Goal: Task Accomplishment & Management: Manage account settings

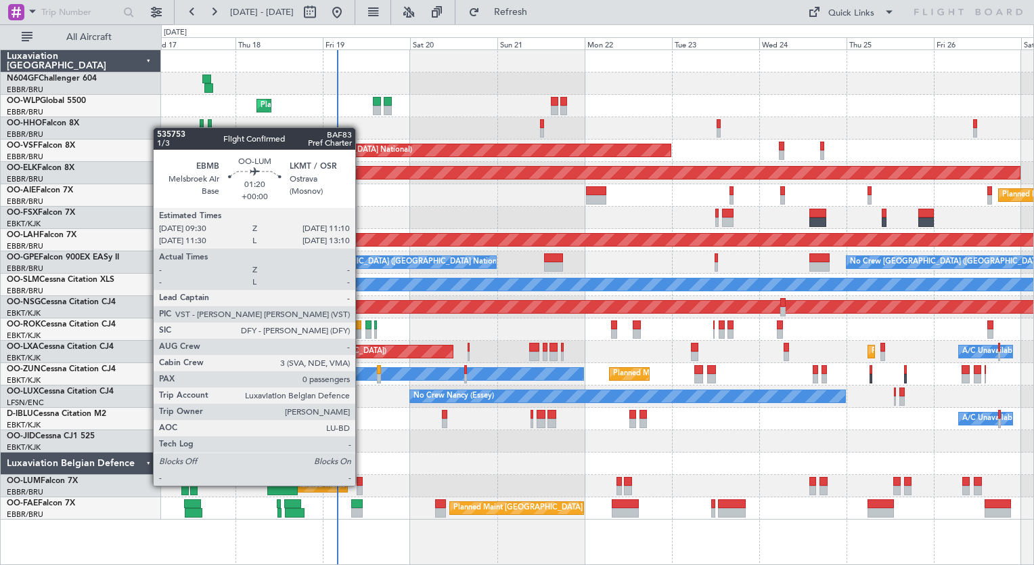
click at [361, 484] on div at bounding box center [360, 481] width 6 height 9
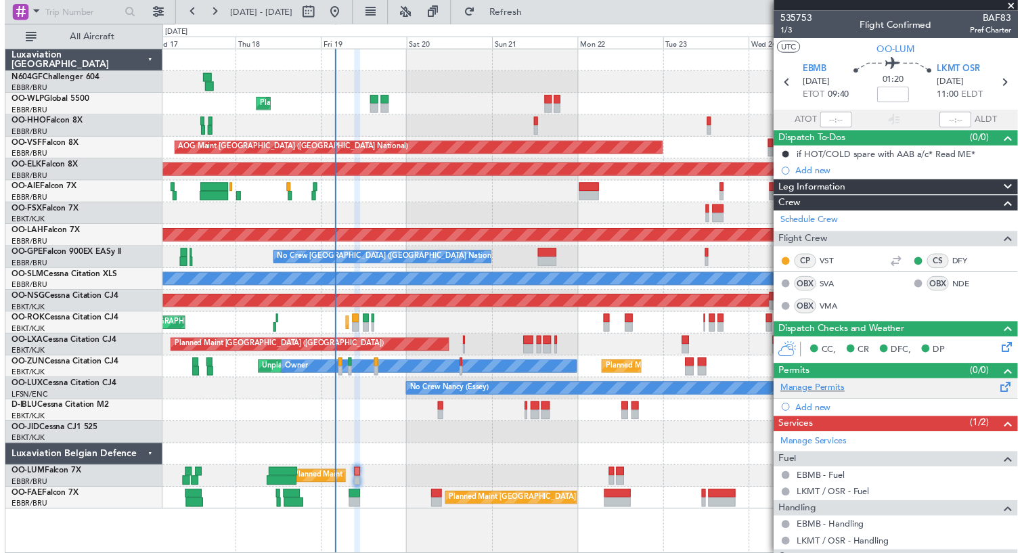
scroll to position [81, 0]
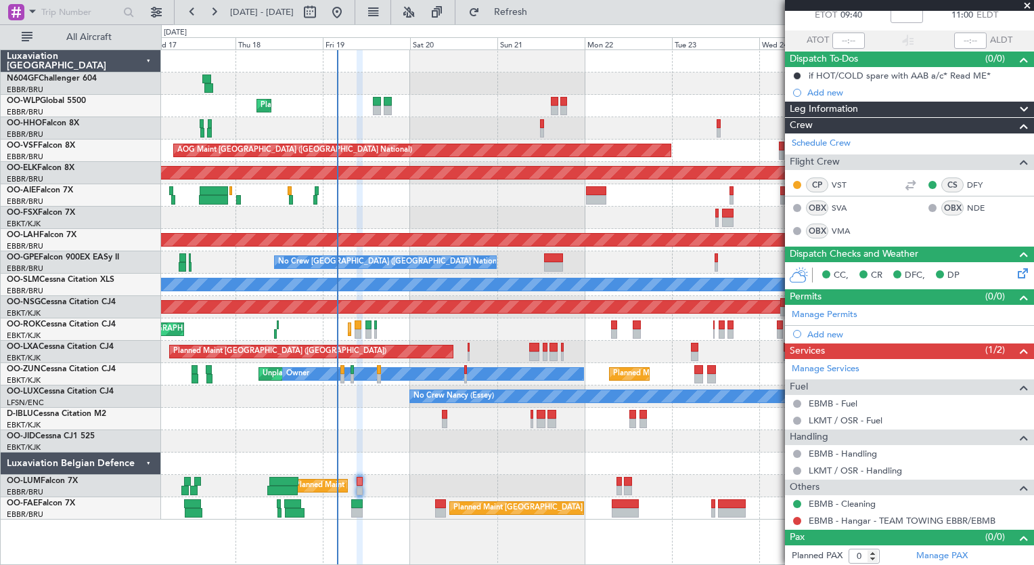
click at [590, 480] on div "Planned Maint [GEOGRAPHIC_DATA] ([GEOGRAPHIC_DATA] National) Unplanned Maint [G…" at bounding box center [597, 486] width 873 height 22
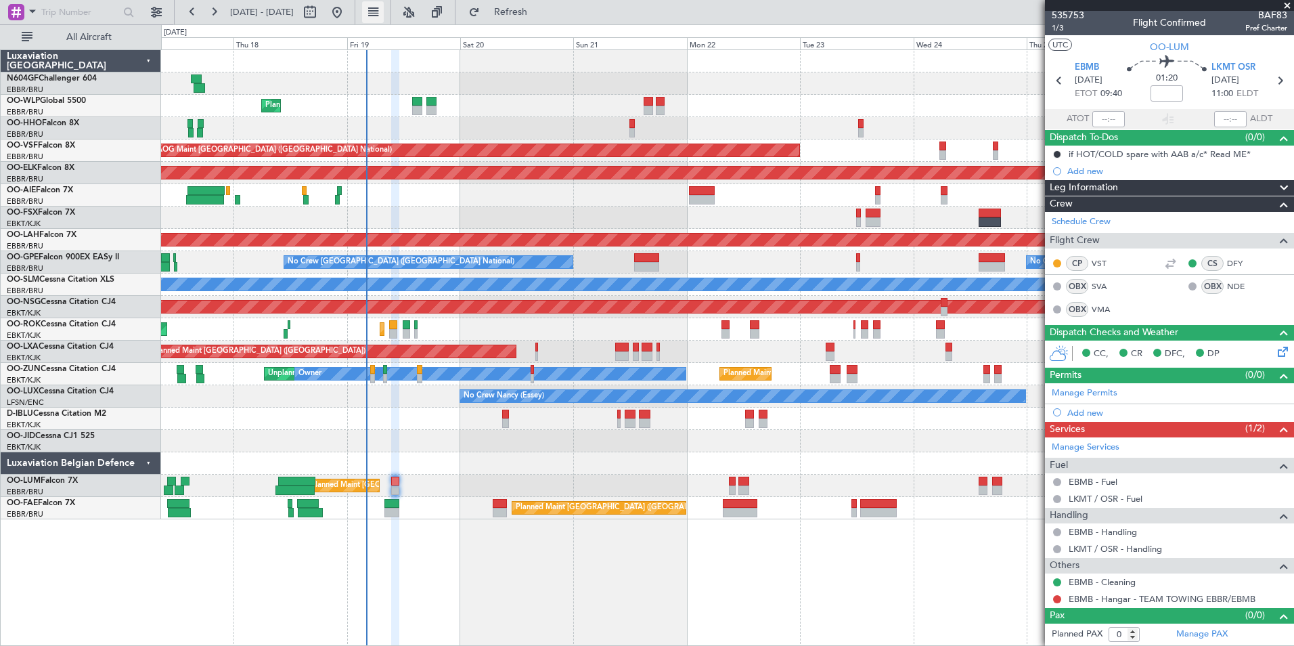
scroll to position [2, 0]
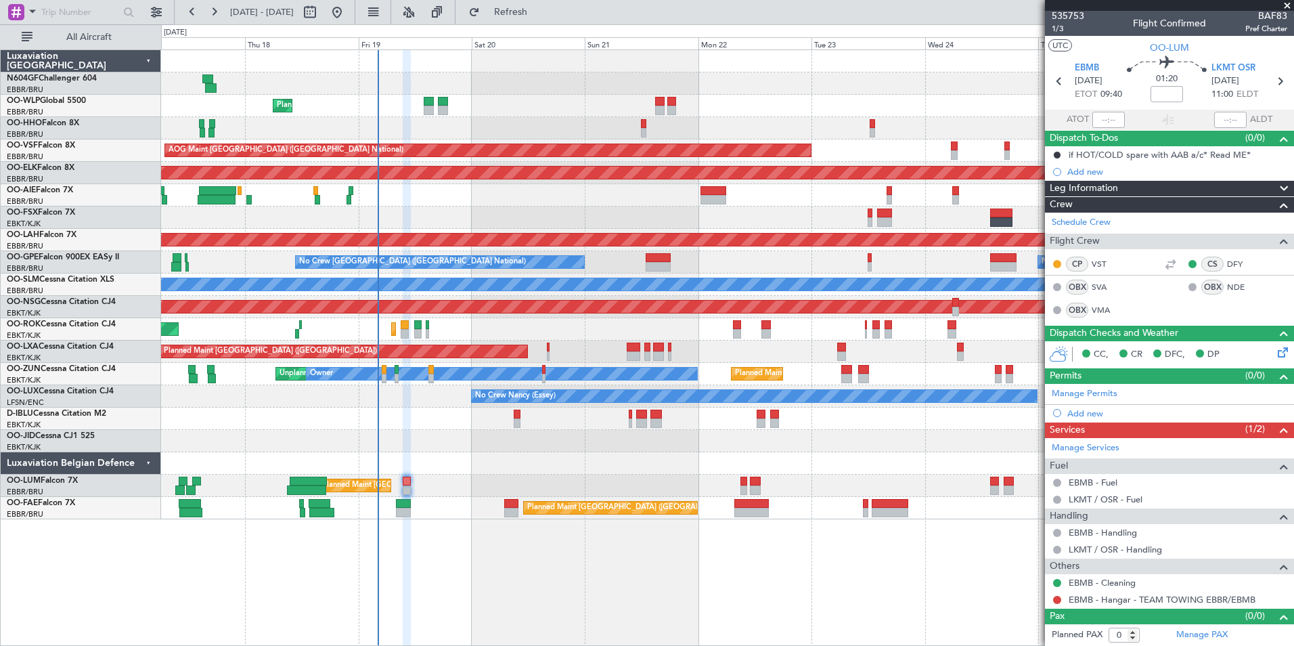
click at [412, 432] on div "Planned Maint Kortrijk-[GEOGRAPHIC_DATA]" at bounding box center [727, 441] width 1133 height 22
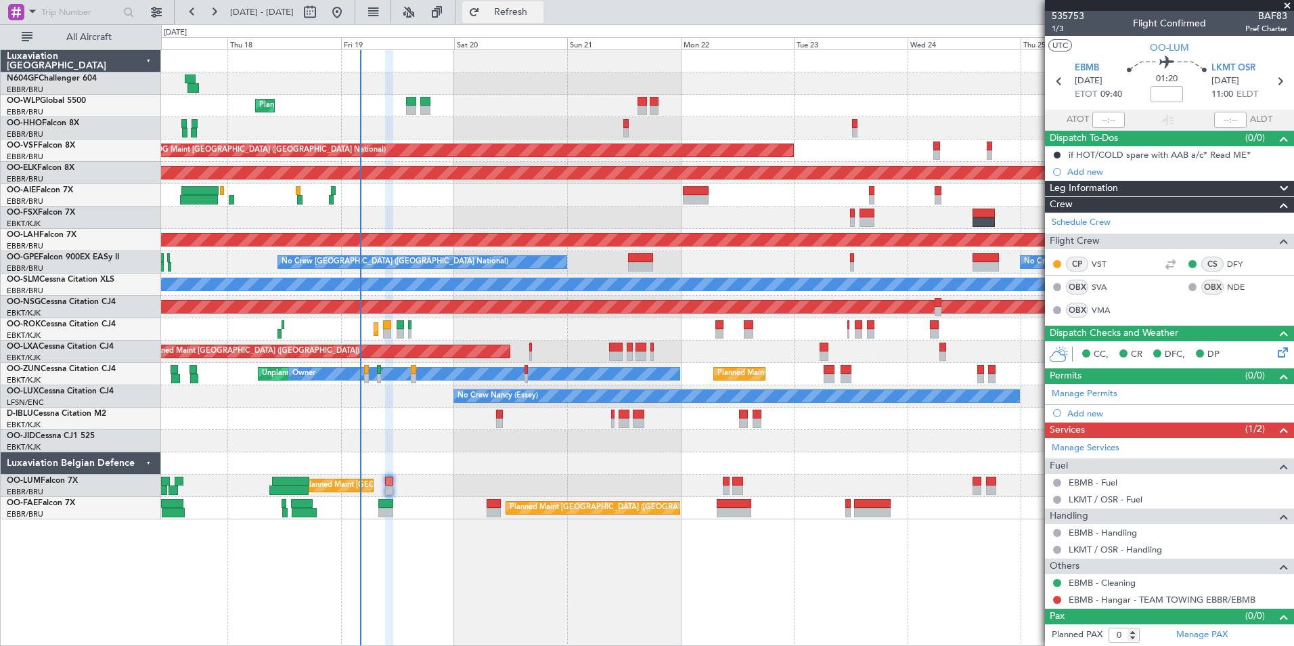
click at [513, 12] on button "Refresh" at bounding box center [502, 12] width 81 height 22
click at [550, 299] on div "Planned Maint [GEOGRAPHIC_DATA] ([GEOGRAPHIC_DATA])" at bounding box center [727, 307] width 1133 height 22
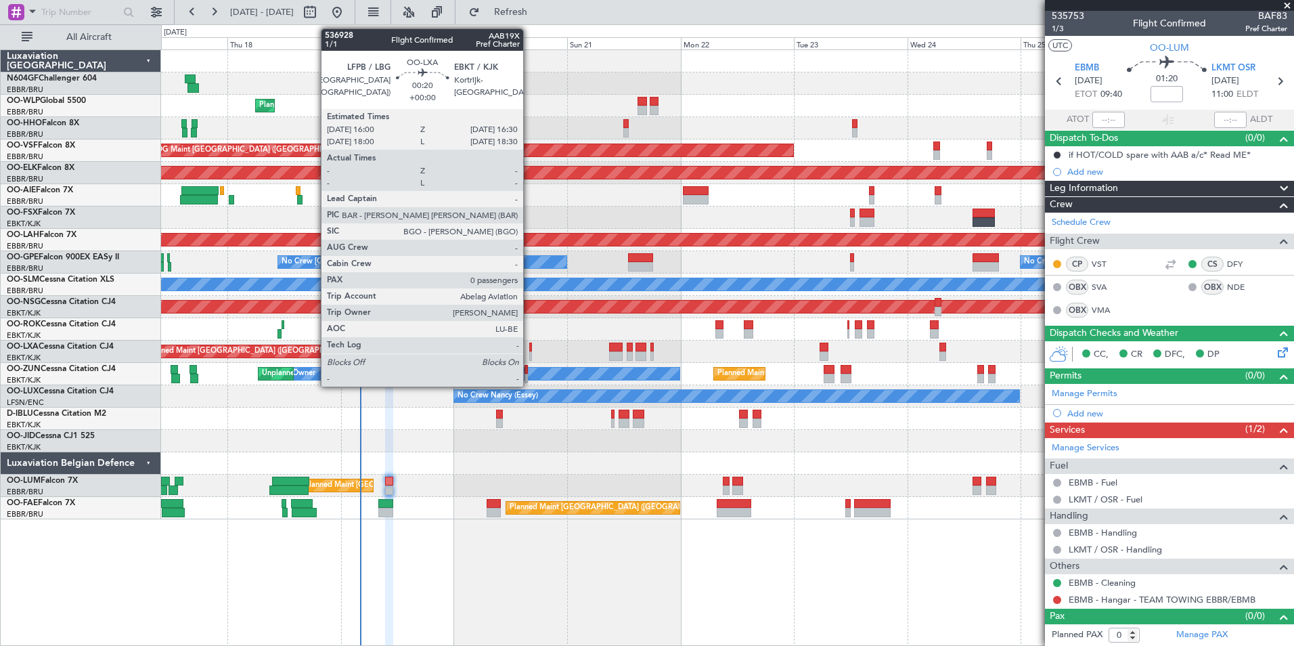
click at [529, 354] on div at bounding box center [530, 355] width 3 height 9
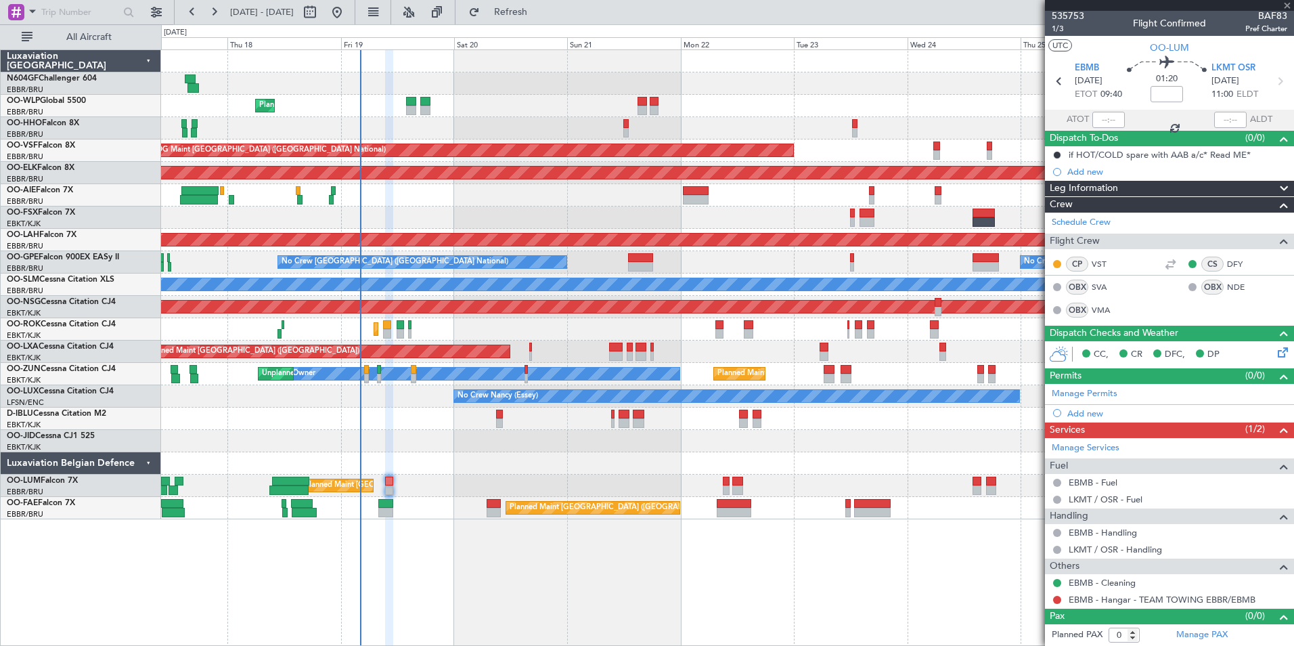
scroll to position [0, 0]
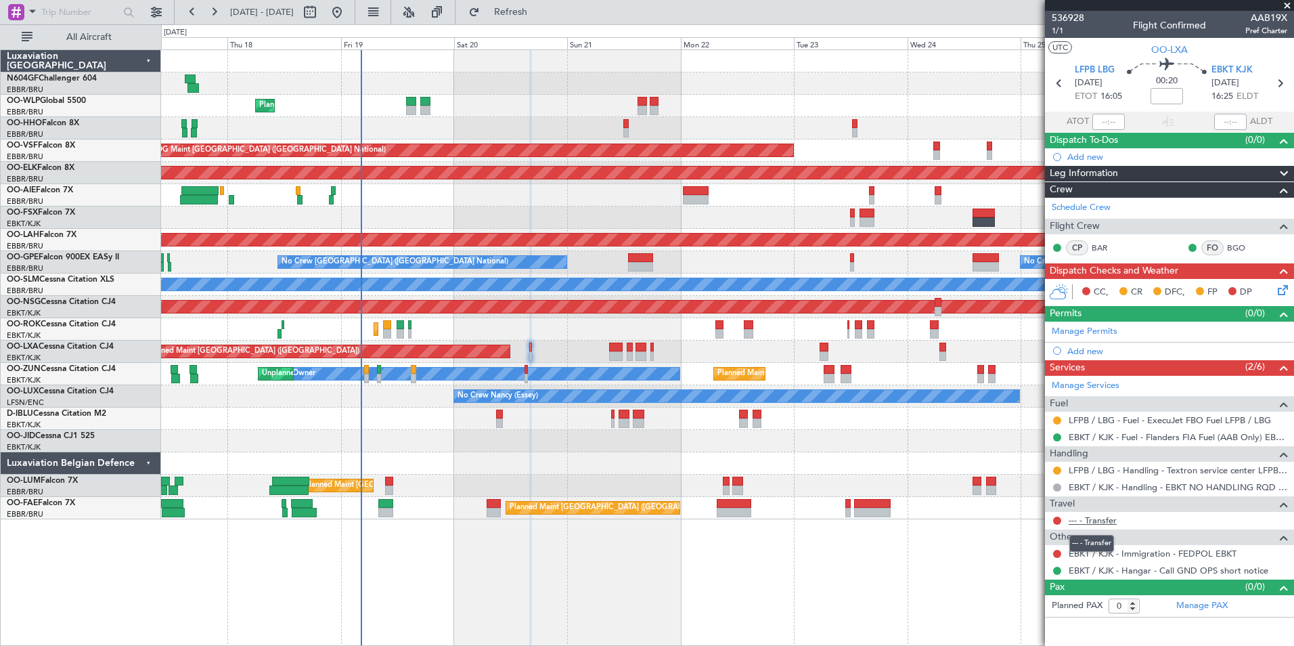
click at [1034, 519] on link "--- - Transfer" at bounding box center [1093, 520] width 48 height 12
click at [1034, 557] on link "EBKT / KJK - Immigration - FEDPOL EBKT" at bounding box center [1153, 554] width 168 height 12
click at [529, 17] on button "Refresh" at bounding box center [502, 12] width 81 height 22
click at [1034, 470] on button at bounding box center [1057, 470] width 8 height 8
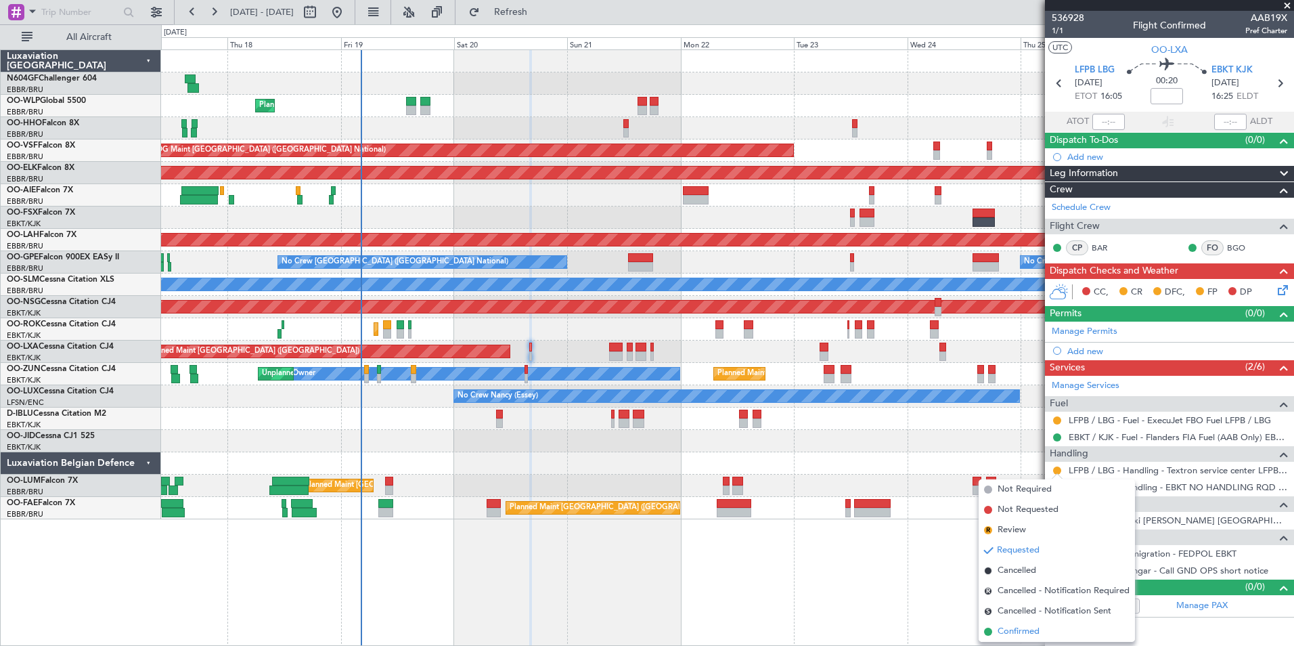
click at [1034, 564] on span "Confirmed" at bounding box center [1019, 632] width 42 height 14
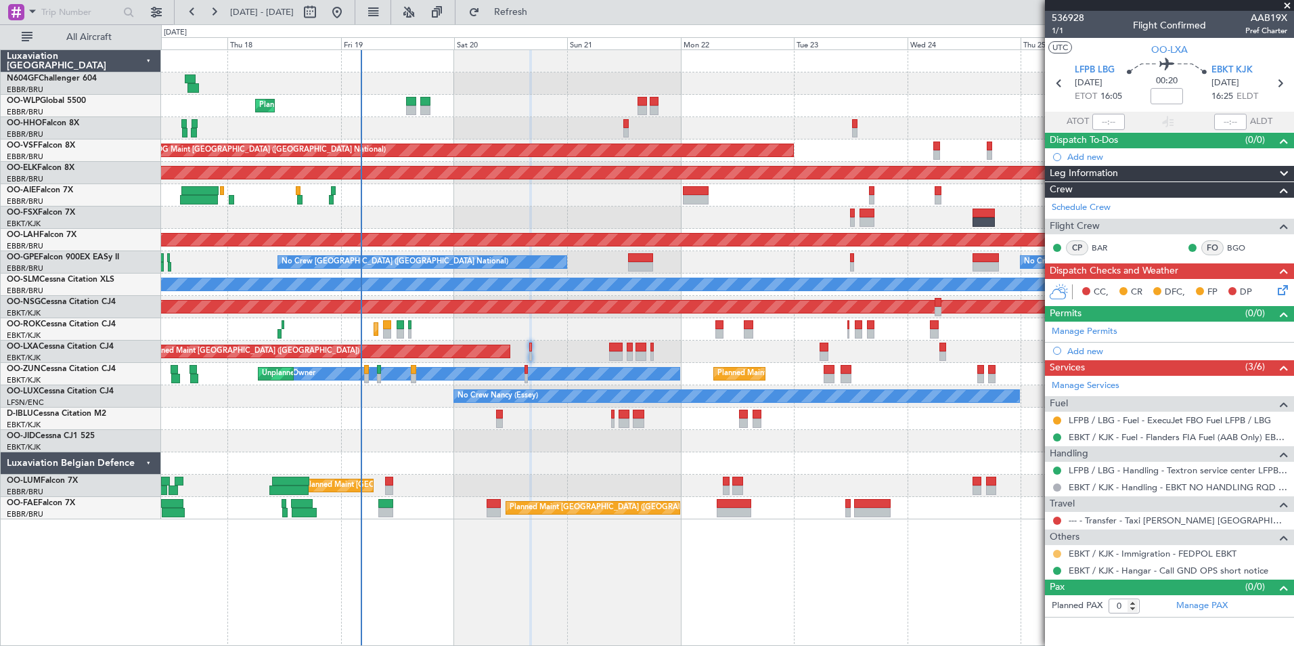
click at [1034, 555] on button at bounding box center [1057, 554] width 8 height 8
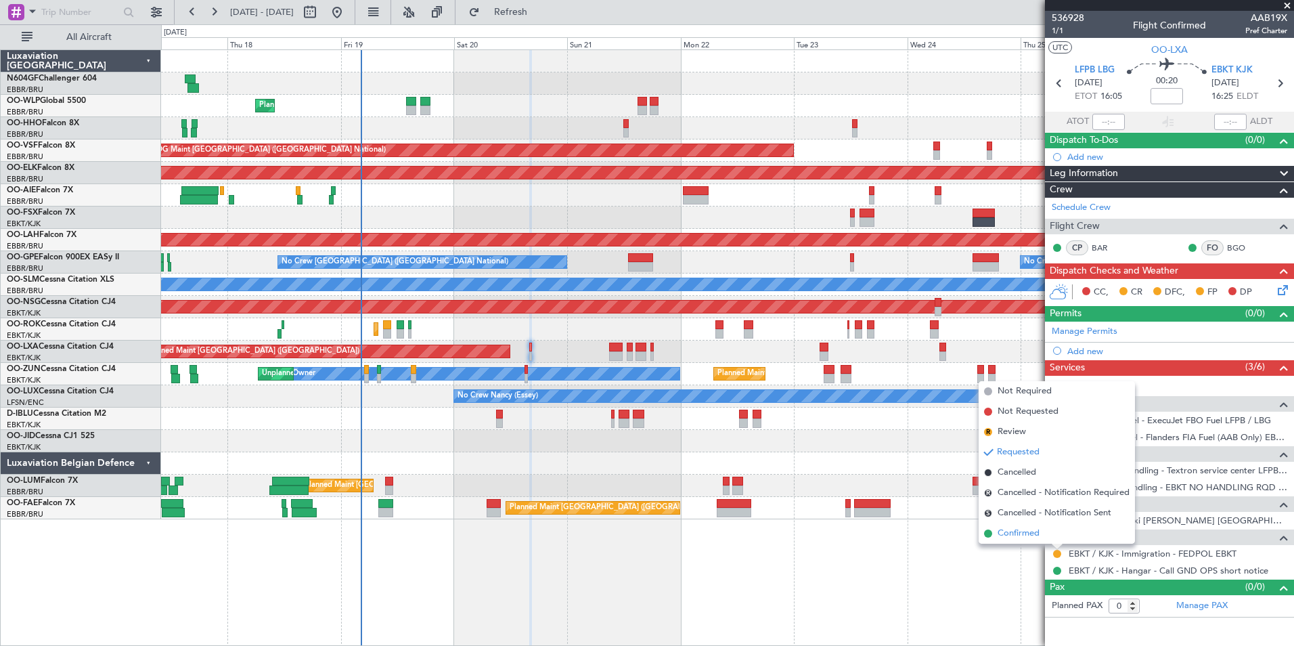
click at [1034, 530] on li "Confirmed" at bounding box center [1057, 533] width 156 height 20
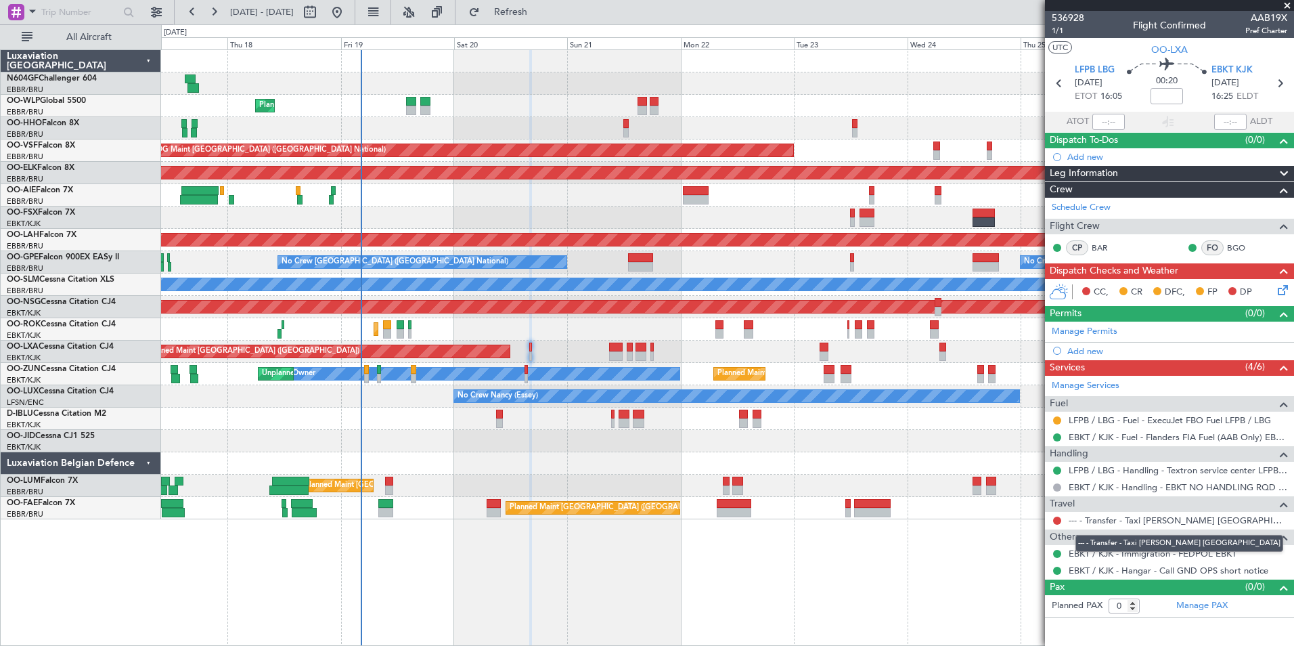
click at [1034, 526] on mat-tooltip-component "--- - Transfer - Taxi Sam Belgium" at bounding box center [1179, 543] width 227 height 36
click at [1034, 523] on link "--- - Transfer - Taxi Sam Belgium" at bounding box center [1178, 520] width 219 height 12
click at [1034, 520] on button at bounding box center [1057, 521] width 8 height 8
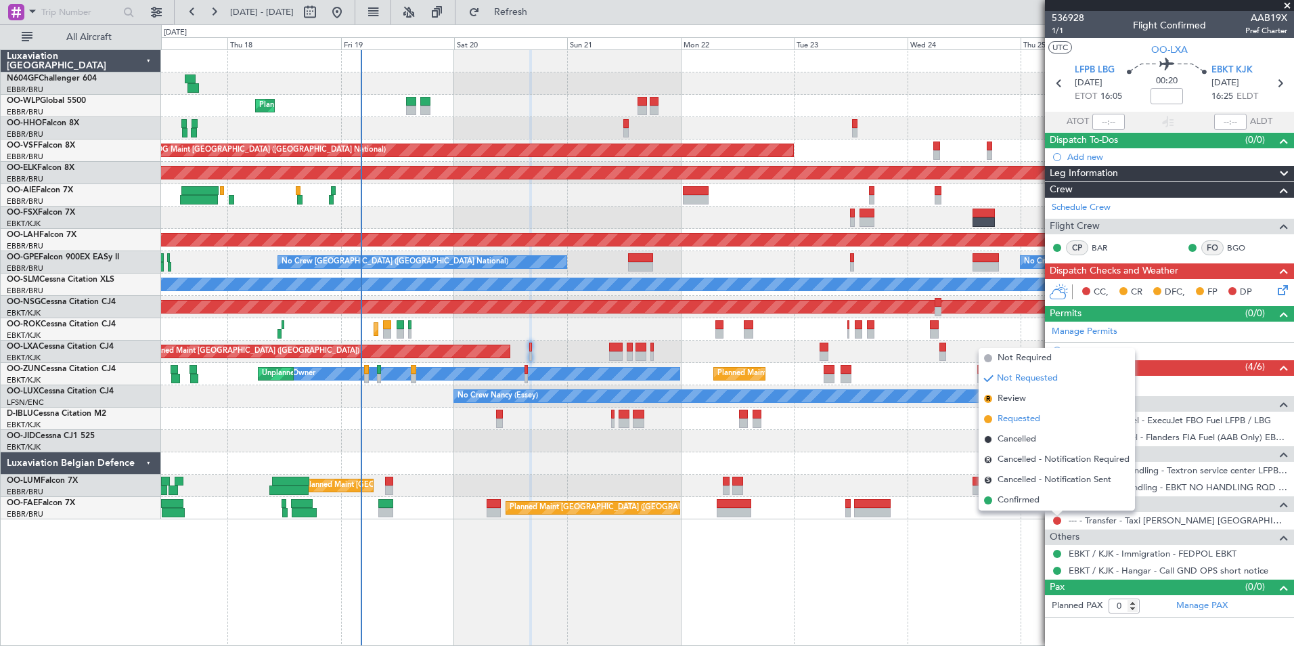
click at [1017, 422] on span "Requested" at bounding box center [1019, 419] width 43 height 14
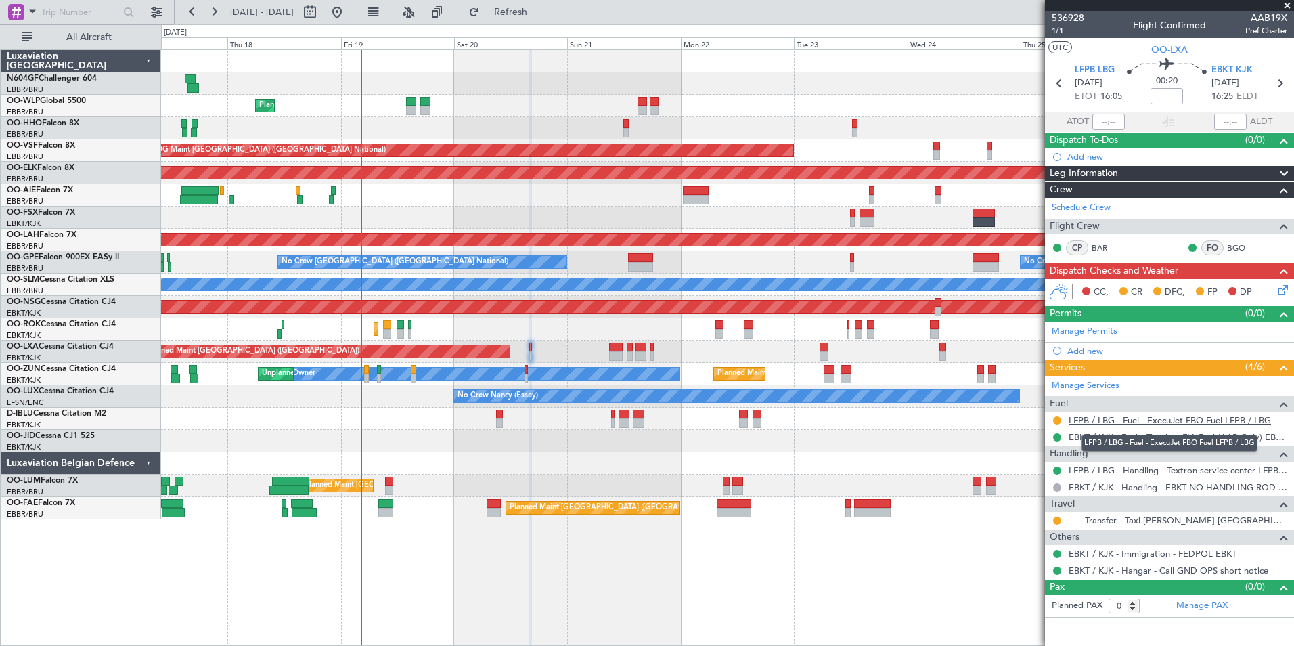
click at [1034, 421] on link "LFPB / LBG - Fuel - ExecuJet FBO Fuel LFPB / LBG" at bounding box center [1170, 420] width 202 height 12
click at [540, 9] on span "Refresh" at bounding box center [511, 11] width 57 height 9
click at [1034, 288] on icon at bounding box center [1280, 287] width 11 height 11
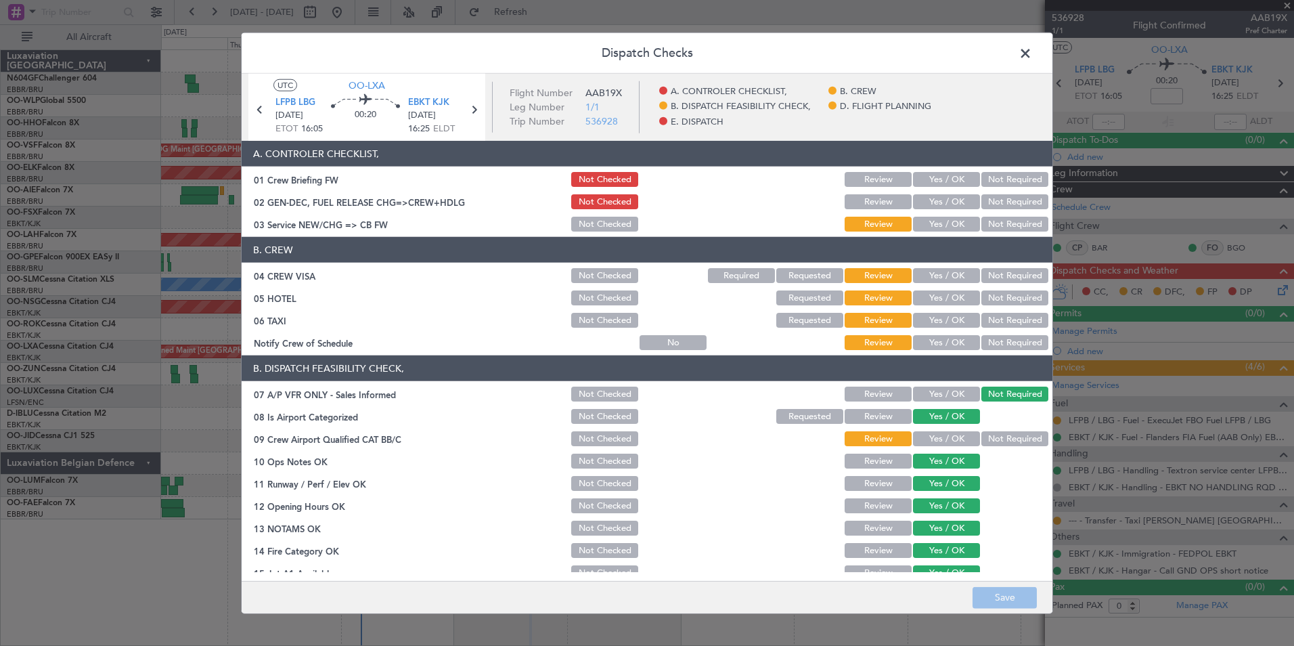
click at [929, 333] on div "Yes / OK" at bounding box center [945, 342] width 68 height 19
click at [937, 340] on button "Yes / OK" at bounding box center [946, 342] width 67 height 15
click at [948, 322] on button "Yes / OK" at bounding box center [946, 320] width 67 height 15
click at [994, 299] on button "Not Required" at bounding box center [1015, 297] width 67 height 15
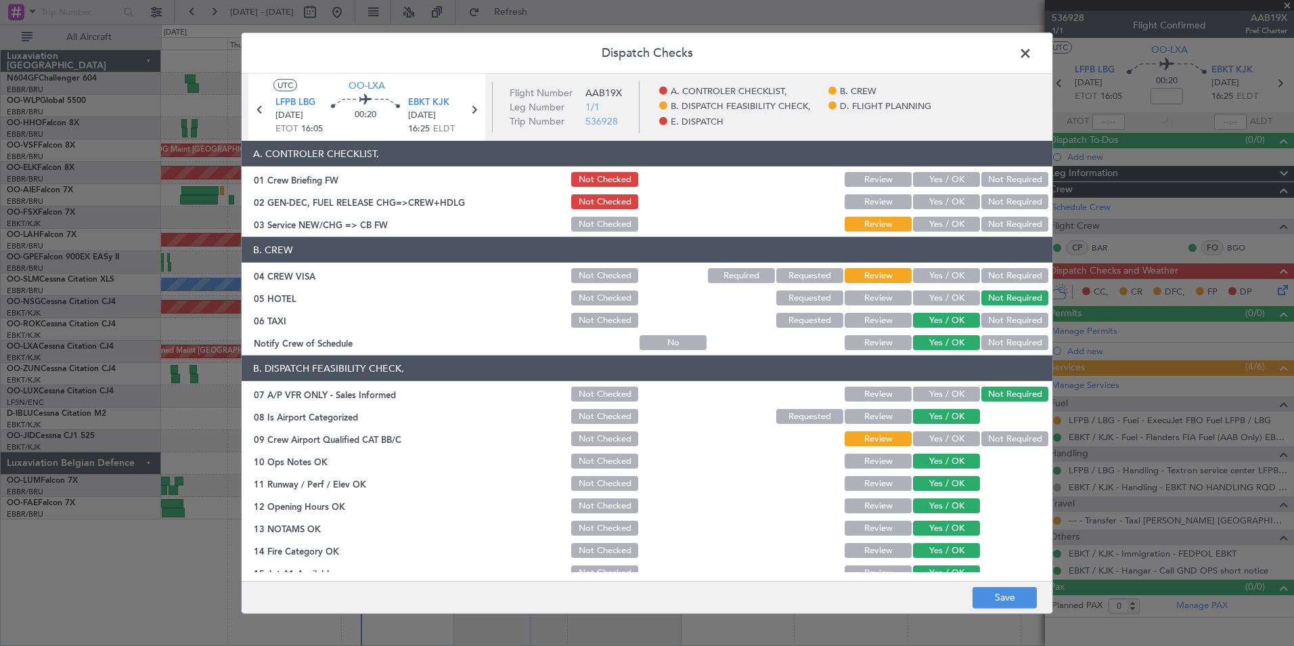
click at [994, 280] on button "Not Required" at bounding box center [1015, 275] width 67 height 15
click at [945, 224] on button "Yes / OK" at bounding box center [946, 224] width 67 height 15
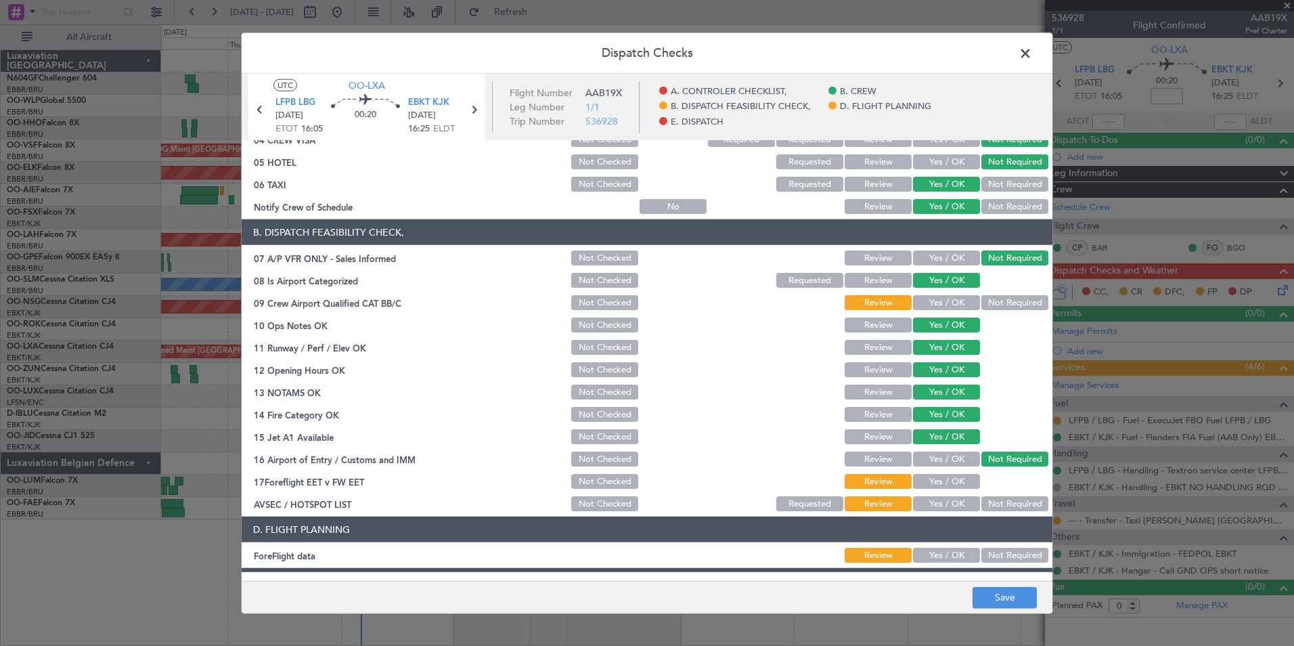
scroll to position [172, 0]
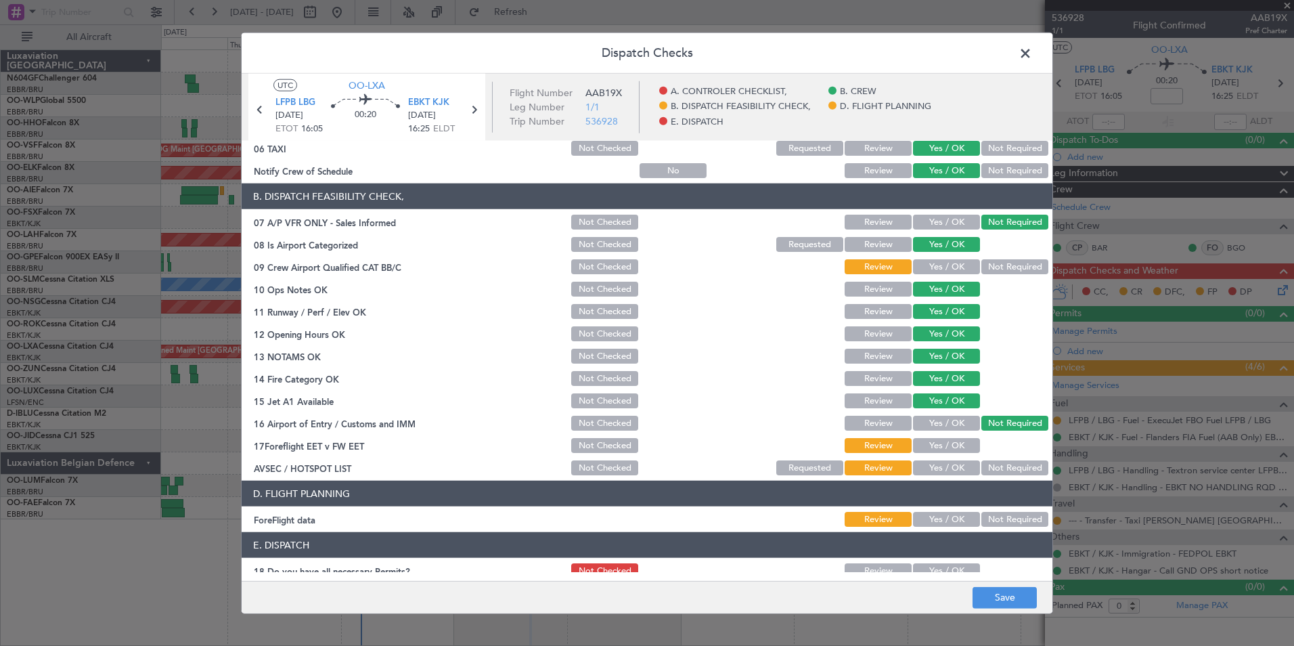
click at [942, 267] on button "Yes / OK" at bounding box center [946, 266] width 67 height 15
click at [944, 468] on button "Yes / OK" at bounding box center [946, 467] width 67 height 15
click at [944, 443] on button "Yes / OK" at bounding box center [946, 445] width 67 height 15
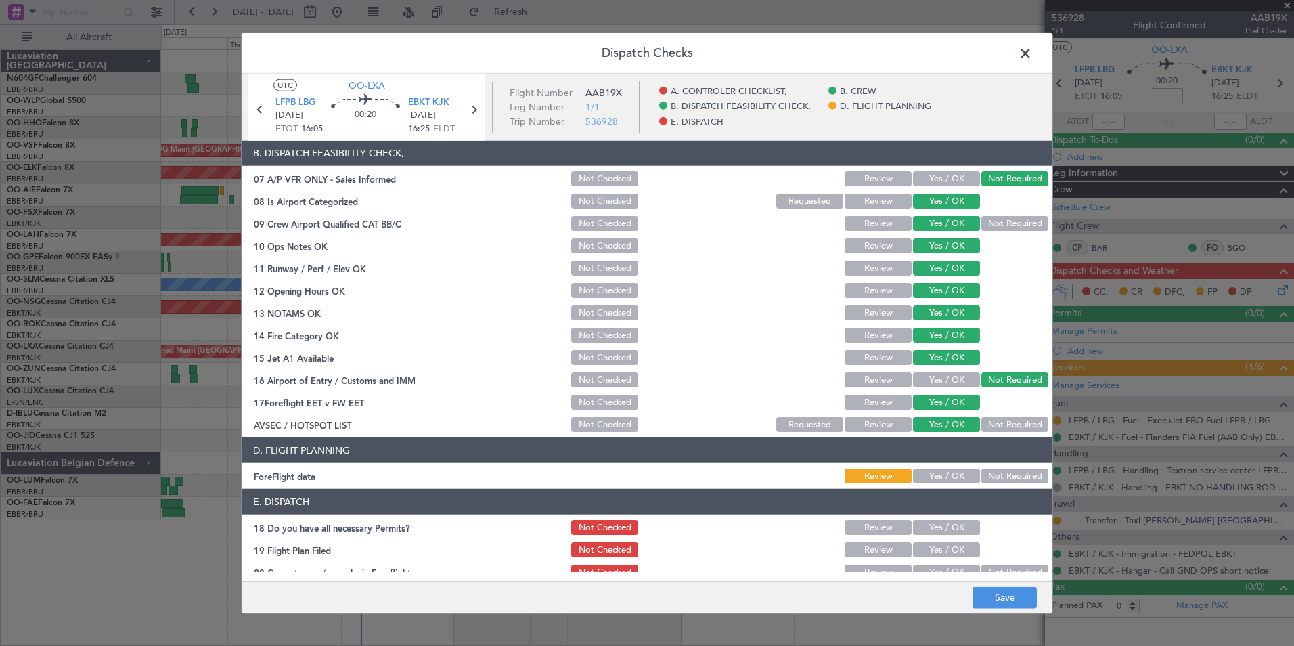
scroll to position [250, 0]
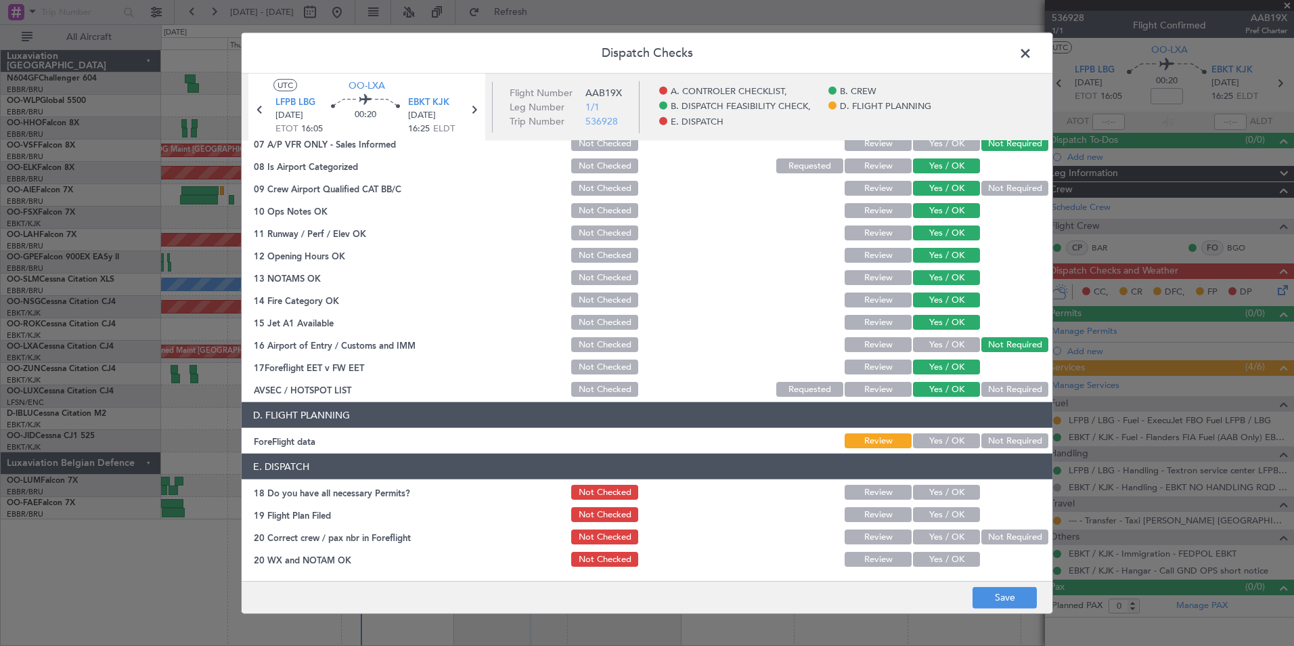
click at [944, 443] on button "Yes / OK" at bounding box center [946, 440] width 67 height 15
click at [1032, 50] on span at bounding box center [1032, 56] width 0 height 27
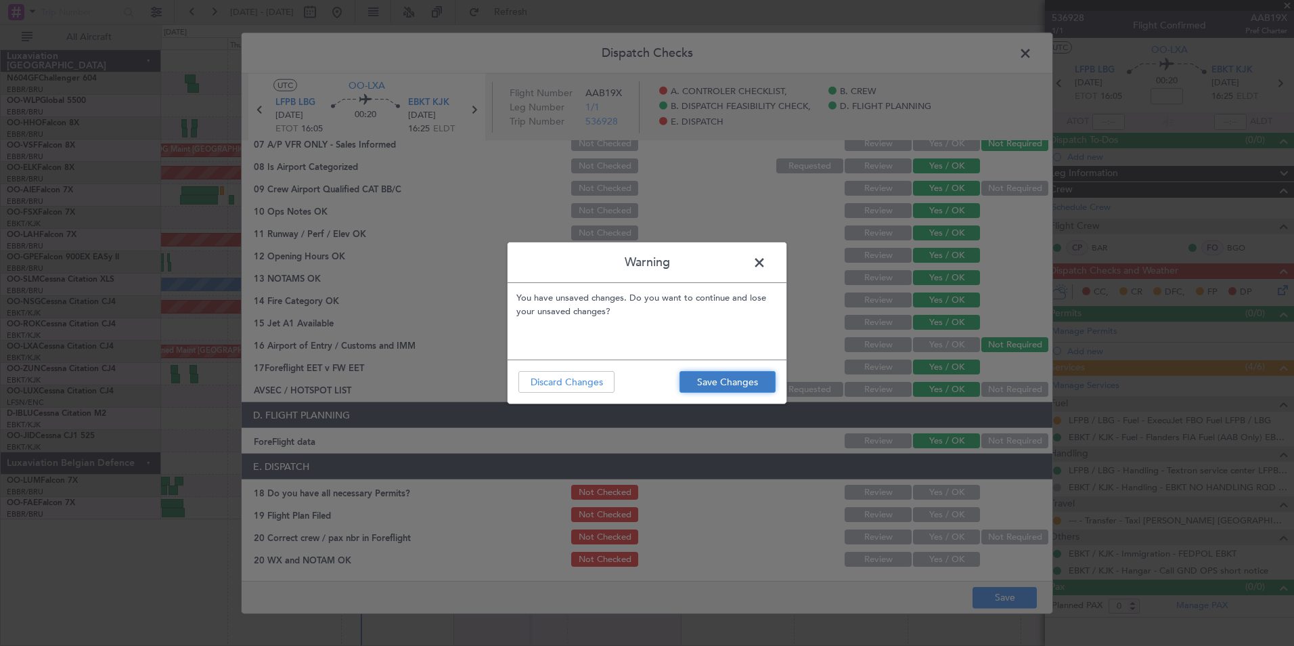
click at [732, 385] on button "Save Changes" at bounding box center [728, 382] width 96 height 22
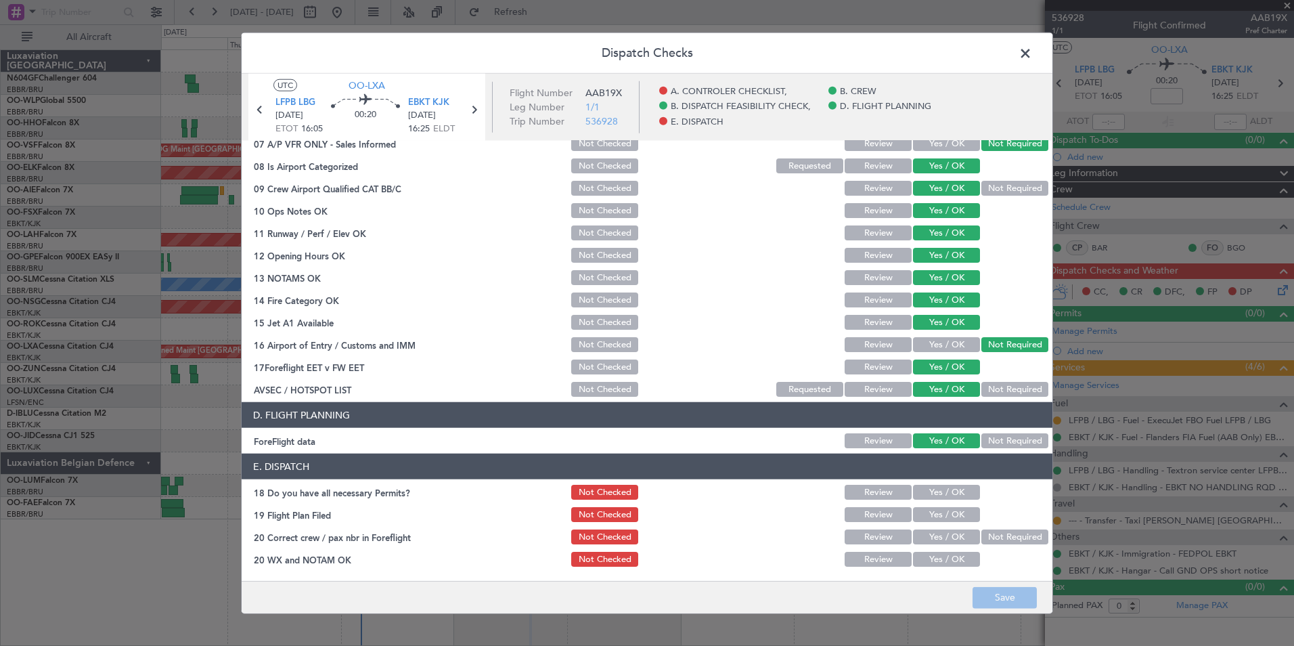
click at [1032, 53] on span at bounding box center [1032, 56] width 0 height 27
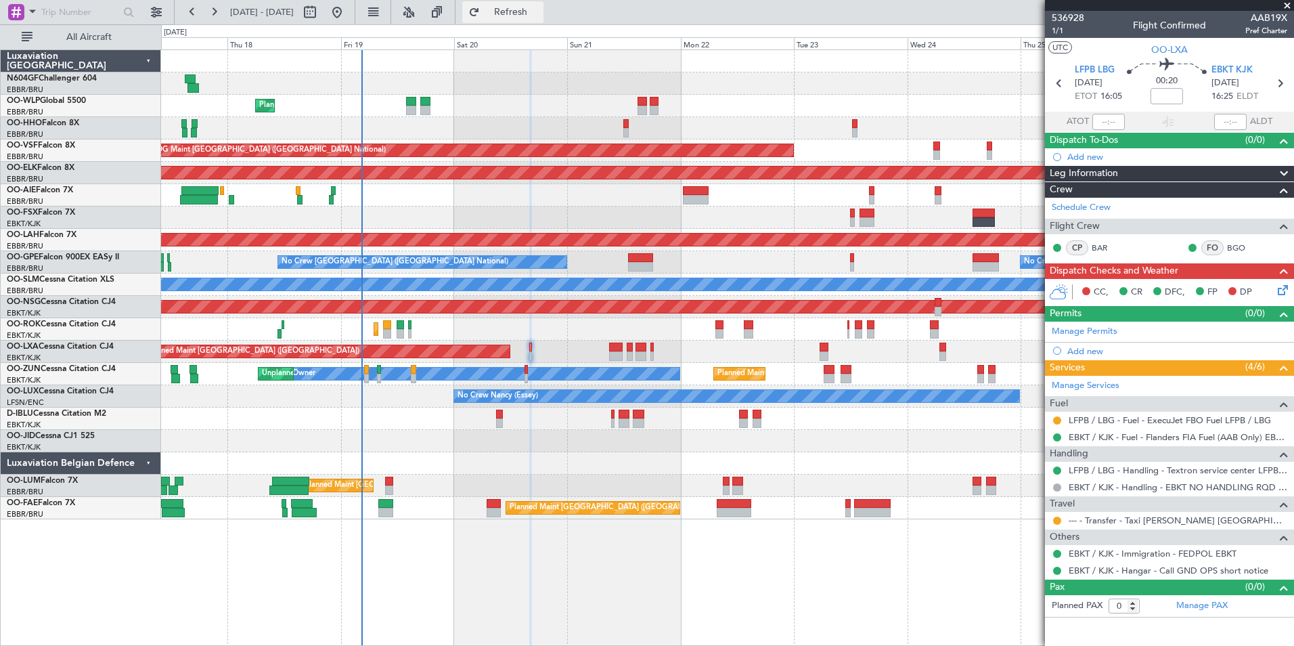
click at [537, 16] on span "Refresh" at bounding box center [511, 11] width 57 height 9
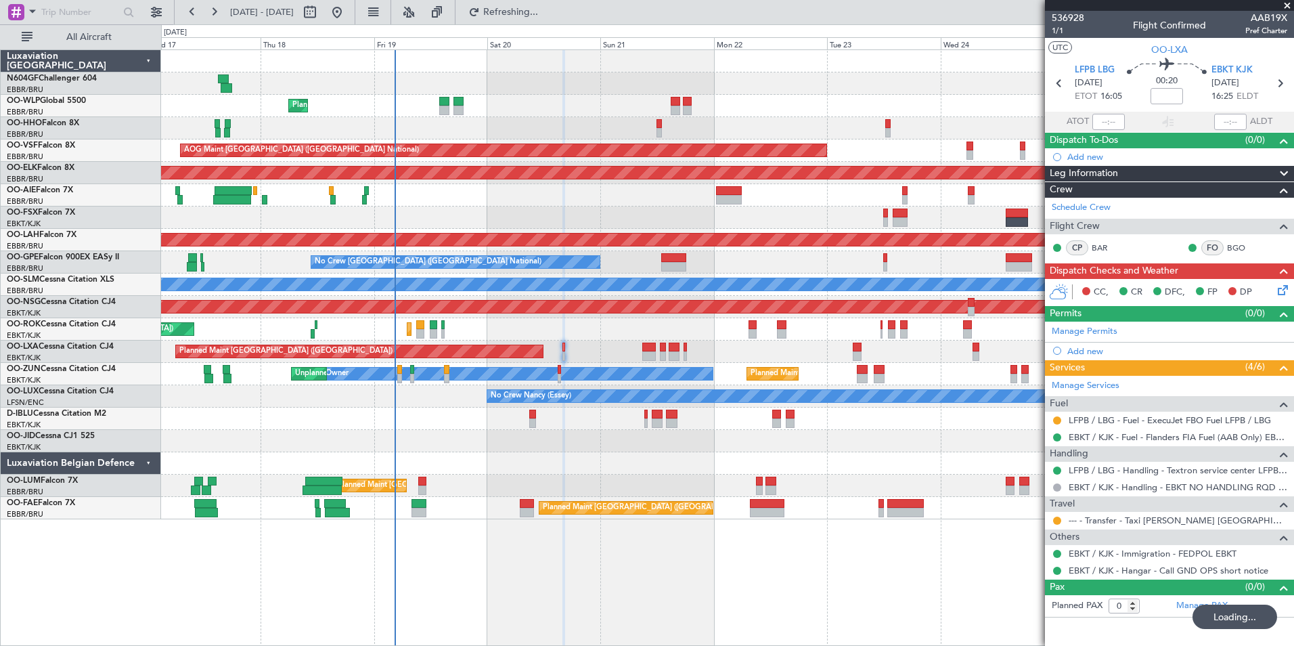
click at [500, 202] on div "Planned Maint [GEOGRAPHIC_DATA] ([GEOGRAPHIC_DATA])" at bounding box center [727, 195] width 1133 height 22
click at [1034, 288] on icon at bounding box center [1280, 287] width 11 height 11
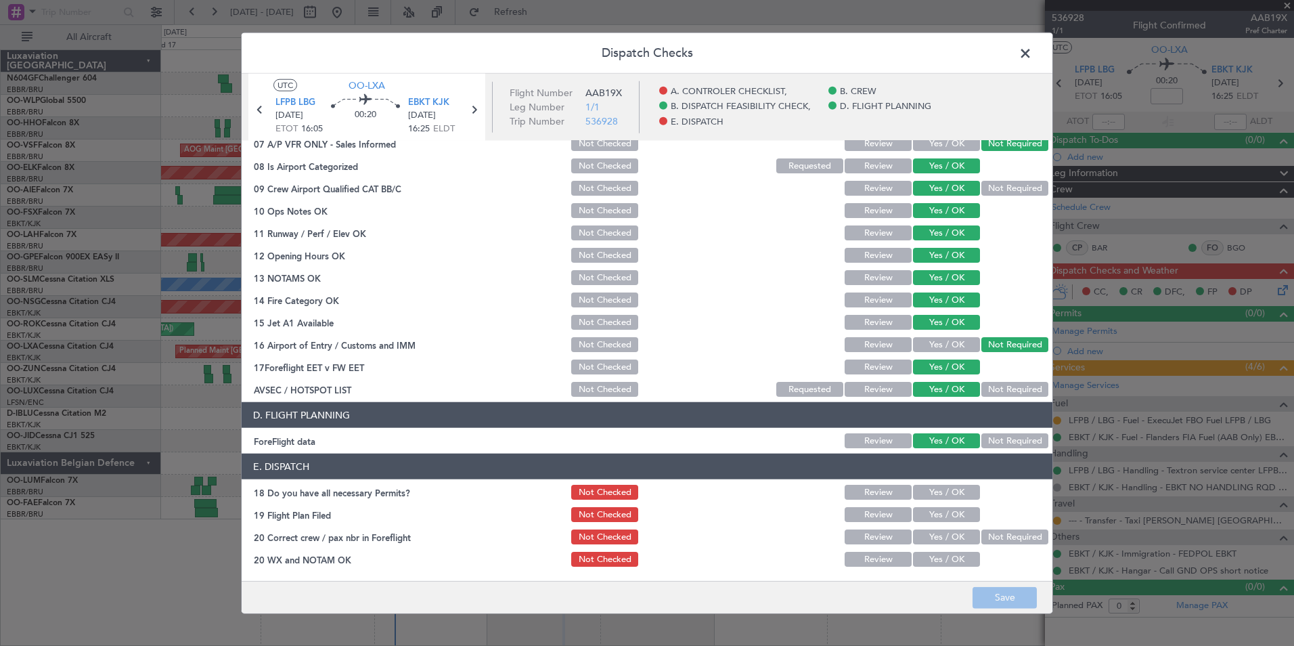
click at [950, 502] on section "E. DISPATCH 18 Do you have all necessary Permits? Not Checked Review Yes / OK 1…" at bounding box center [647, 511] width 811 height 115
click at [948, 493] on button "Yes / OK" at bounding box center [946, 492] width 67 height 15
click at [948, 513] on button "Yes / OK" at bounding box center [946, 514] width 67 height 15
click at [949, 527] on div "Yes / OK" at bounding box center [945, 536] width 68 height 19
click at [950, 534] on button "Yes / OK" at bounding box center [946, 536] width 67 height 15
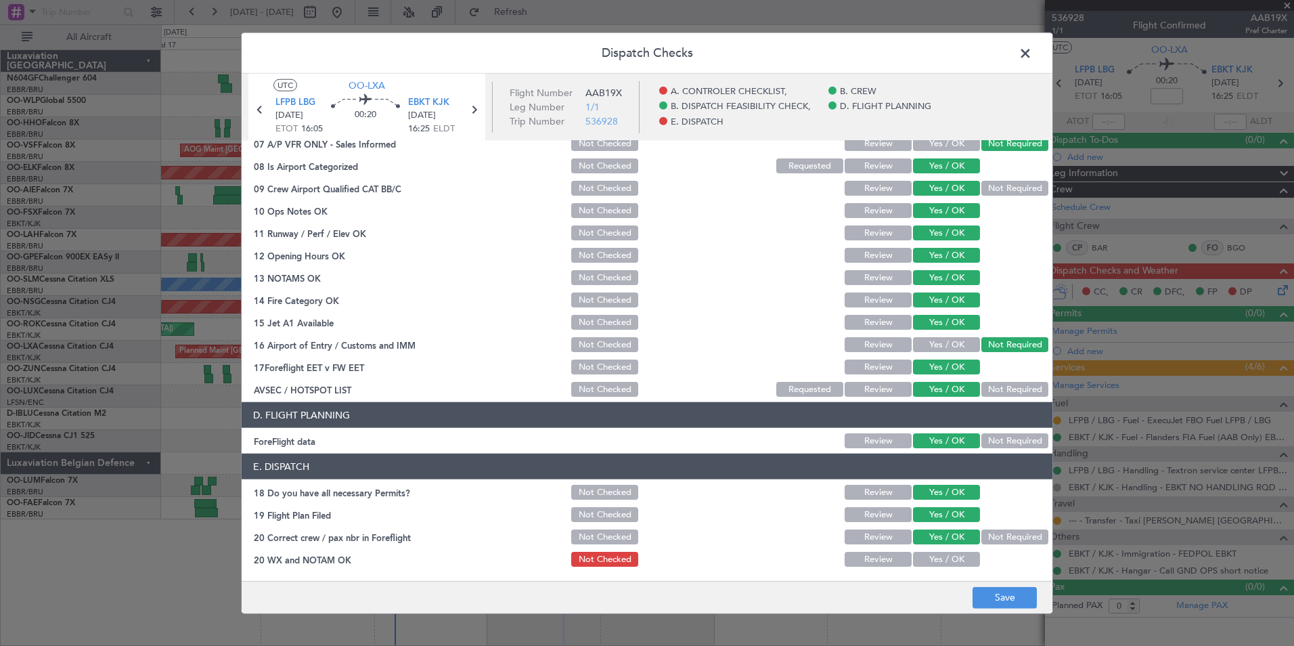
click at [953, 564] on button "Yes / OK" at bounding box center [946, 559] width 67 height 15
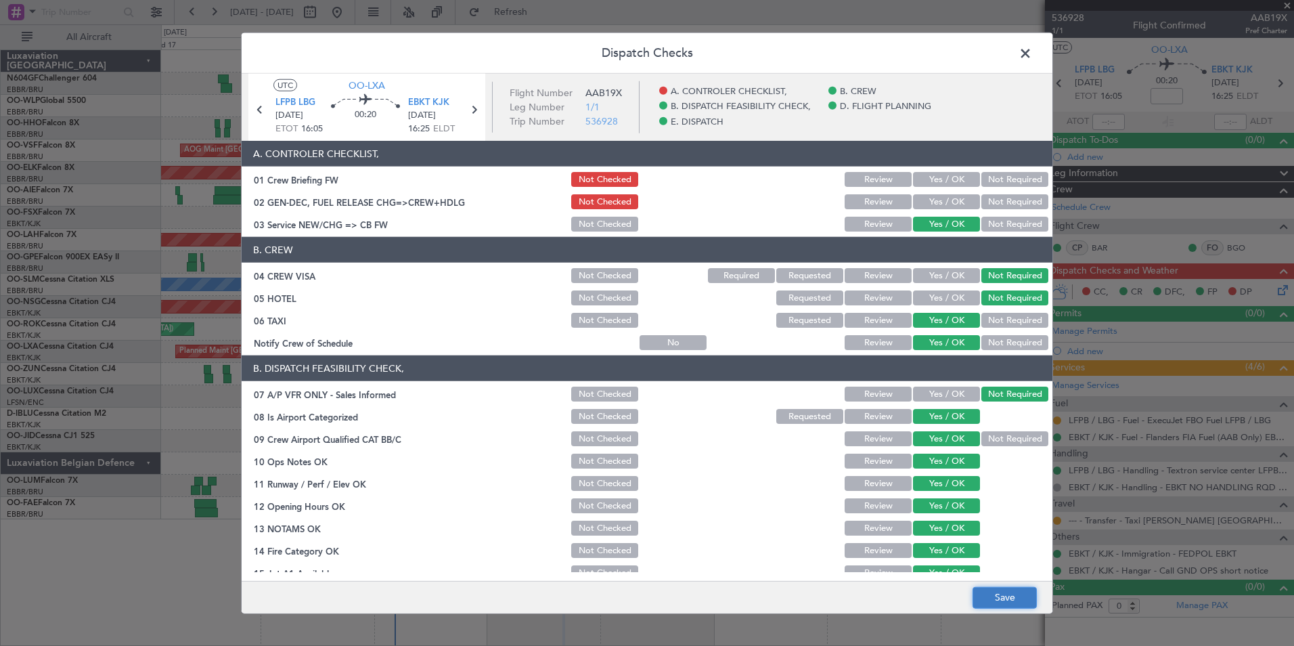
click at [1001, 564] on button "Save" at bounding box center [1005, 597] width 64 height 22
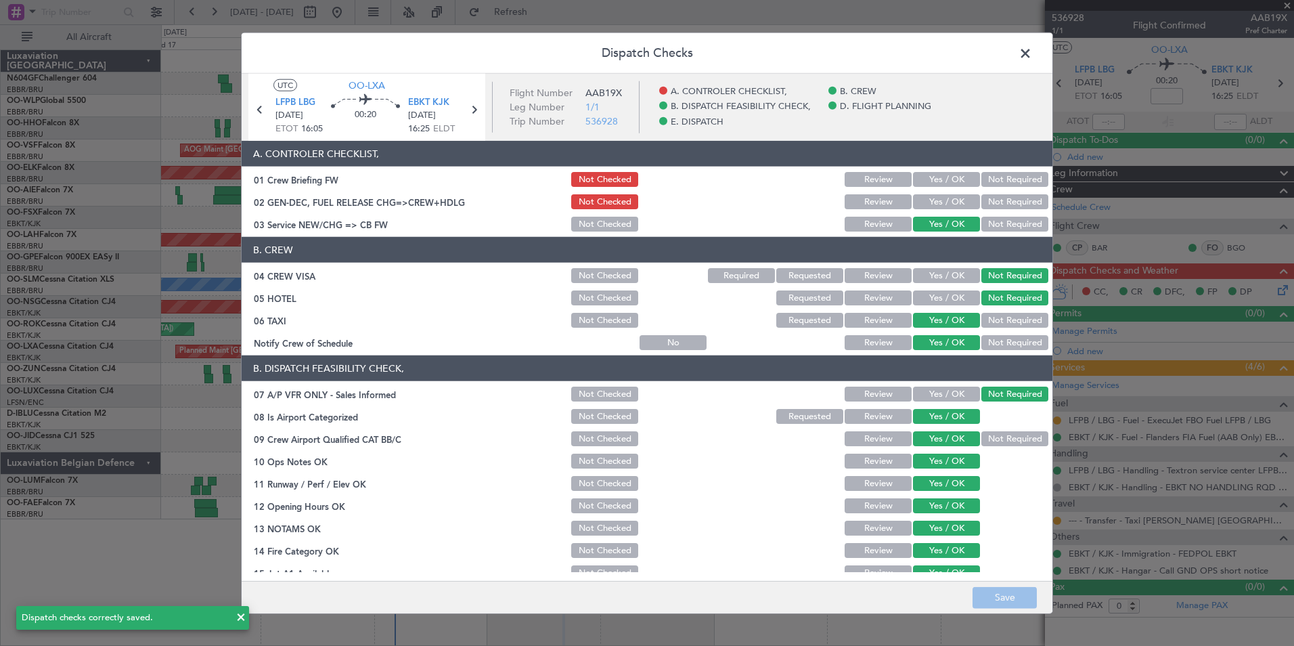
click at [1032, 56] on span at bounding box center [1032, 56] width 0 height 27
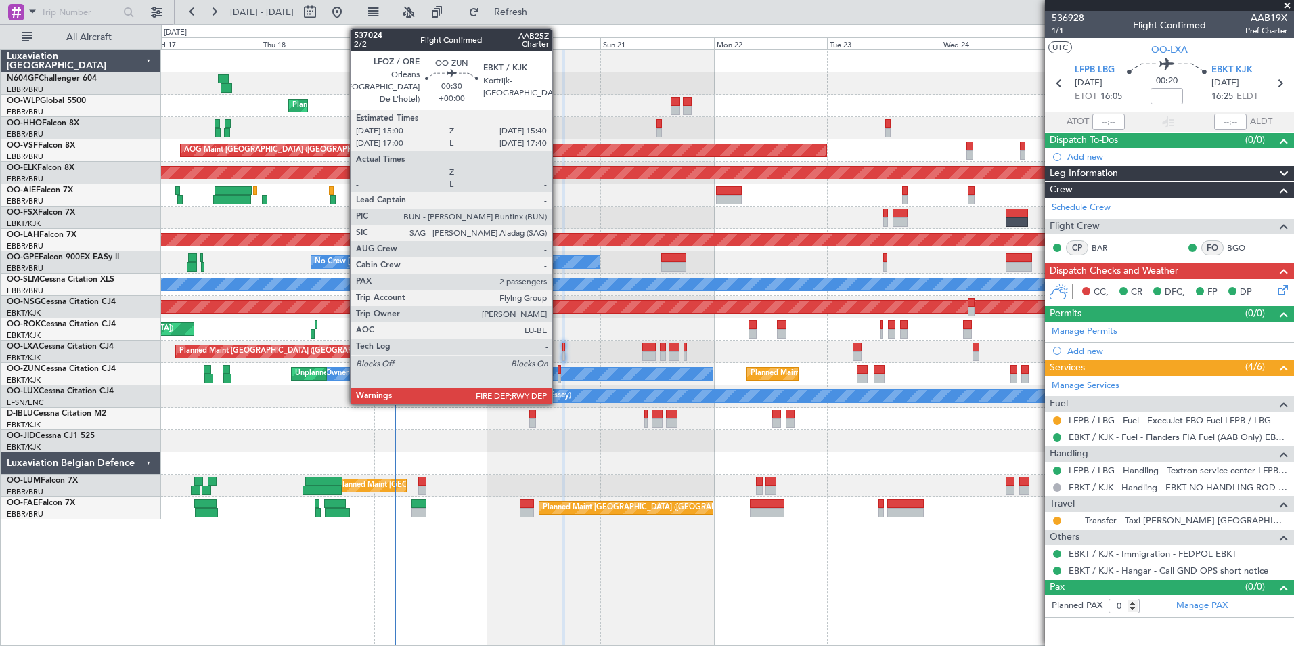
click at [558, 376] on div at bounding box center [559, 378] width 3 height 9
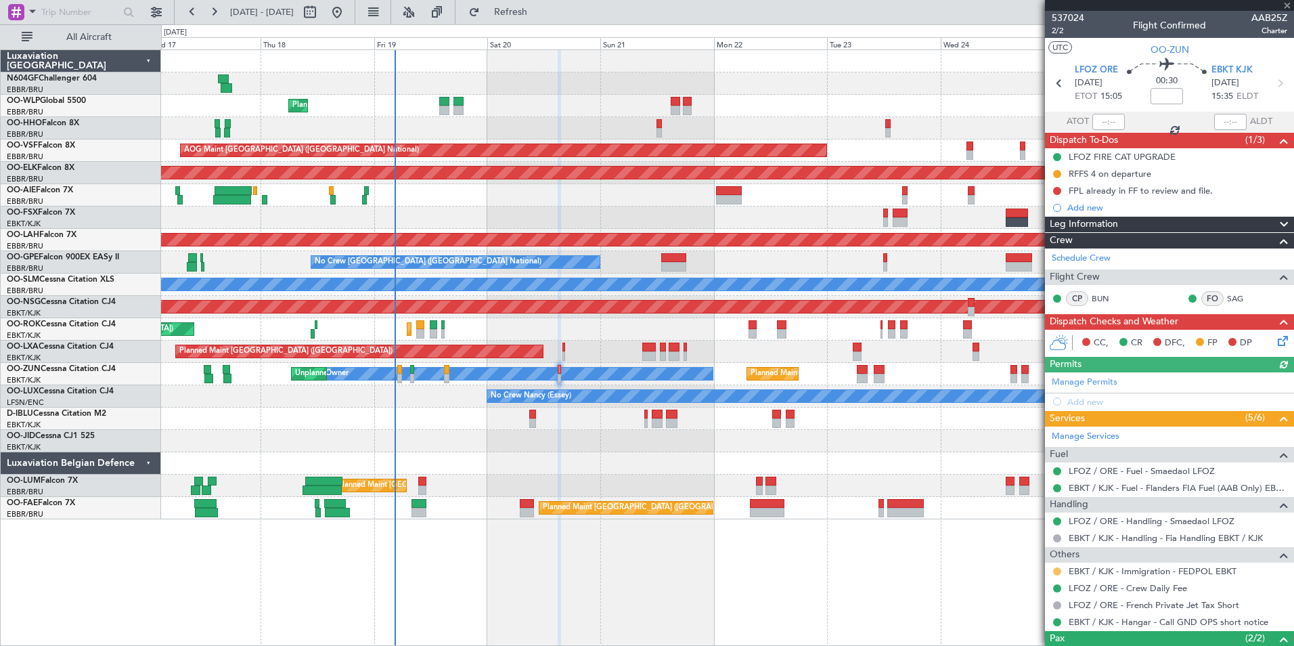
click at [1034, 564] on button at bounding box center [1057, 571] width 8 height 8
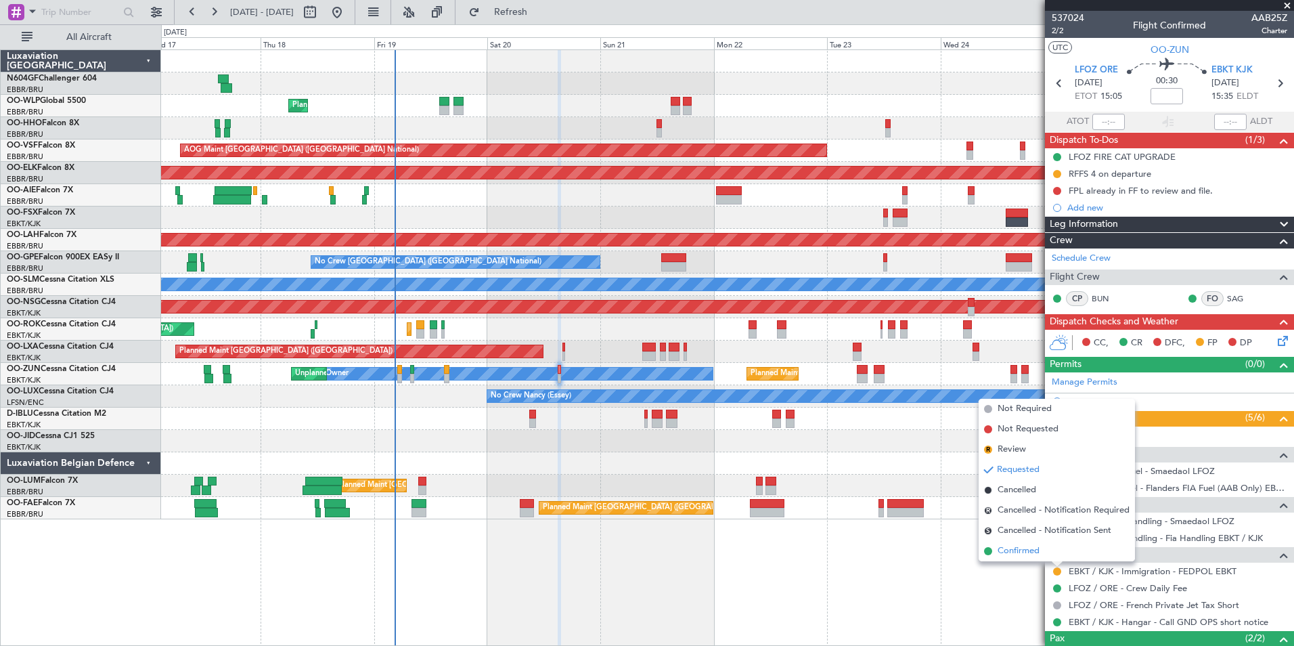
click at [1031, 552] on span "Confirmed" at bounding box center [1019, 551] width 42 height 14
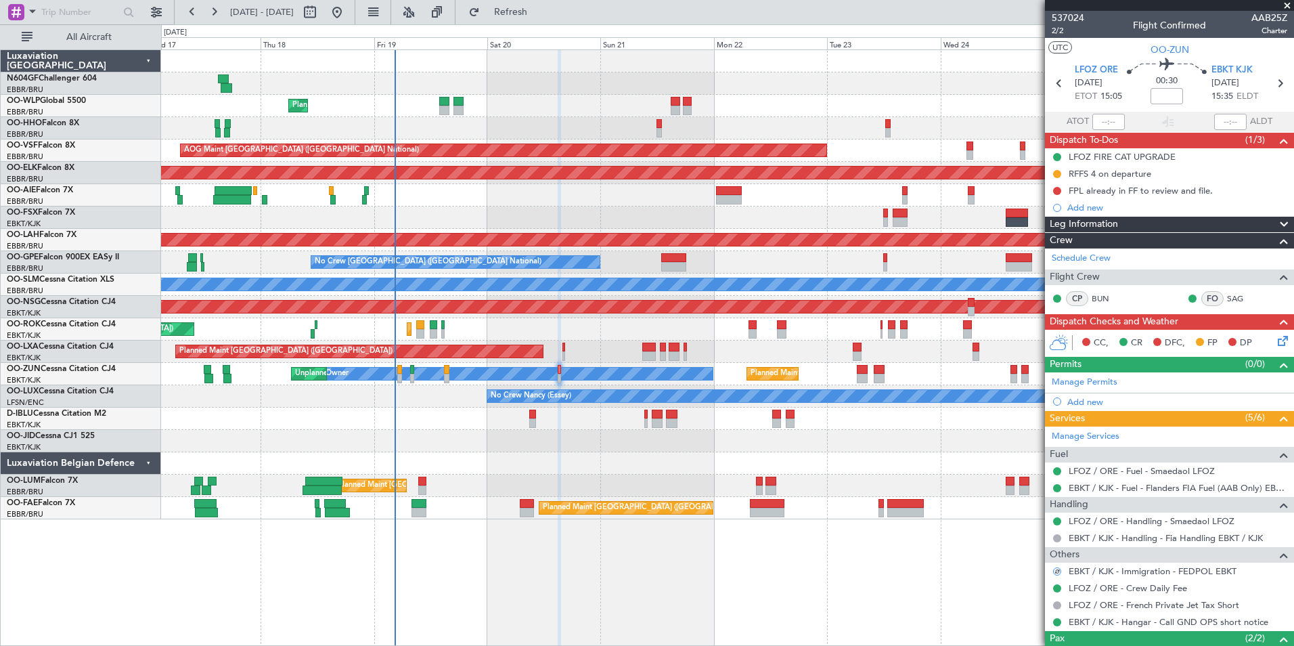
scroll to position [83, 0]
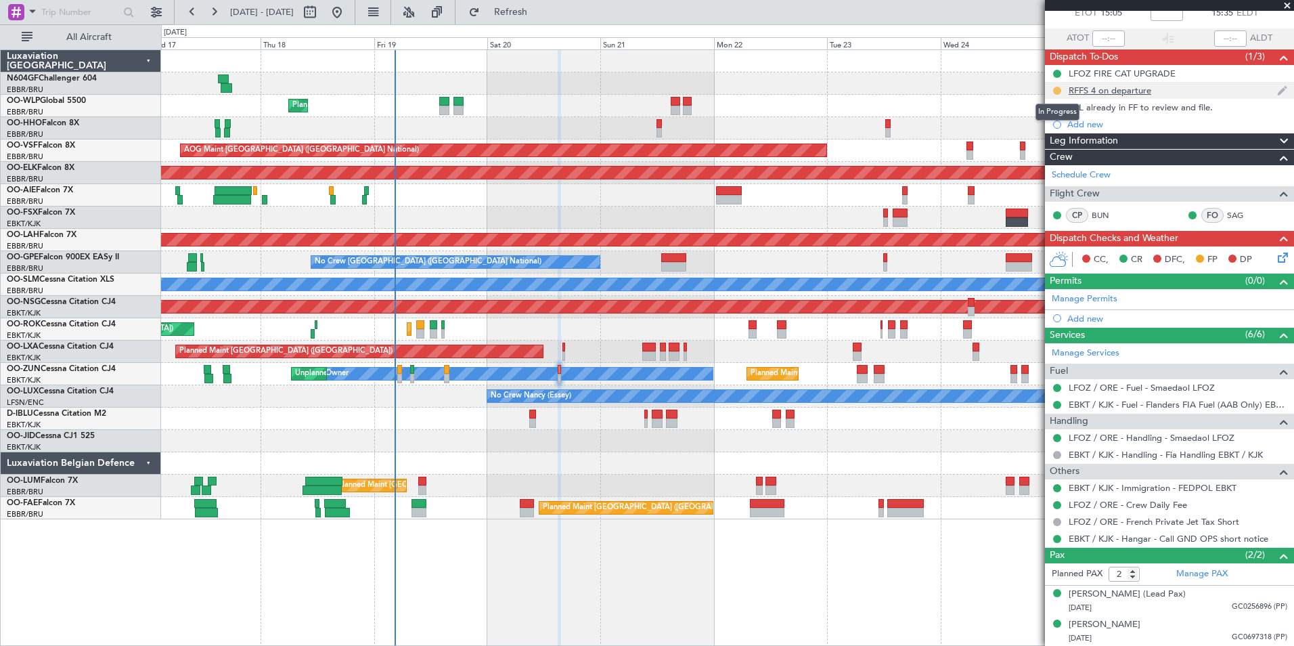
click at [1034, 91] on button at bounding box center [1057, 91] width 8 height 8
click at [1034, 154] on span "Completed" at bounding box center [1062, 151] width 45 height 14
click at [856, 530] on div "Planned Maint Liege AOG Maint Brussels (Brussels National) Planned Maint Kortri…" at bounding box center [727, 347] width 1133 height 596
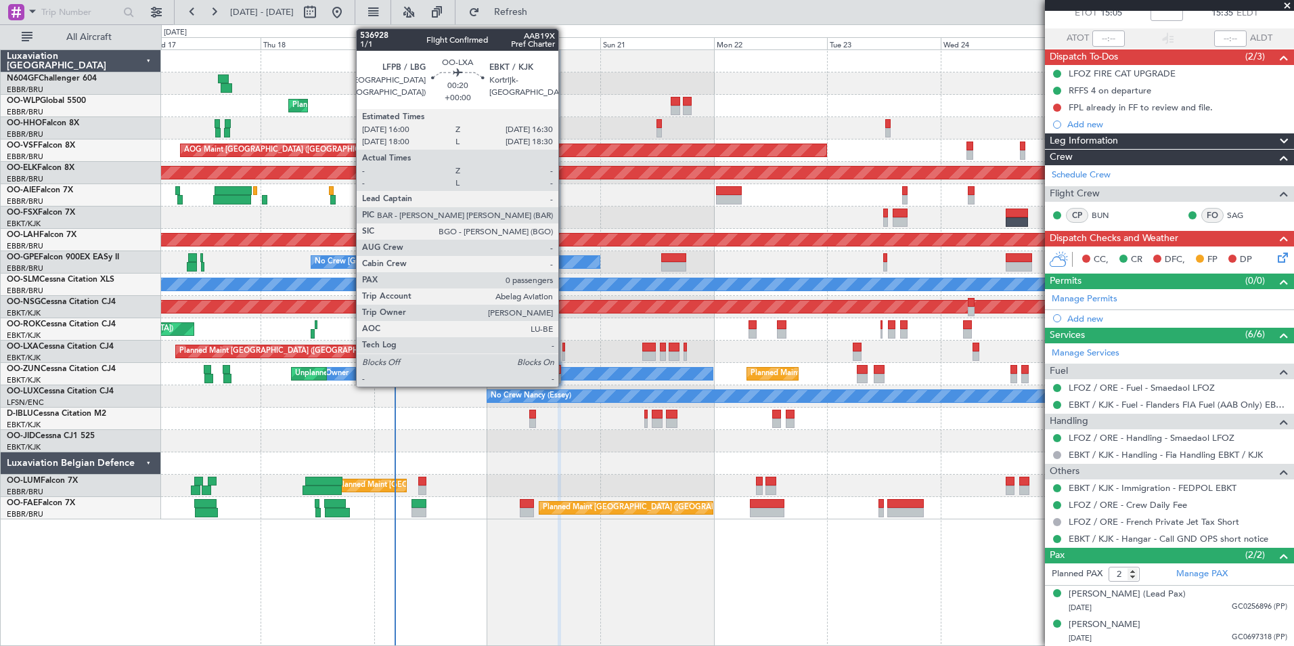
click at [565, 355] on div at bounding box center [564, 355] width 3 height 9
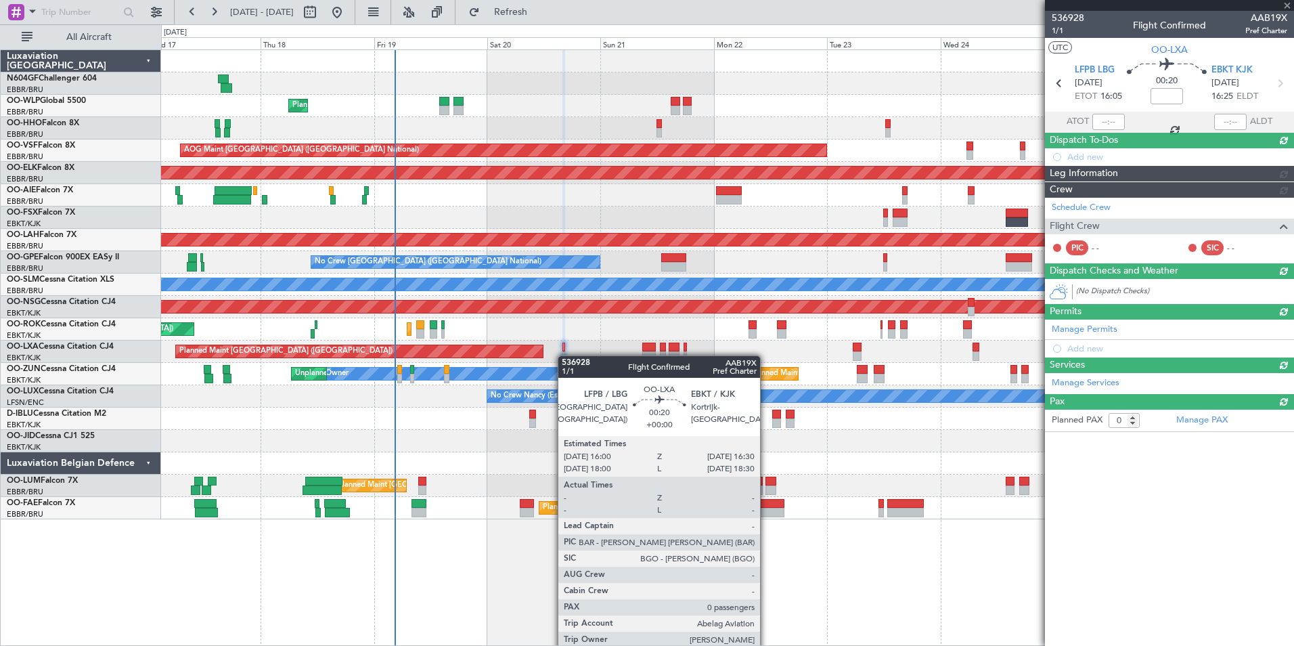
scroll to position [0, 0]
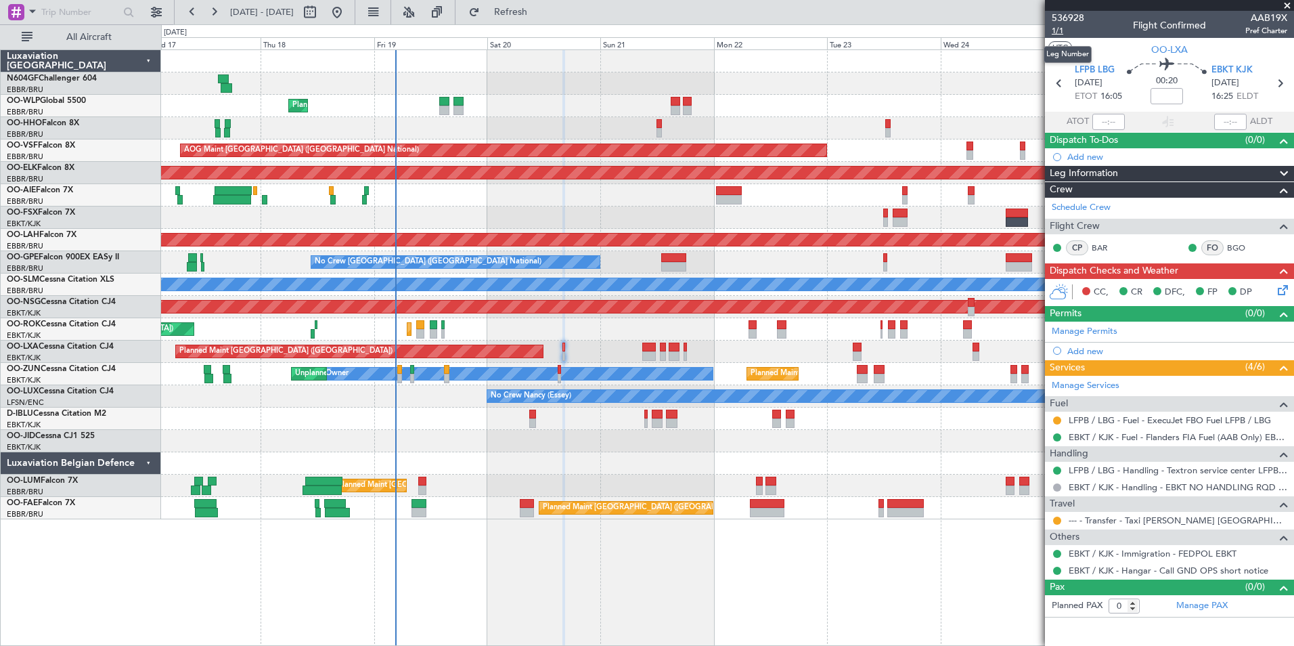
click at [1034, 28] on span "1/1" at bounding box center [1068, 31] width 32 height 12
click at [1034, 287] on icon at bounding box center [1280, 287] width 11 height 11
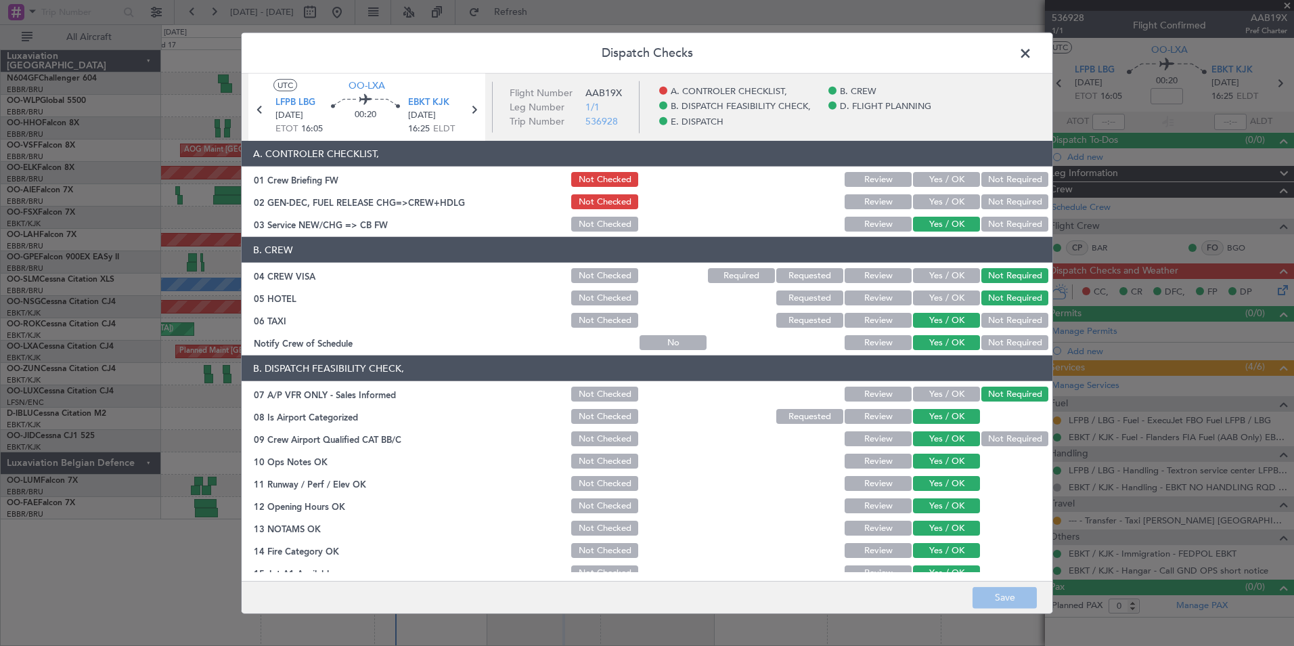
click at [930, 207] on button "Yes / OK" at bounding box center [946, 201] width 67 height 15
click at [941, 192] on section "A. CONTROLER CHECKLIST, 01 Crew Briefing FW Not Checked Review Yes / OK Not Req…" at bounding box center [647, 187] width 811 height 93
click at [948, 185] on button "Yes / OK" at bounding box center [946, 179] width 67 height 15
click at [1019, 564] on button "Save" at bounding box center [1005, 597] width 64 height 22
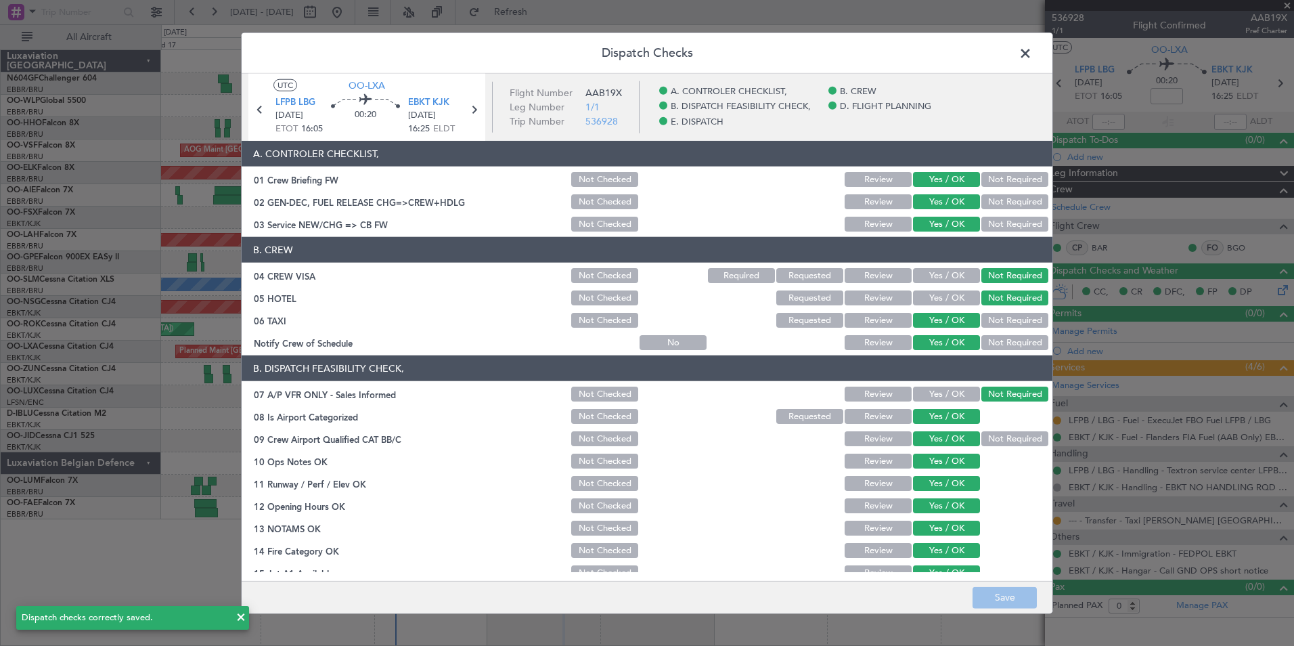
click at [1032, 47] on span at bounding box center [1032, 56] width 0 height 27
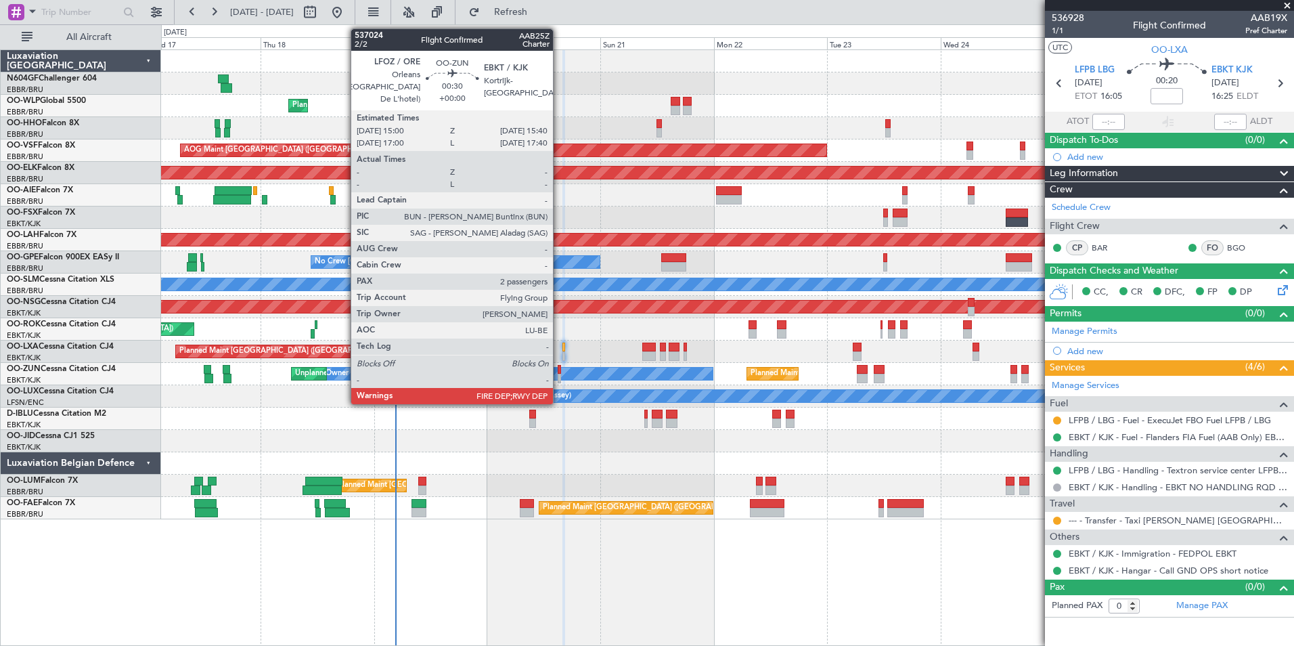
click at [558, 377] on div at bounding box center [559, 378] width 3 height 9
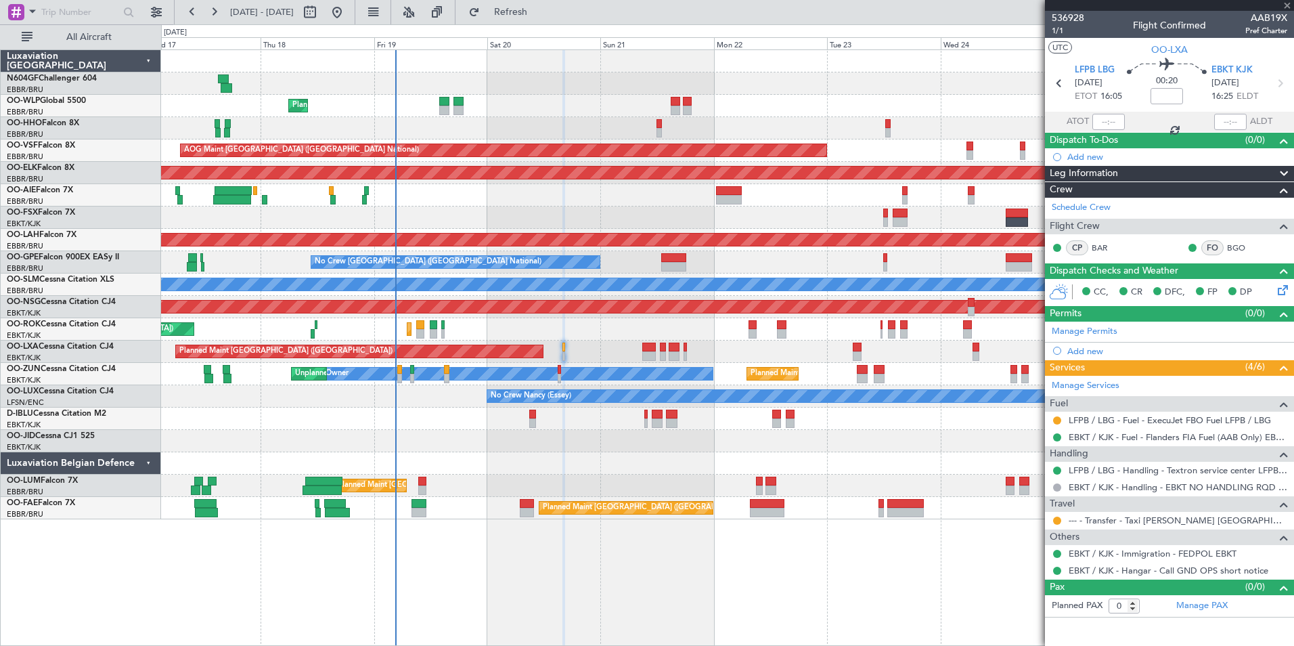
type input "2"
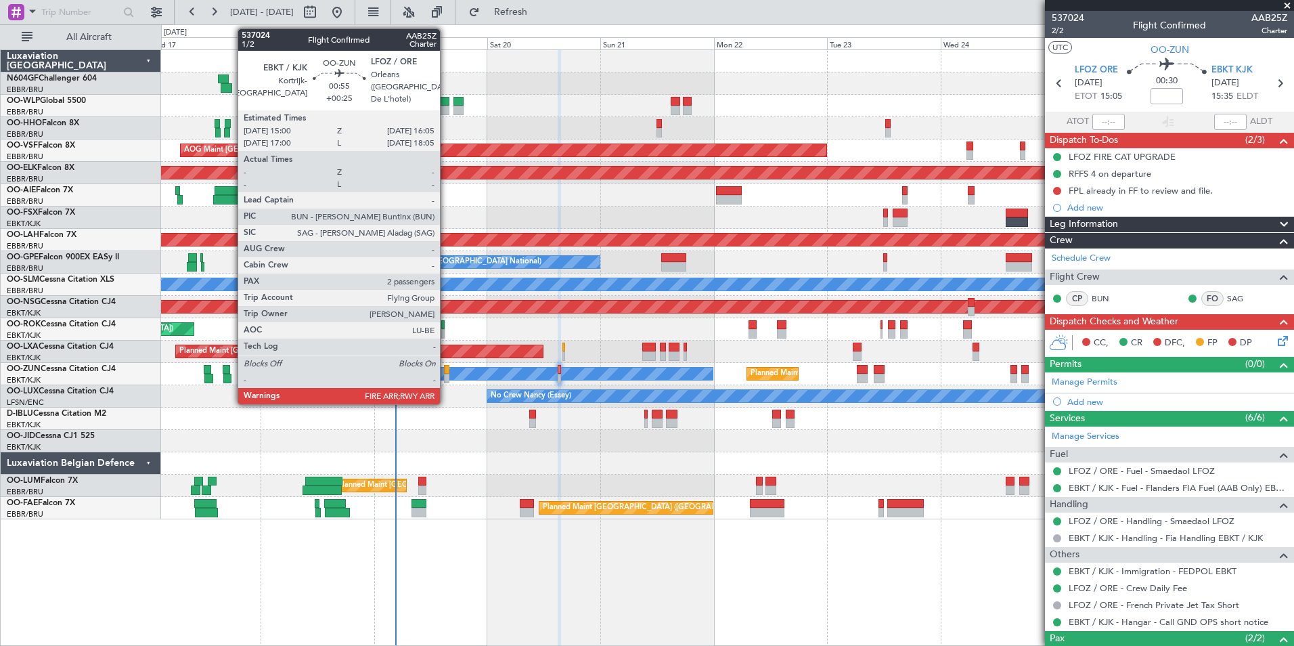
click at [446, 376] on div at bounding box center [446, 378] width 5 height 9
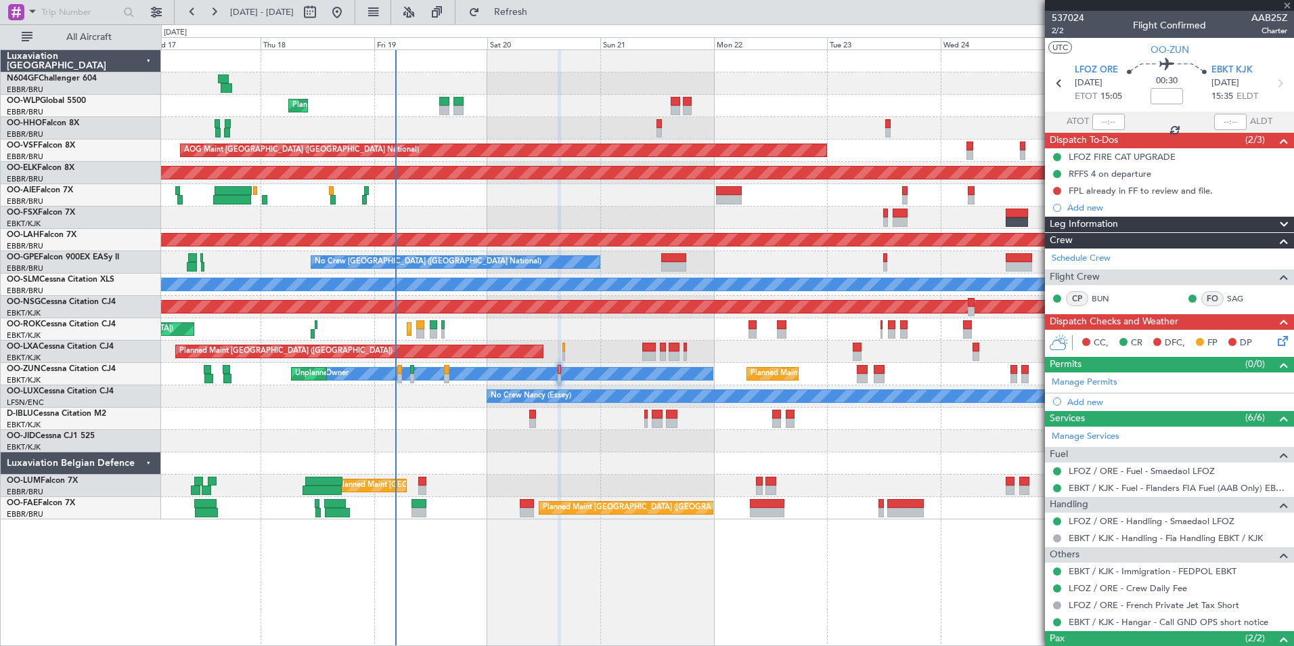
type input "+00:25"
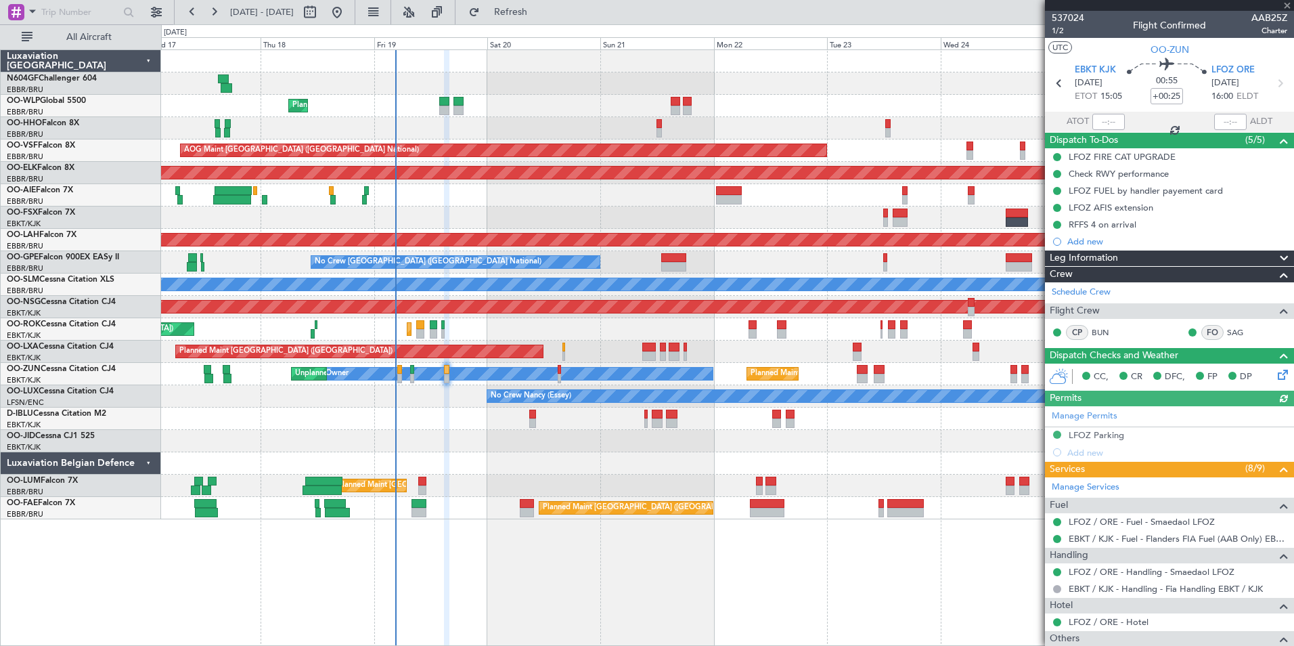
scroll to position [201, 0]
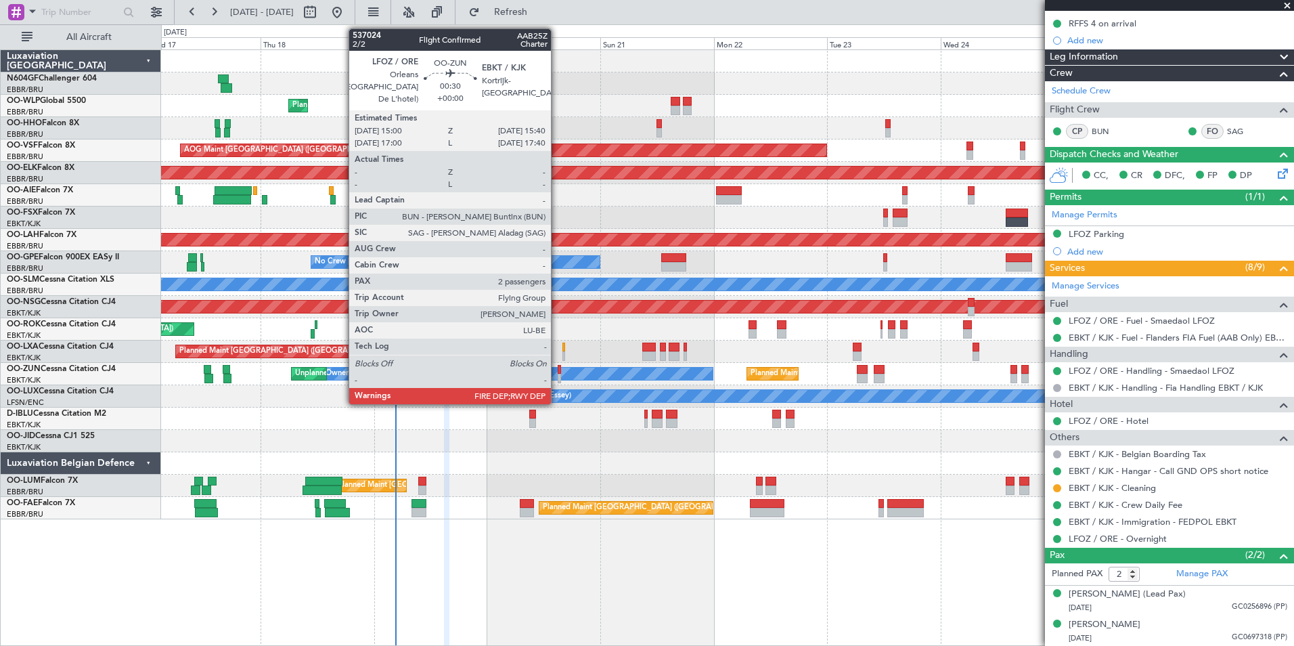
click at [558, 376] on div at bounding box center [559, 378] width 3 height 9
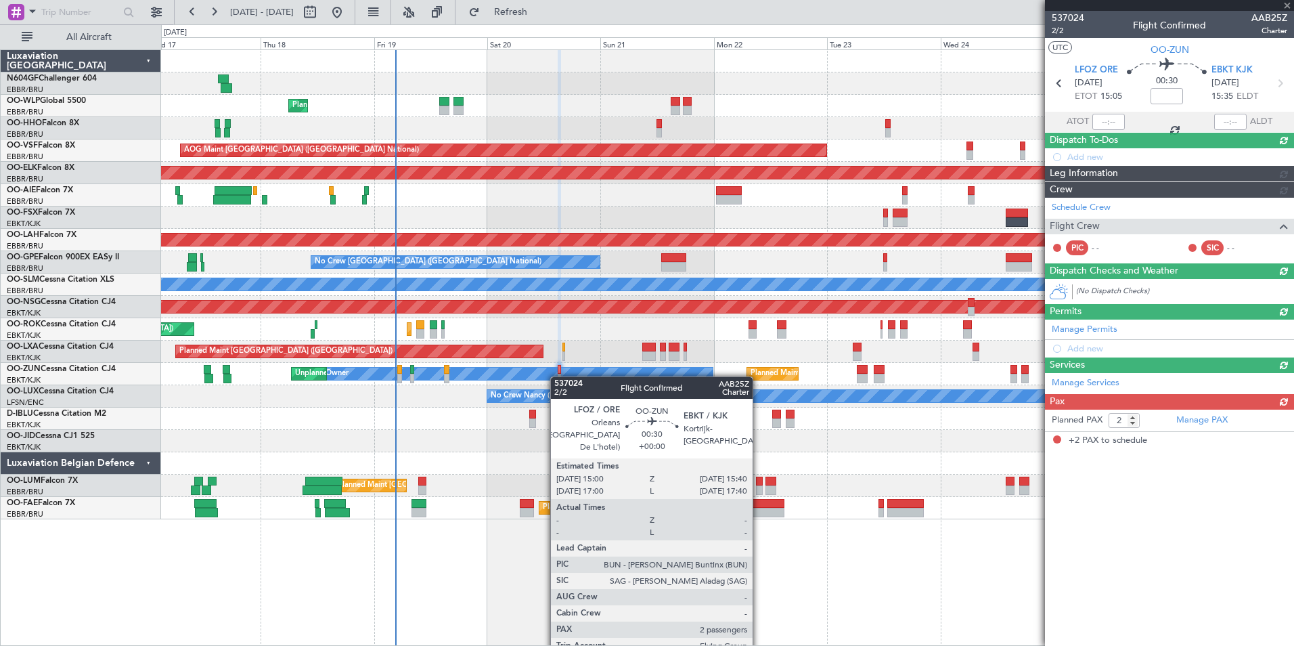
scroll to position [0, 0]
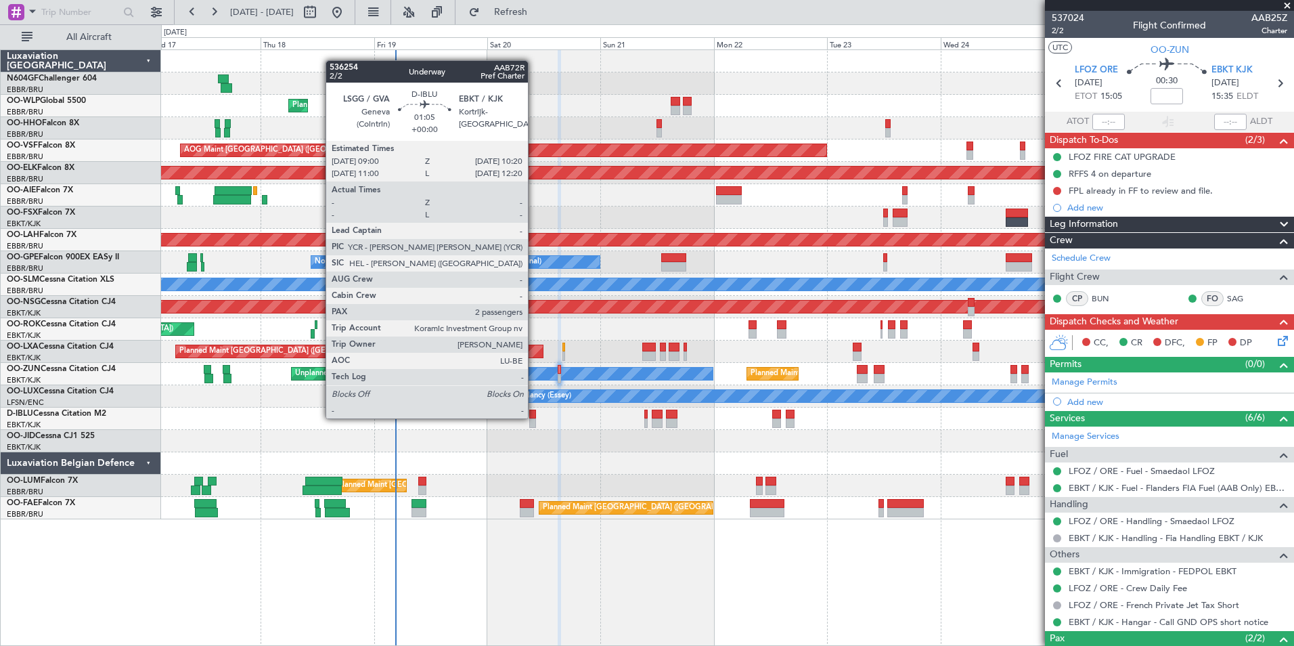
click at [534, 417] on div at bounding box center [532, 414] width 7 height 9
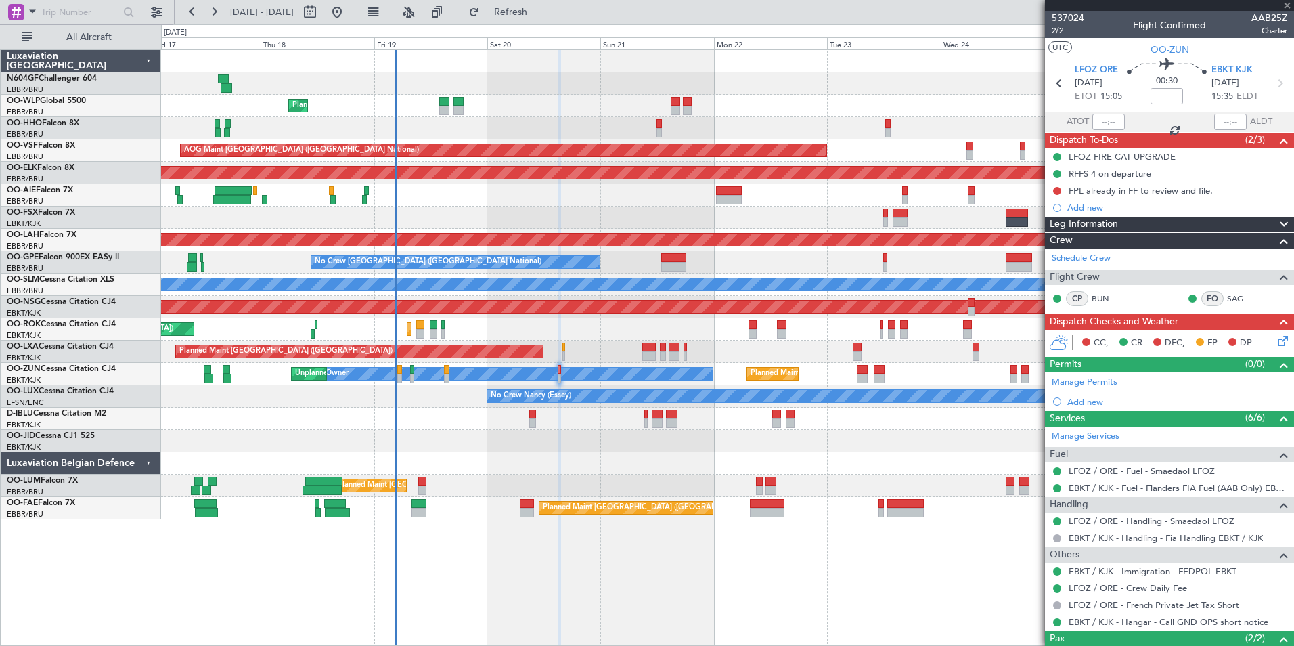
click at [534, 417] on div at bounding box center [532, 414] width 7 height 9
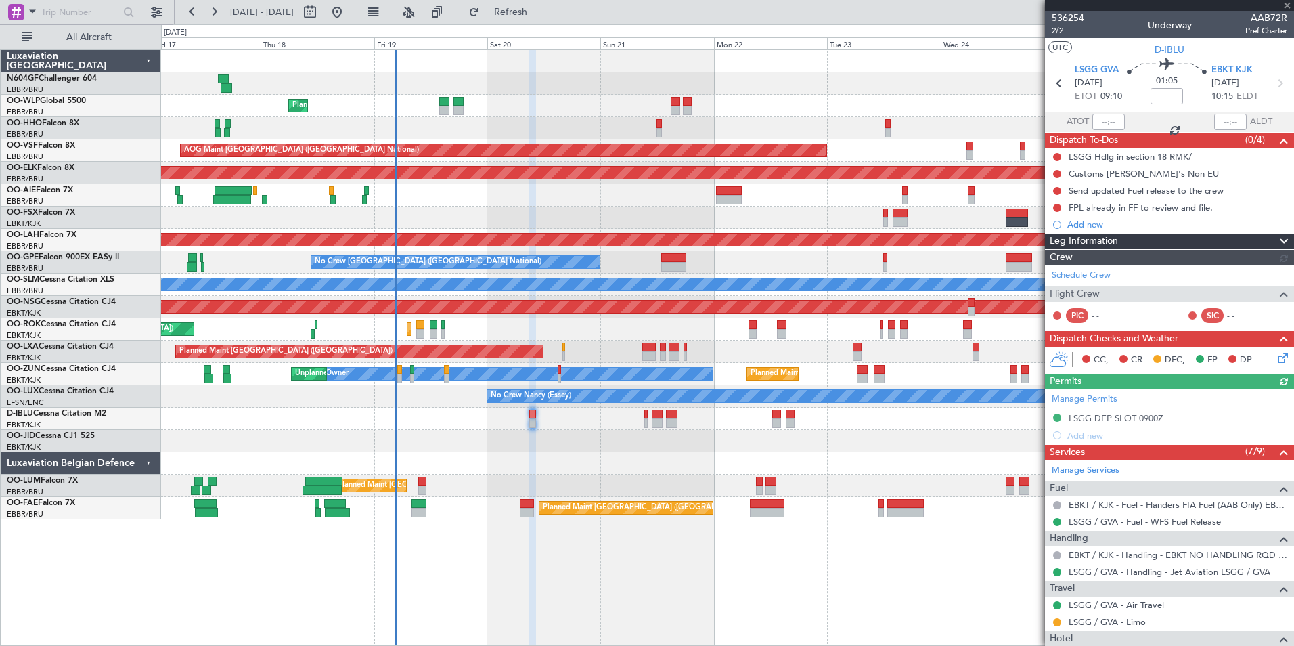
scroll to position [200, 0]
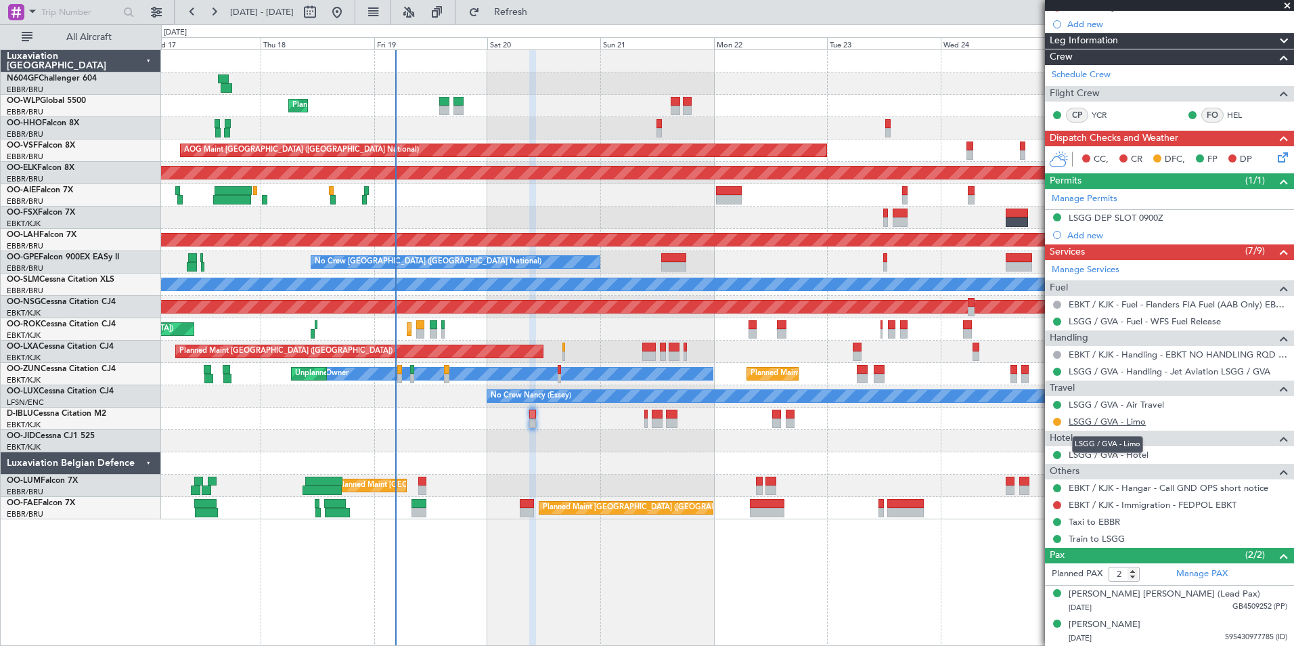
click at [1034, 424] on link "LSGG / GVA - Limo" at bounding box center [1107, 422] width 77 height 12
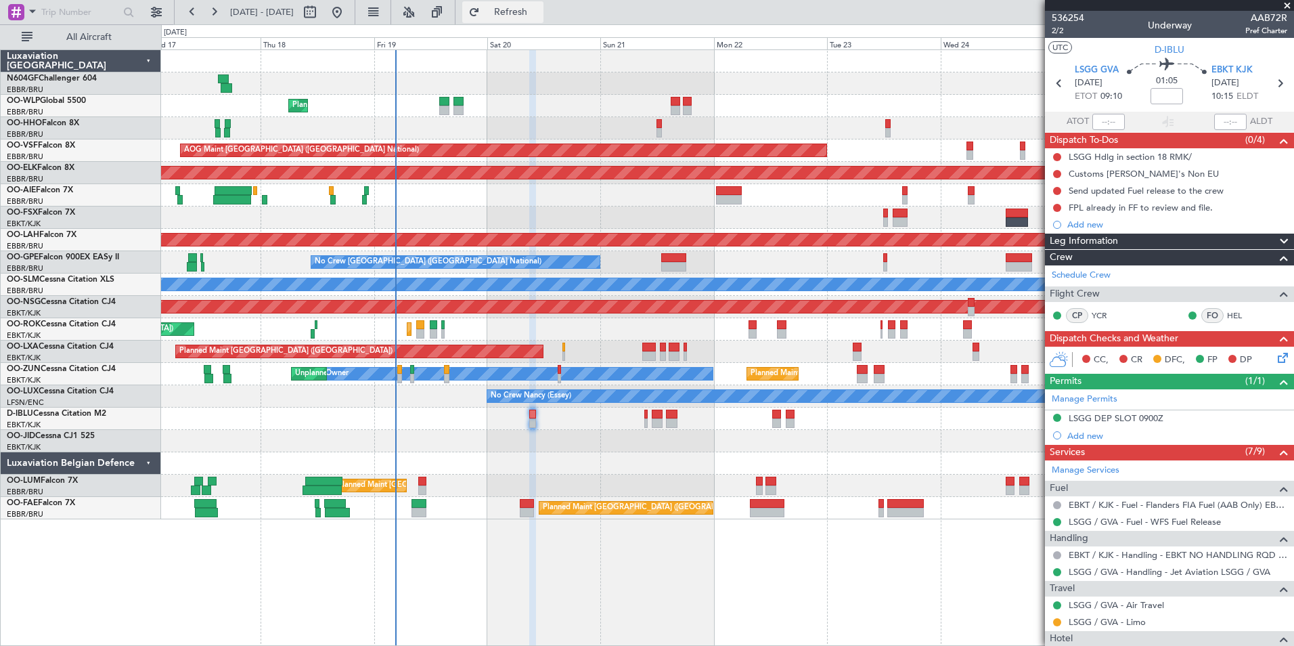
click at [540, 16] on span "Refresh" at bounding box center [511, 11] width 57 height 9
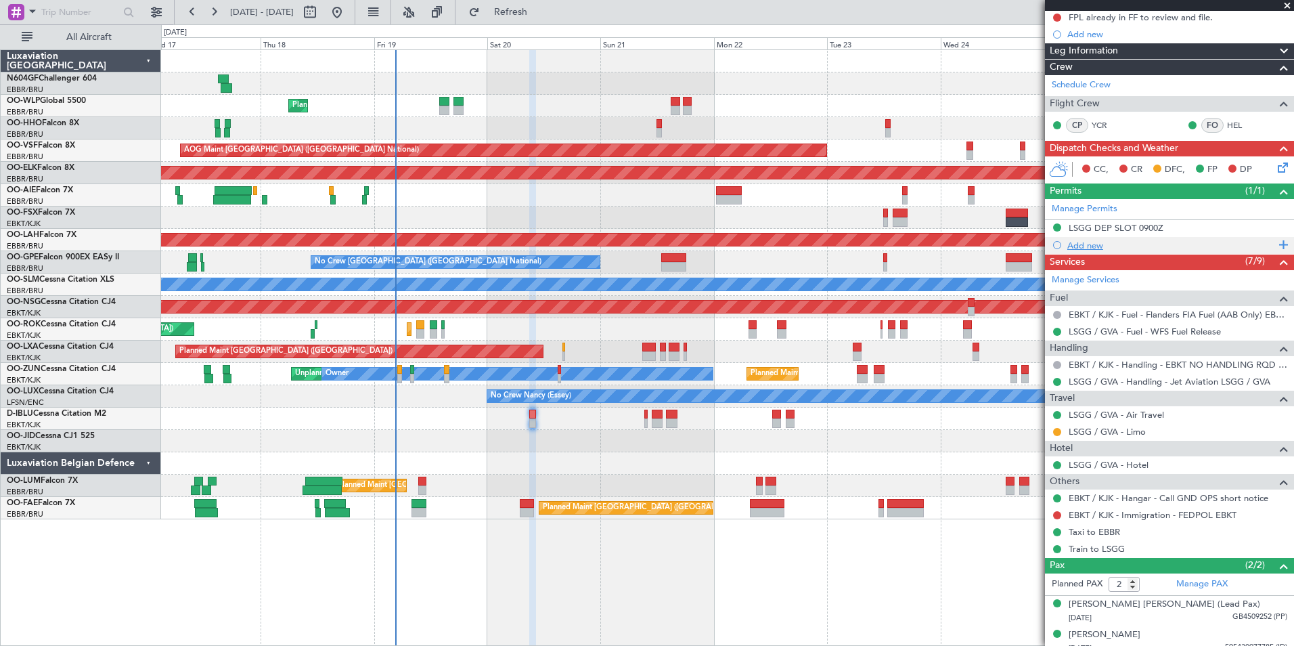
scroll to position [200, 0]
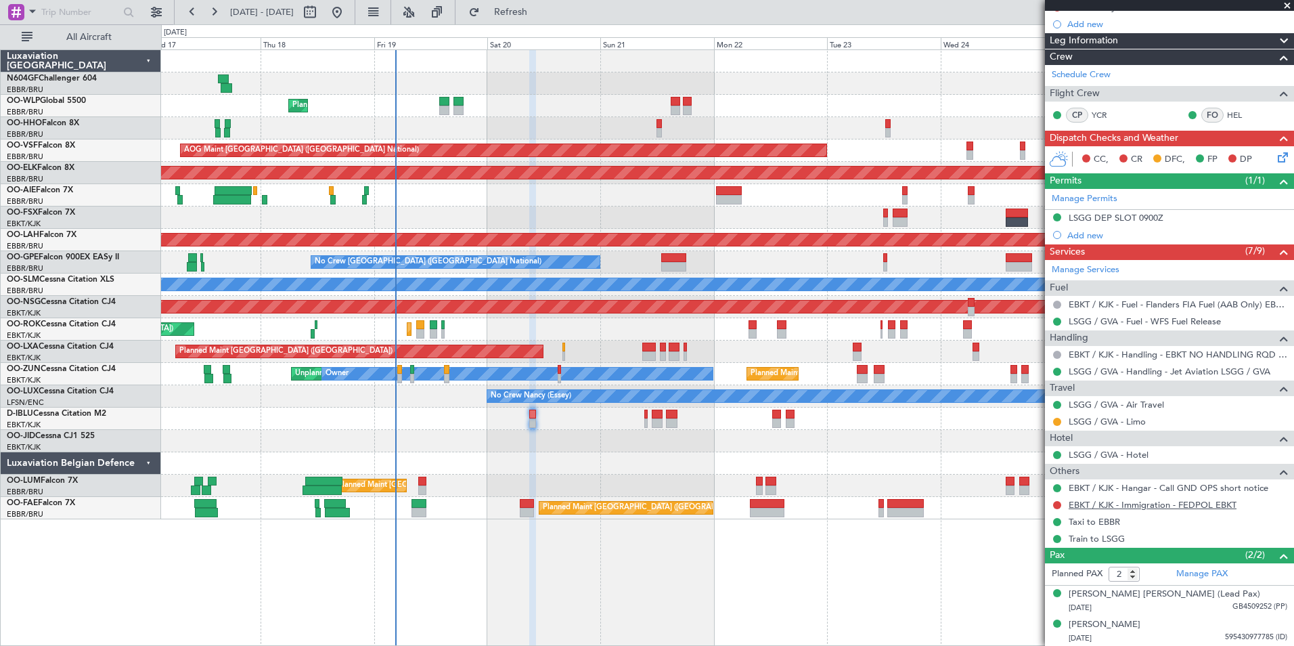
click at [1034, 507] on link "EBKT / KJK - Immigration - FEDPOL EBKT" at bounding box center [1153, 505] width 168 height 12
click at [543, 22] on button "Refresh" at bounding box center [502, 12] width 81 height 22
click at [520, 9] on button "Refresh" at bounding box center [502, 12] width 81 height 22
click at [1034, 505] on button at bounding box center [1057, 505] width 8 height 8
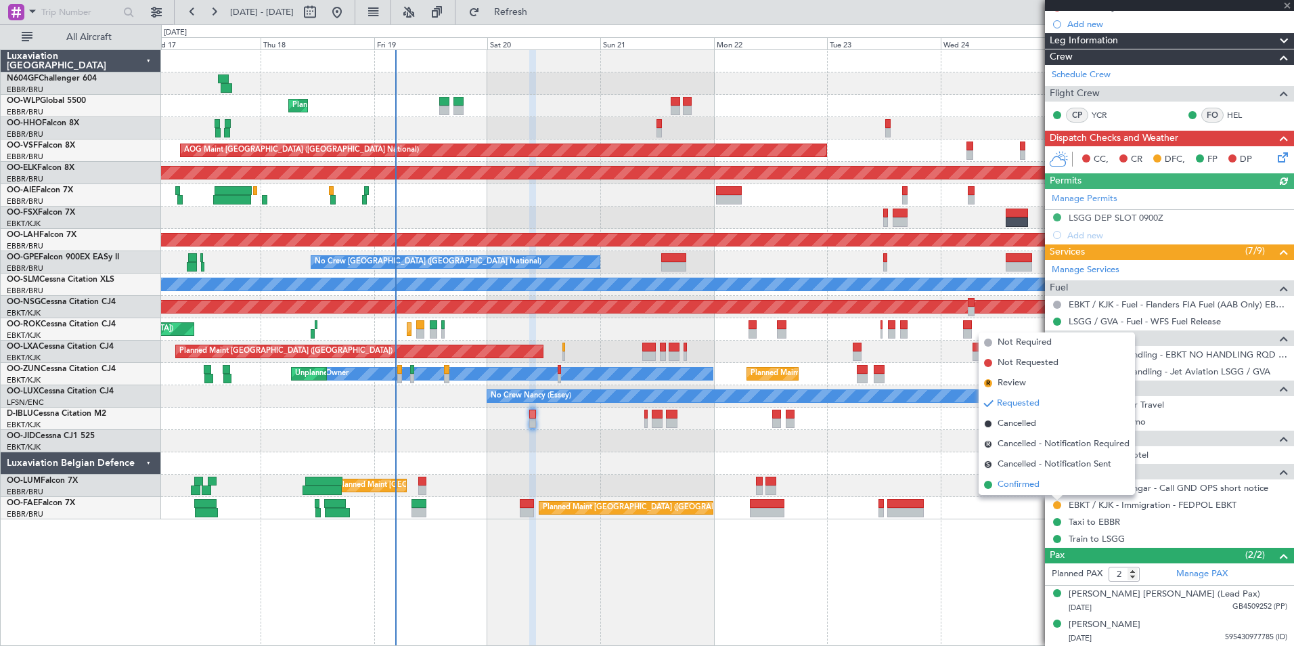
click at [1034, 484] on span "Confirmed" at bounding box center [1019, 485] width 42 height 14
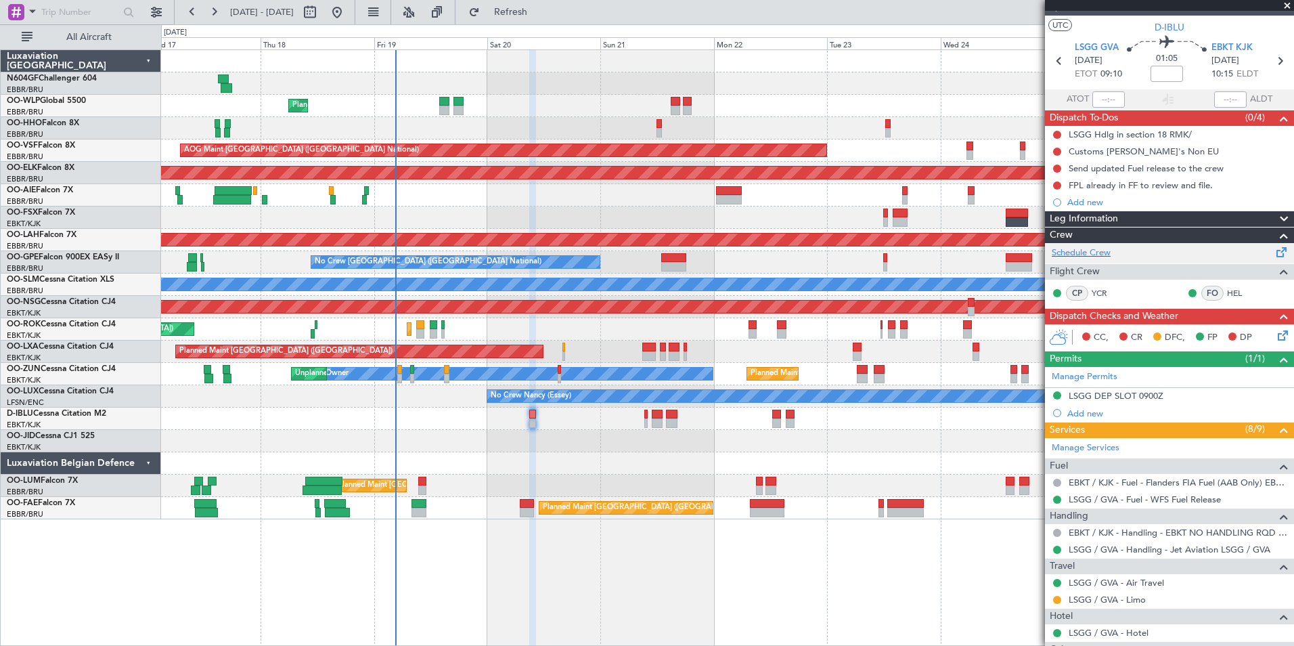
scroll to position [0, 0]
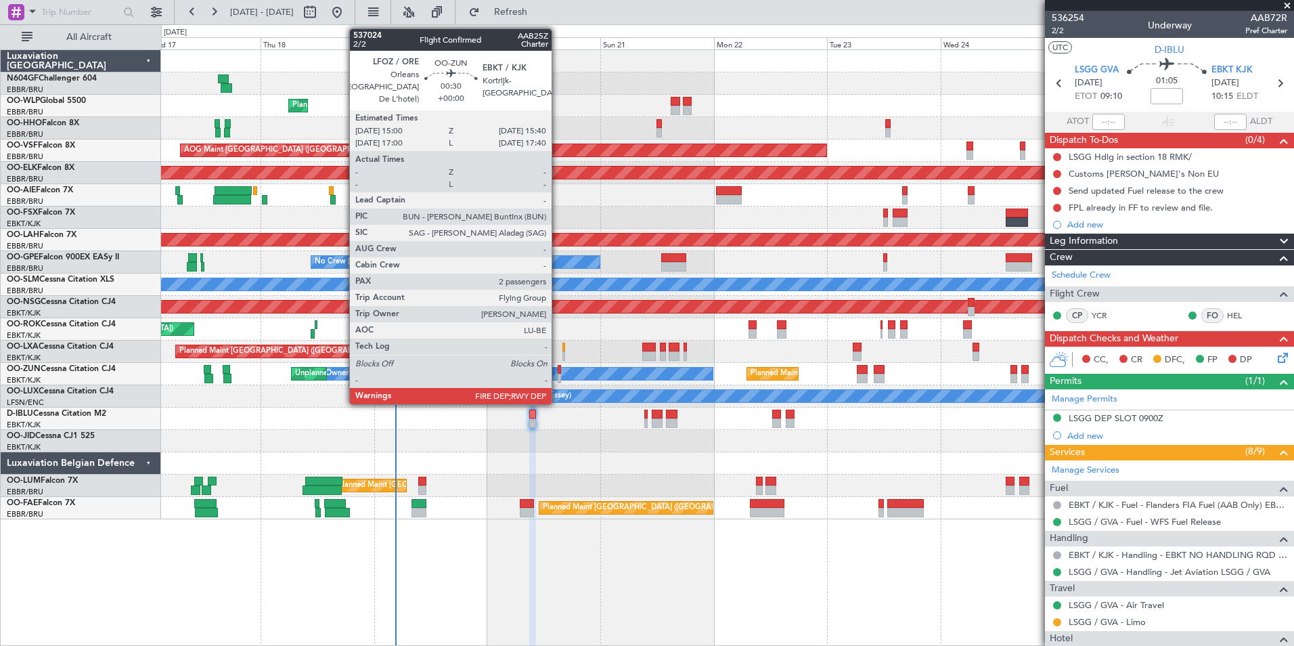
click at [558, 369] on div at bounding box center [559, 369] width 3 height 9
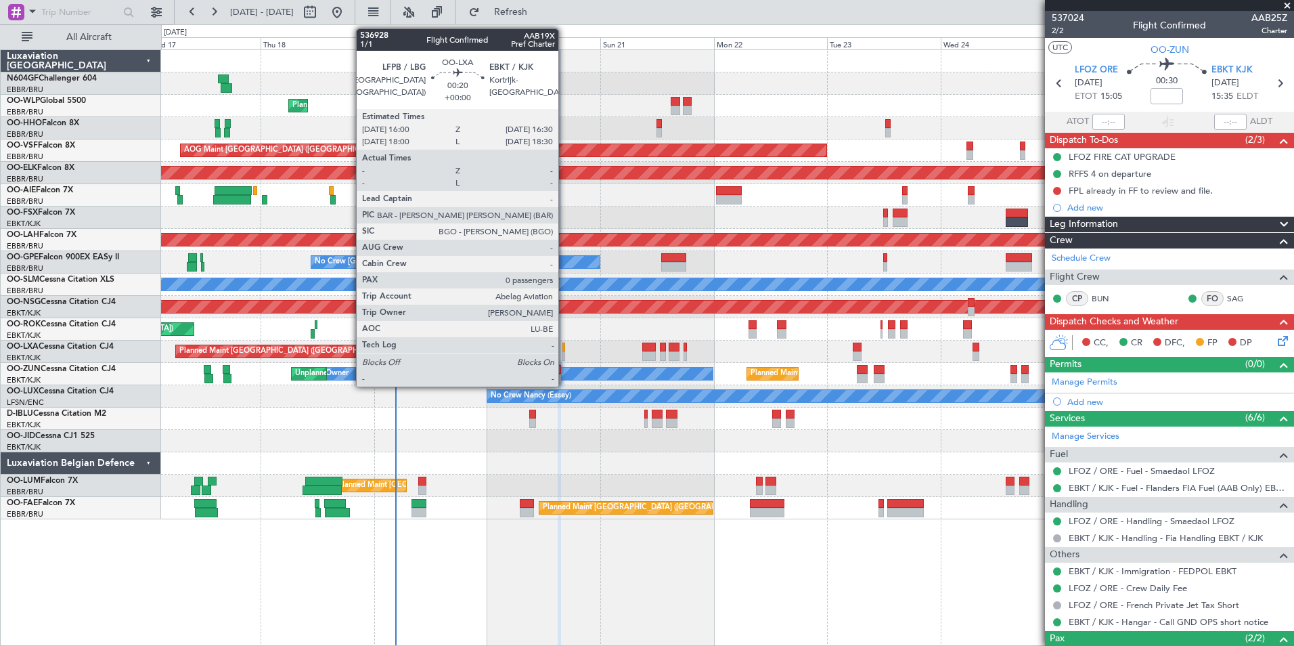
click at [564, 351] on div at bounding box center [564, 347] width 3 height 9
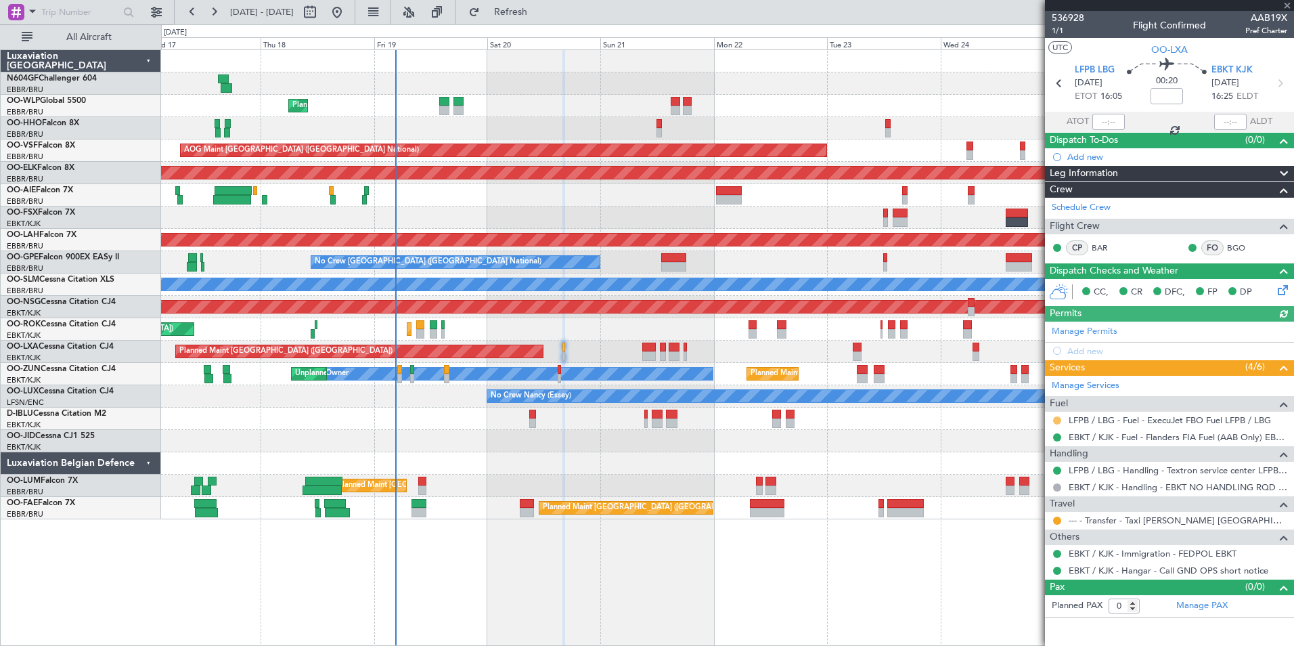
click at [1034, 417] on button at bounding box center [1057, 420] width 8 height 8
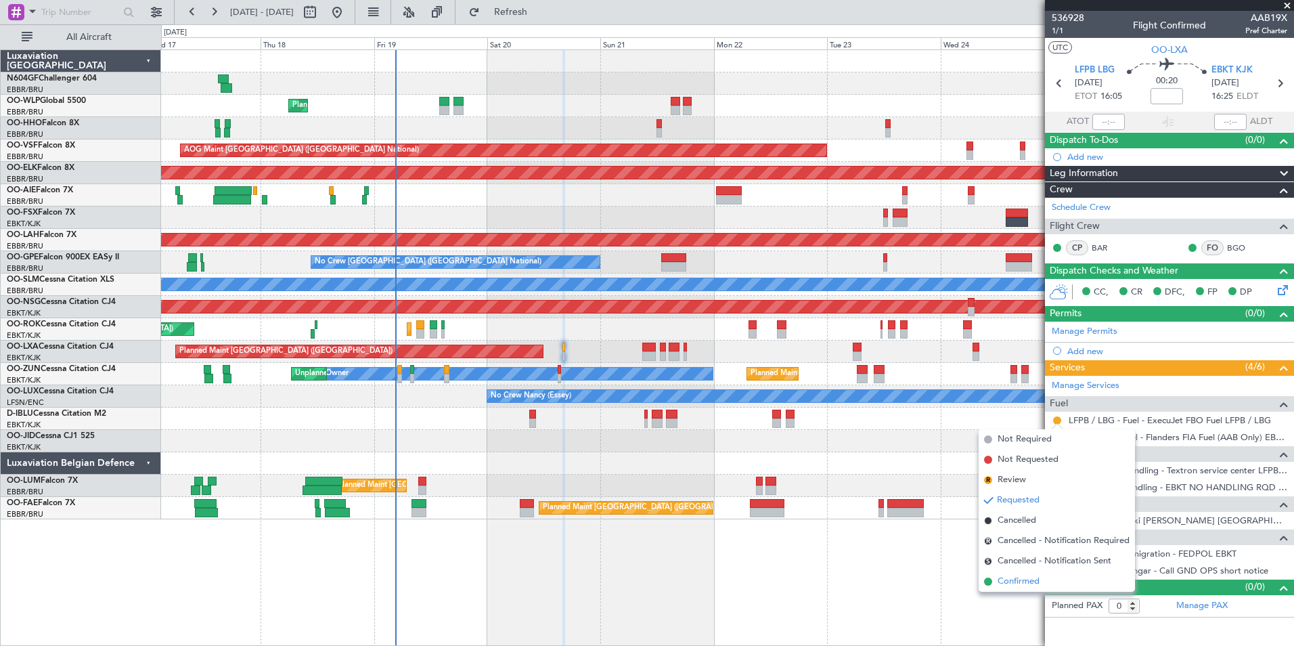
click at [1019, 564] on span "Confirmed" at bounding box center [1019, 582] width 42 height 14
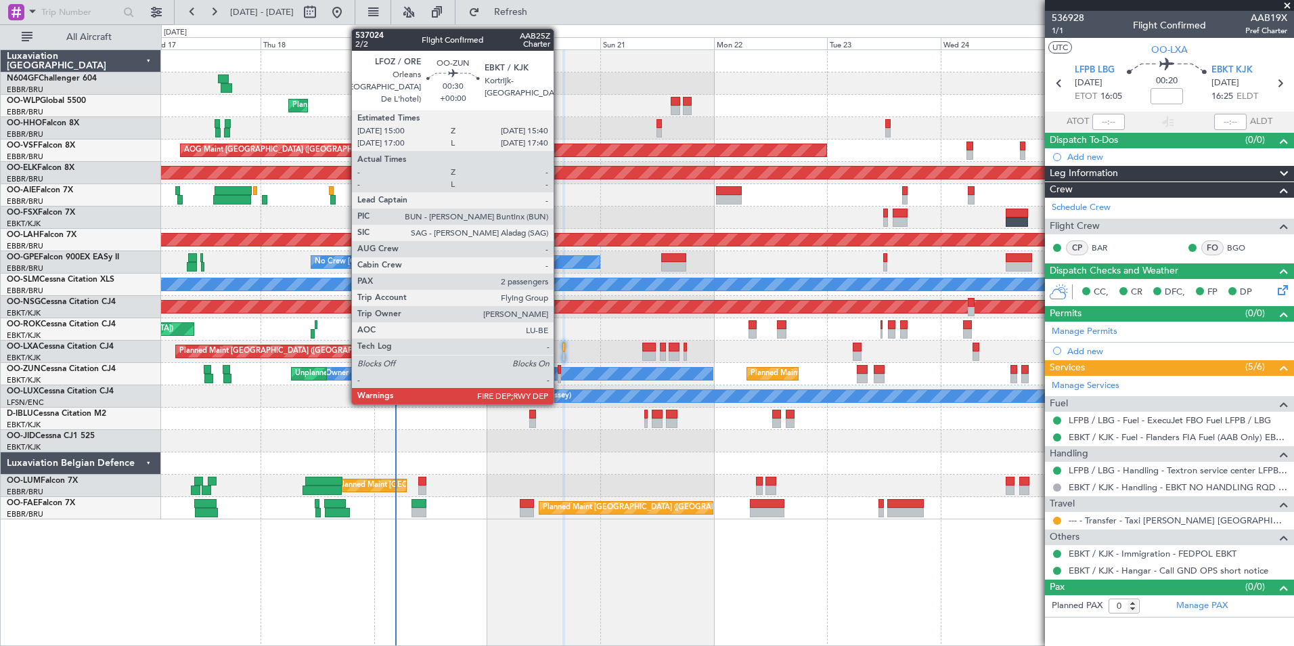
click at [560, 376] on div at bounding box center [559, 378] width 3 height 9
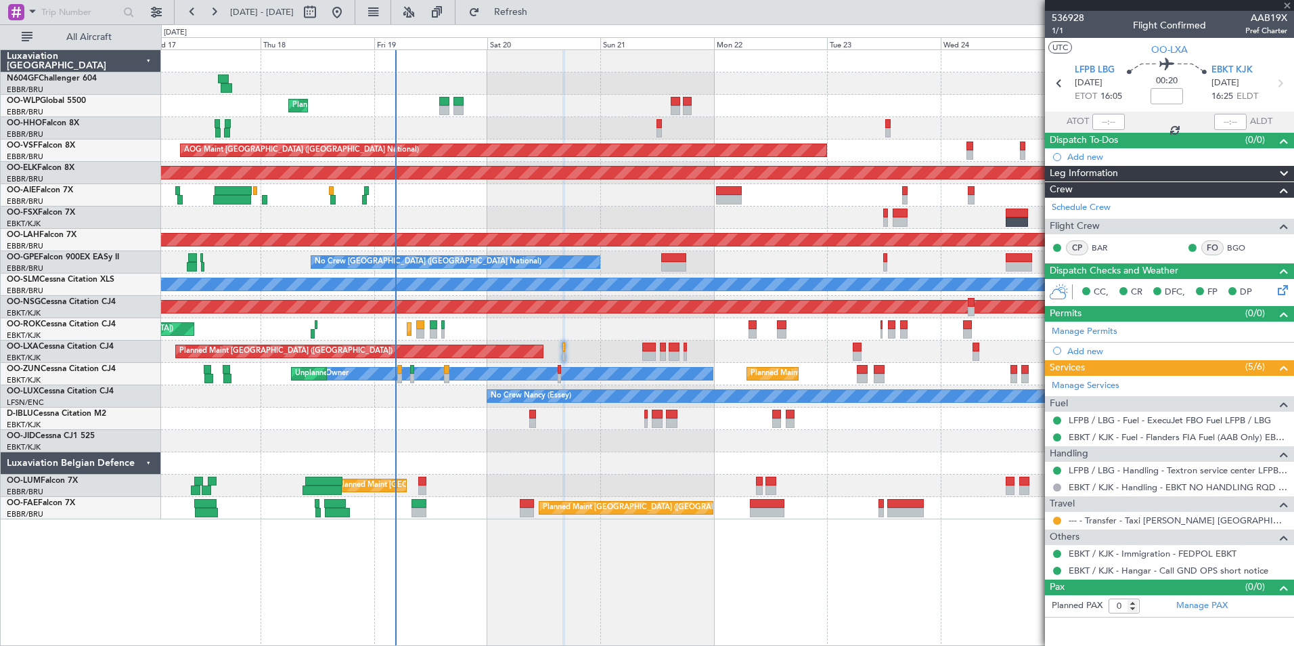
click at [560, 376] on div at bounding box center [559, 378] width 3 height 9
type input "2"
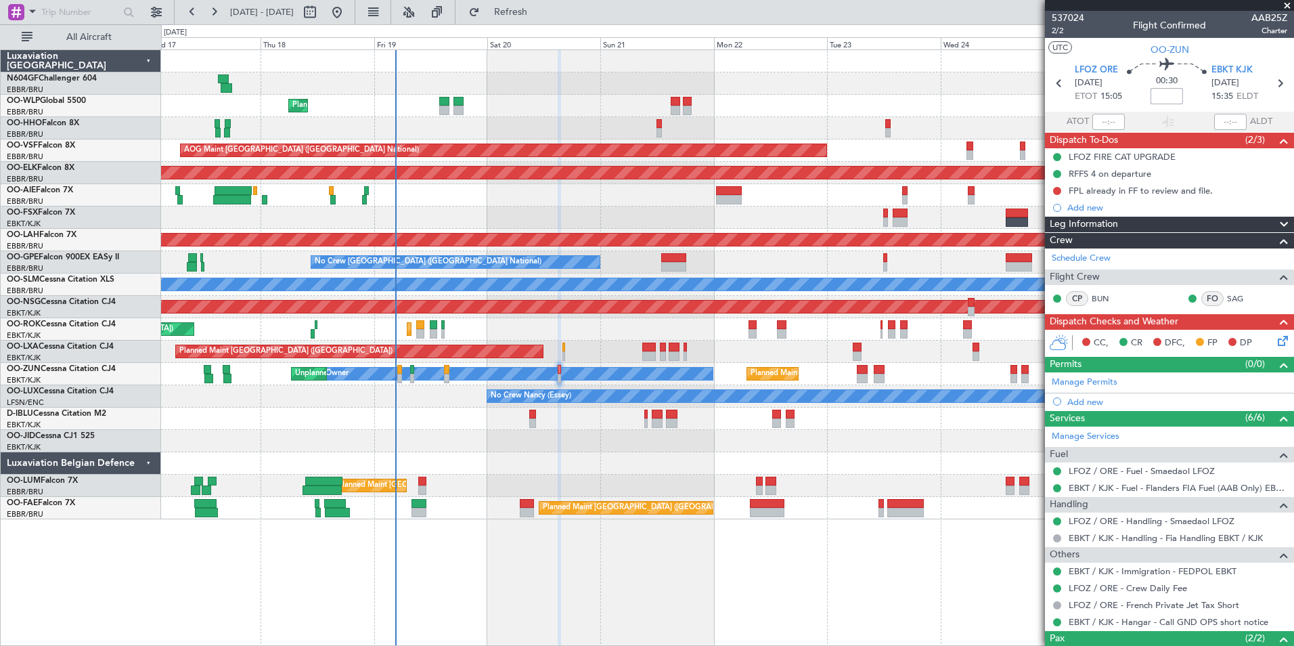
click at [1034, 98] on input at bounding box center [1167, 96] width 32 height 16
click at [997, 78] on div at bounding box center [727, 83] width 1133 height 22
click at [1034, 188] on button at bounding box center [1057, 191] width 8 height 8
click at [1034, 248] on span "Completed" at bounding box center [1063, 251] width 45 height 14
click at [1034, 343] on icon at bounding box center [1280, 338] width 11 height 11
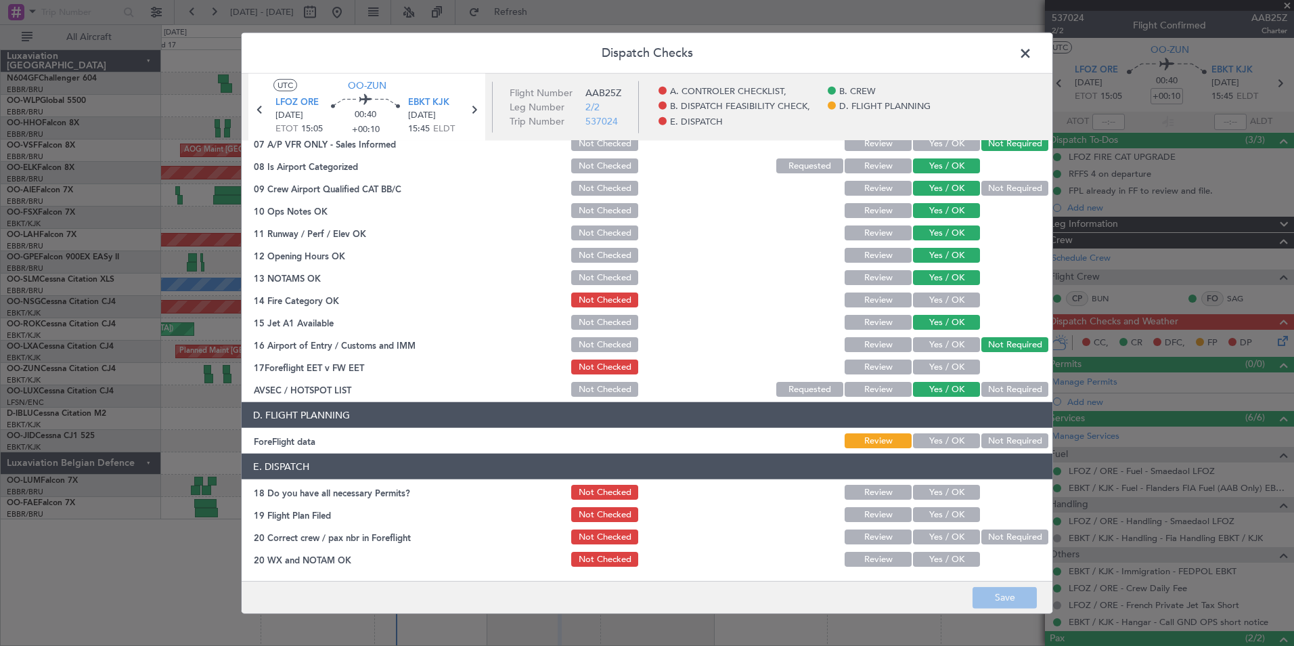
scroll to position [250, 0]
click at [961, 370] on button "Yes / OK" at bounding box center [946, 366] width 67 height 15
click at [956, 304] on button "Yes / OK" at bounding box center [946, 299] width 67 height 15
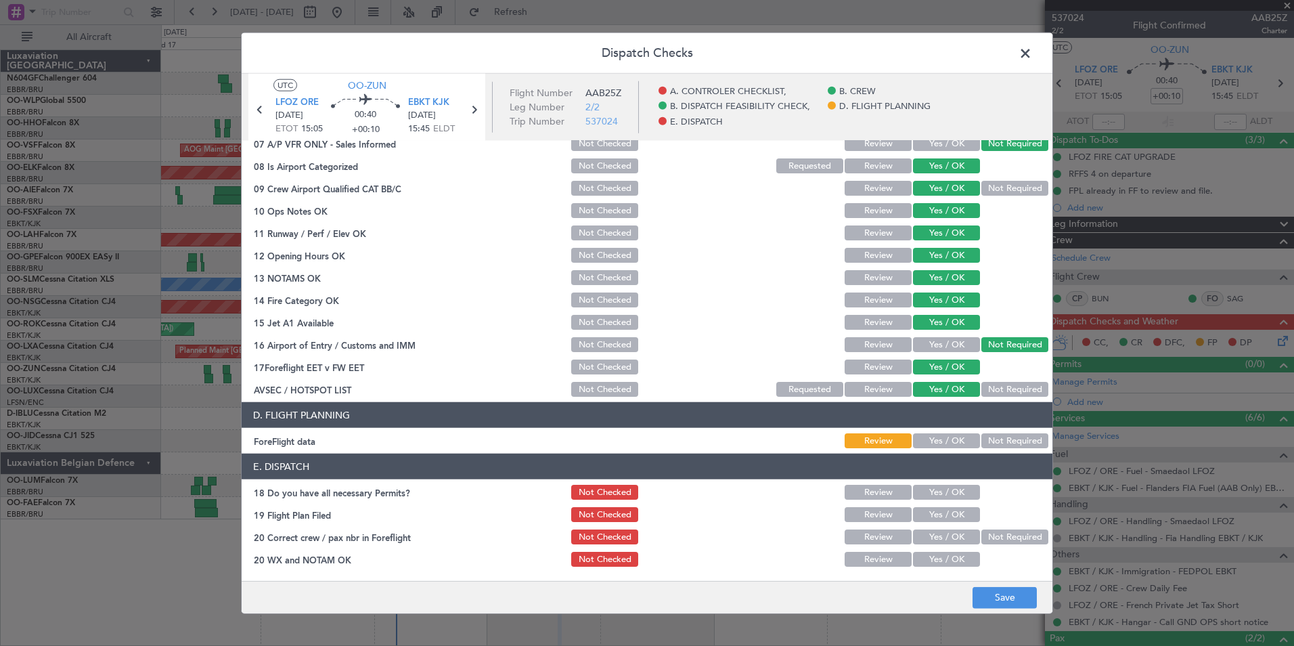
click at [954, 445] on button "Yes / OK" at bounding box center [946, 440] width 67 height 15
click at [957, 496] on button "Yes / OK" at bounding box center [946, 492] width 67 height 15
click at [955, 506] on div "Yes / OK" at bounding box center [945, 514] width 68 height 19
click at [956, 512] on button "Yes / OK" at bounding box center [946, 514] width 67 height 15
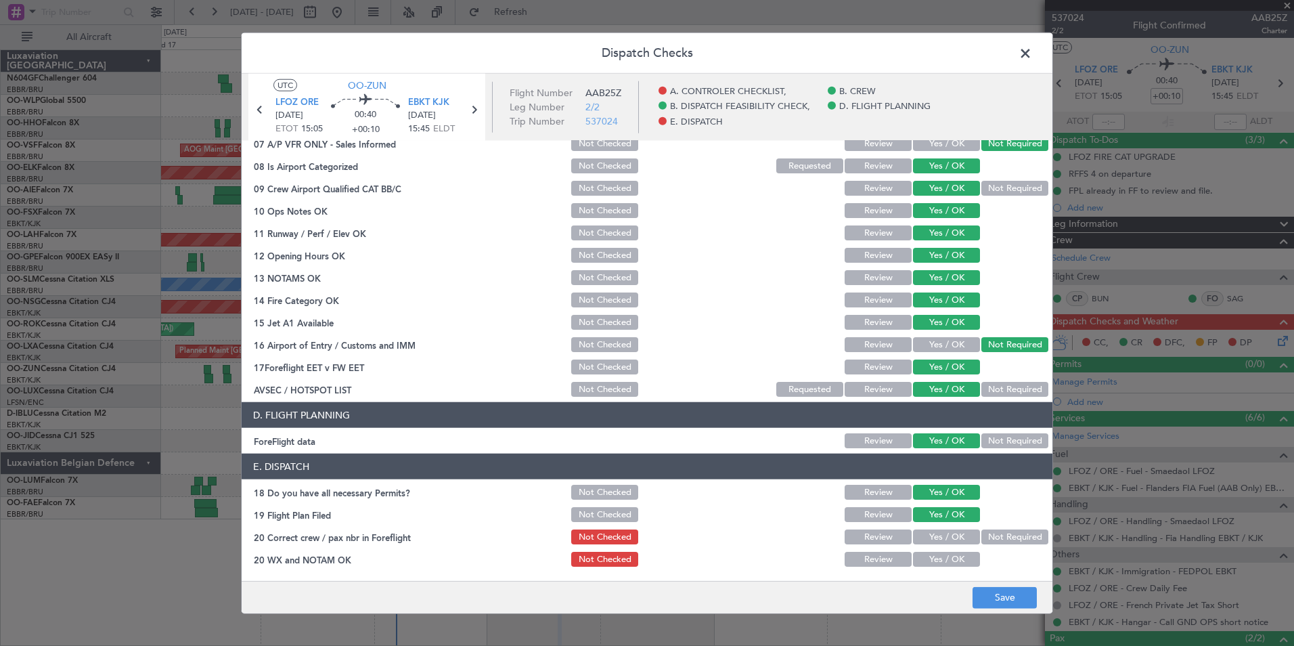
click at [952, 542] on button "Yes / OK" at bounding box center [946, 536] width 67 height 15
click at [955, 559] on button "Yes / OK" at bounding box center [946, 559] width 67 height 15
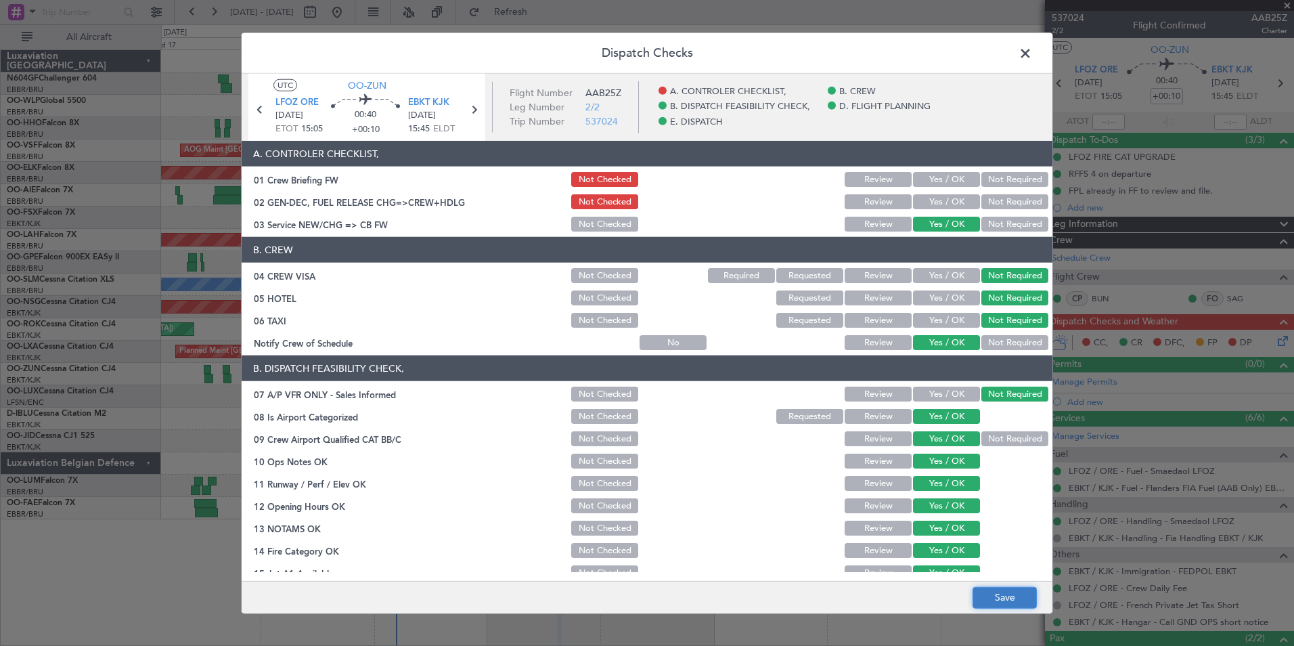
click at [1013, 564] on button "Save" at bounding box center [1005, 597] width 64 height 22
click at [1032, 58] on span at bounding box center [1032, 56] width 0 height 27
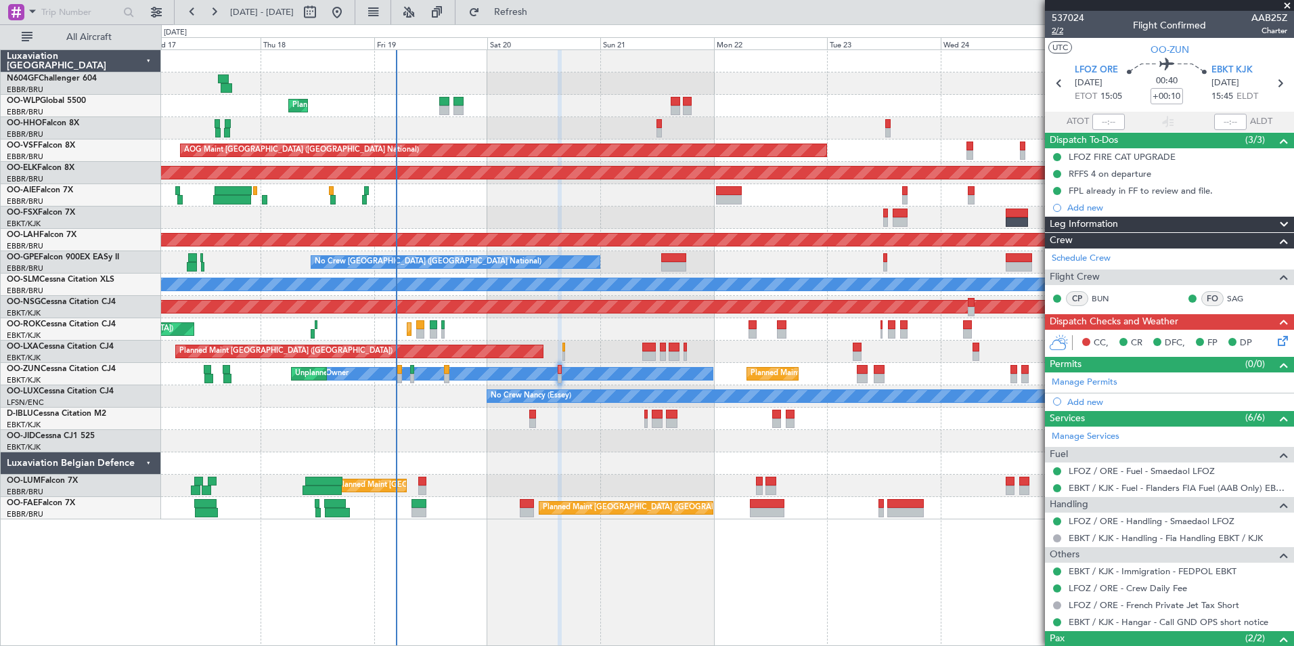
click at [1034, 26] on span "2/2" at bounding box center [1068, 31] width 32 height 12
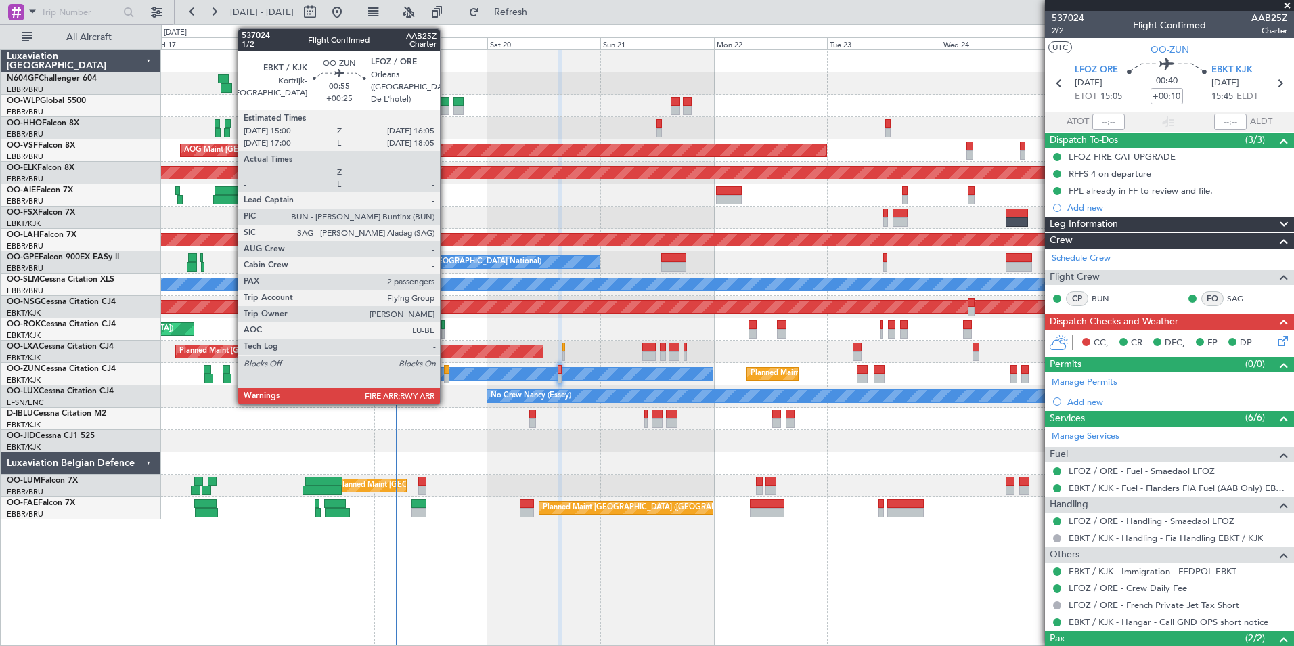
click at [446, 372] on div at bounding box center [446, 369] width 5 height 9
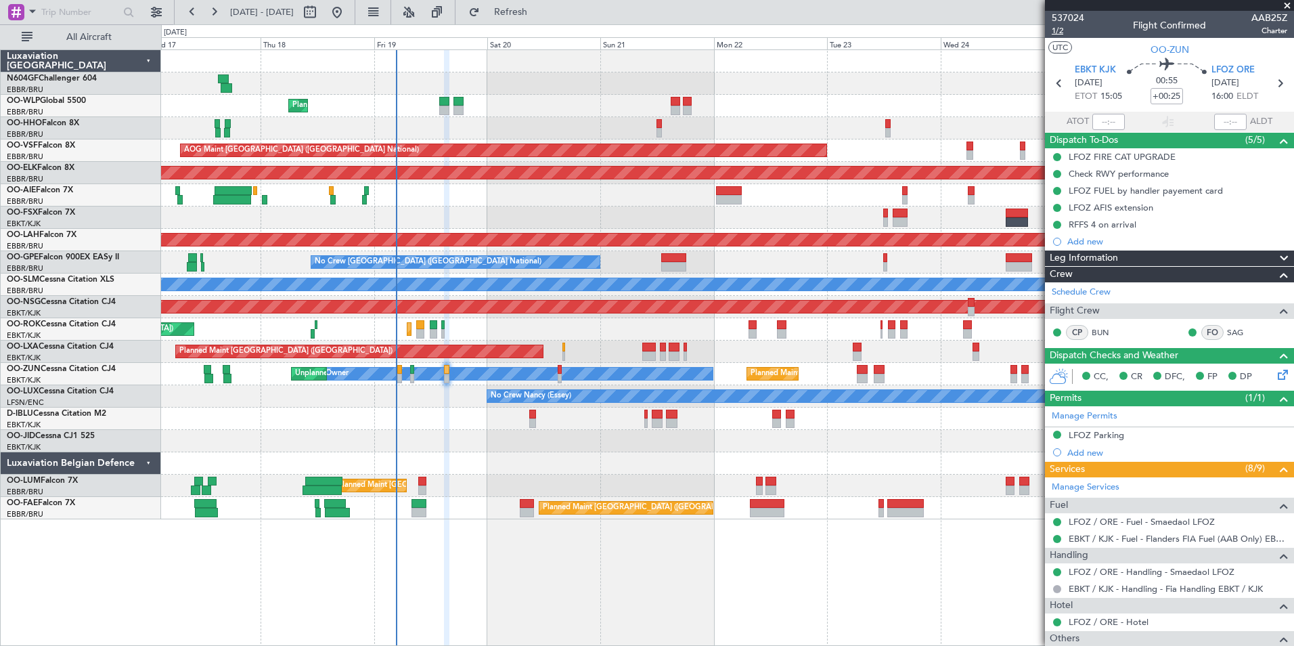
click at [1034, 28] on span "1/2" at bounding box center [1068, 31] width 32 height 12
click at [1034, 83] on icon at bounding box center [1280, 83] width 18 height 18
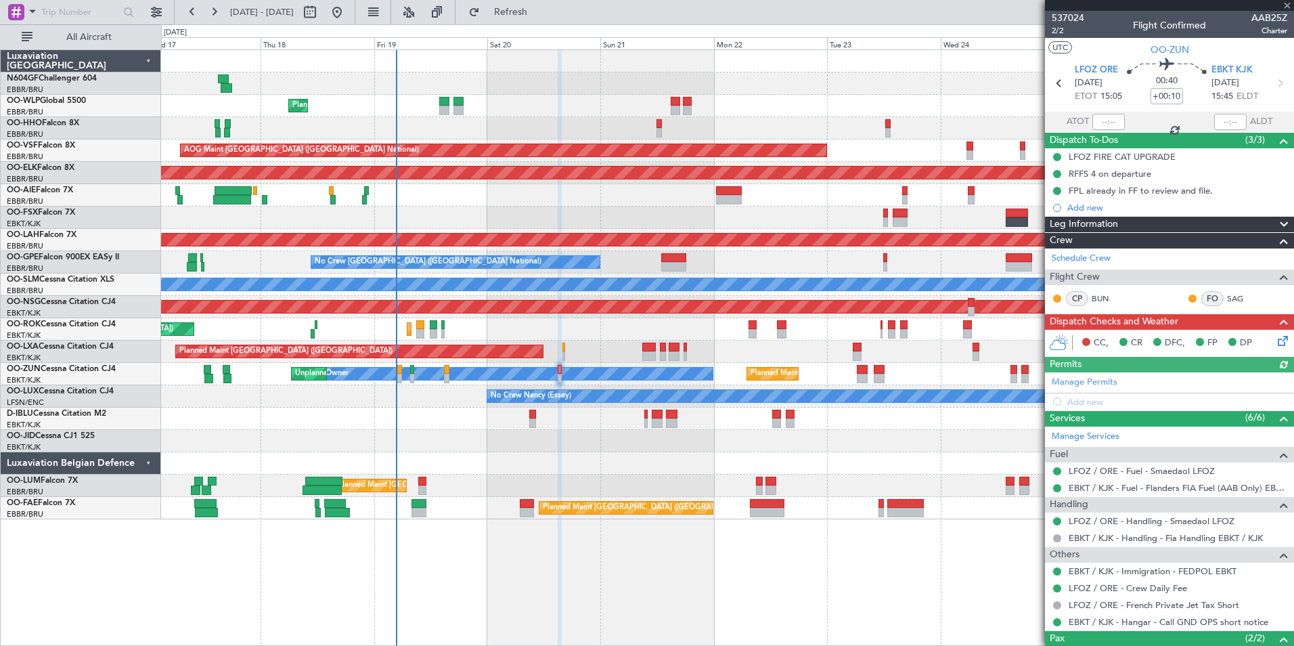
click at [1034, 341] on icon at bounding box center [1280, 338] width 11 height 11
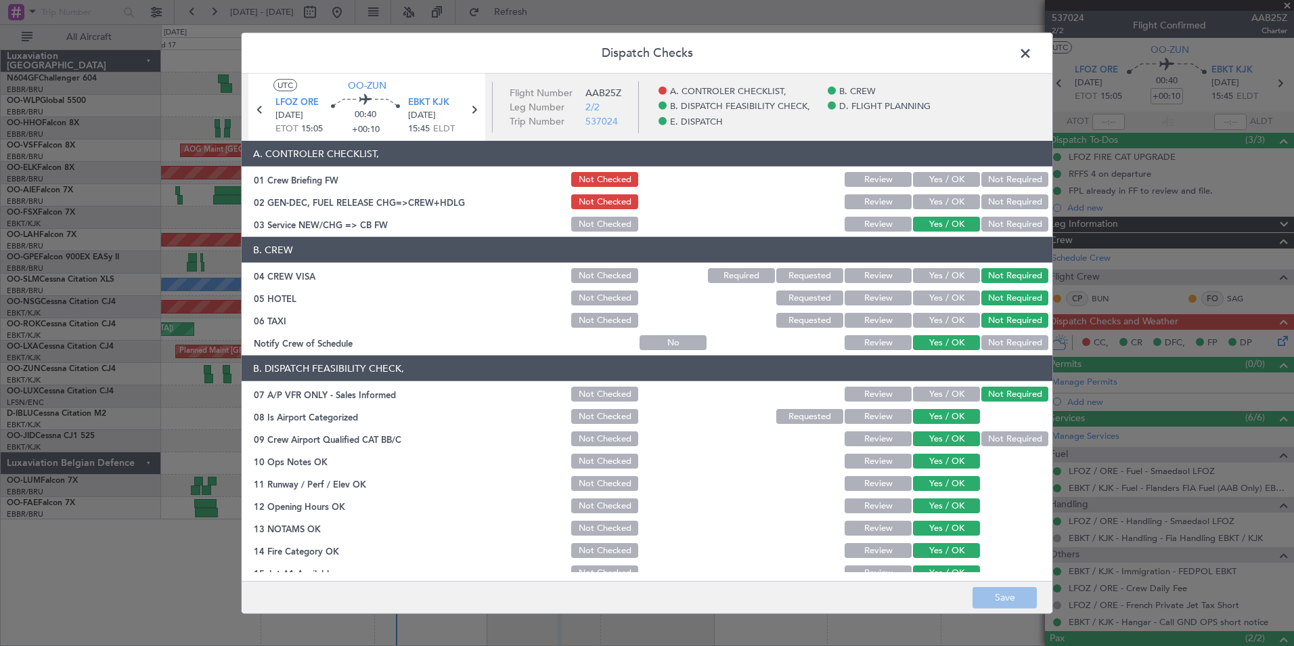
click at [923, 205] on button "Yes / OK" at bounding box center [946, 201] width 67 height 15
click at [940, 175] on button "Yes / OK" at bounding box center [946, 179] width 67 height 15
click at [1004, 564] on footer "Save" at bounding box center [647, 596] width 811 height 32
click at [1005, 564] on button "Save" at bounding box center [1005, 597] width 64 height 22
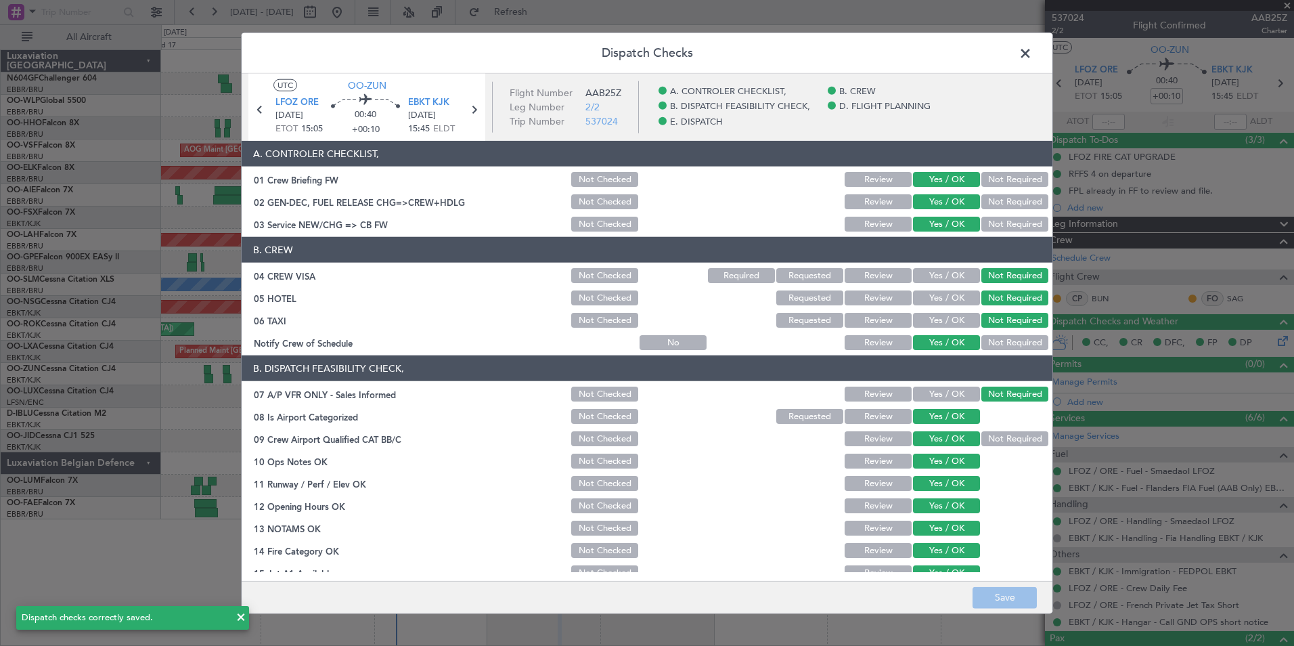
click at [1032, 60] on span at bounding box center [1032, 56] width 0 height 27
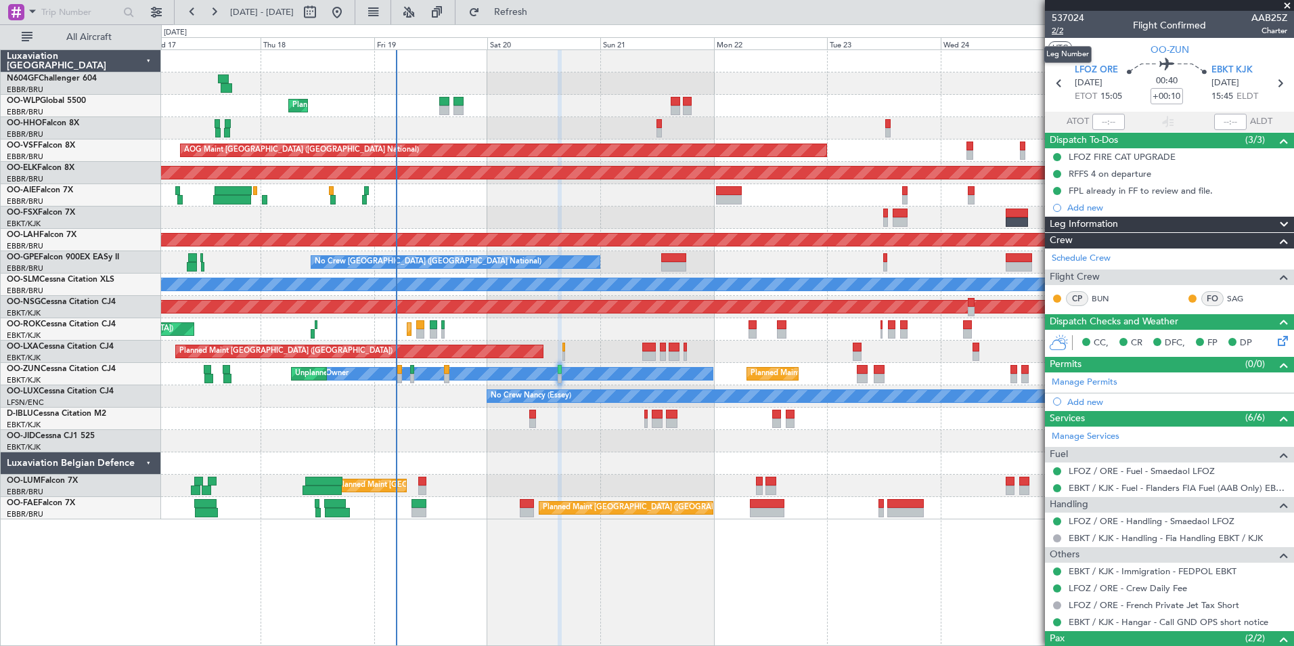
click at [1034, 30] on span "2/2" at bounding box center [1068, 31] width 32 height 12
click at [540, 9] on span "Refresh" at bounding box center [511, 11] width 57 height 9
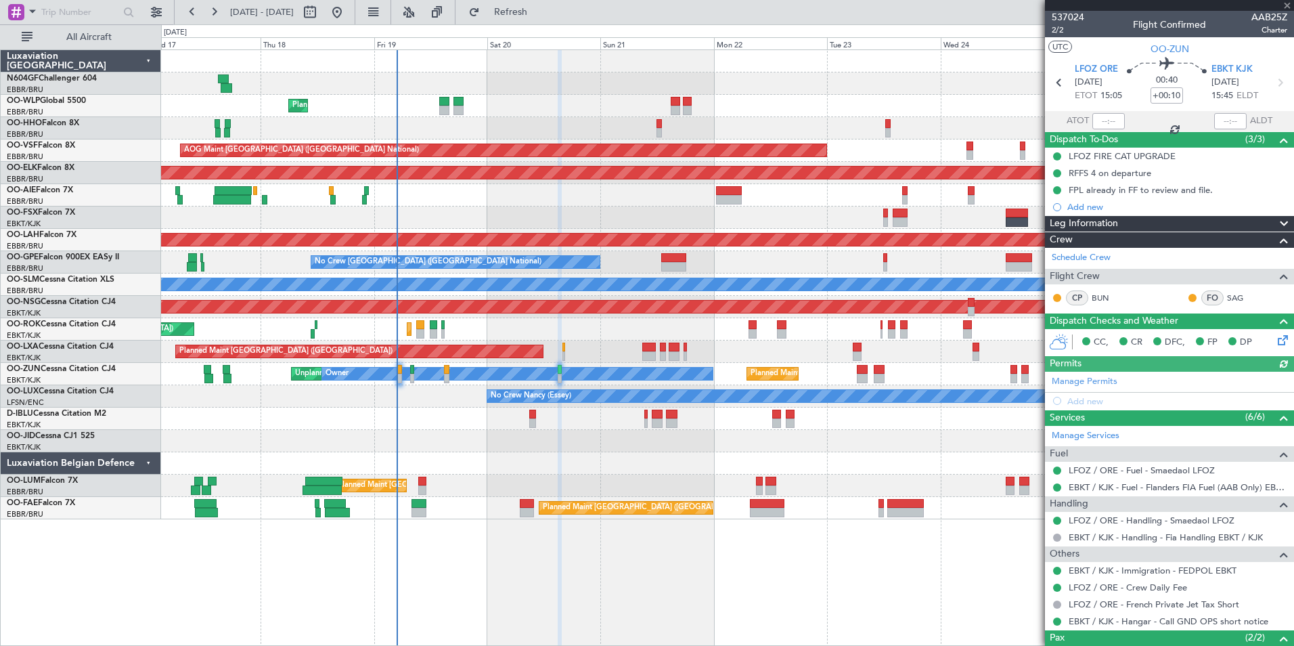
scroll to position [1, 0]
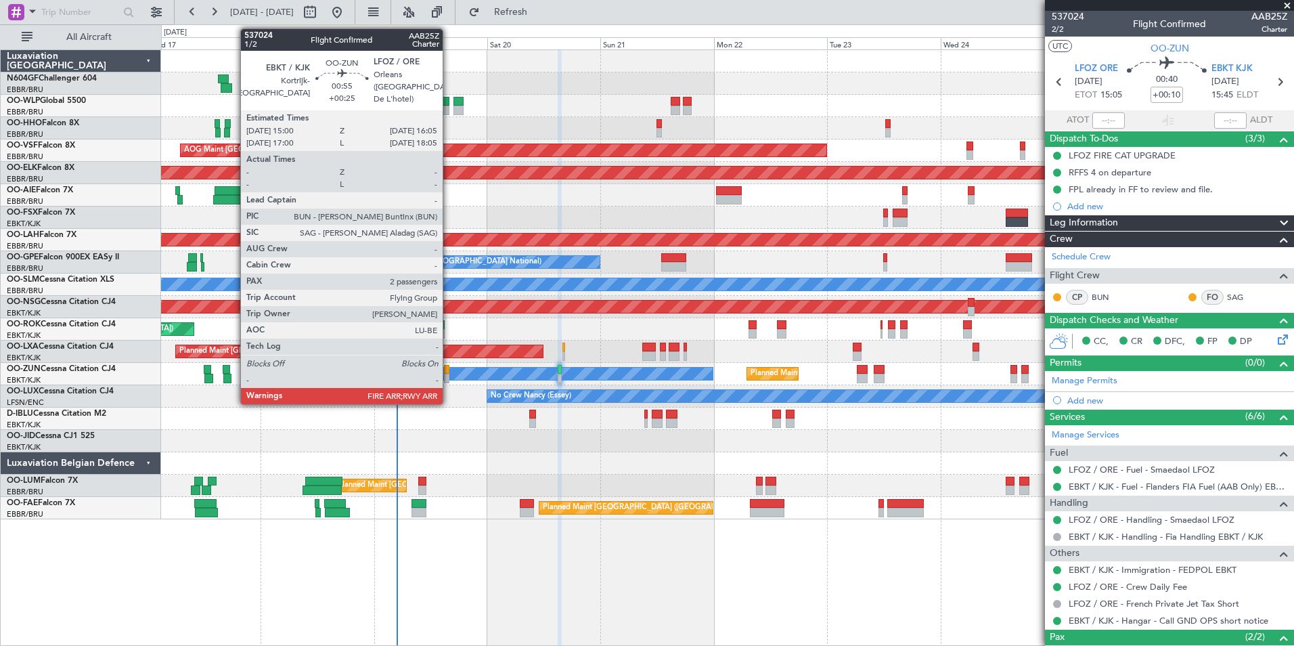
click at [449, 374] on div at bounding box center [446, 378] width 5 height 9
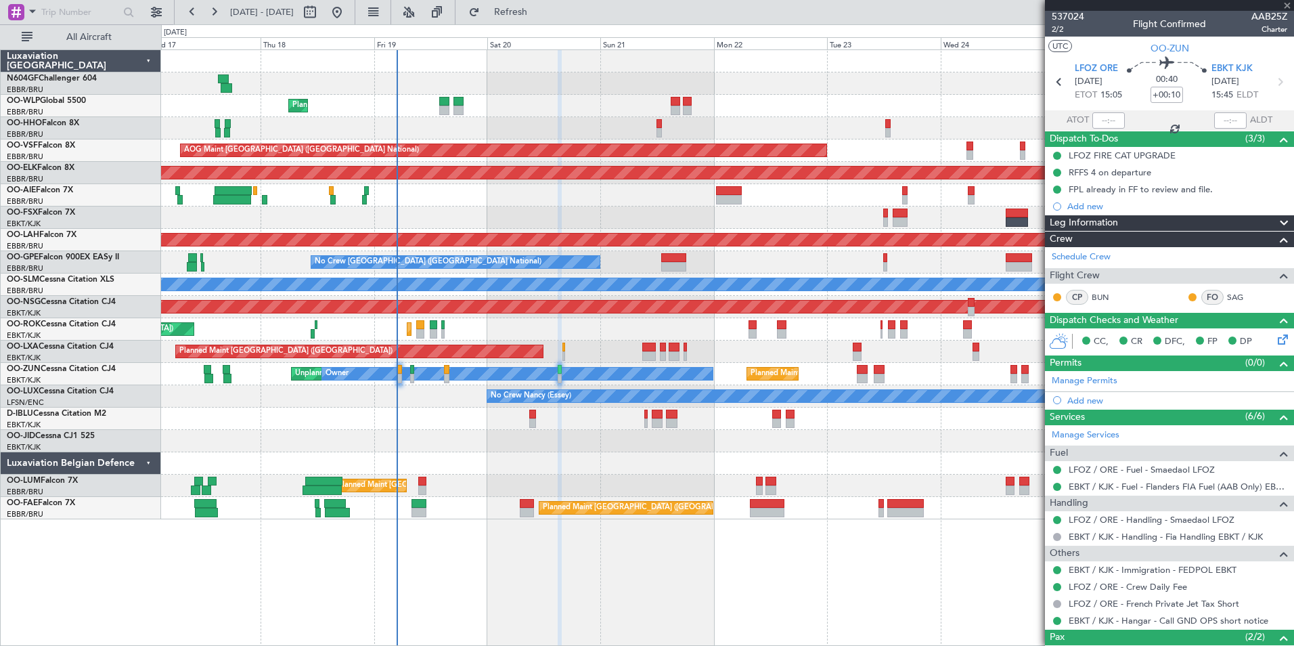
type input "+00:25"
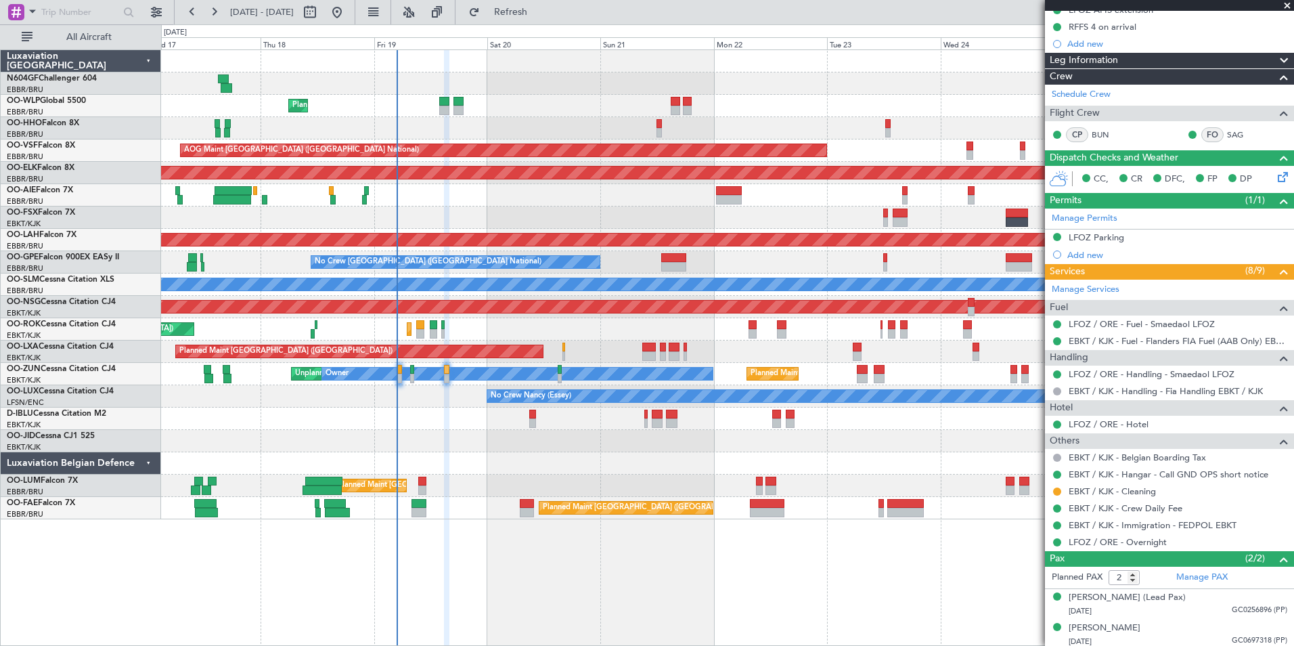
scroll to position [0, 0]
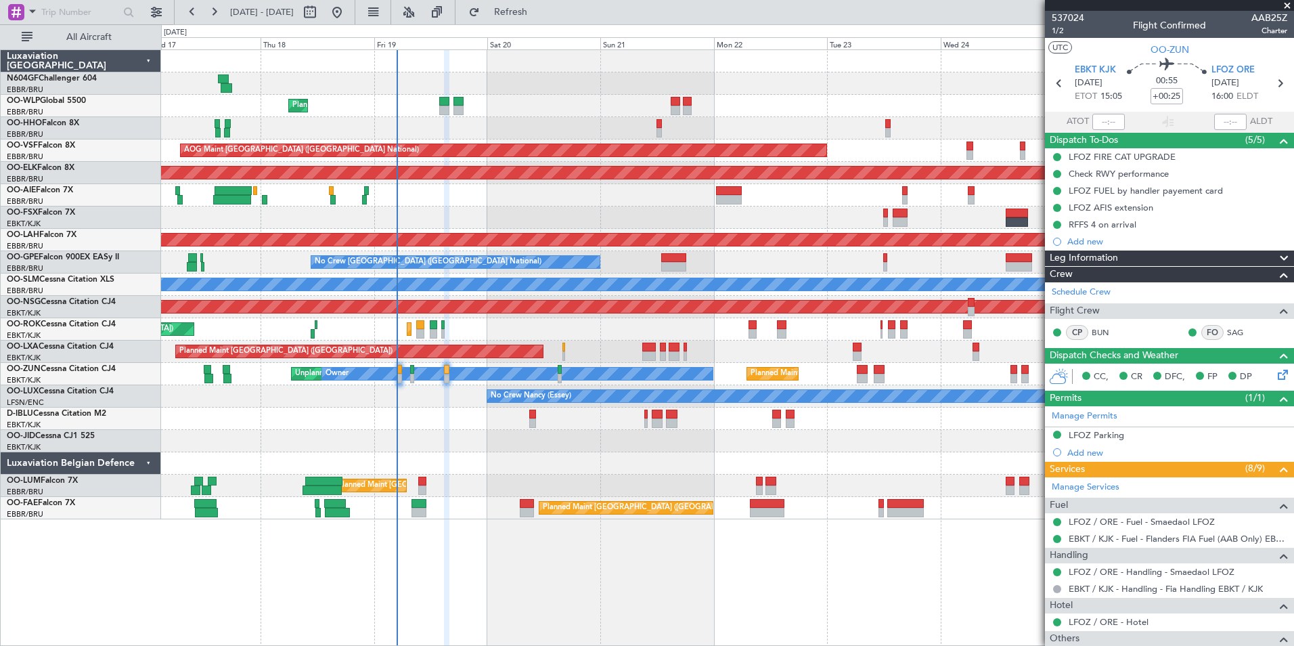
click at [539, 412] on div "A/C Unavailable Brussels (Brussels National) A/C Unavailable Kortrijk-Wevelgem" at bounding box center [727, 419] width 1133 height 22
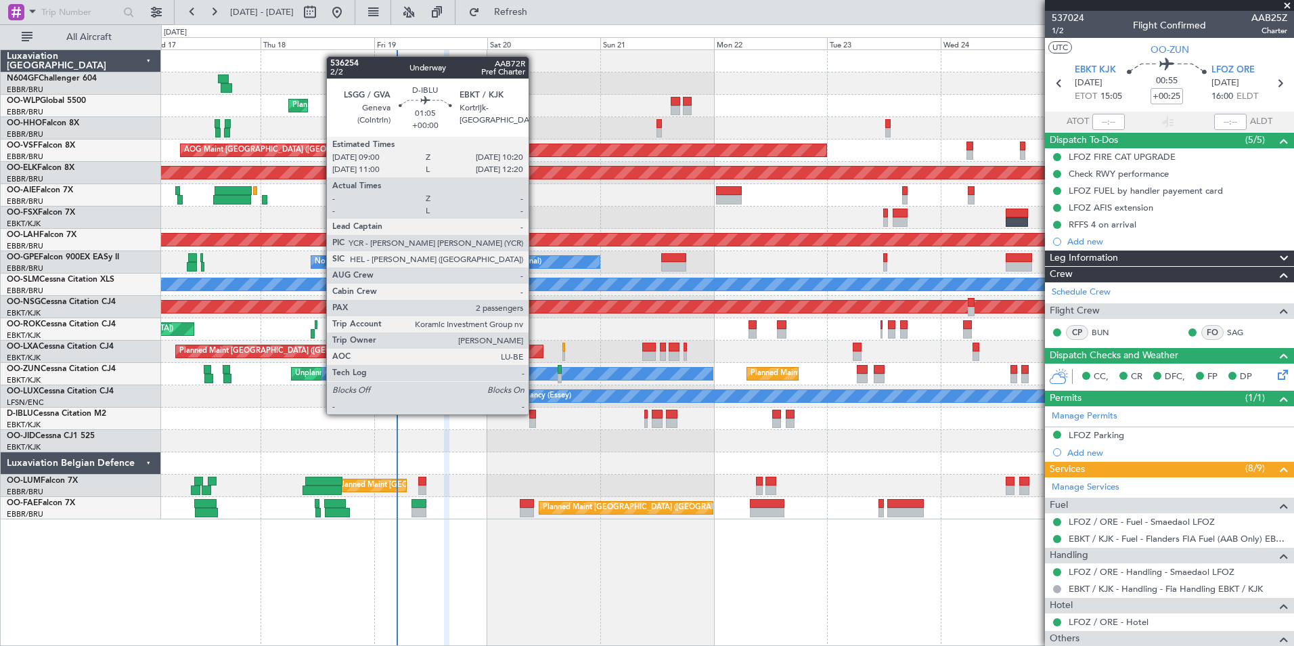
click at [535, 413] on div at bounding box center [532, 414] width 7 height 9
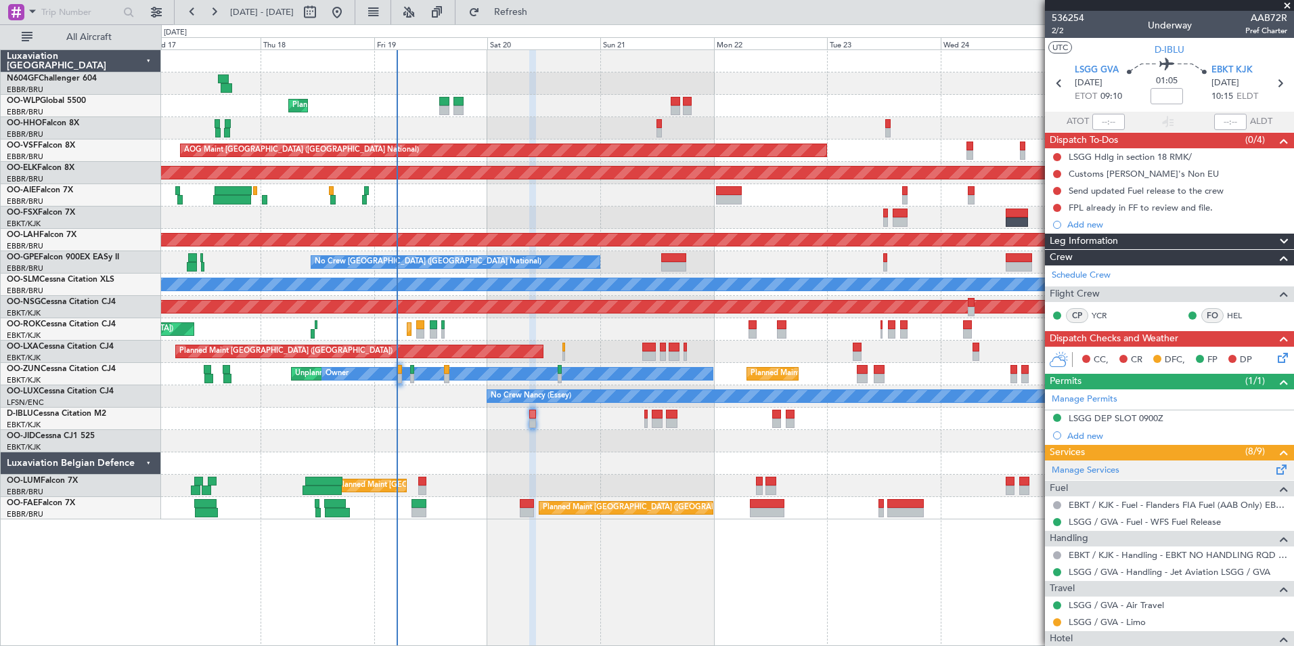
scroll to position [200, 0]
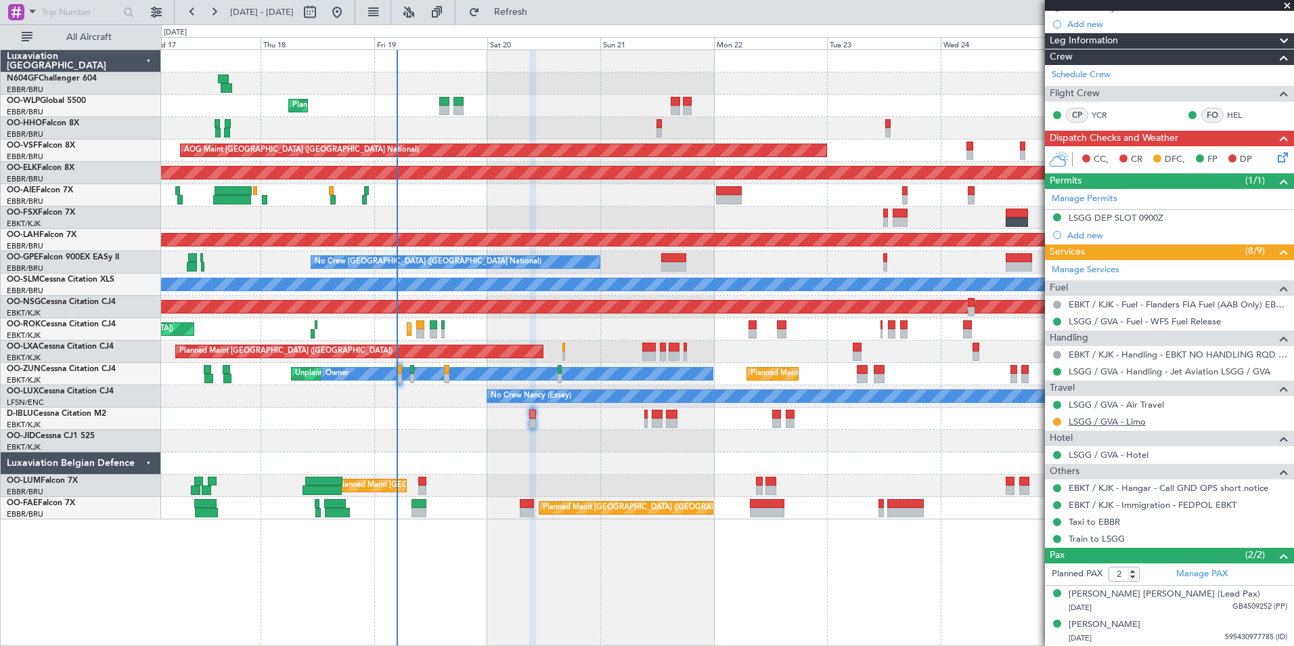
click at [1034, 419] on link "LSGG / GVA - Limo" at bounding box center [1107, 422] width 77 height 12
click at [540, 14] on span "Refresh" at bounding box center [511, 11] width 57 height 9
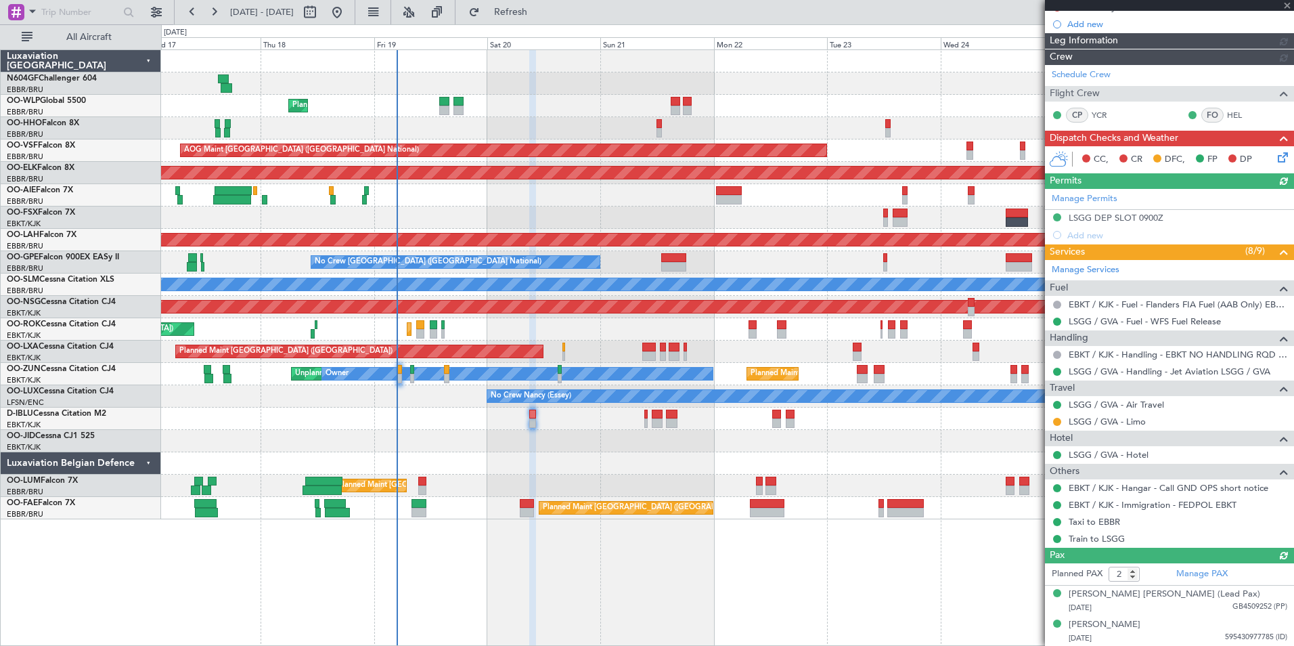
scroll to position [0, 0]
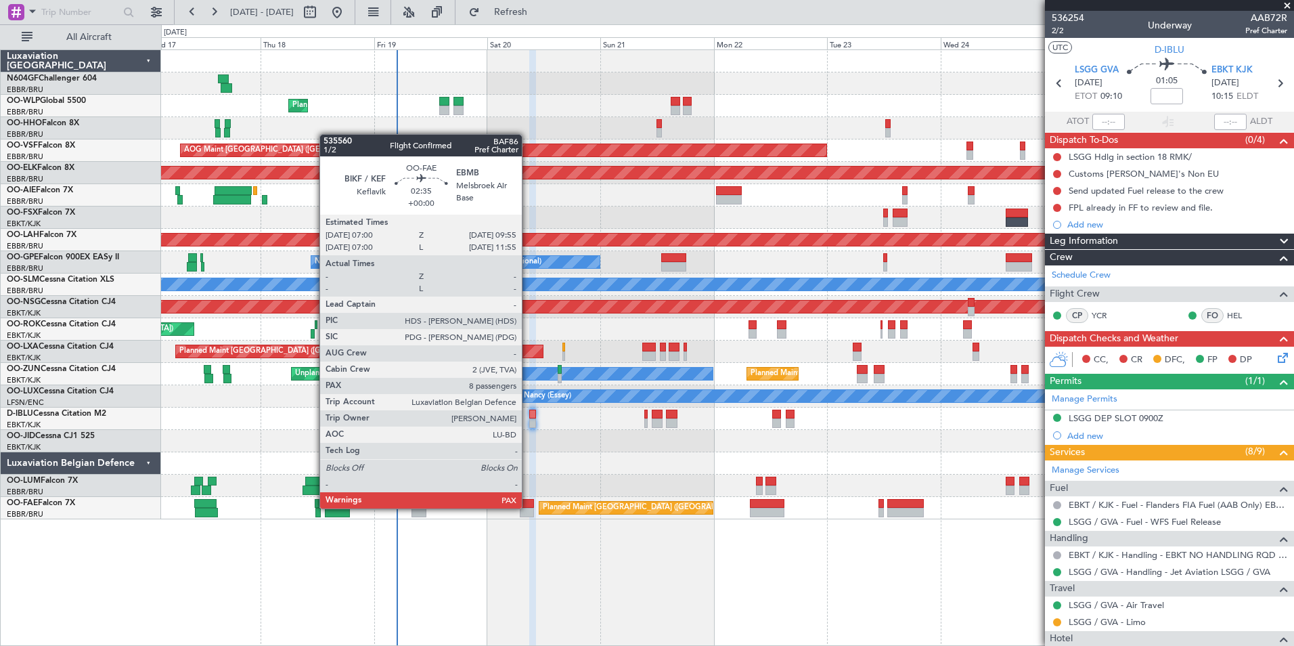
click at [528, 508] on div at bounding box center [527, 512] width 14 height 9
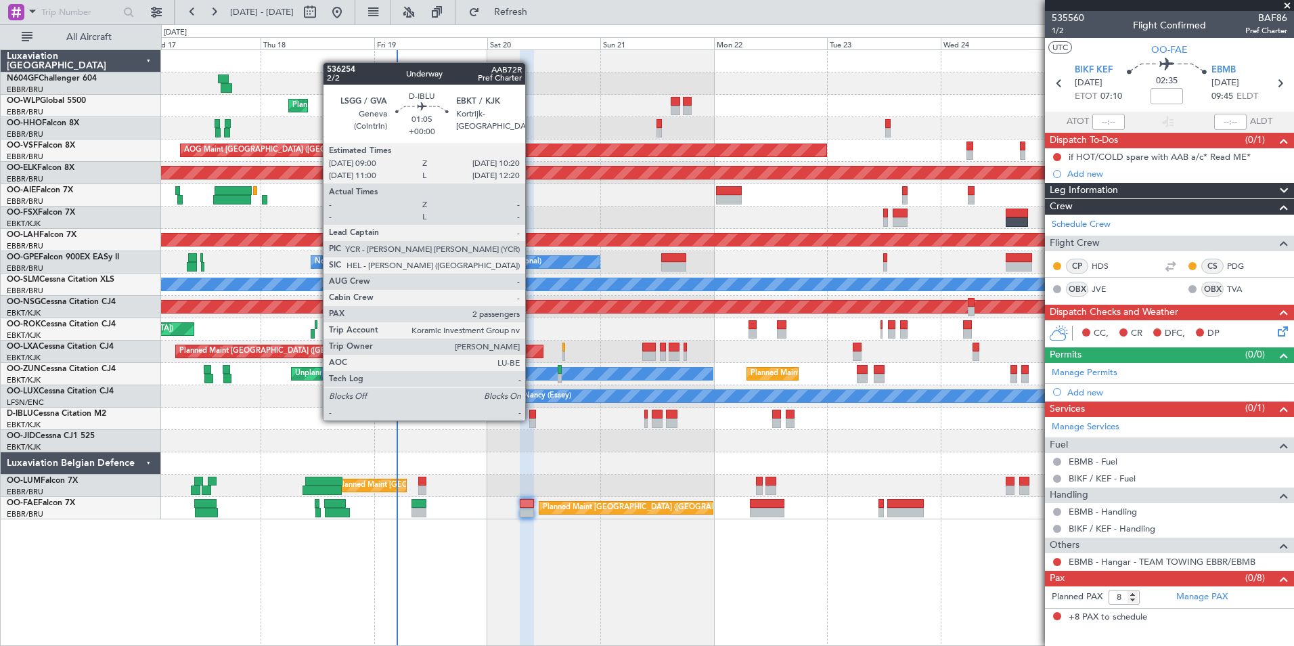
click at [531, 419] on div at bounding box center [532, 422] width 7 height 9
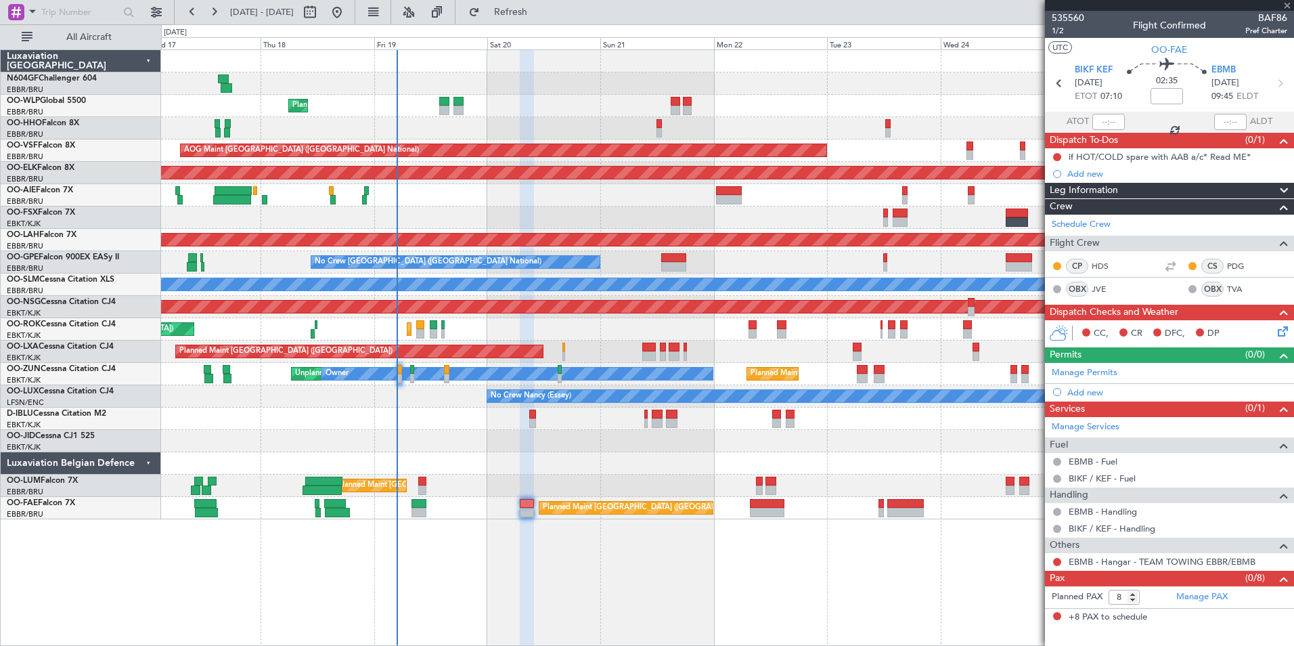
type input "2"
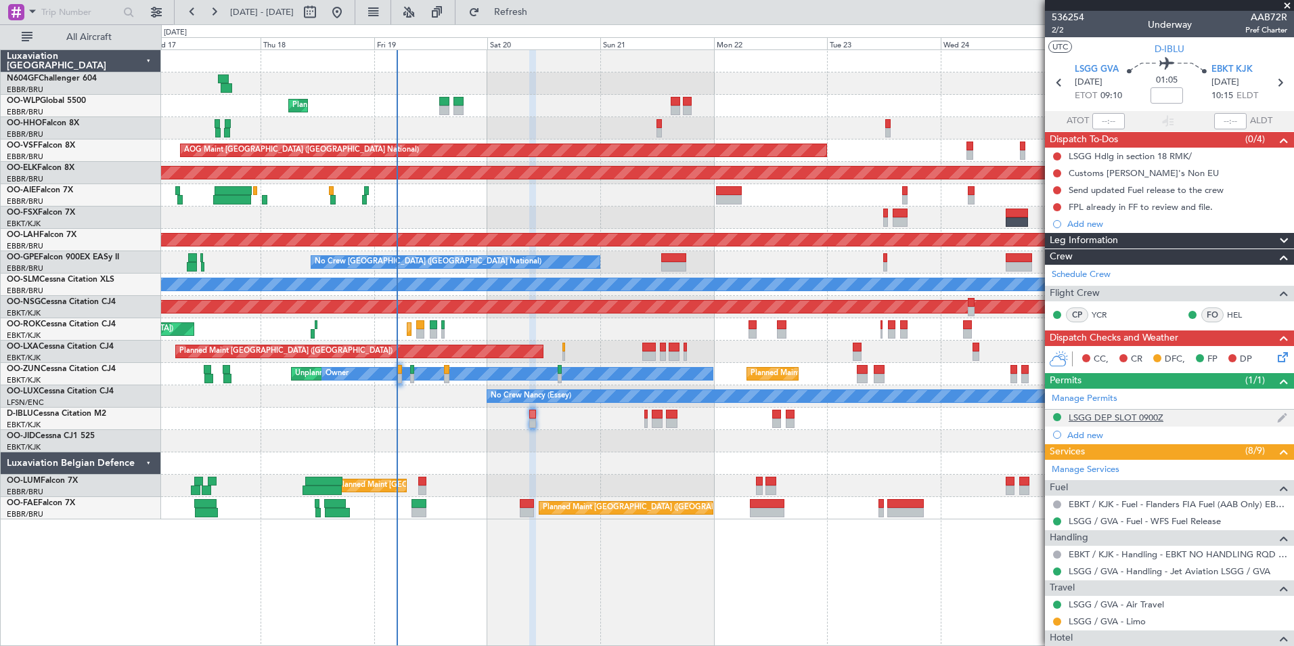
scroll to position [1, 0]
click at [1143, 154] on div "LSGG Hdlg in section 18 RMK/" at bounding box center [1130, 156] width 123 height 12
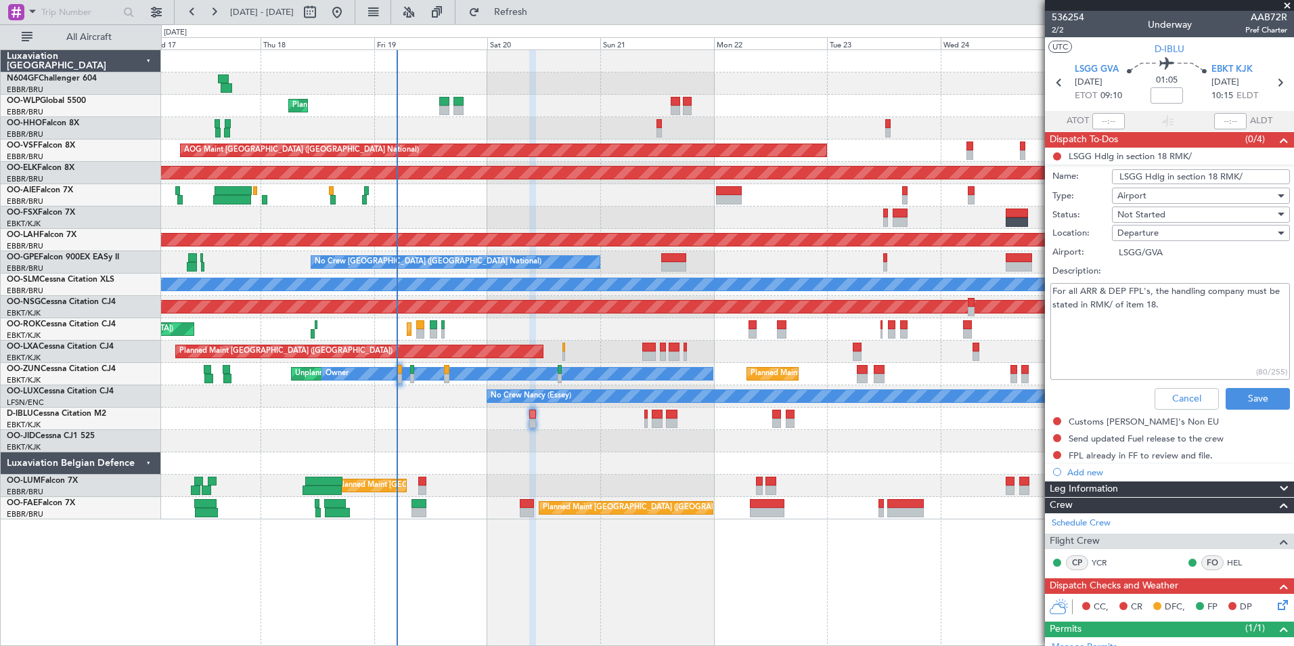
click at [1215, 322] on textarea "For all ARR & DEP FPL's, the handling company must be stated in RMK/ of item 18." at bounding box center [1171, 331] width 240 height 97
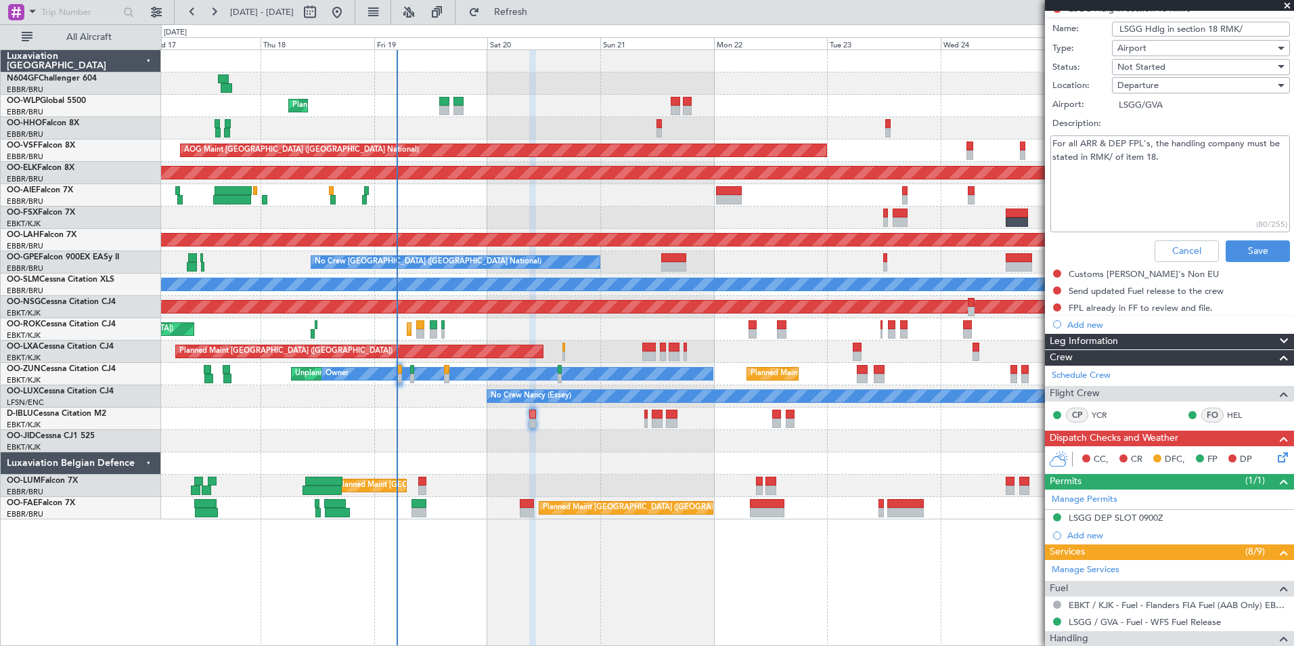
scroll to position [449, 0]
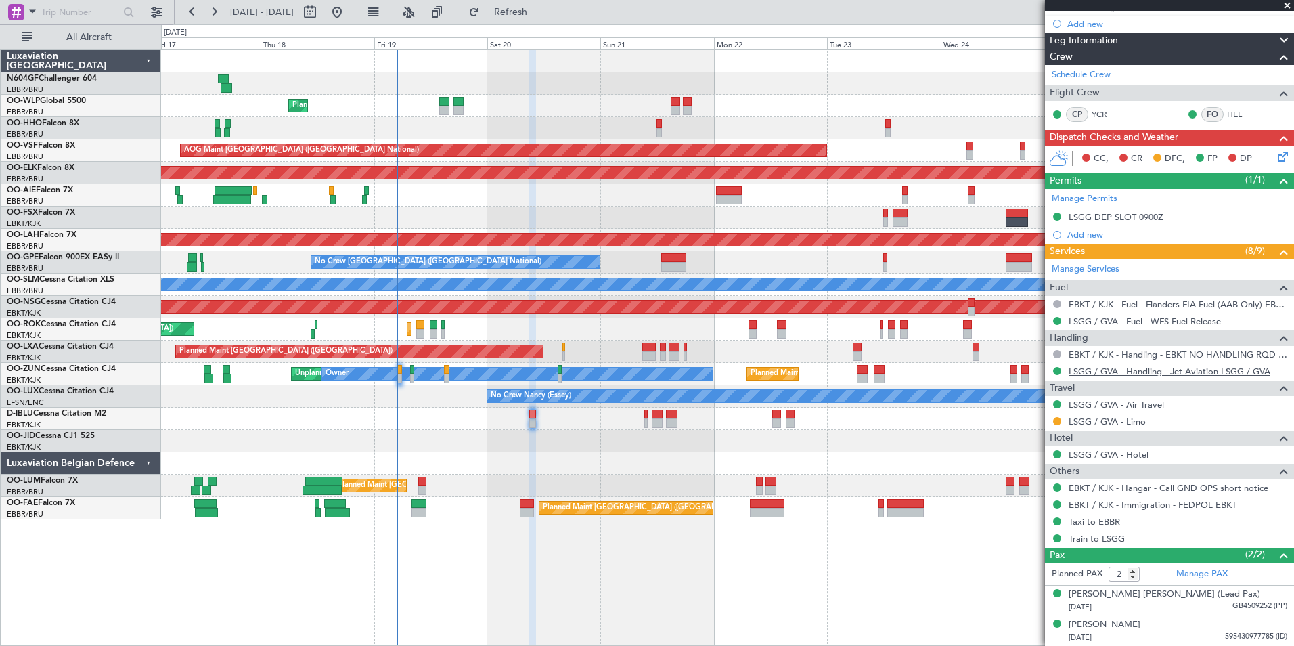
click at [1153, 373] on link "LSGG / GVA - Handling - Jet Aviation LSGG / GVA" at bounding box center [1170, 372] width 202 height 12
click at [544, 1] on button "Refresh" at bounding box center [502, 12] width 81 height 22
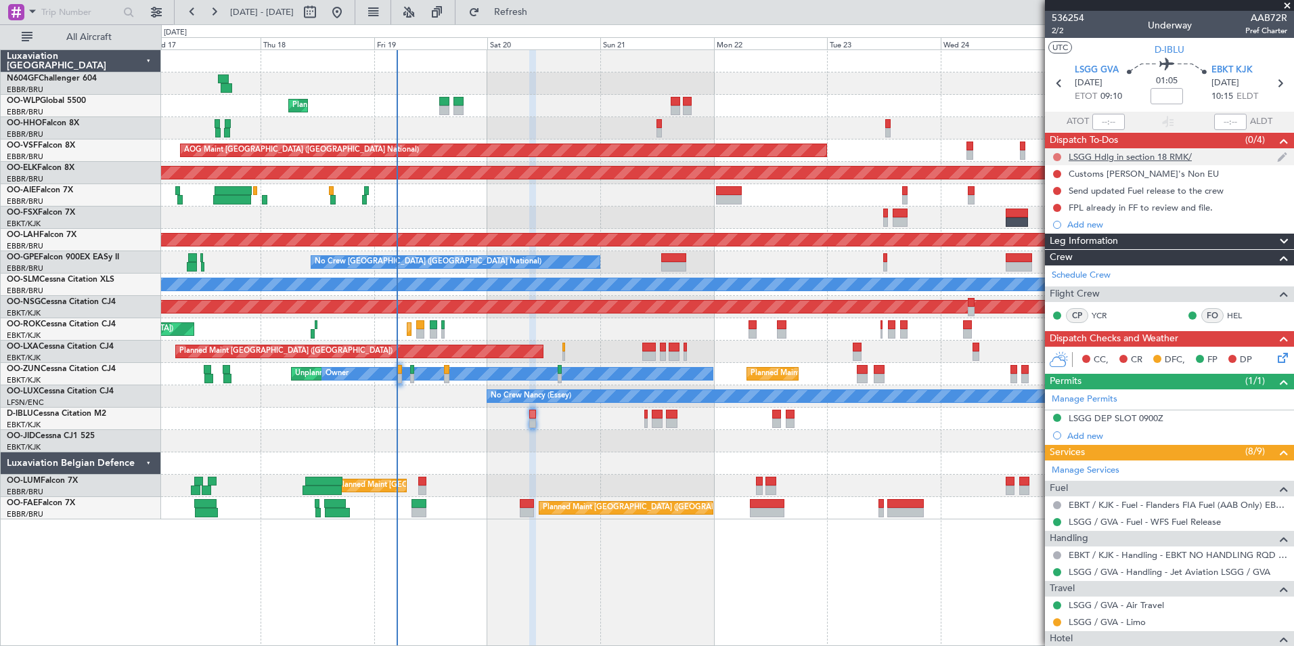
click at [1059, 153] on button at bounding box center [1057, 157] width 8 height 8
click at [1053, 219] on span "Completed" at bounding box center [1063, 217] width 45 height 14
click at [1058, 207] on div "Not Started" at bounding box center [1057, 212] width 46 height 17
click at [1056, 206] on button at bounding box center [1057, 208] width 8 height 8
click at [1044, 268] on span "Completed" at bounding box center [1063, 268] width 45 height 14
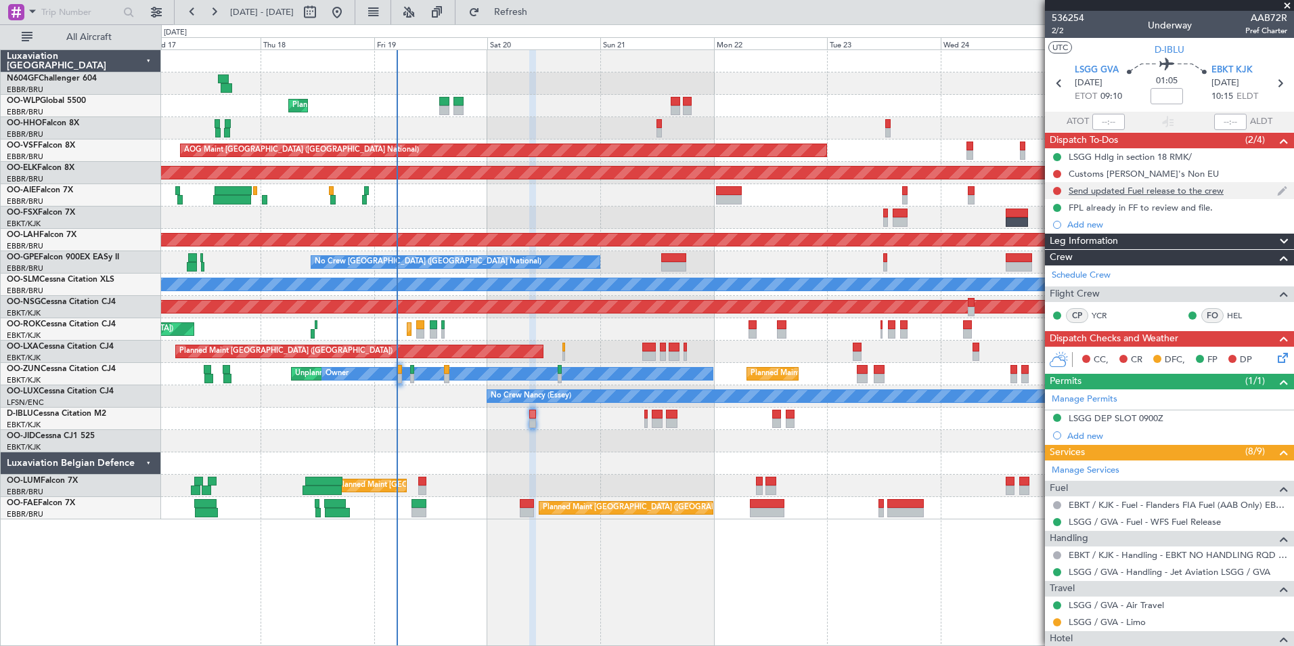
click at [1227, 194] on div "Send updated Fuel release to the crew" at bounding box center [1169, 190] width 249 height 17
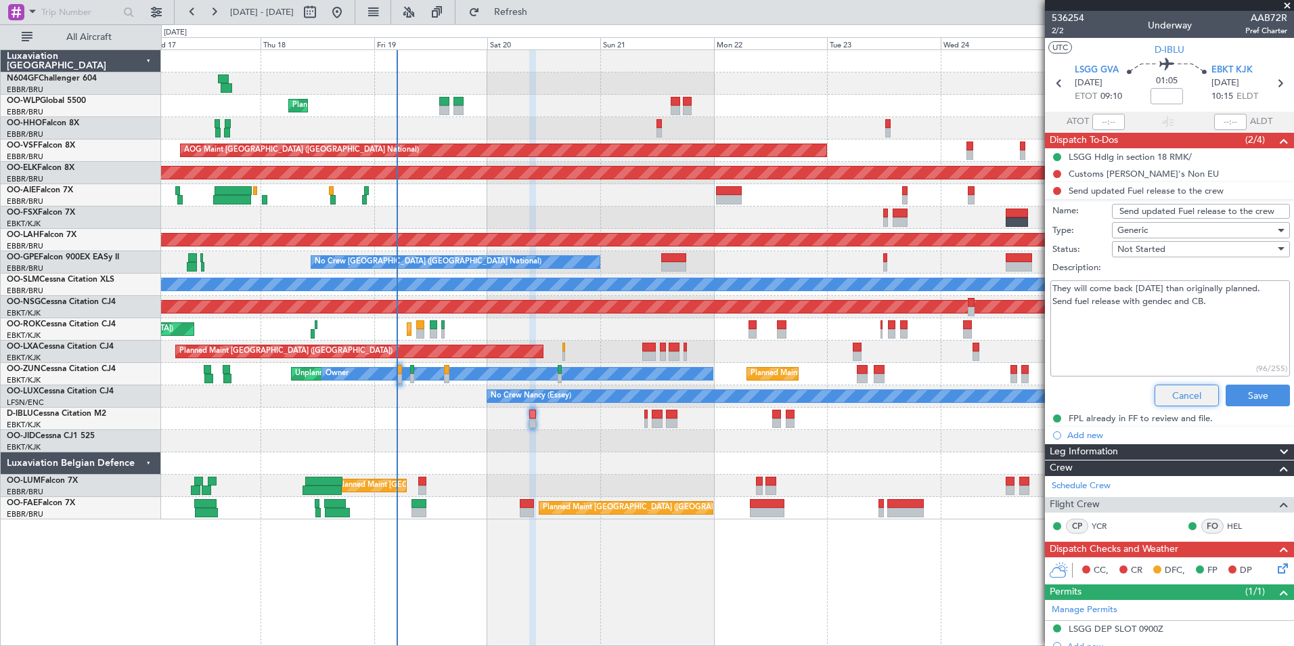
click at [1169, 400] on button "Cancel" at bounding box center [1187, 396] width 64 height 22
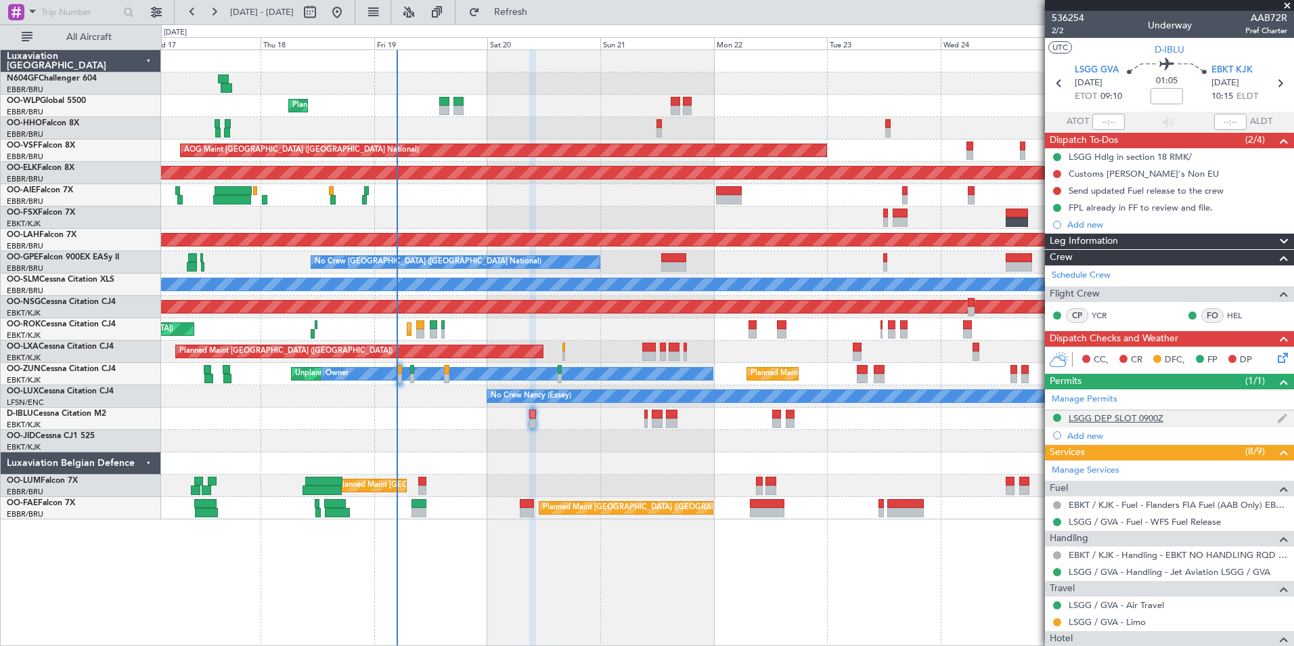
click at [1133, 418] on div "LSGG DEP SLOT 0900Z" at bounding box center [1116, 418] width 95 height 12
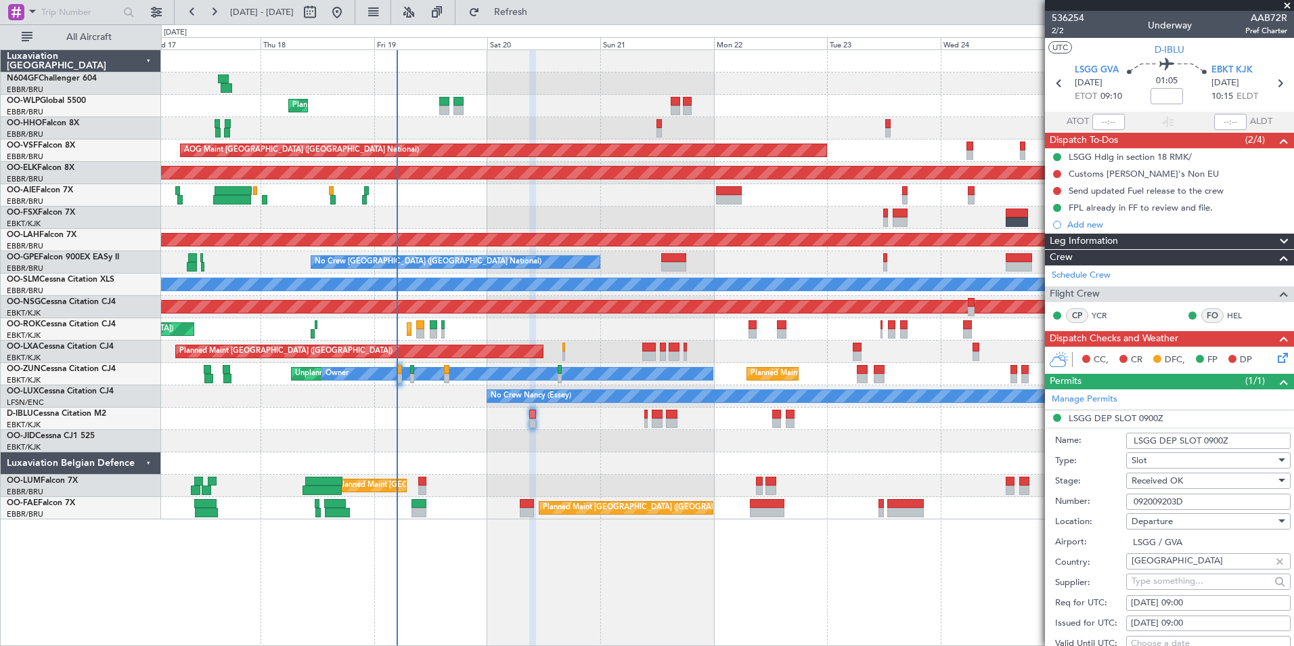
click at [1191, 502] on input "092009203D" at bounding box center [1208, 501] width 164 height 16
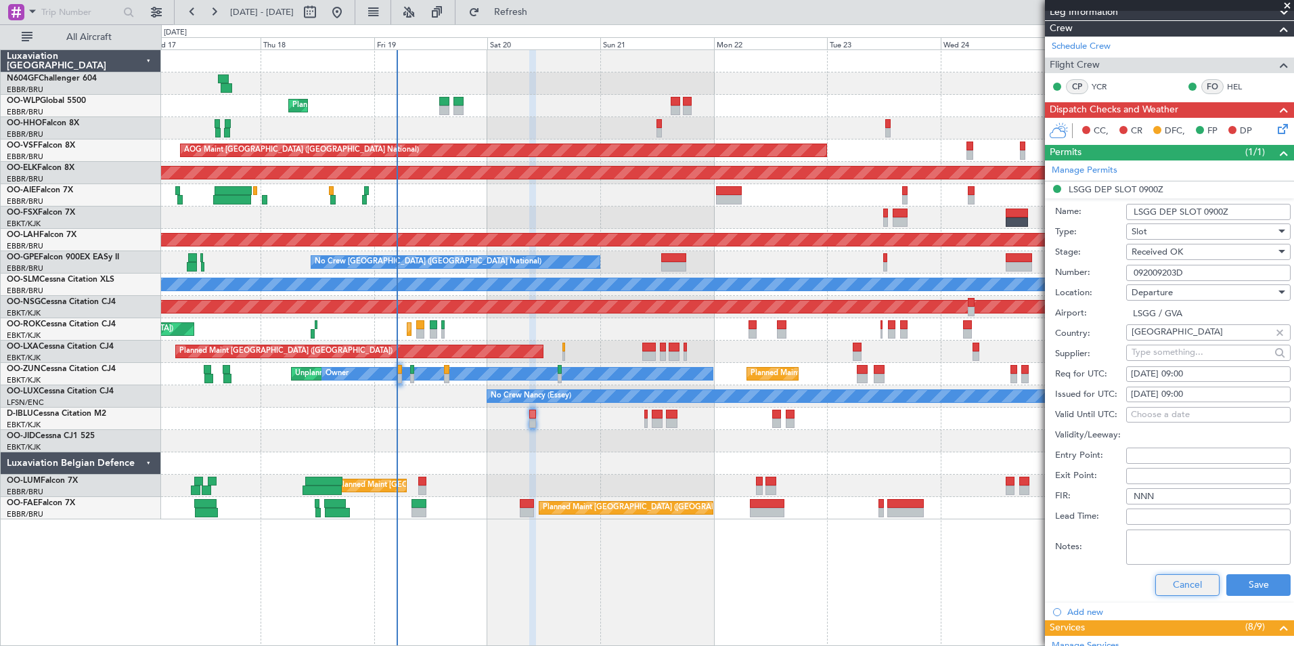
click at [1182, 584] on button "Cancel" at bounding box center [1188, 585] width 64 height 22
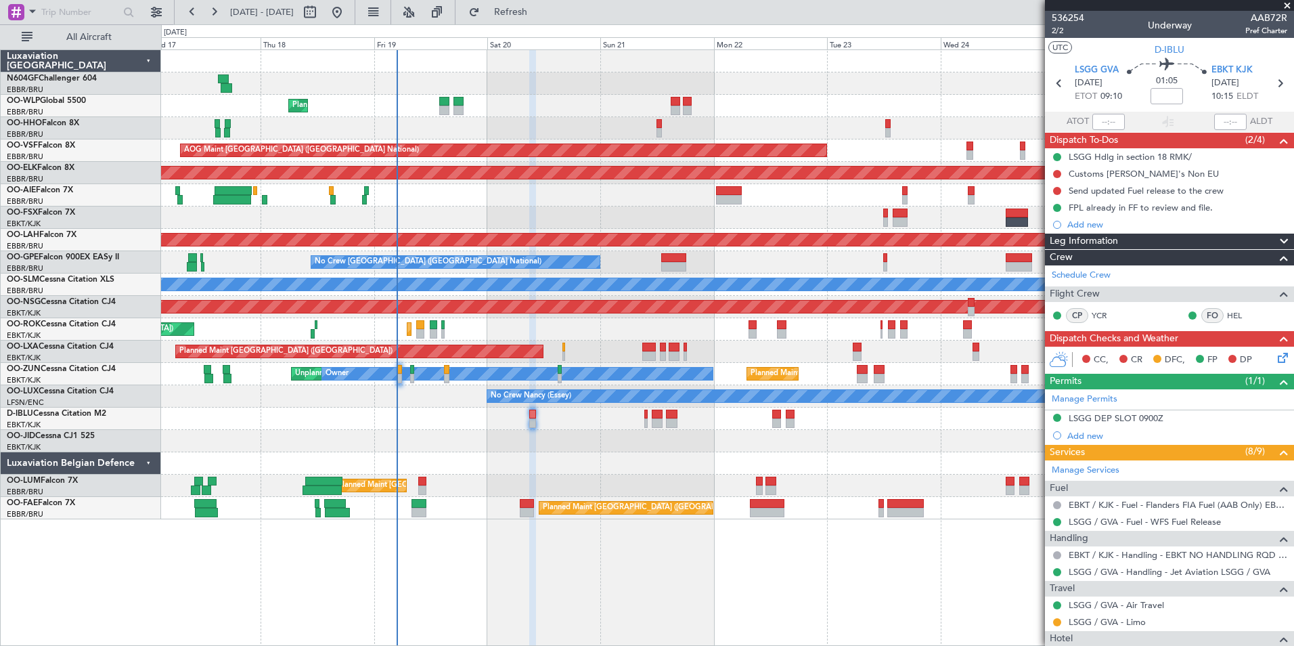
click at [1265, 358] on div "CC, CR DFC, FP DP" at bounding box center [1175, 360] width 199 height 20
click at [1275, 359] on icon at bounding box center [1280, 355] width 11 height 11
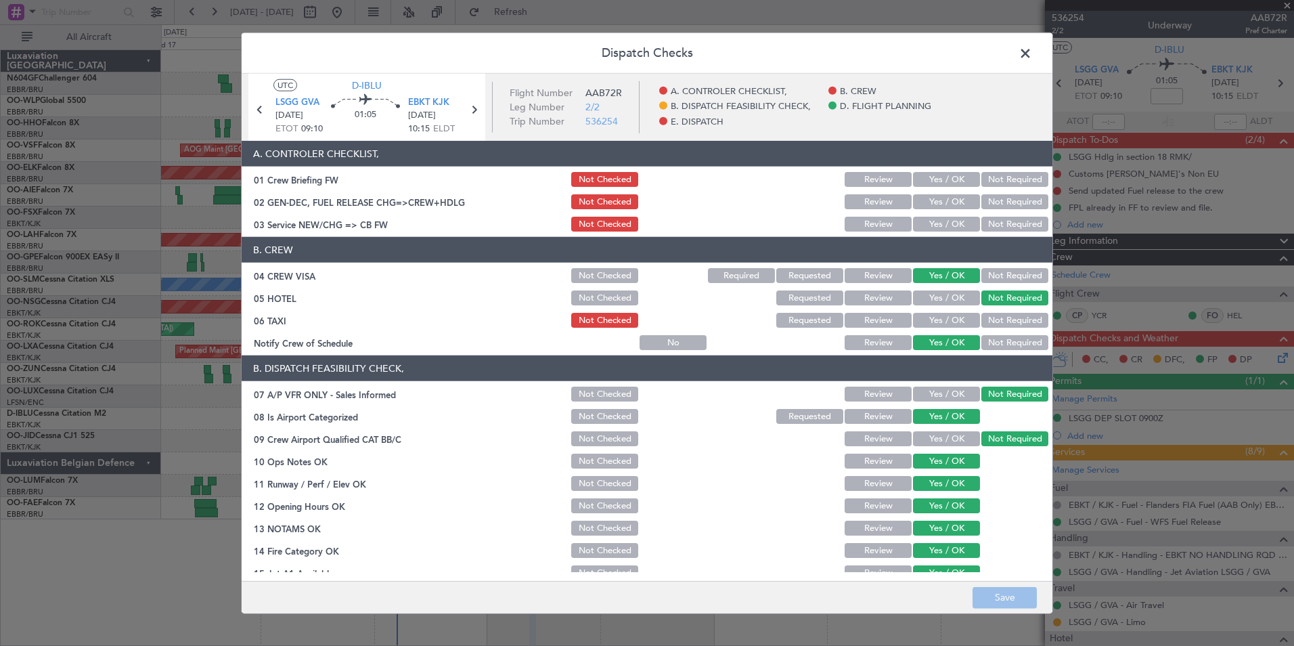
click at [927, 320] on button "Yes / OK" at bounding box center [946, 320] width 67 height 15
click at [946, 223] on button "Yes / OK" at bounding box center [946, 224] width 67 height 15
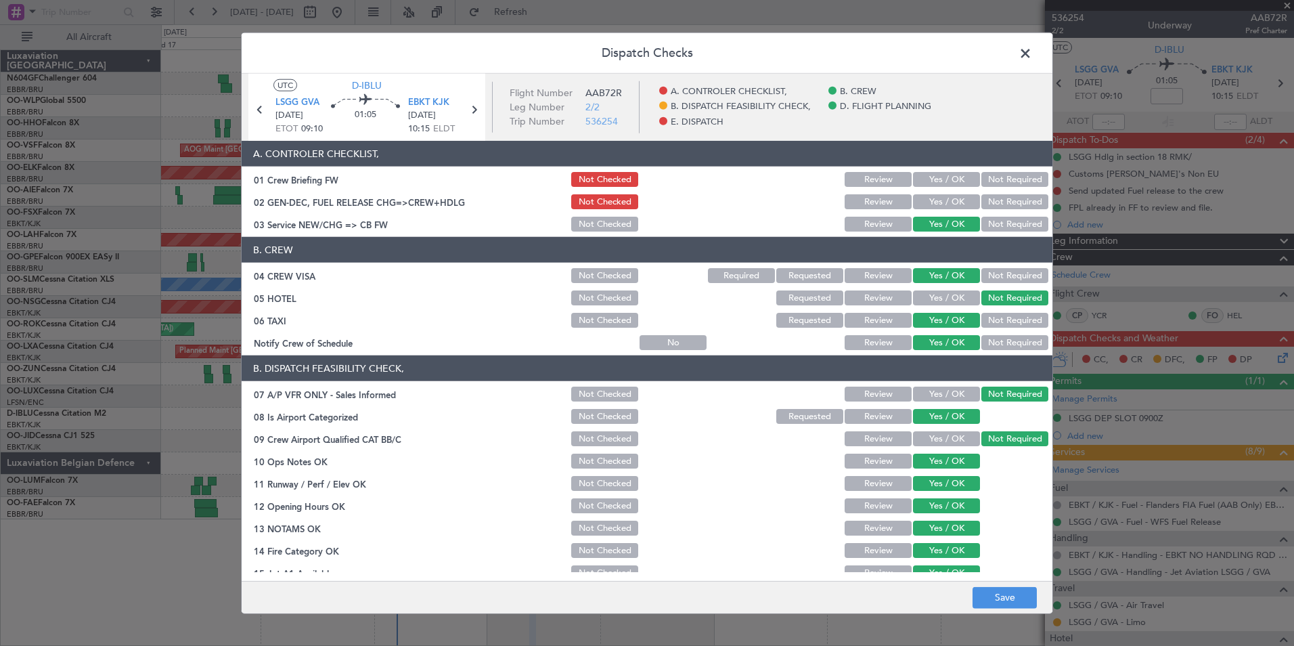
scroll to position [250, 0]
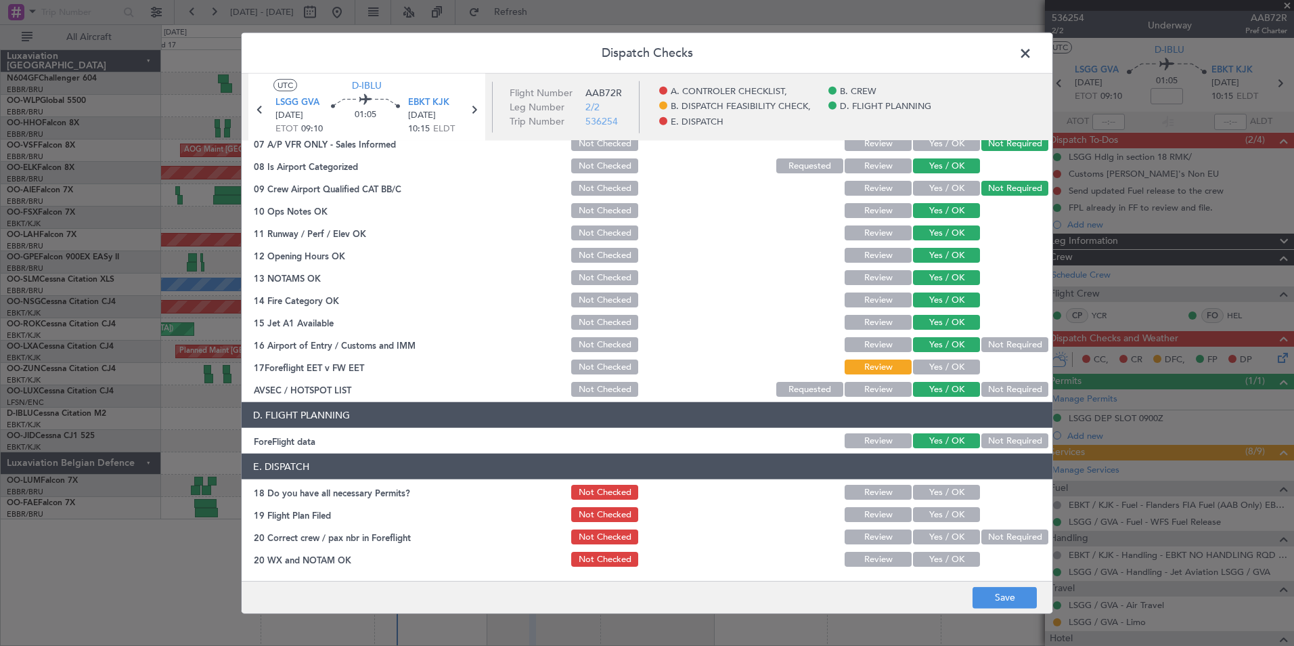
click at [935, 366] on button "Yes / OK" at bounding box center [946, 366] width 67 height 15
click at [931, 498] on button "Yes / OK" at bounding box center [946, 492] width 67 height 15
click at [934, 513] on button "Yes / OK" at bounding box center [946, 514] width 67 height 15
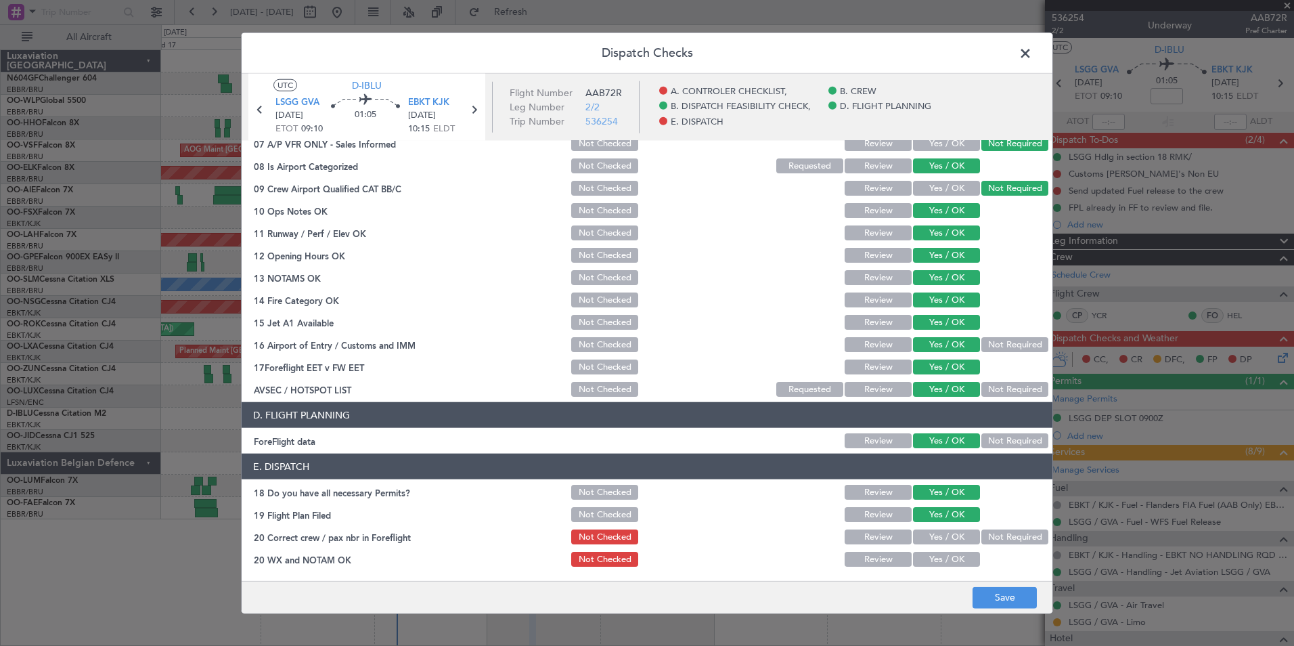
click at [937, 528] on div "Yes / OK" at bounding box center [945, 536] width 68 height 19
click at [940, 536] on button "Yes / OK" at bounding box center [946, 536] width 67 height 15
click at [939, 561] on button "Yes / OK" at bounding box center [946, 559] width 67 height 15
click at [994, 596] on button "Save" at bounding box center [1005, 597] width 64 height 22
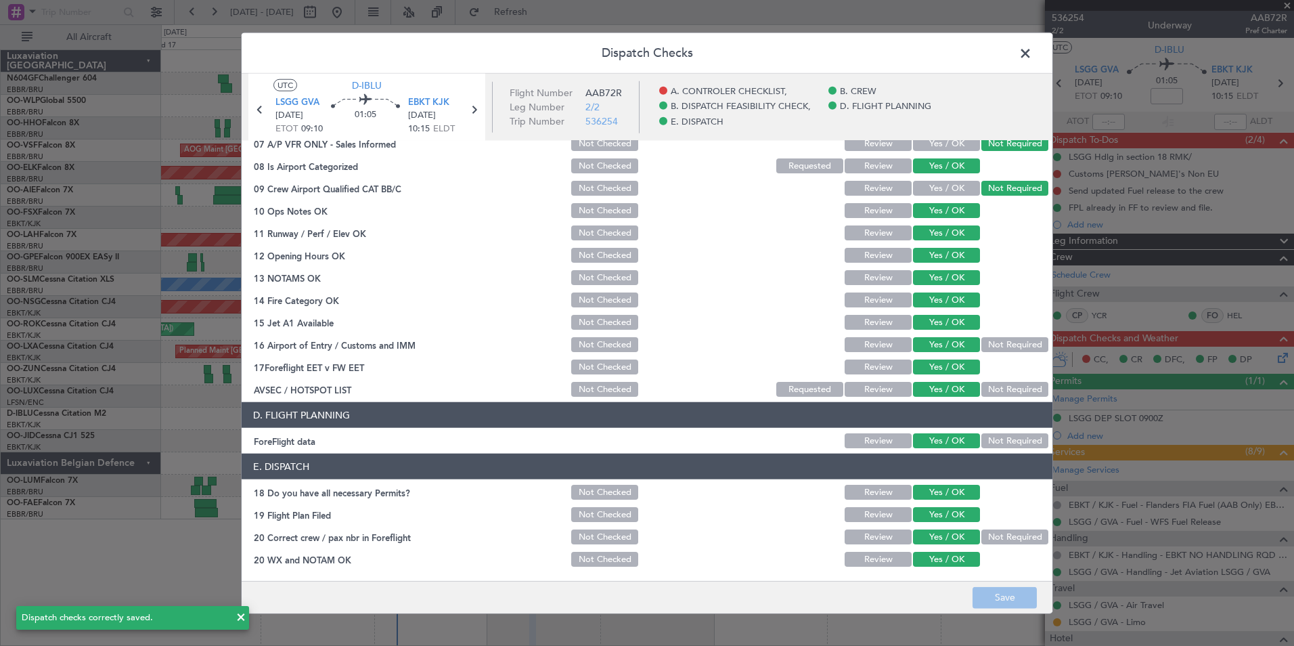
click at [1032, 56] on span at bounding box center [1032, 56] width 0 height 27
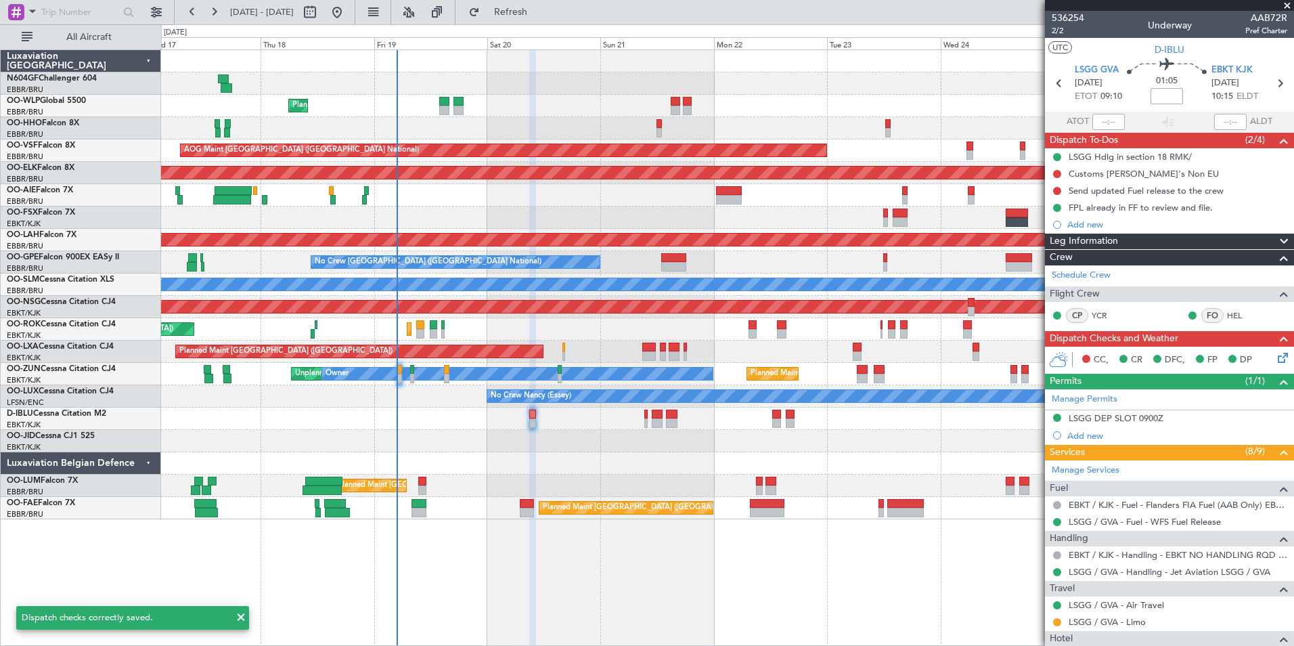
click at [1157, 99] on input at bounding box center [1167, 96] width 32 height 16
click at [1014, 106] on div "Planned Maint Liege" at bounding box center [727, 106] width 1133 height 22
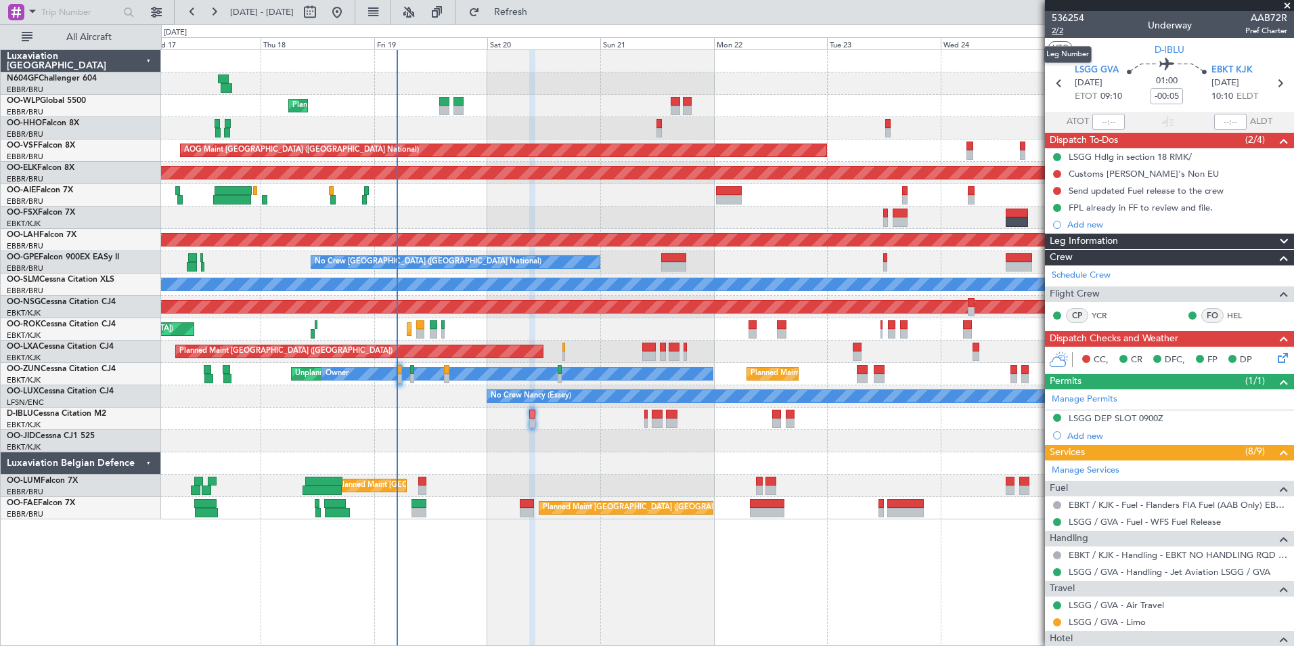
click at [1055, 30] on span "2/2" at bounding box center [1068, 31] width 32 height 12
click at [544, 20] on button "Refresh" at bounding box center [502, 12] width 81 height 22
click at [544, 19] on button "Refreshing..." at bounding box center [502, 12] width 81 height 22
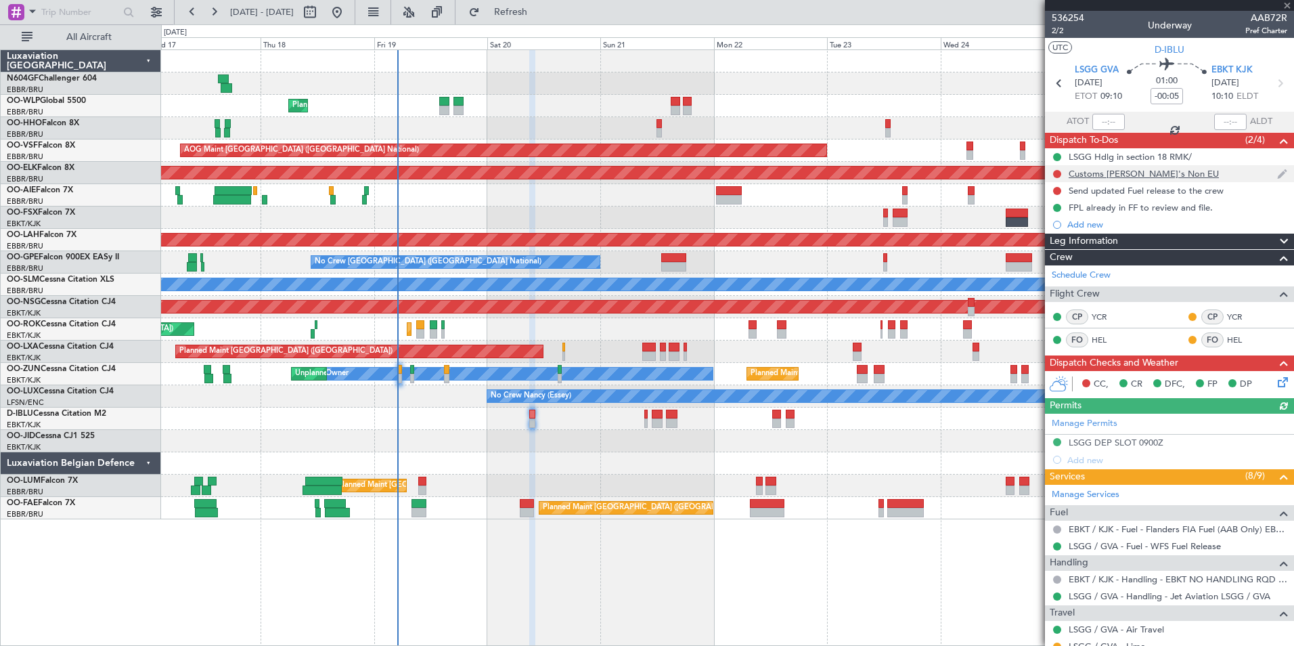
click at [1092, 178] on div "Customs CJ's Non EU" at bounding box center [1144, 174] width 150 height 12
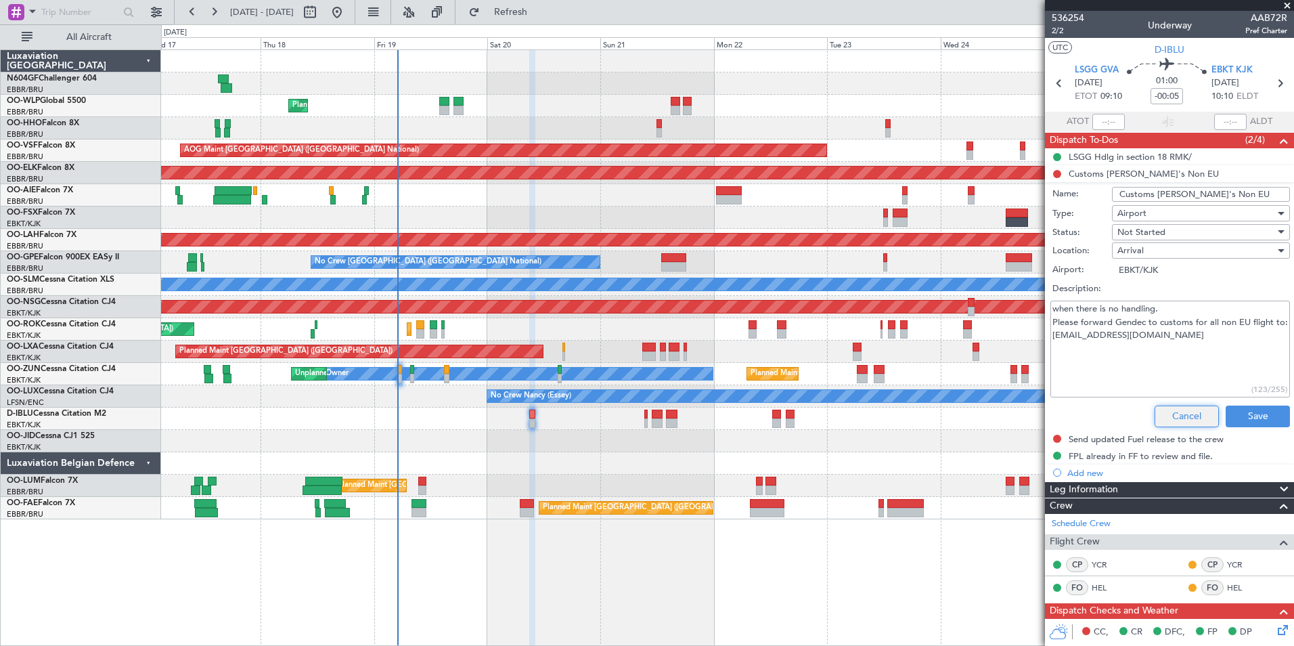
click at [1193, 418] on button "Cancel" at bounding box center [1187, 416] width 64 height 22
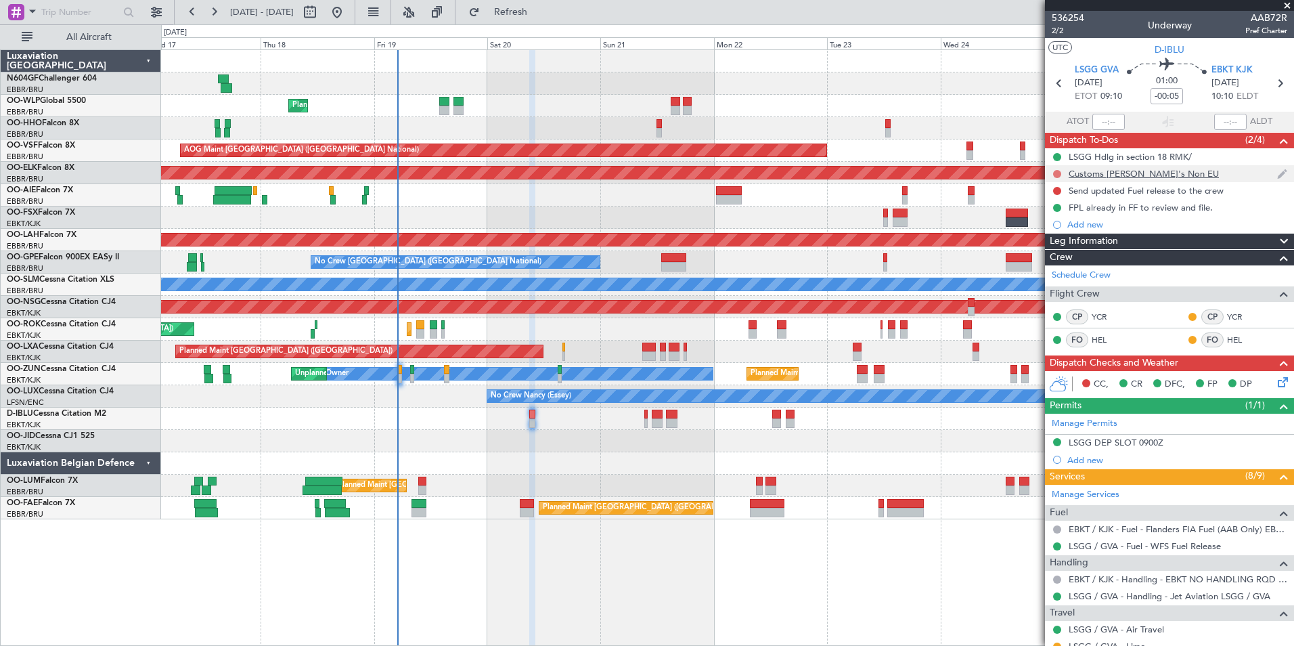
click at [1060, 173] on button at bounding box center [1057, 174] width 8 height 8
click at [1065, 236] on span "Completed" at bounding box center [1063, 234] width 45 height 14
click at [1275, 382] on icon at bounding box center [1280, 379] width 11 height 11
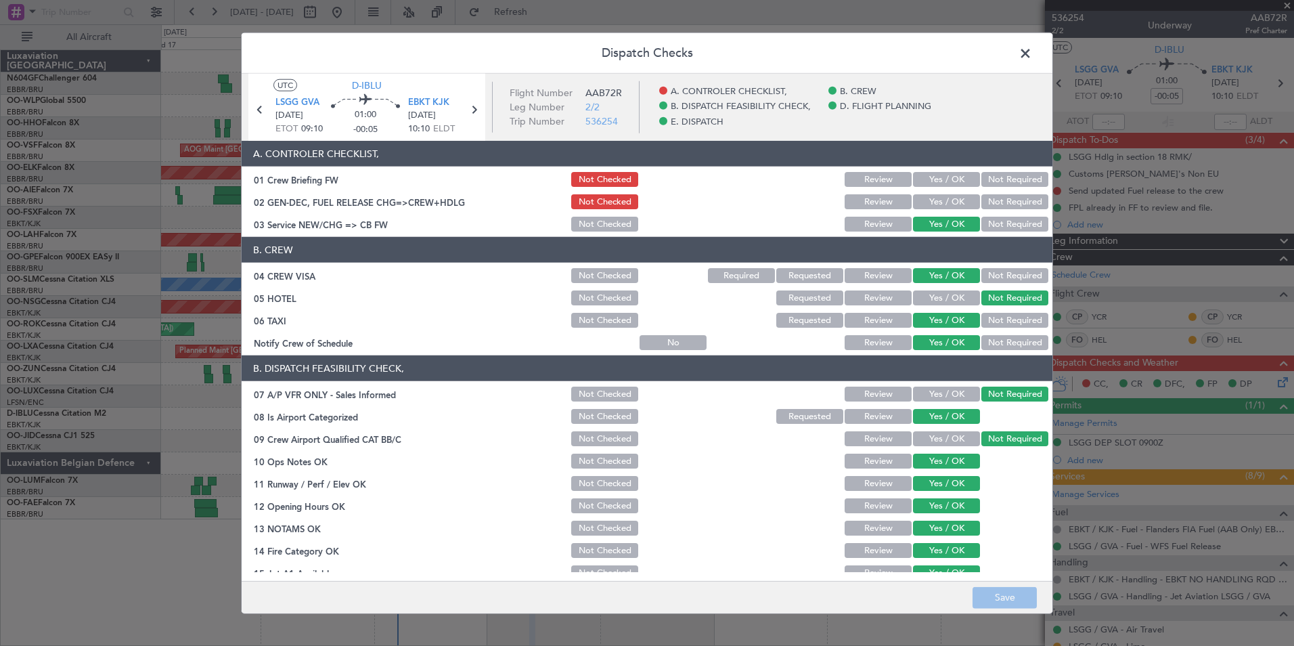
click at [933, 195] on button "Yes / OK" at bounding box center [946, 201] width 67 height 15
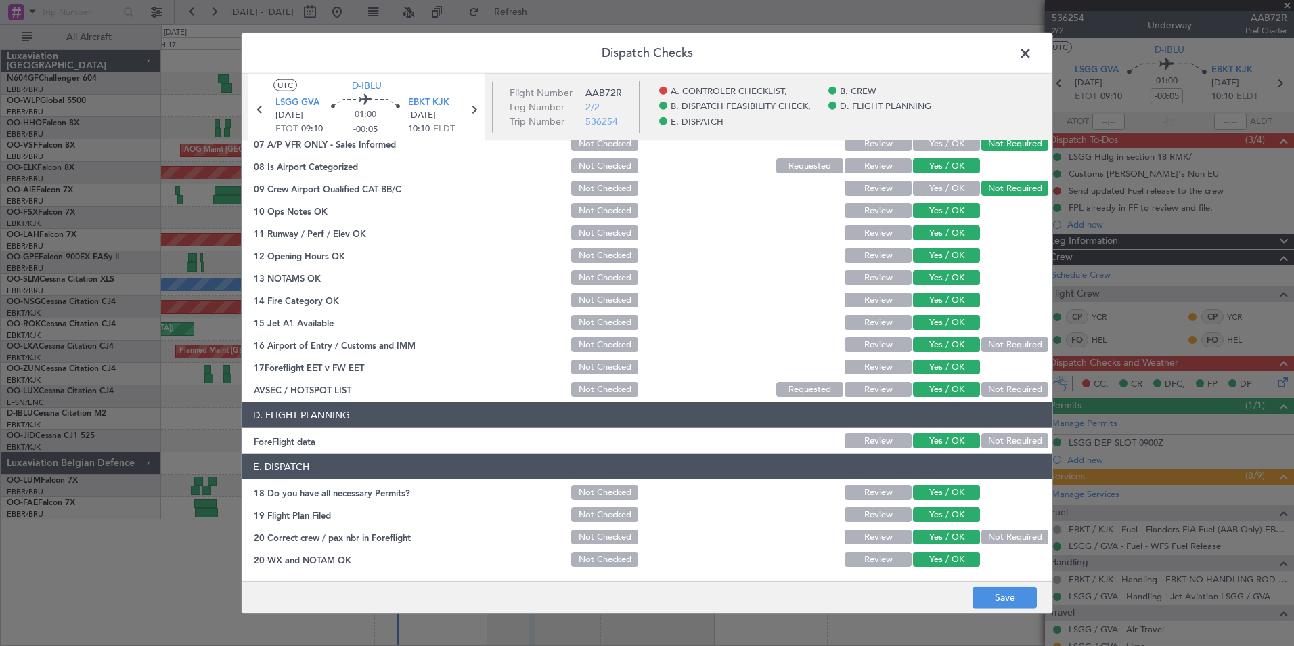
scroll to position [0, 0]
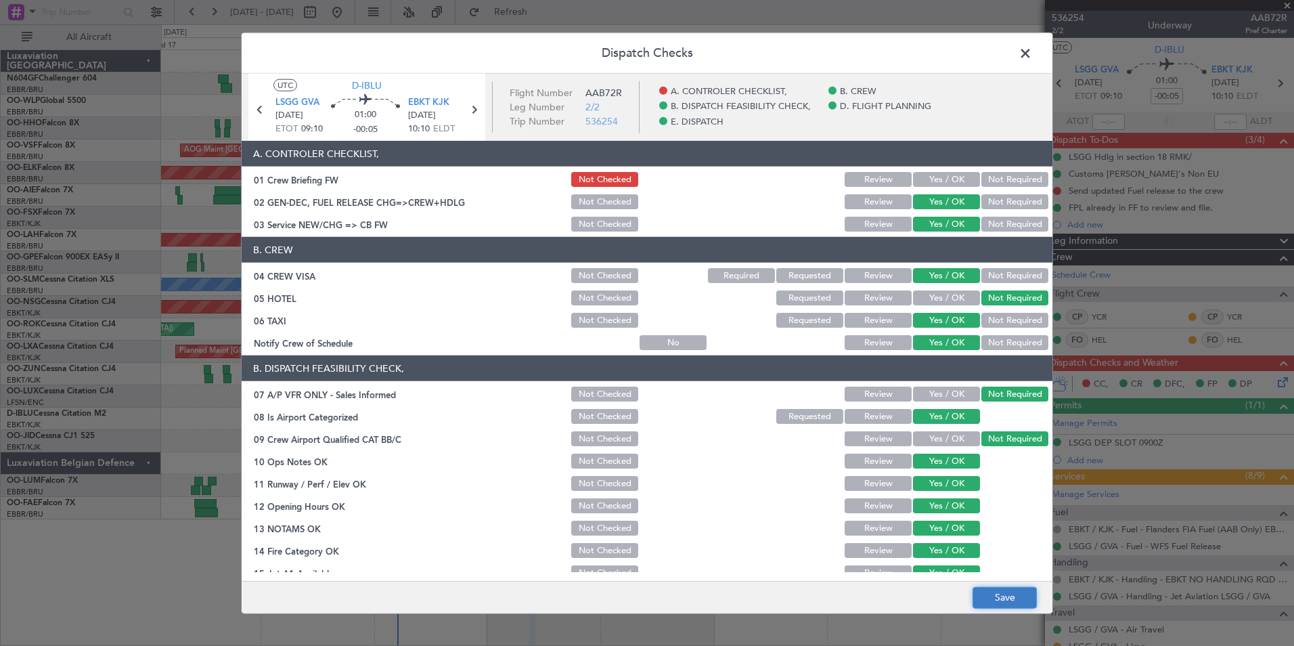
click at [1009, 598] on button "Save" at bounding box center [1005, 597] width 64 height 22
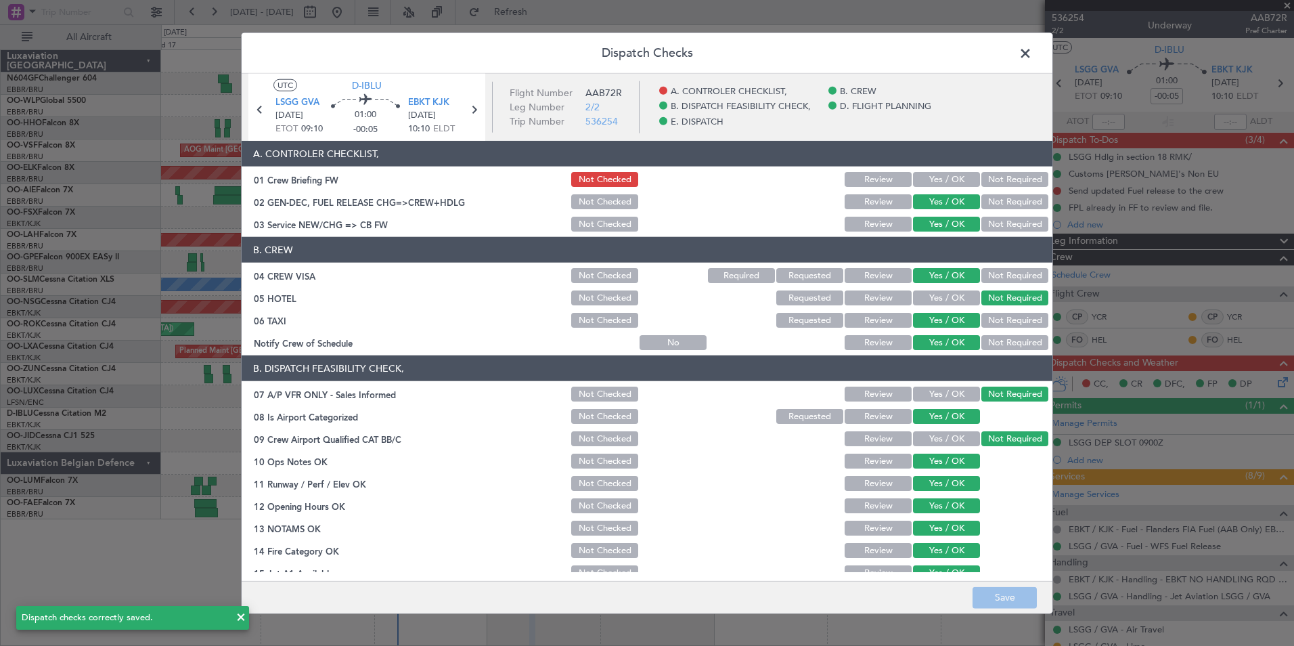
click at [1032, 53] on span at bounding box center [1032, 56] width 0 height 27
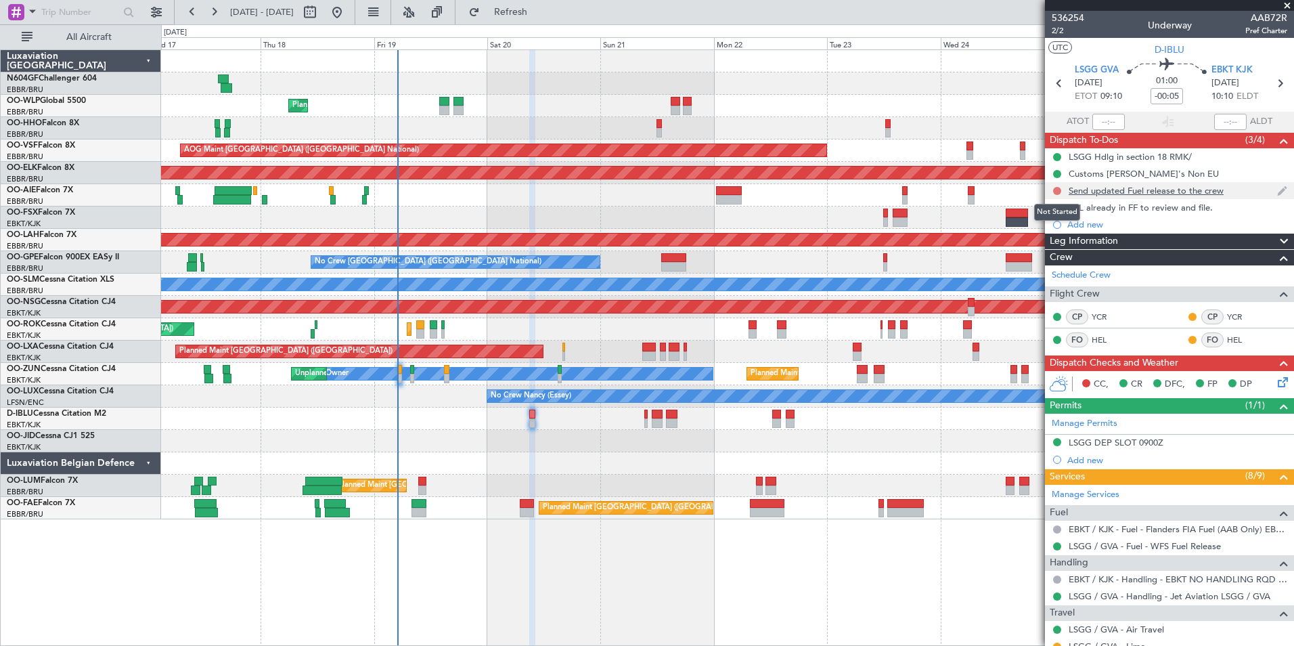
click at [1057, 190] on button at bounding box center [1057, 191] width 8 height 8
click at [1049, 248] on span "Completed" at bounding box center [1063, 251] width 45 height 14
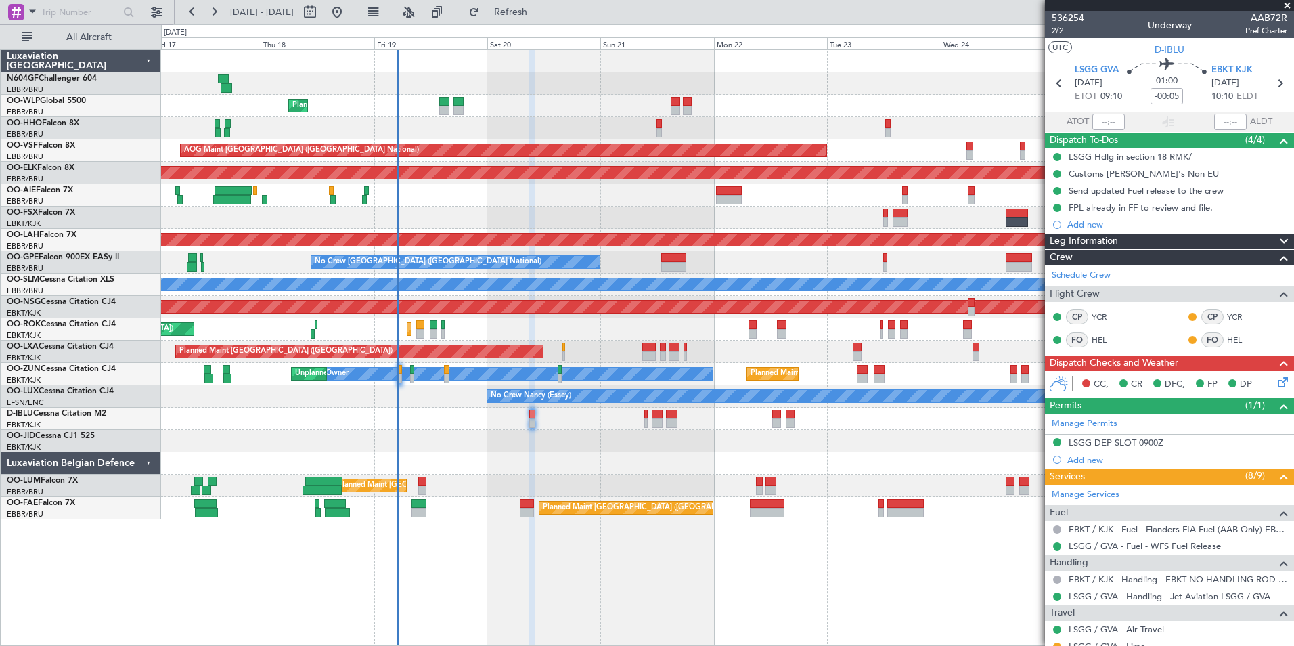
click at [1275, 385] on icon at bounding box center [1280, 379] width 11 height 11
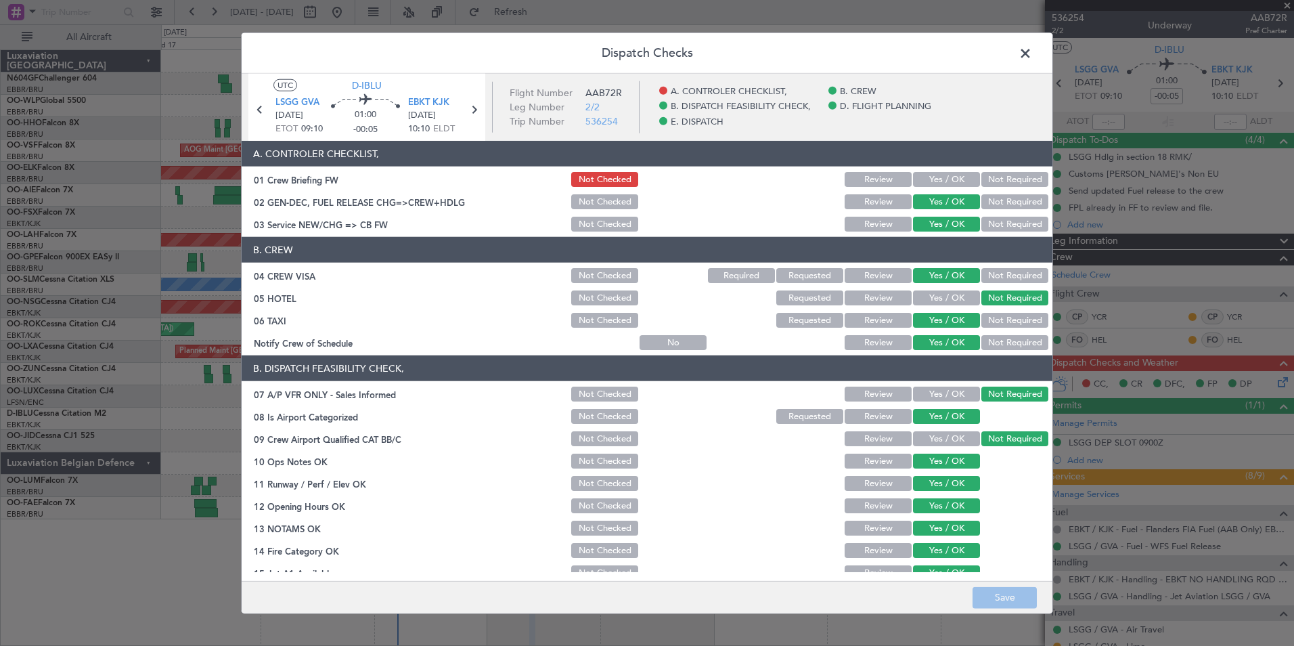
click at [925, 178] on button "Yes / OK" at bounding box center [946, 179] width 67 height 15
click at [985, 605] on button "Save" at bounding box center [1005, 597] width 64 height 22
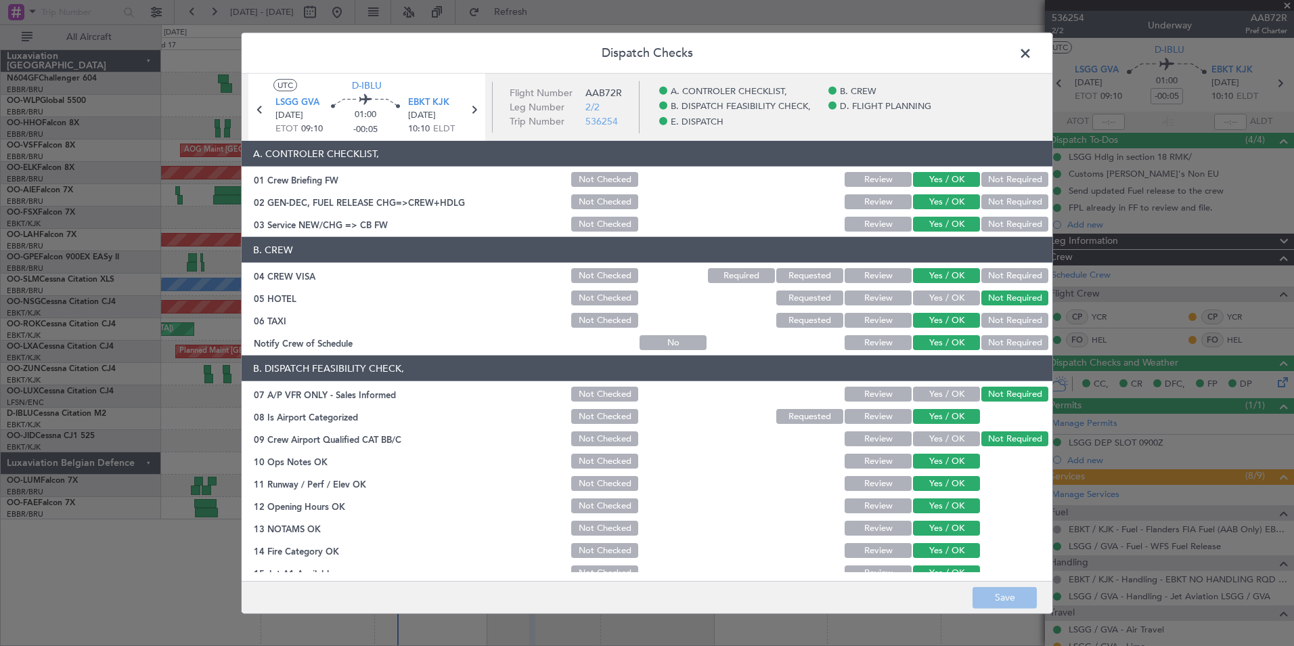
click at [1032, 50] on span at bounding box center [1032, 56] width 0 height 27
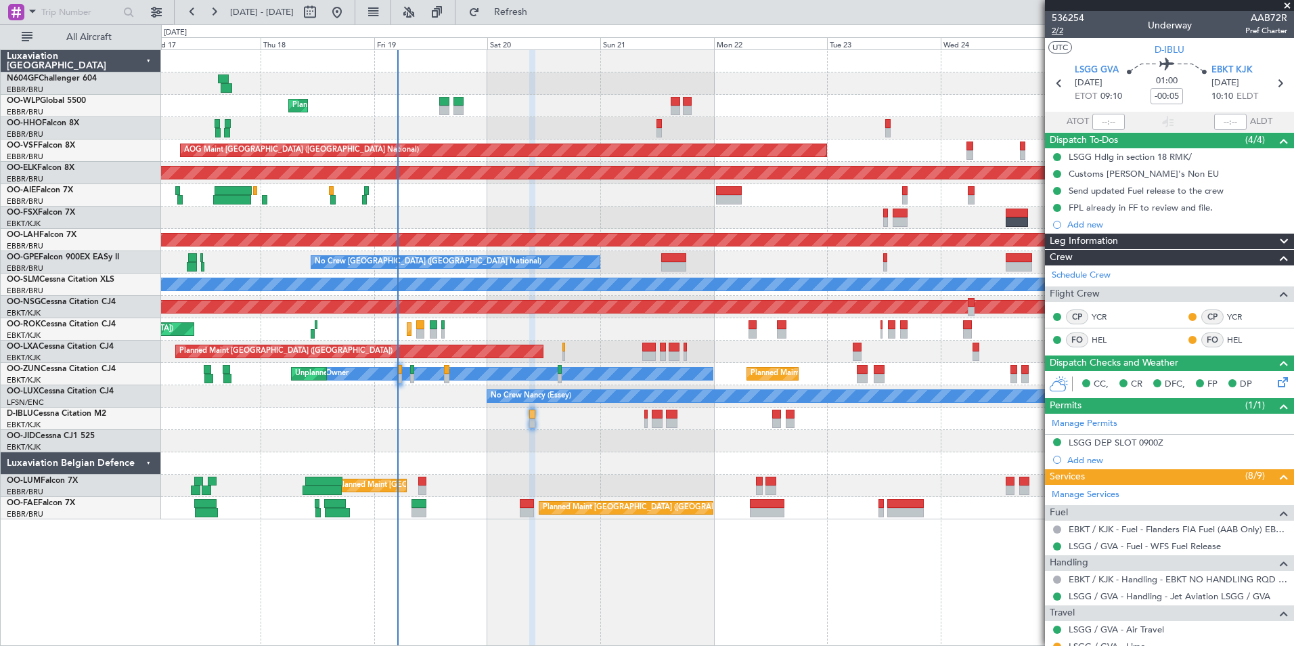
click at [1066, 32] on span "2/2" at bounding box center [1068, 31] width 32 height 12
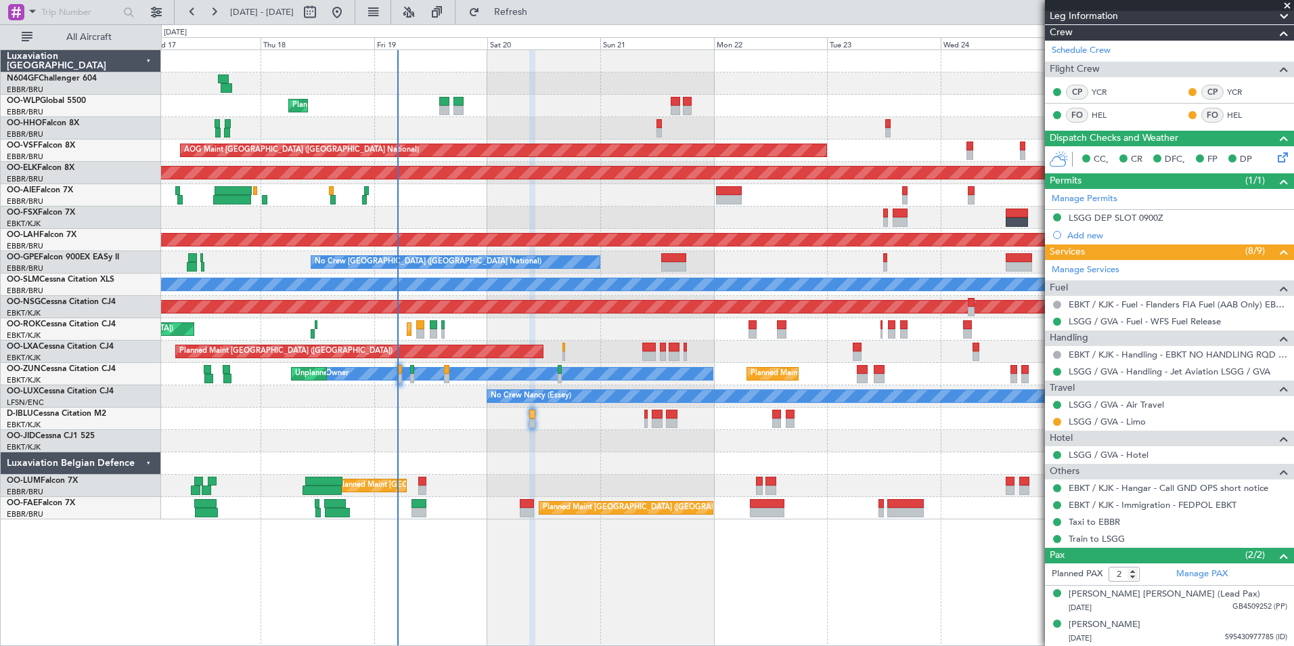
click at [626, 453] on div at bounding box center [727, 463] width 1133 height 22
click at [649, 436] on div "Planned Maint Kortrijk-[GEOGRAPHIC_DATA]" at bounding box center [727, 441] width 1133 height 22
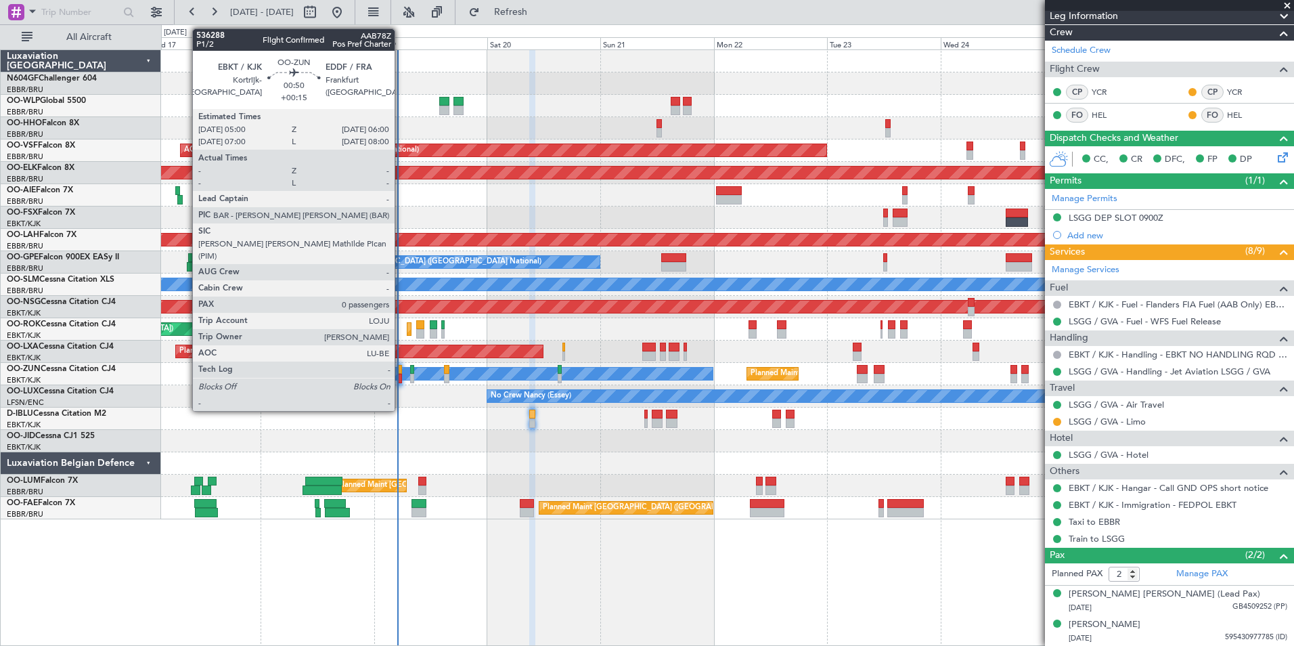
click at [401, 376] on div at bounding box center [399, 378] width 5 height 9
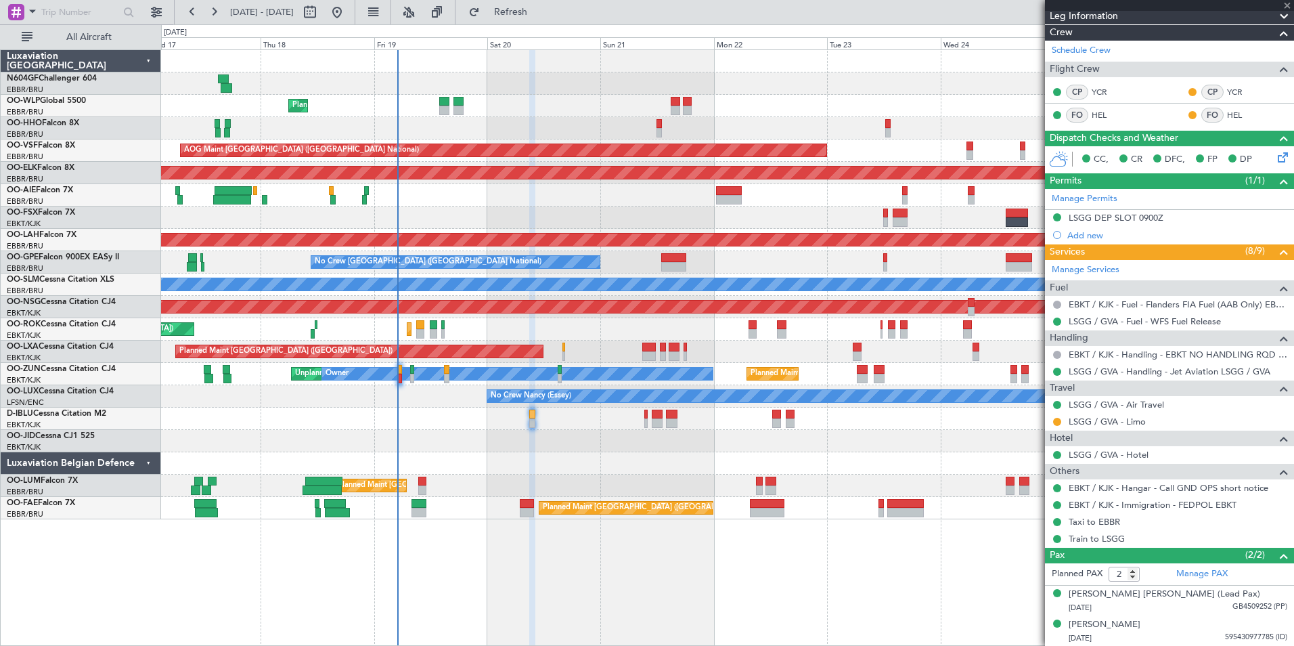
type input "+00:15"
type input "0"
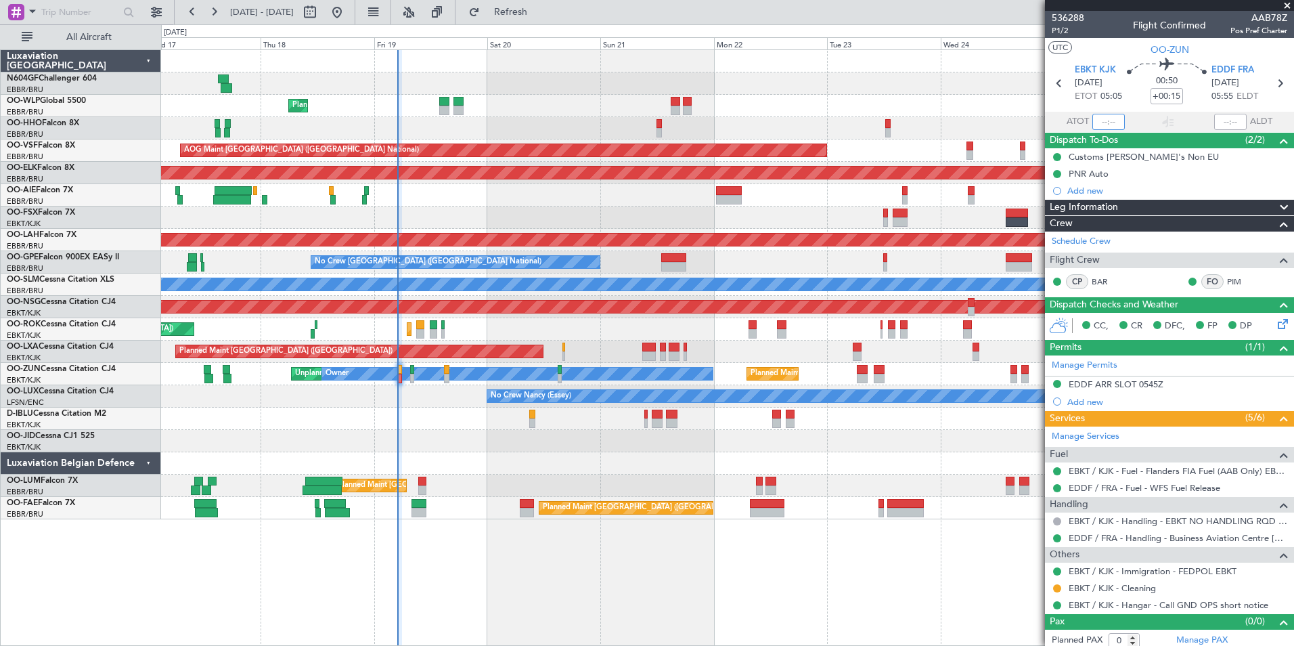
click at [1100, 120] on input "text" at bounding box center [1109, 122] width 32 height 16
click at [942, 108] on div "Planned Maint Liege" at bounding box center [727, 106] width 1133 height 22
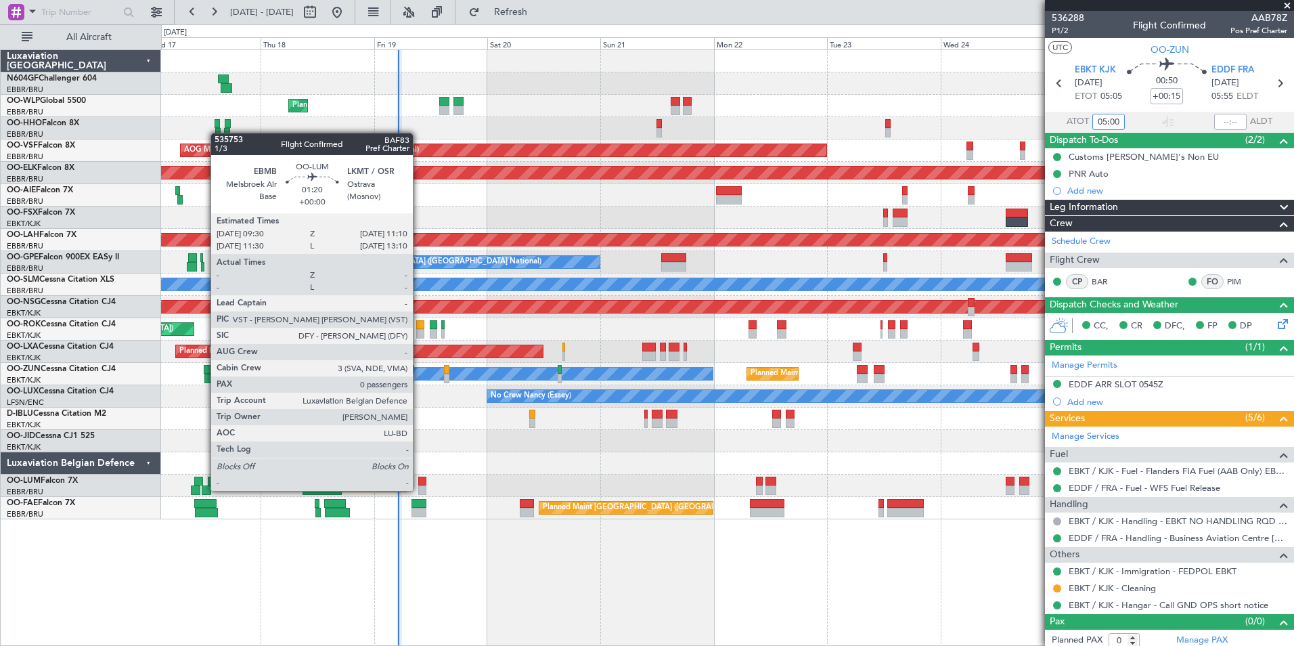
click at [419, 489] on div at bounding box center [422, 489] width 8 height 9
type input "05:00"
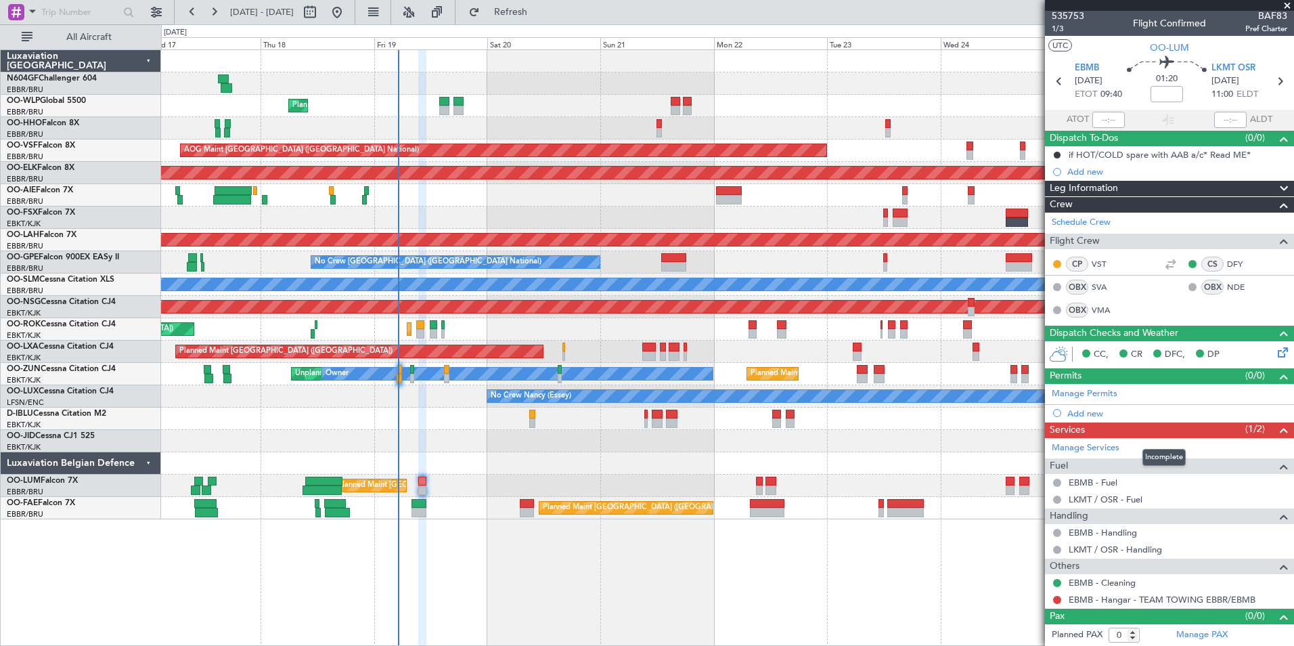
scroll to position [1, 0]
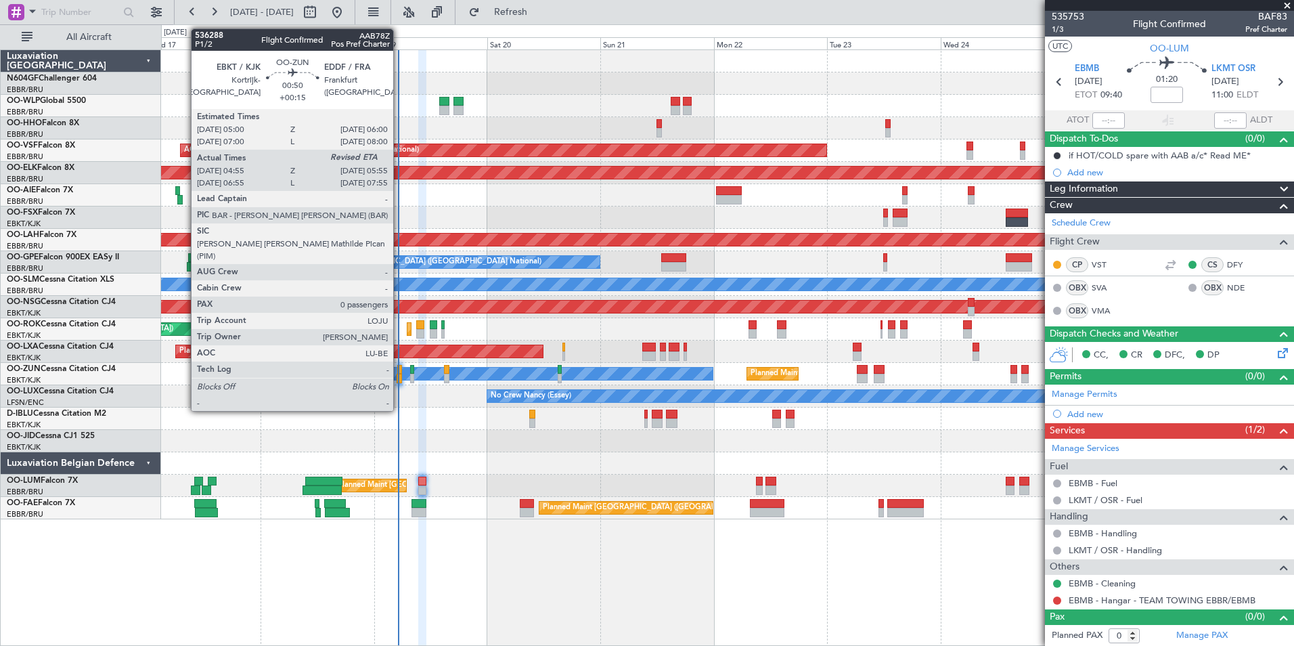
click at [399, 372] on div at bounding box center [399, 369] width 5 height 9
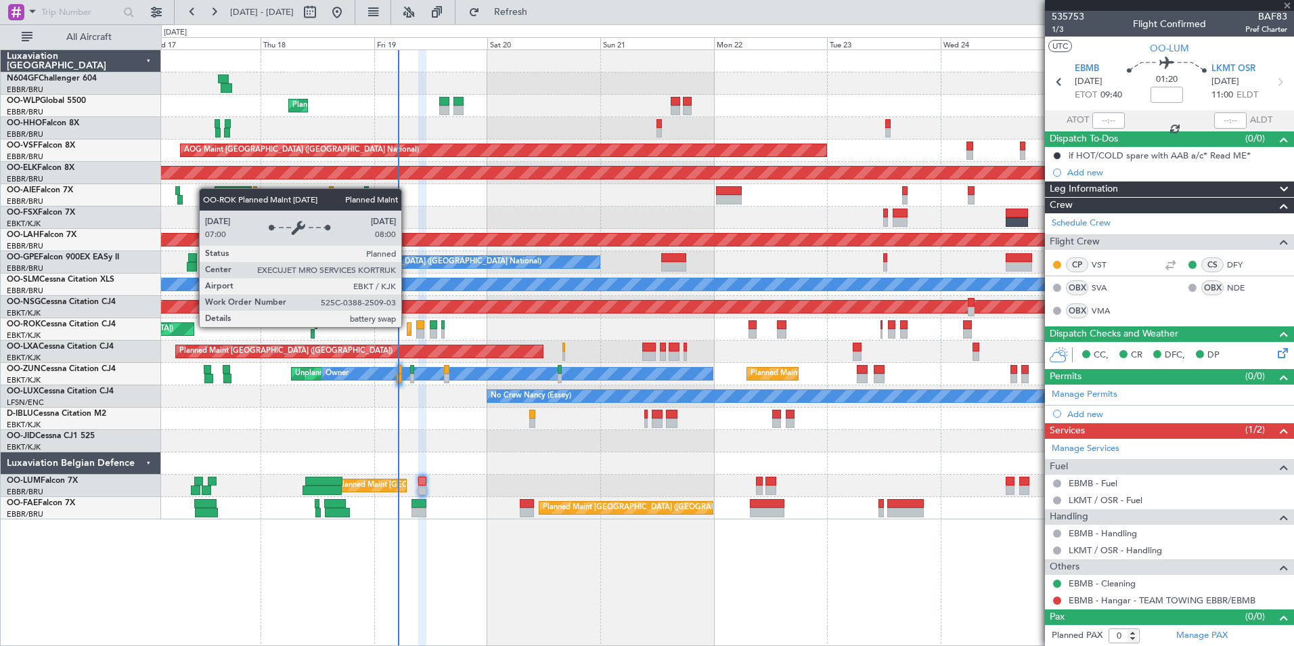
type input "+00:15"
type input "05:00"
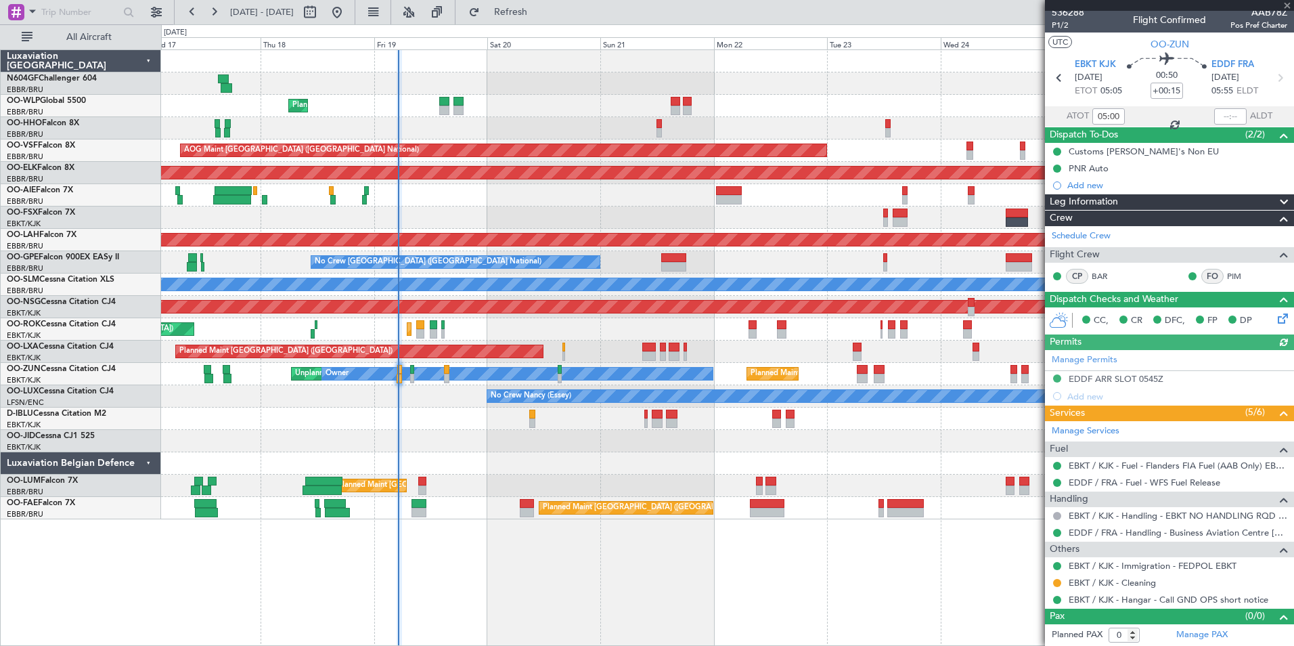
scroll to position [0, 0]
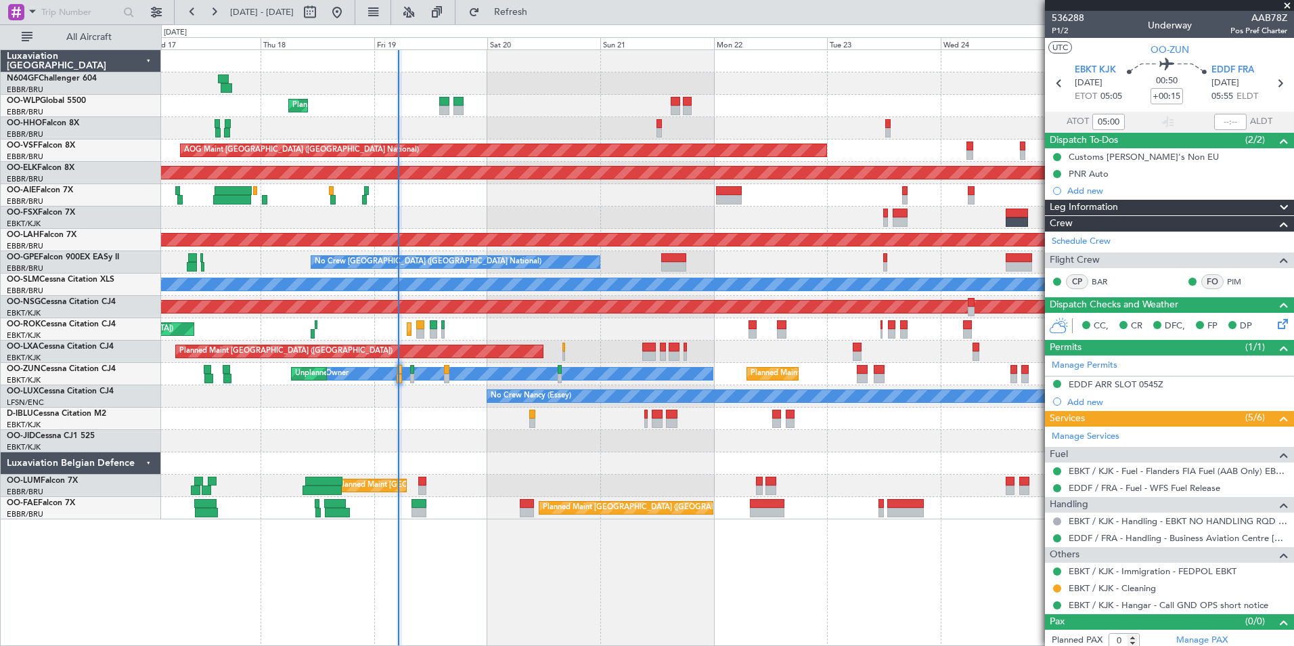
click at [963, 628] on div "Planned Maint Liege AOG Maint Brussels (Brussels National) Planned Maint Kortri…" at bounding box center [727, 347] width 1133 height 596
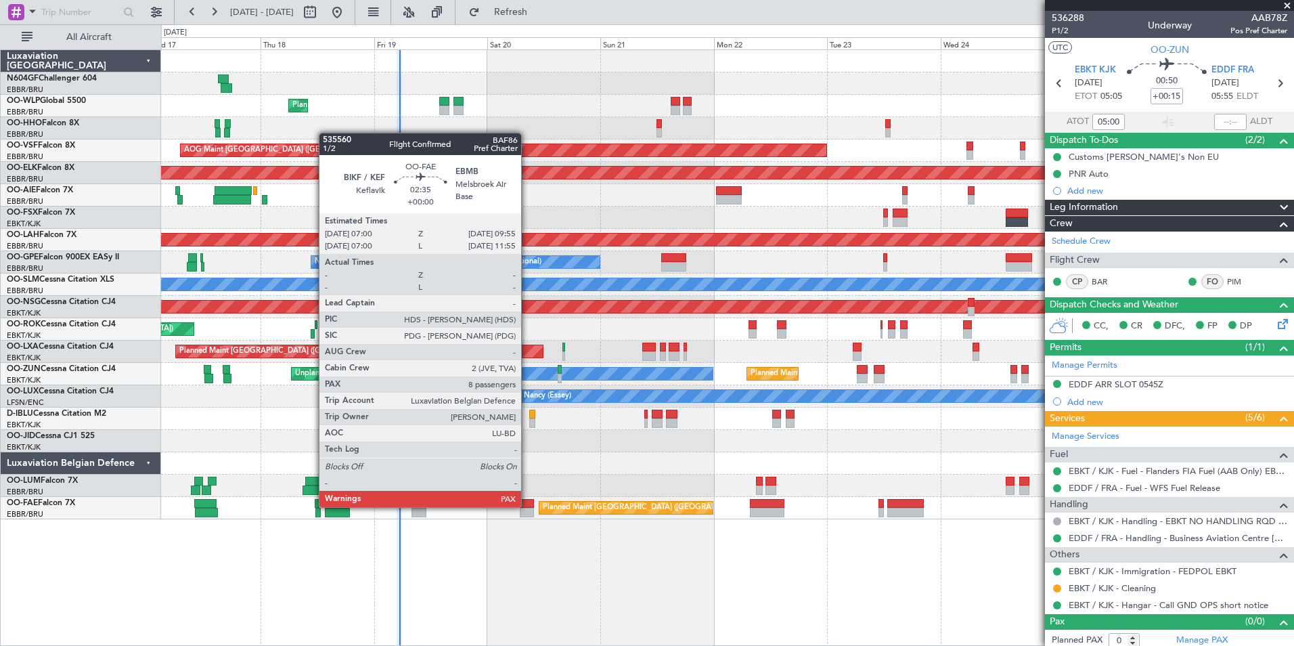
click at [528, 506] on div at bounding box center [527, 503] width 14 height 9
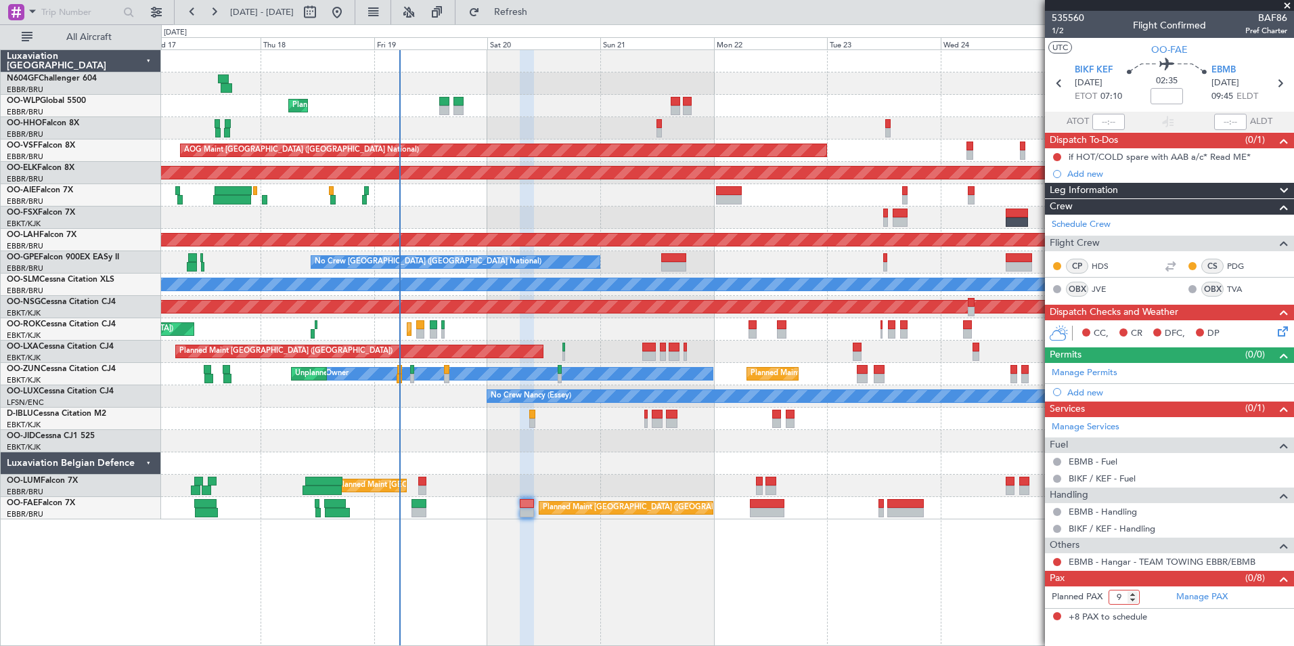
click at [1133, 592] on input "9" at bounding box center [1124, 597] width 31 height 15
type input "10"
click at [1133, 592] on input "10" at bounding box center [1124, 597] width 31 height 15
click at [1147, 594] on form "Planned PAX 10" at bounding box center [1107, 597] width 125 height 22
click at [553, 478] on div "Planned Maint [GEOGRAPHIC_DATA] ([GEOGRAPHIC_DATA] National) Unplanned Maint [G…" at bounding box center [727, 486] width 1133 height 22
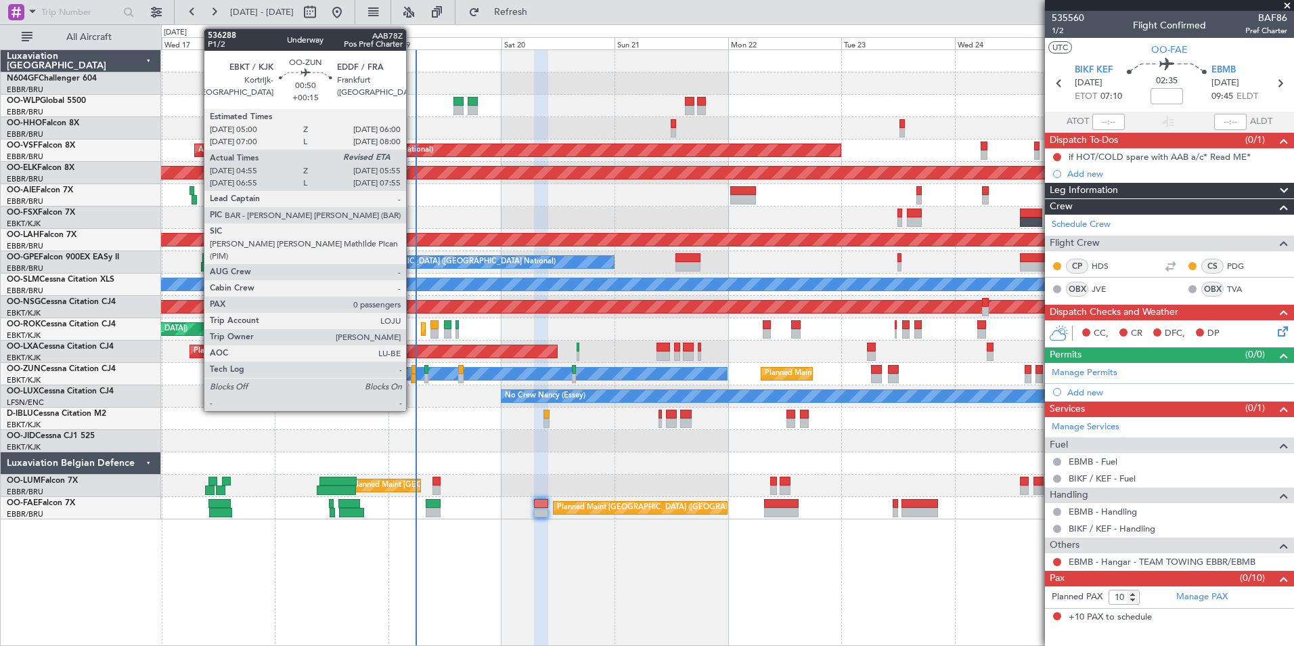
click at [412, 378] on div at bounding box center [413, 378] width 5 height 9
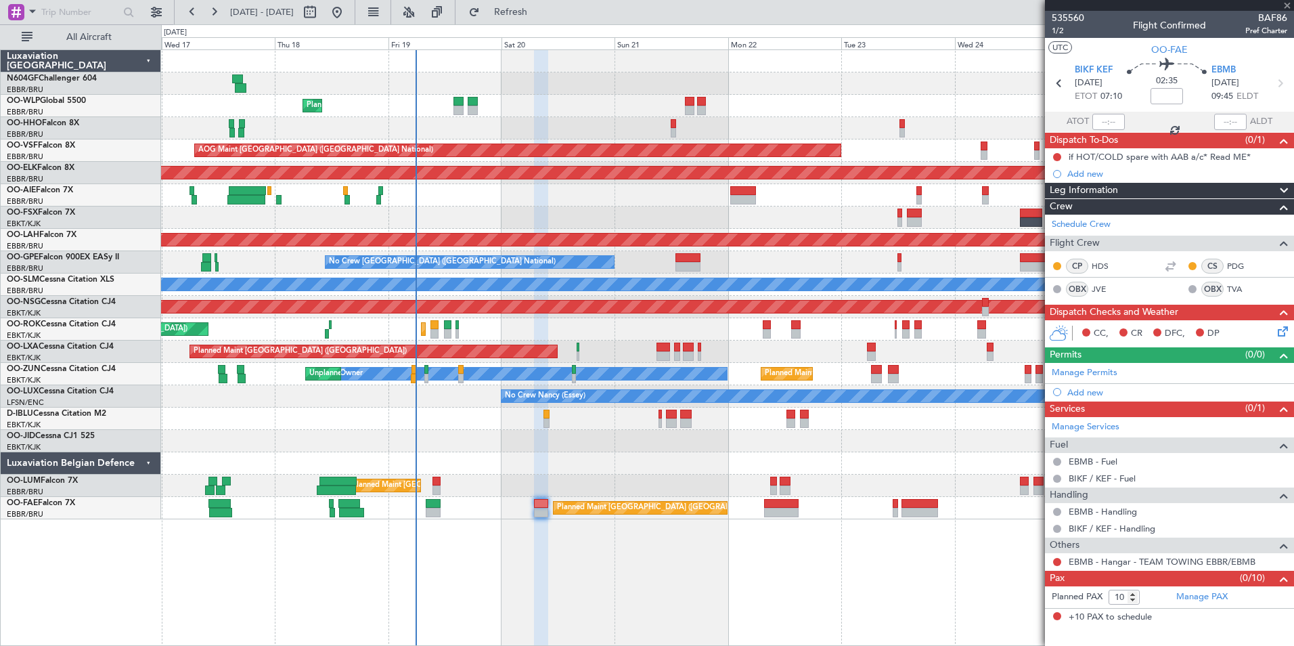
type input "+00:15"
type input "05:00"
type input "0"
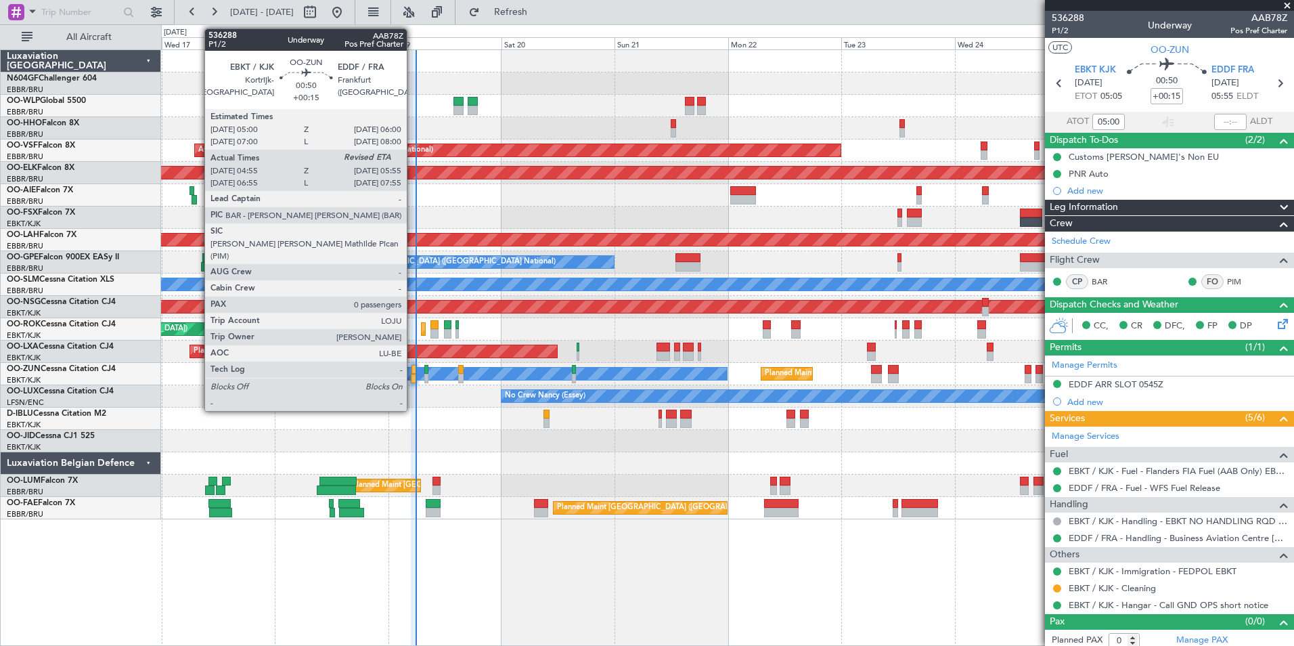
click at [413, 380] on div at bounding box center [413, 378] width 5 height 9
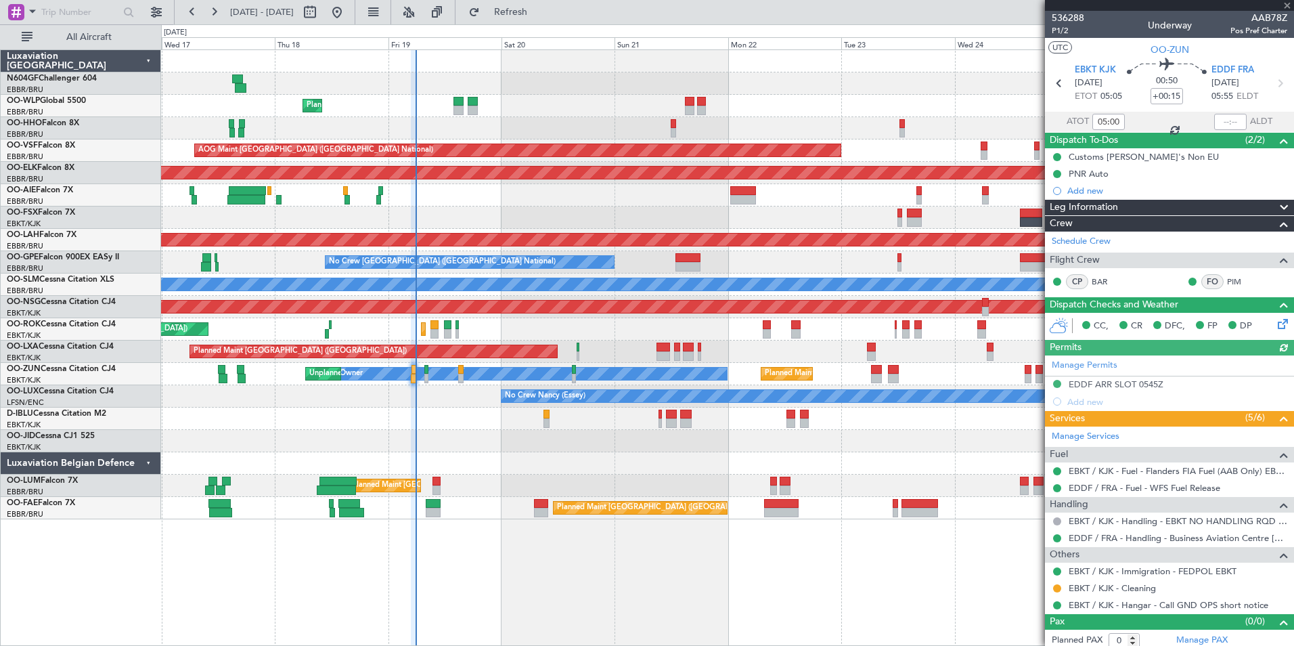
click at [1217, 118] on div at bounding box center [1230, 122] width 32 height 16
click at [1217, 123] on input "text" at bounding box center [1230, 122] width 32 height 16
click at [802, 215] on div "AOG Maint Kortrijk-[GEOGRAPHIC_DATA]" at bounding box center [727, 217] width 1133 height 22
click at [450, 451] on div "Planned Maint Kortrijk-[GEOGRAPHIC_DATA]" at bounding box center [727, 441] width 1133 height 22
type input "05:45"
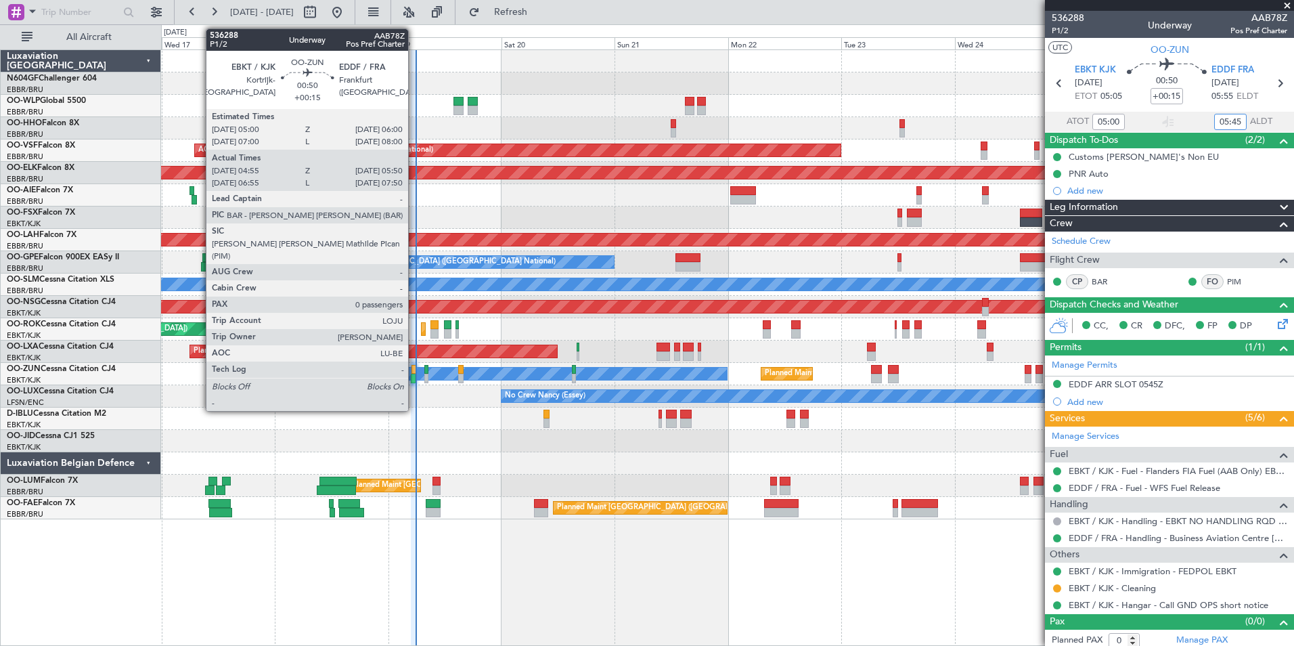
click at [414, 372] on div at bounding box center [414, 369] width 5 height 9
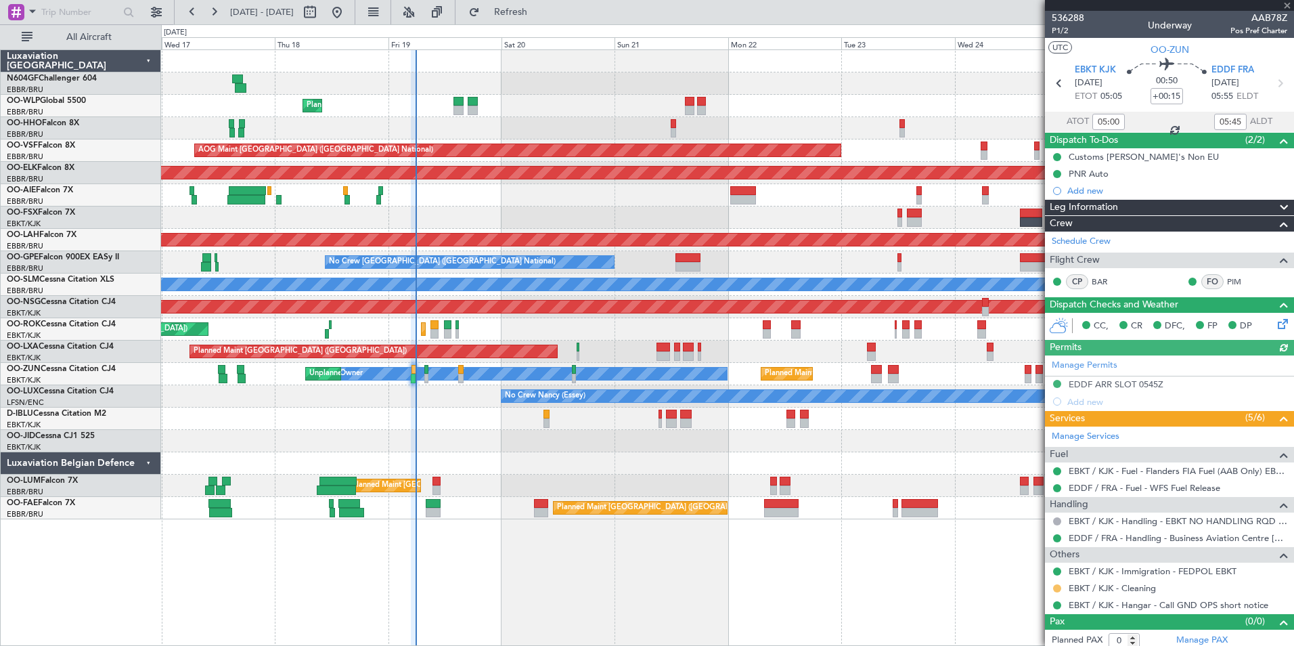
click at [1057, 589] on button at bounding box center [1057, 588] width 8 height 8
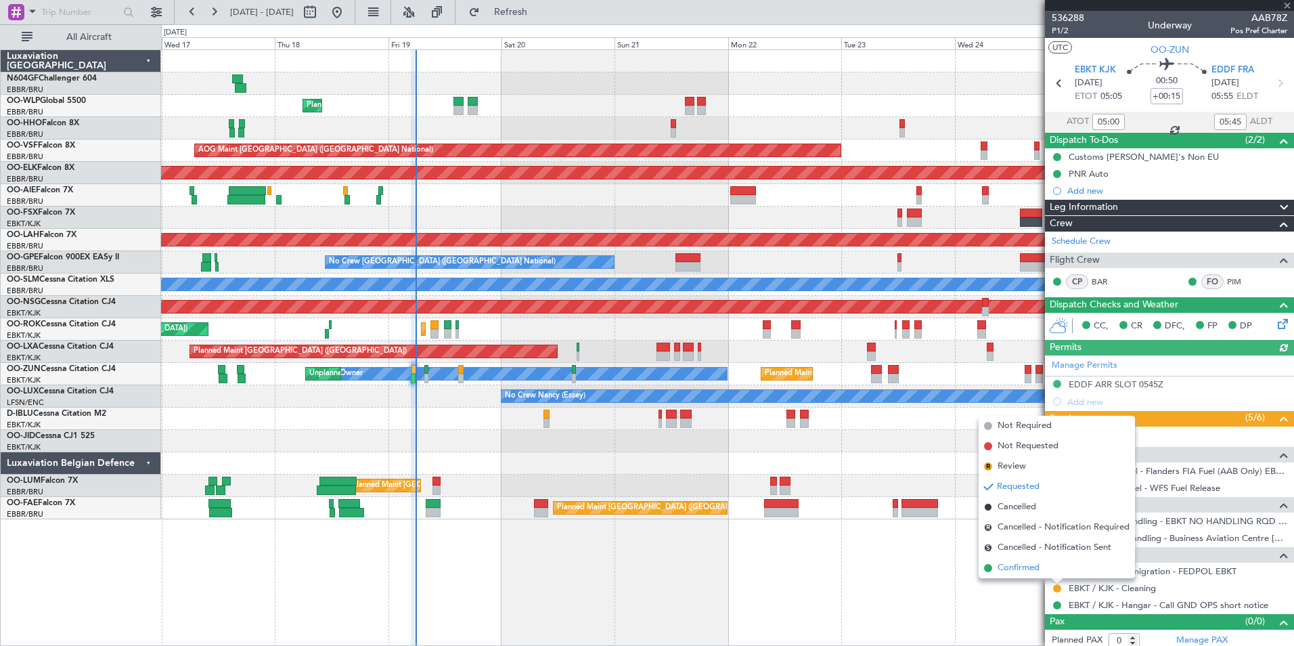
click at [1029, 567] on span "Confirmed" at bounding box center [1019, 568] width 42 height 14
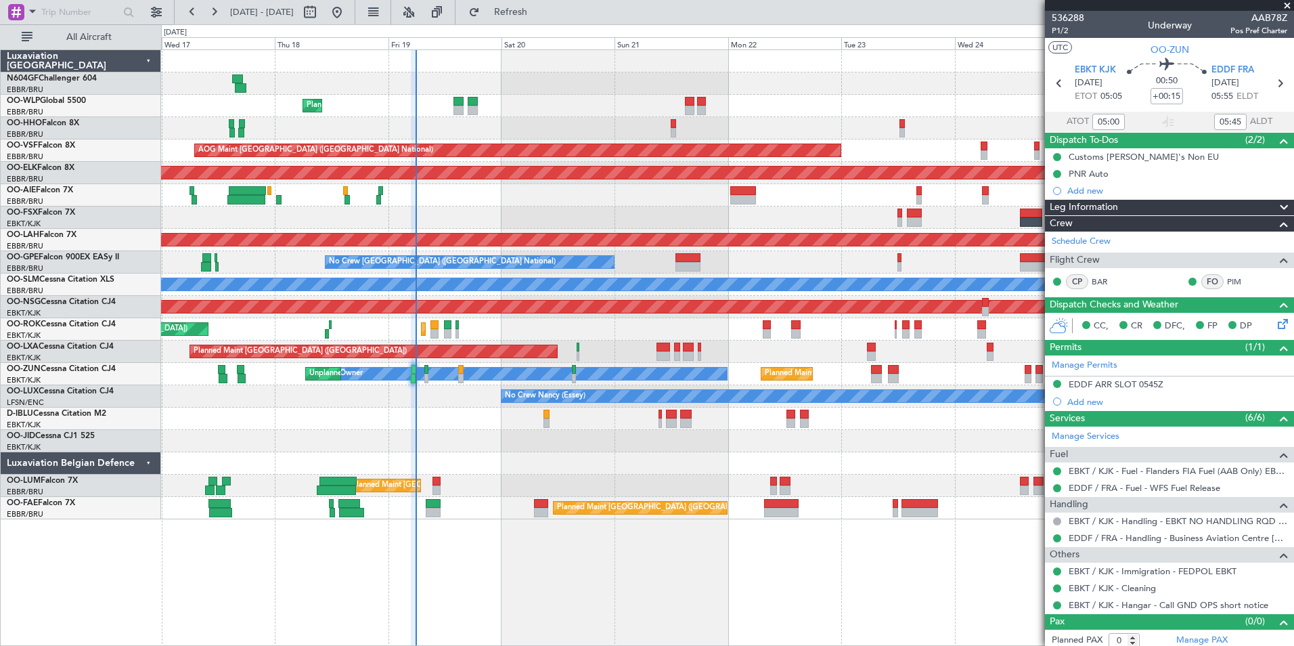
click at [850, 469] on div at bounding box center [727, 463] width 1133 height 22
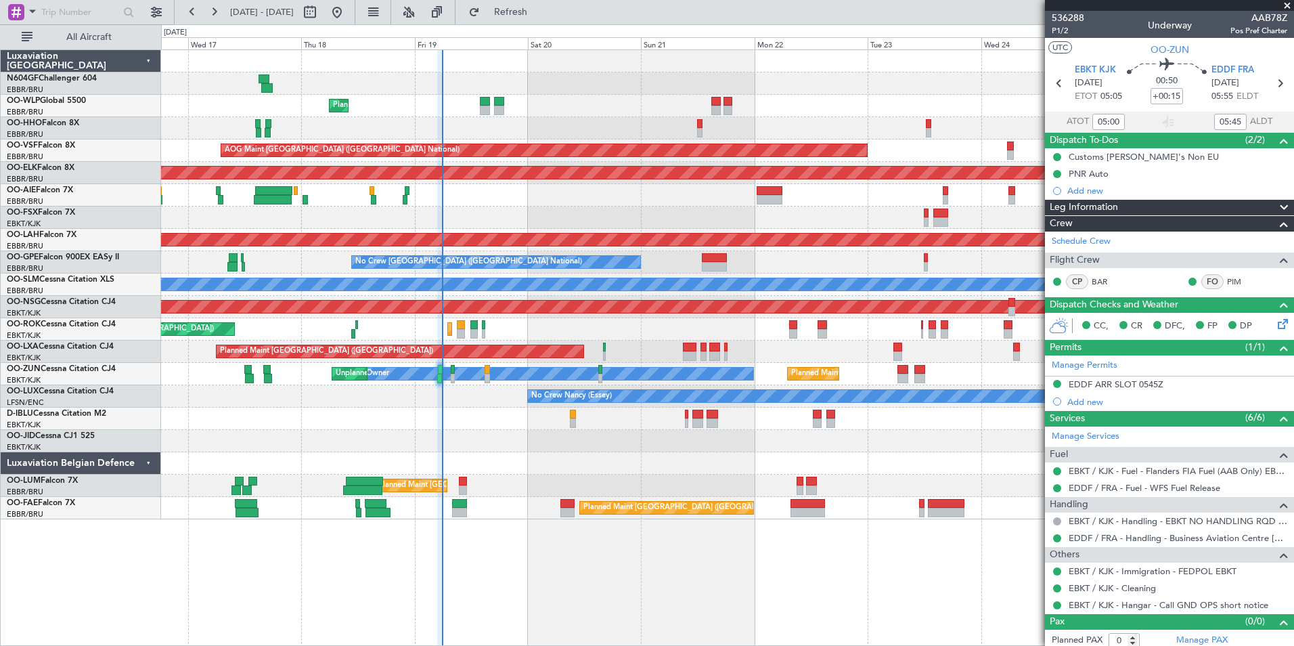
click at [489, 208] on div "AOG Maint Kortrijk-[GEOGRAPHIC_DATA]" at bounding box center [727, 217] width 1133 height 22
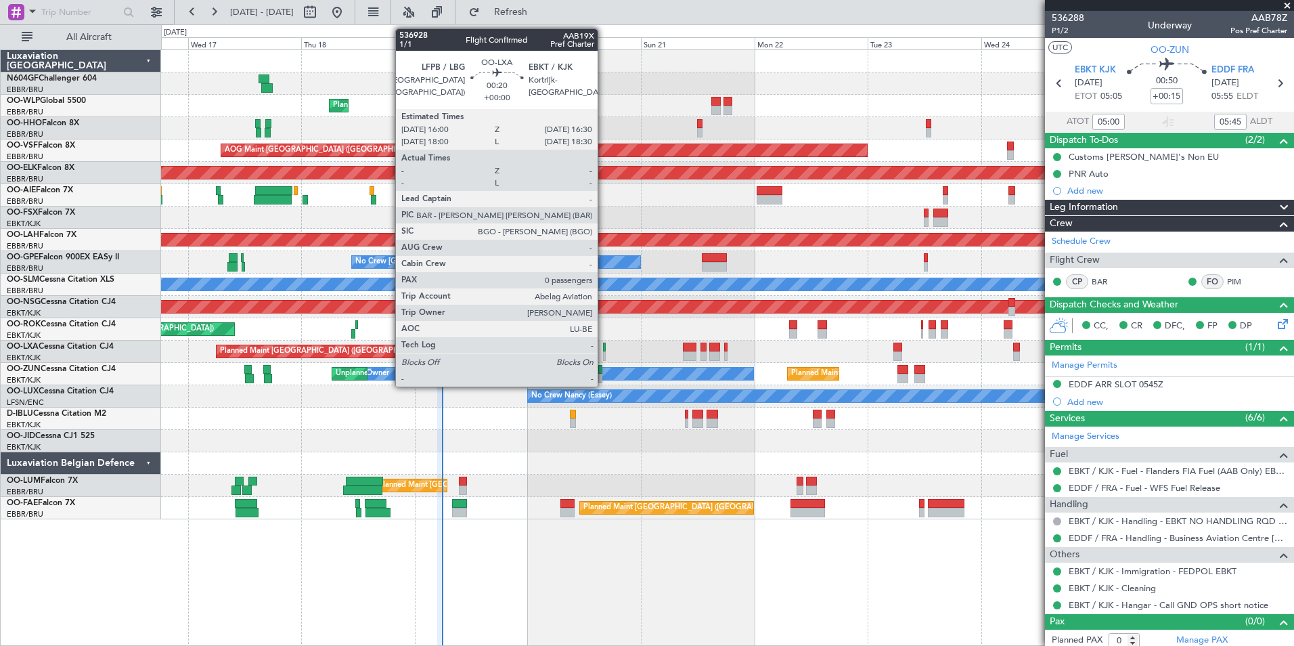
click at [604, 350] on div at bounding box center [604, 347] width 3 height 9
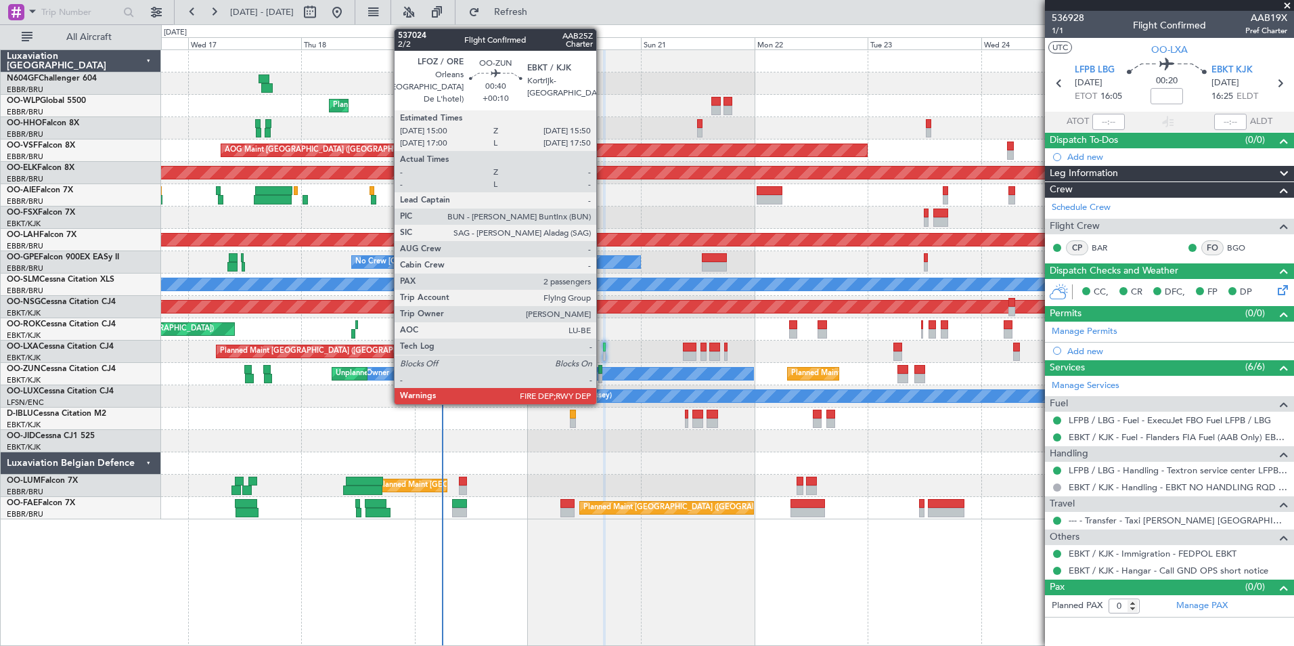
click at [602, 379] on div at bounding box center [600, 378] width 4 height 9
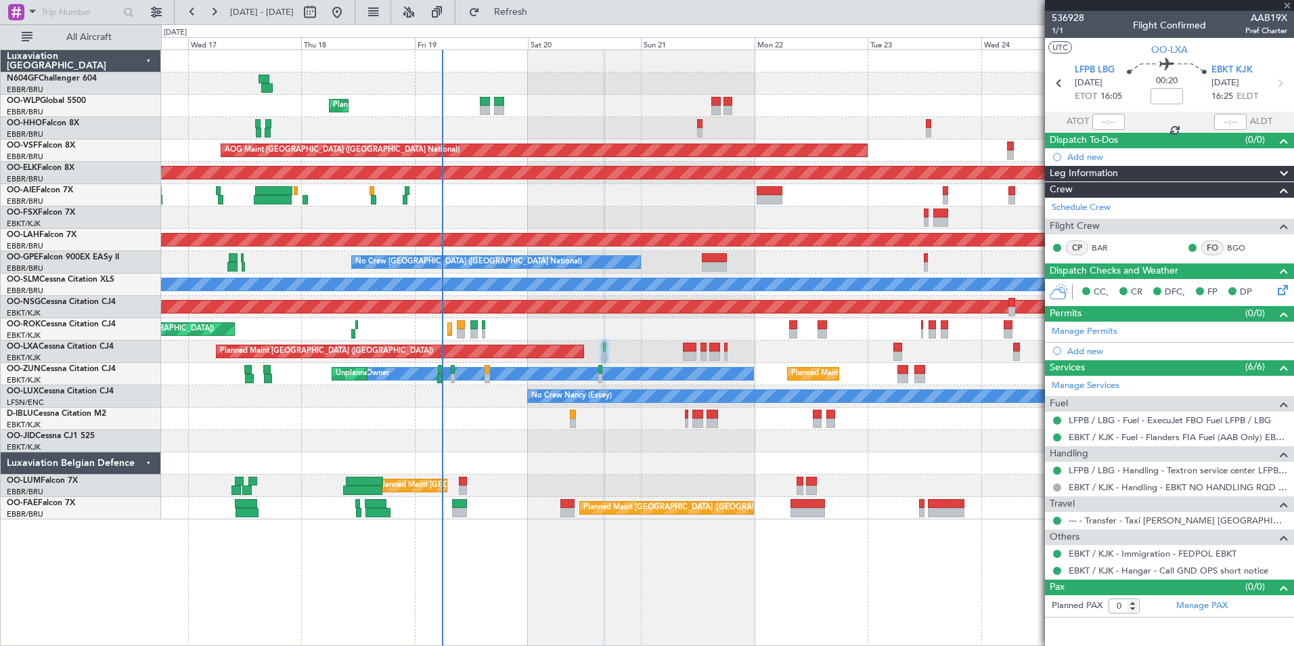
click at [578, 416] on div "A/C Unavailable Brussels (Brussels National) A/C Unavailable Kortrijk-Wevelgem" at bounding box center [727, 419] width 1133 height 22
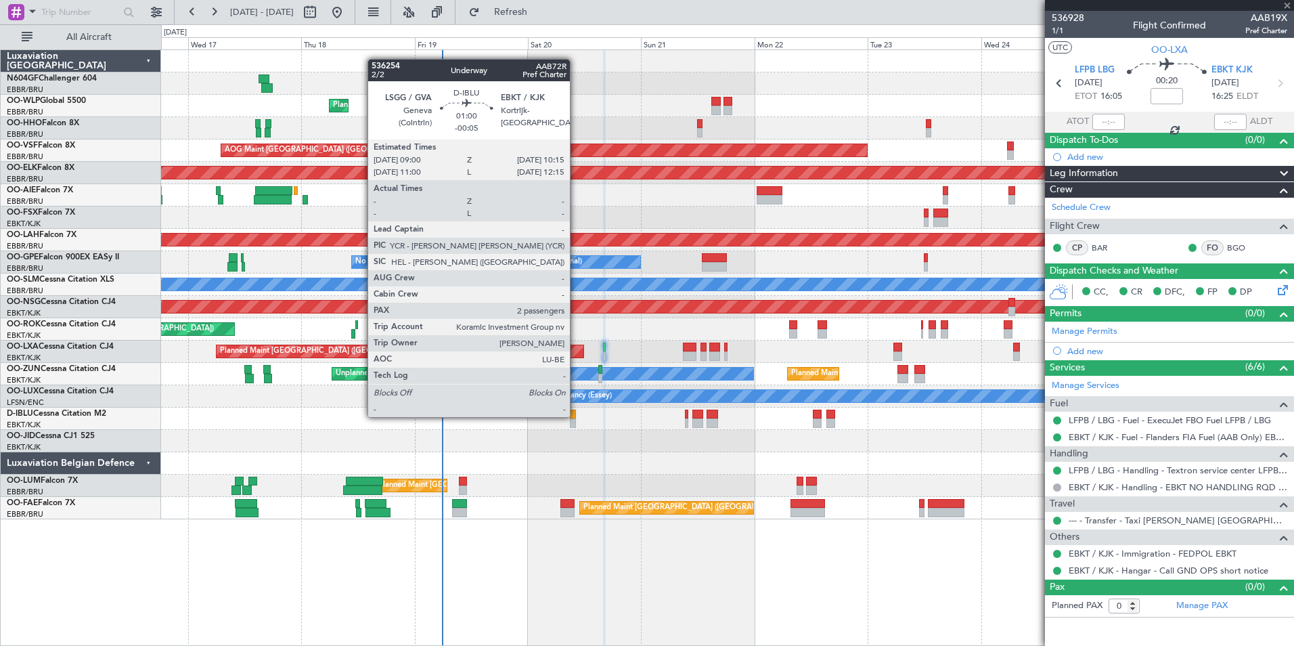
type input "+00:10"
type input "2"
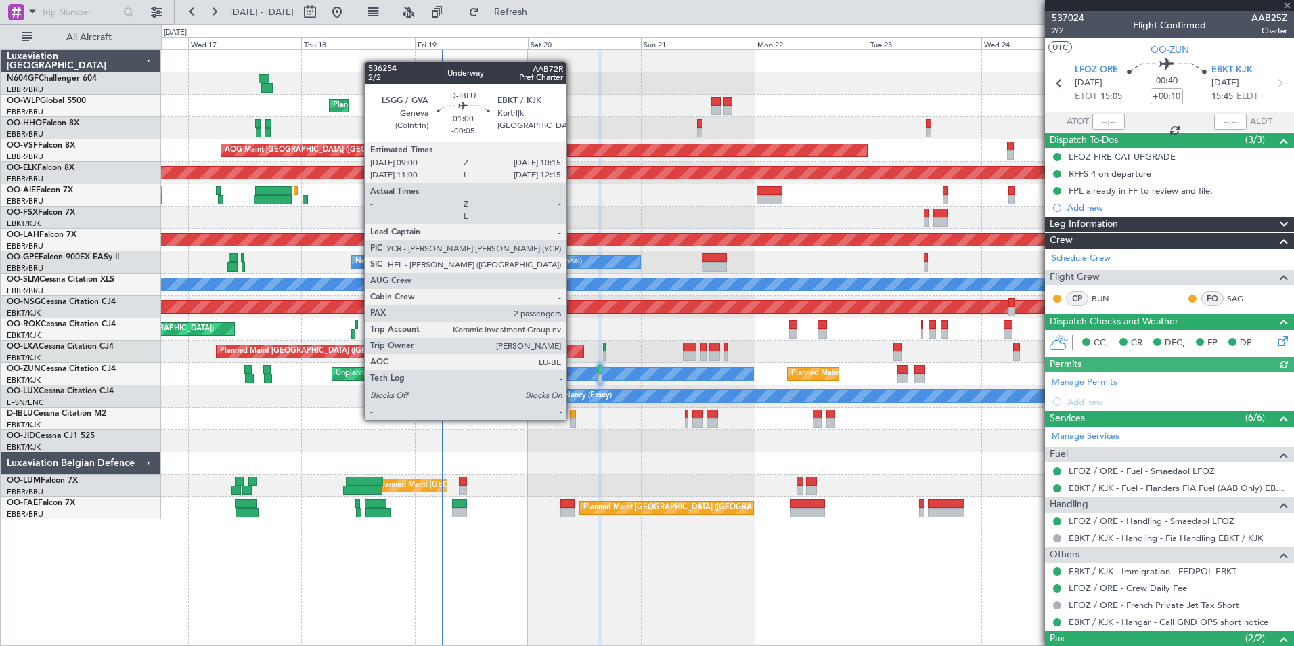
click at [573, 418] on div at bounding box center [573, 422] width 6 height 9
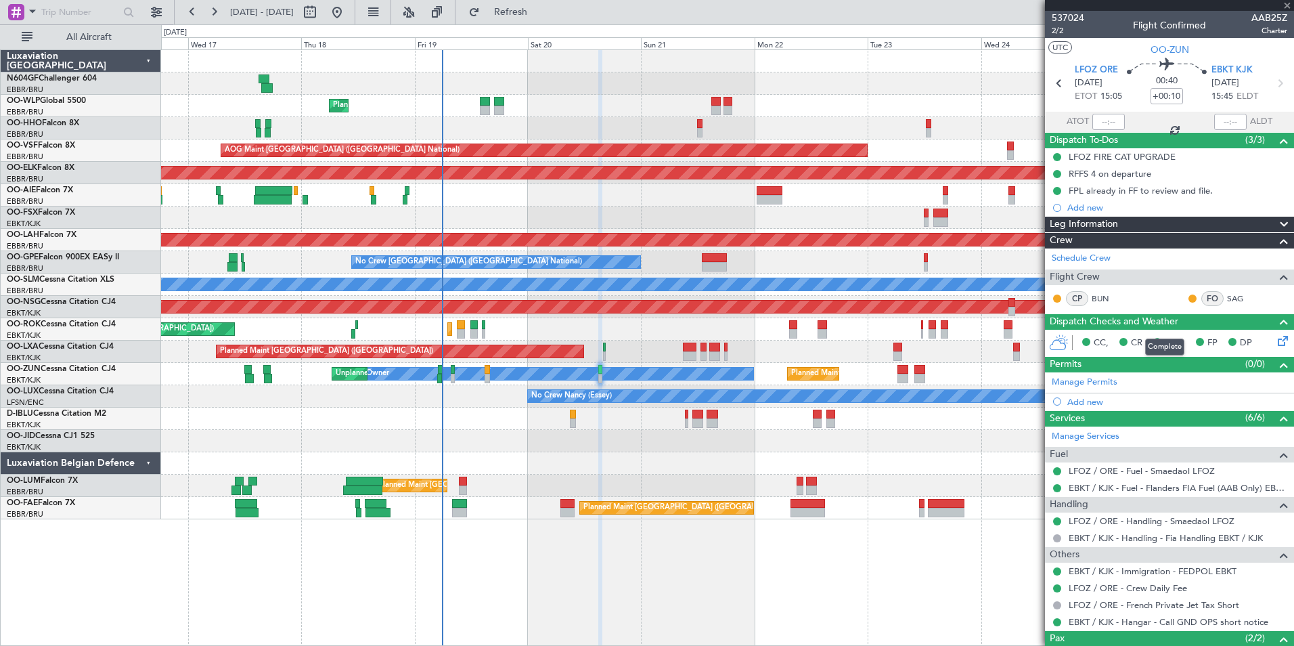
scroll to position [83, 0]
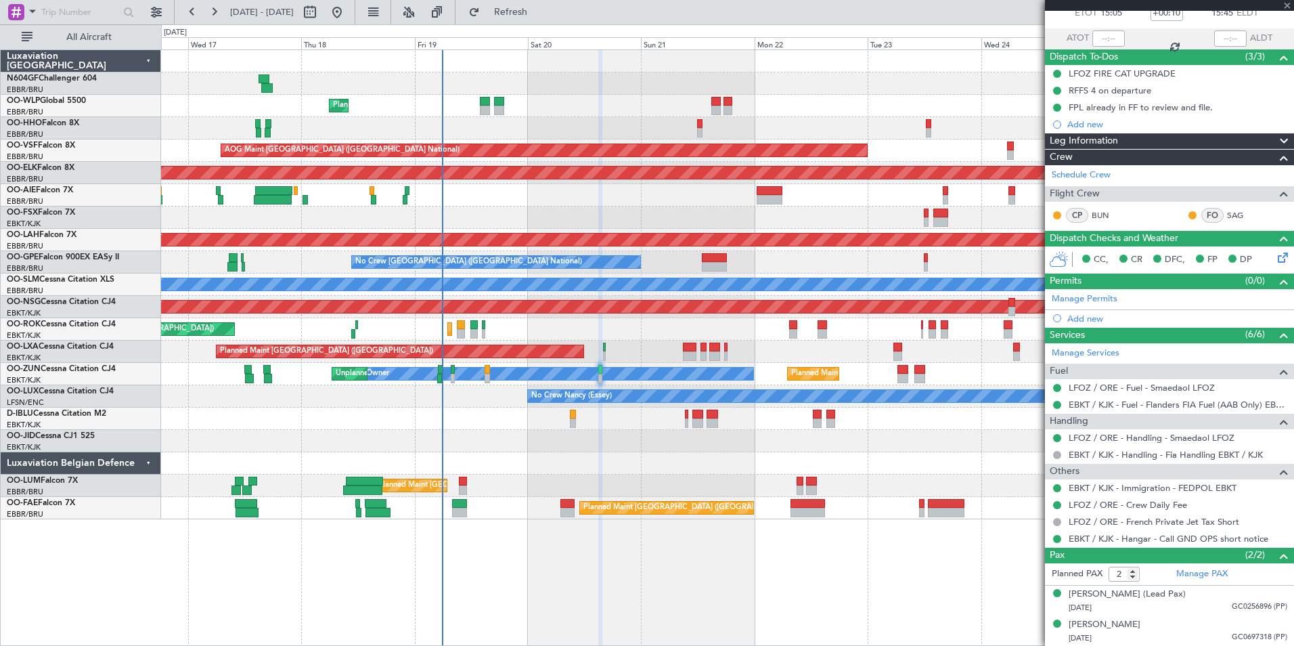
type input "-00:05"
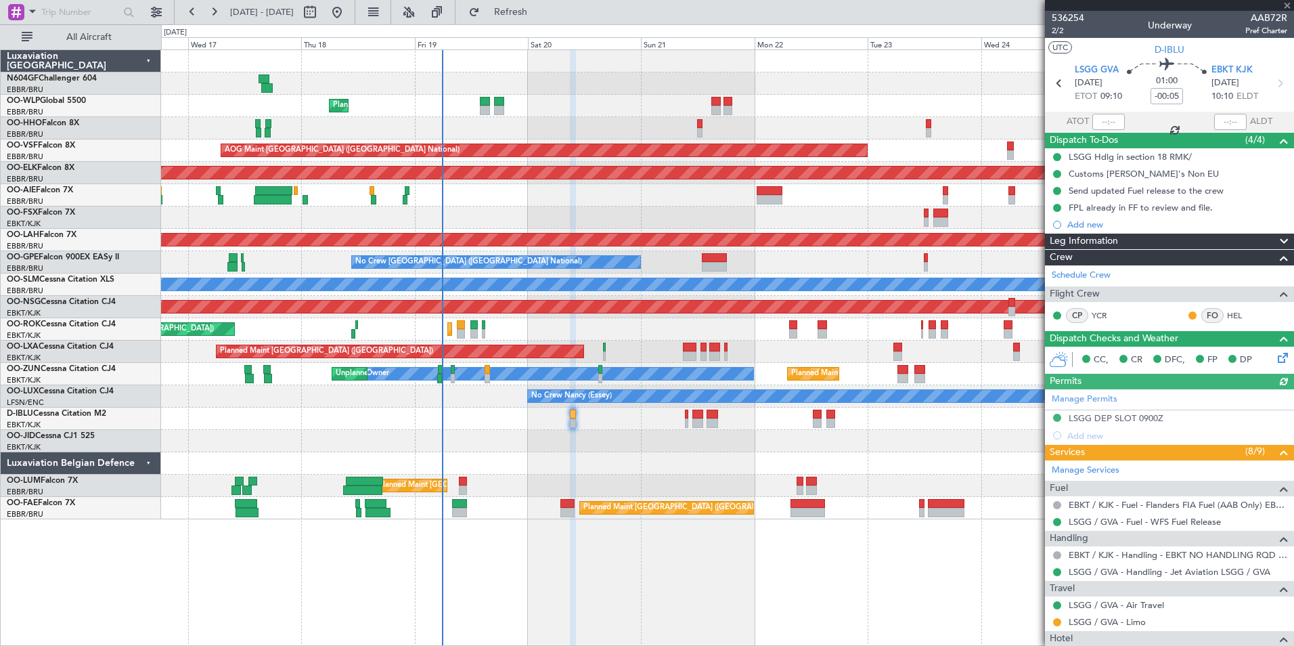
scroll to position [200, 0]
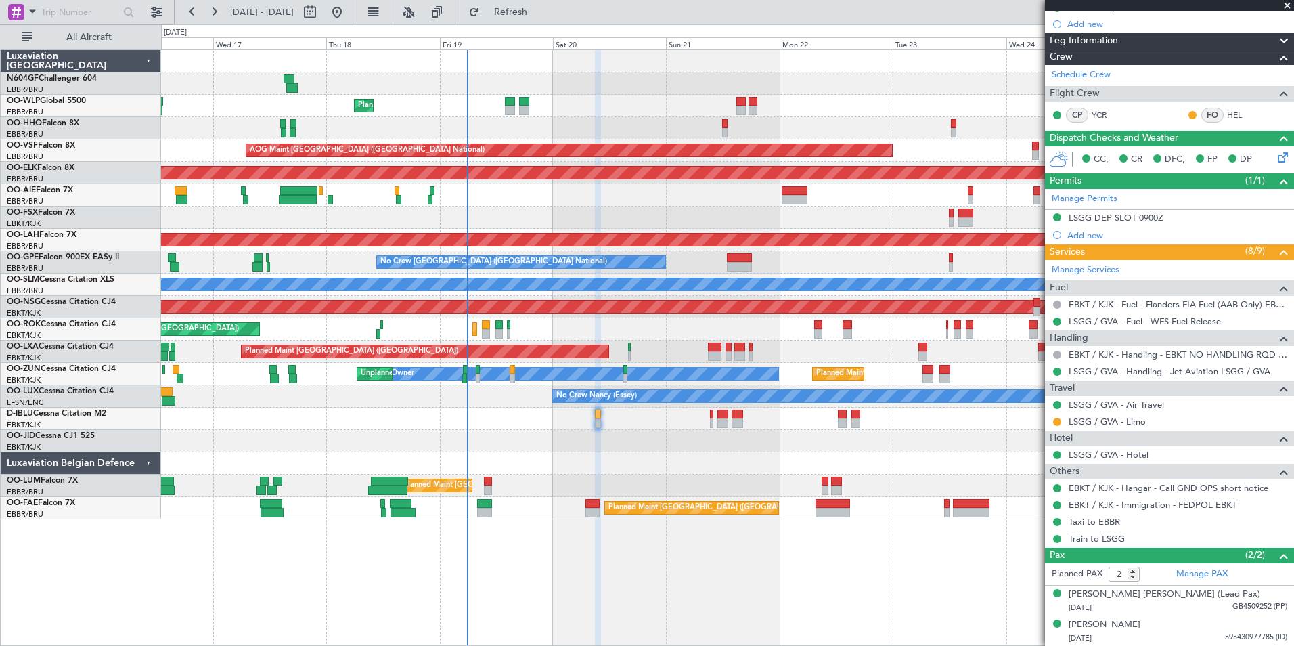
click at [634, 487] on div "Planned Maint Brussels (Brussels National) Unplanned Maint Brussels (Brussels N…" at bounding box center [727, 486] width 1133 height 22
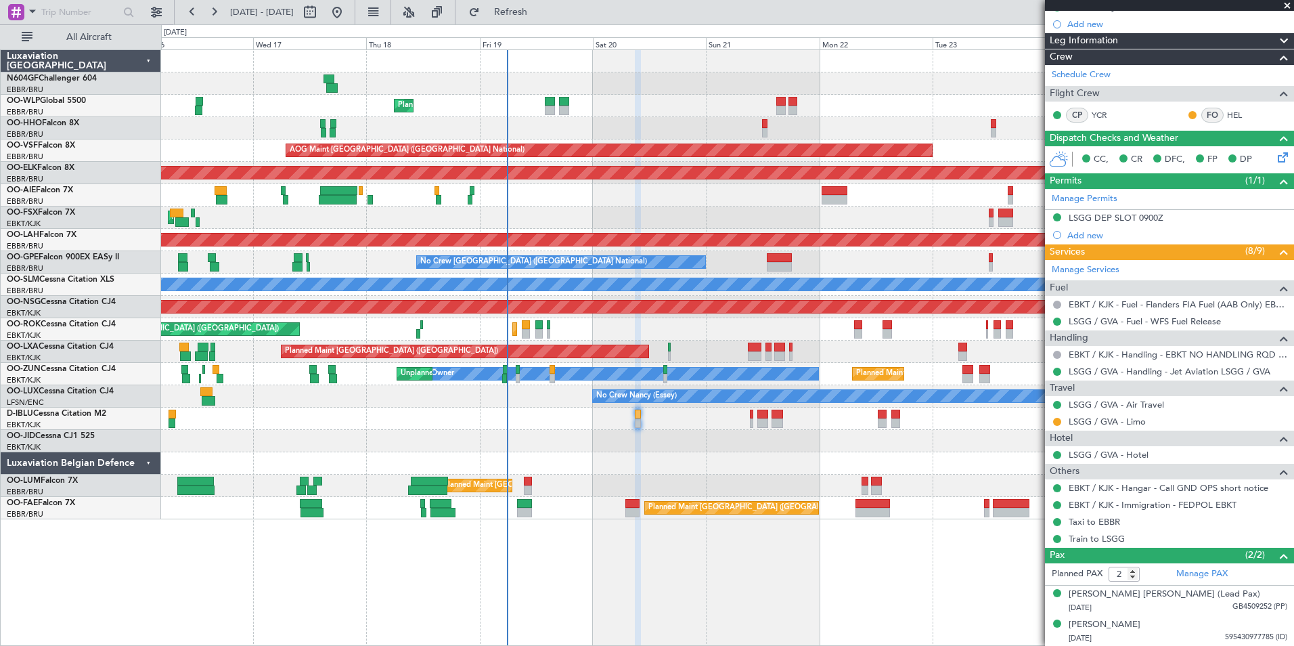
click at [726, 485] on div "Planned Maint Brussels (Brussels National) Unplanned Maint Brussels (Brussels N…" at bounding box center [727, 486] width 1133 height 22
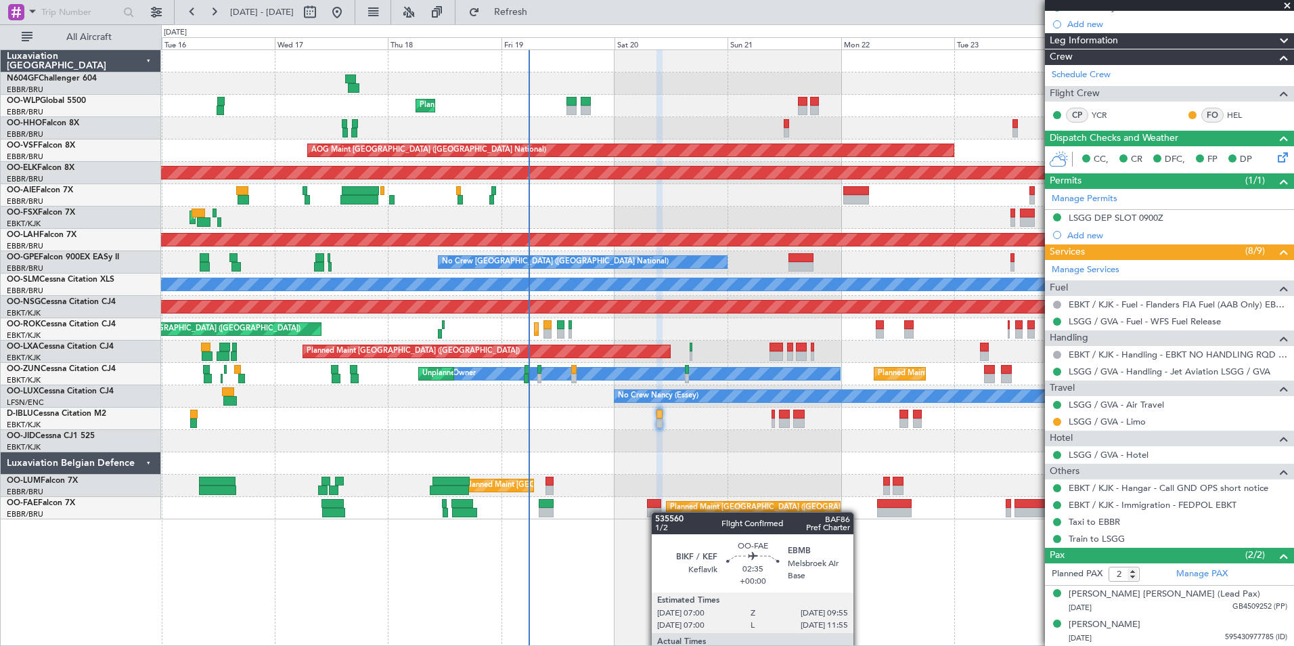
click at [658, 508] on div at bounding box center [654, 512] width 14 height 9
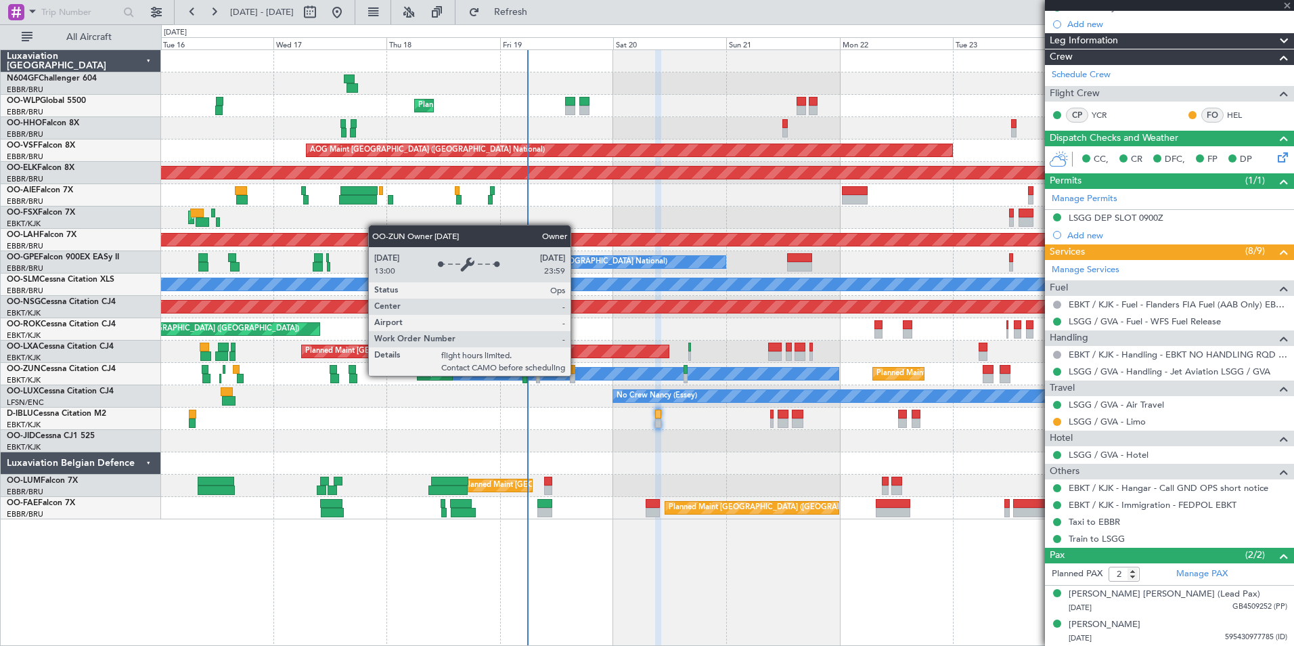
type input "10"
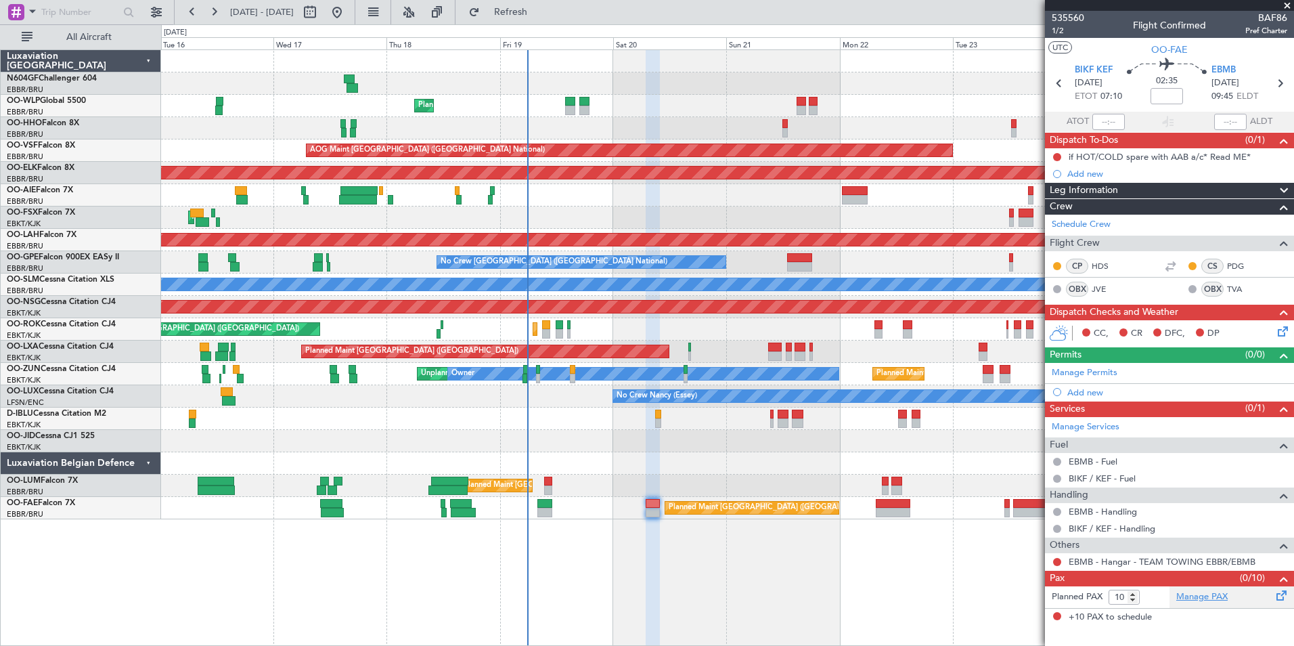
click at [1198, 596] on link "Manage PAX" at bounding box center [1202, 597] width 51 height 14
click at [540, 15] on span "Refresh" at bounding box center [511, 11] width 57 height 9
click at [540, 16] on span "Refresh" at bounding box center [511, 11] width 57 height 9
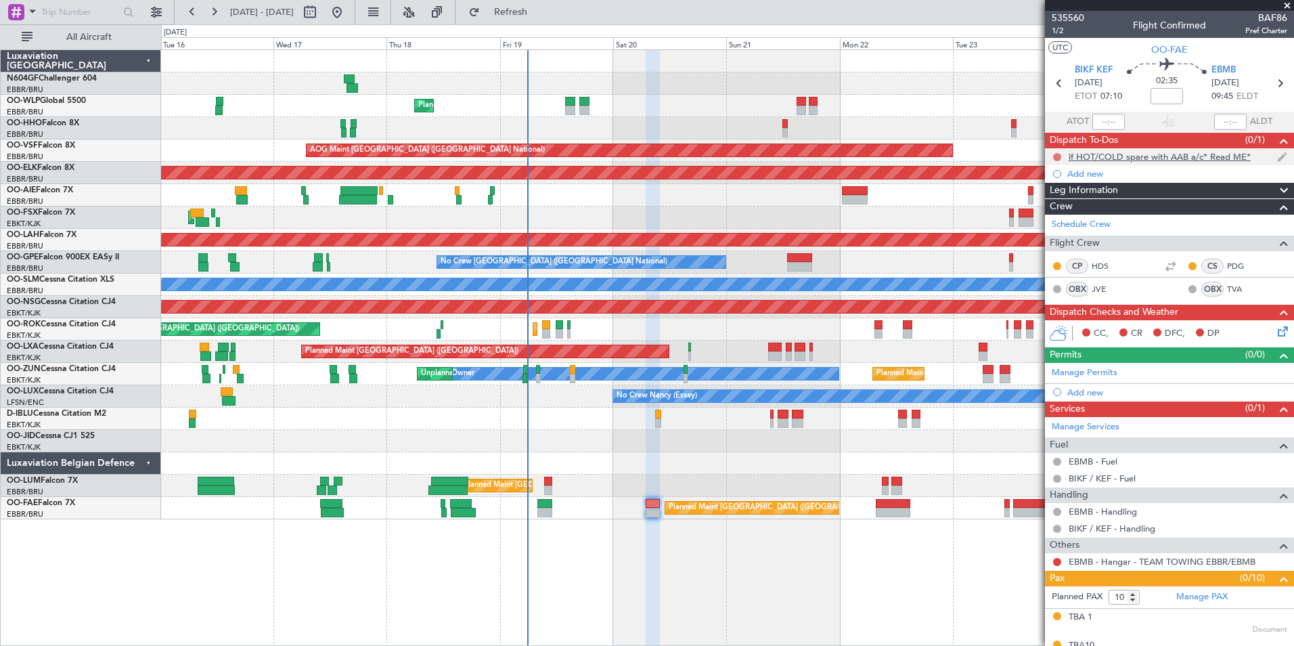
click at [1056, 158] on button at bounding box center [1057, 157] width 8 height 8
click at [1059, 213] on span "Completed" at bounding box center [1063, 217] width 45 height 14
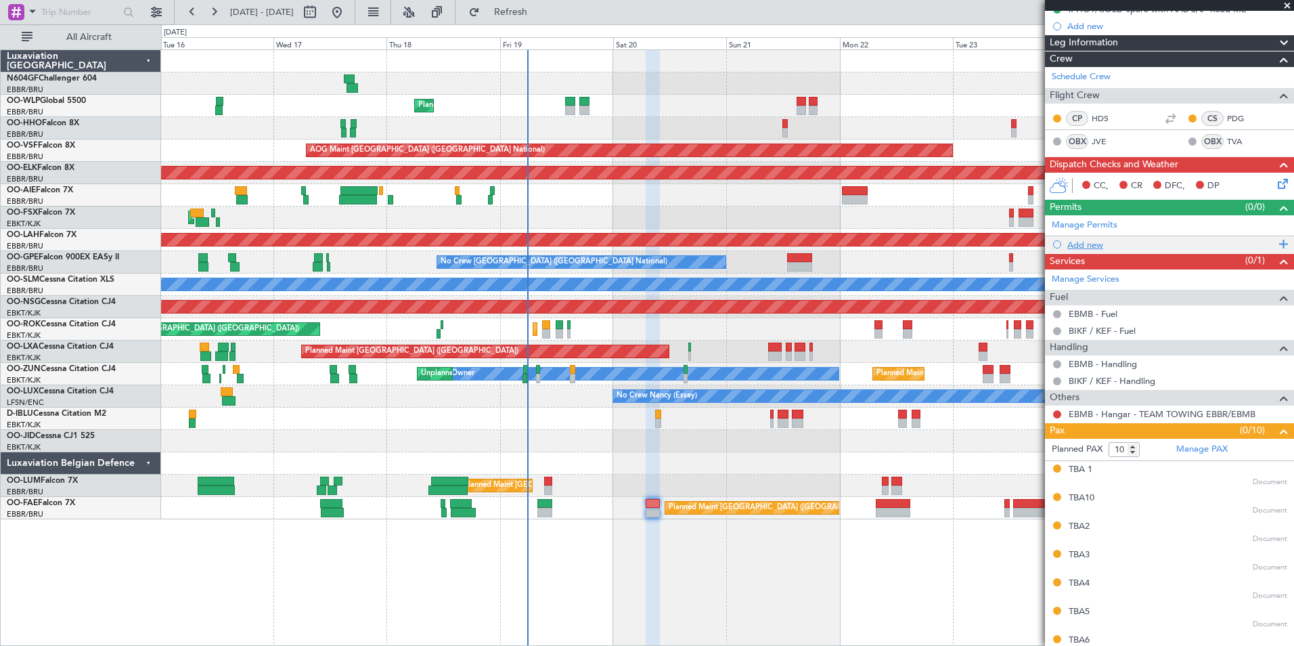
scroll to position [148, 0]
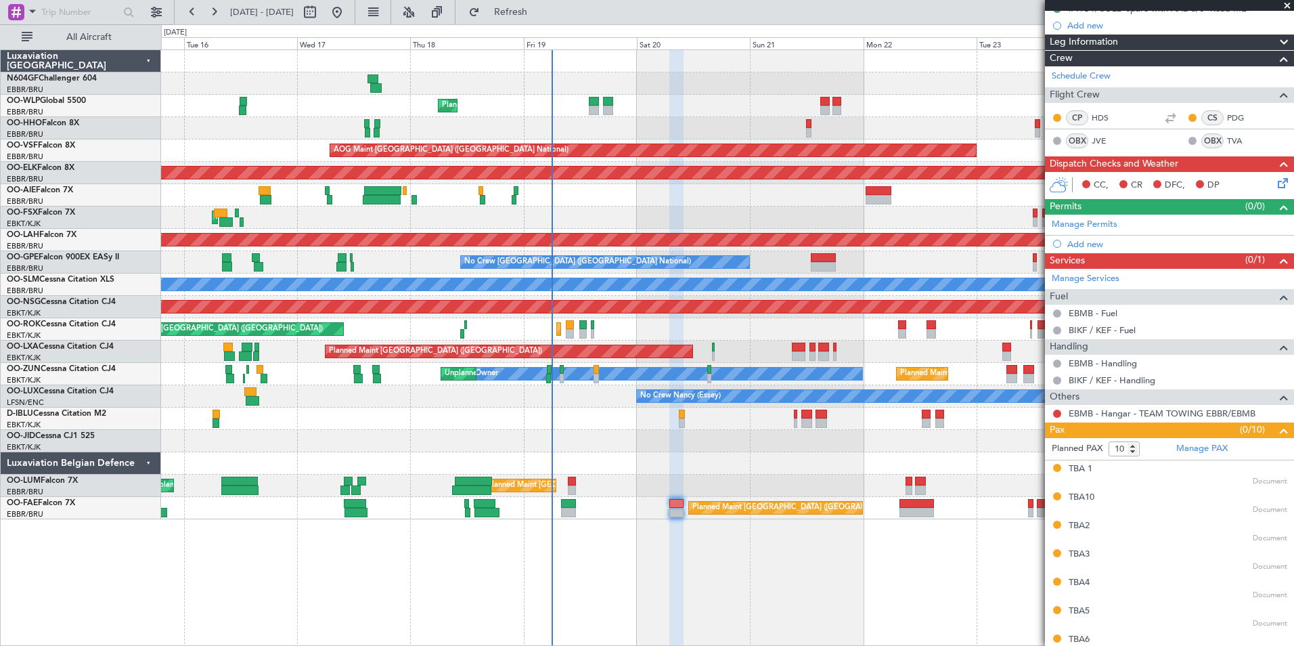
click at [713, 431] on div "Planned Maint Liege AOG Maint Brussels (Brussels National) Planned Maint Kortri…" at bounding box center [727, 284] width 1133 height 469
click at [628, 391] on div "No Crew Nancy (Essey)" at bounding box center [727, 396] width 1133 height 22
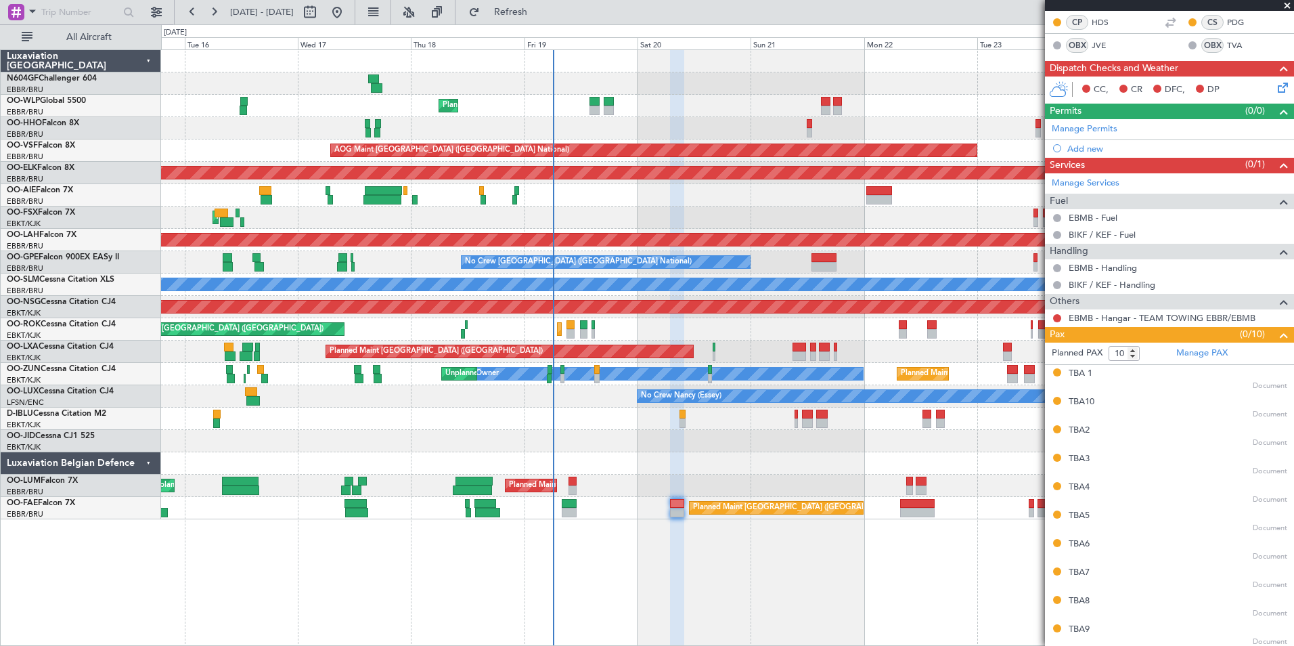
scroll to position [246, 0]
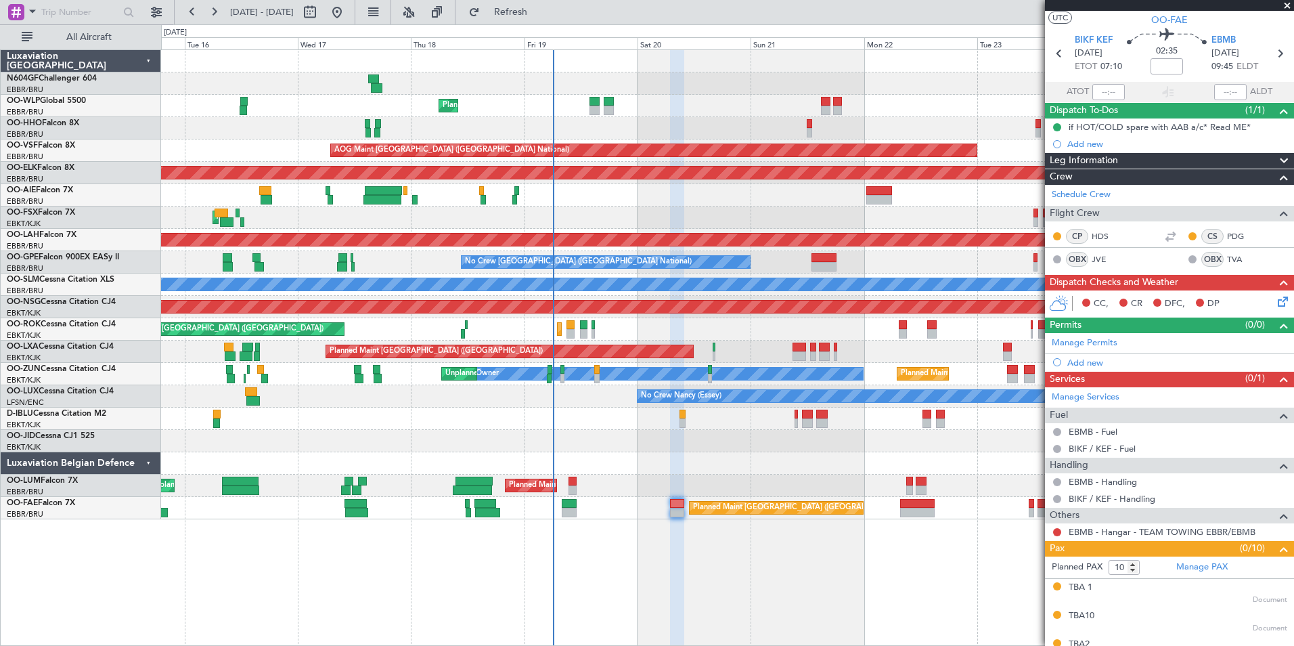
scroll to position [30, 0]
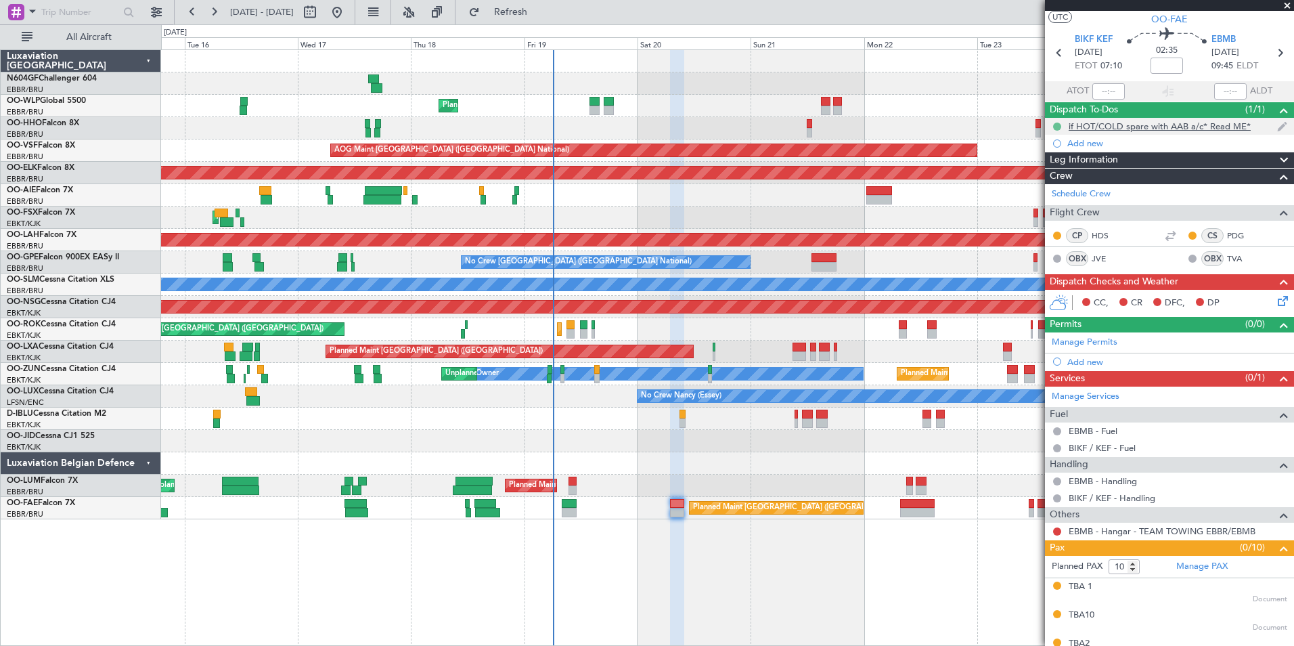
click at [1057, 125] on button at bounding box center [1057, 127] width 8 height 8
click at [1071, 183] on span "Completed" at bounding box center [1062, 186] width 45 height 14
click at [1275, 298] on icon at bounding box center [1280, 298] width 11 height 11
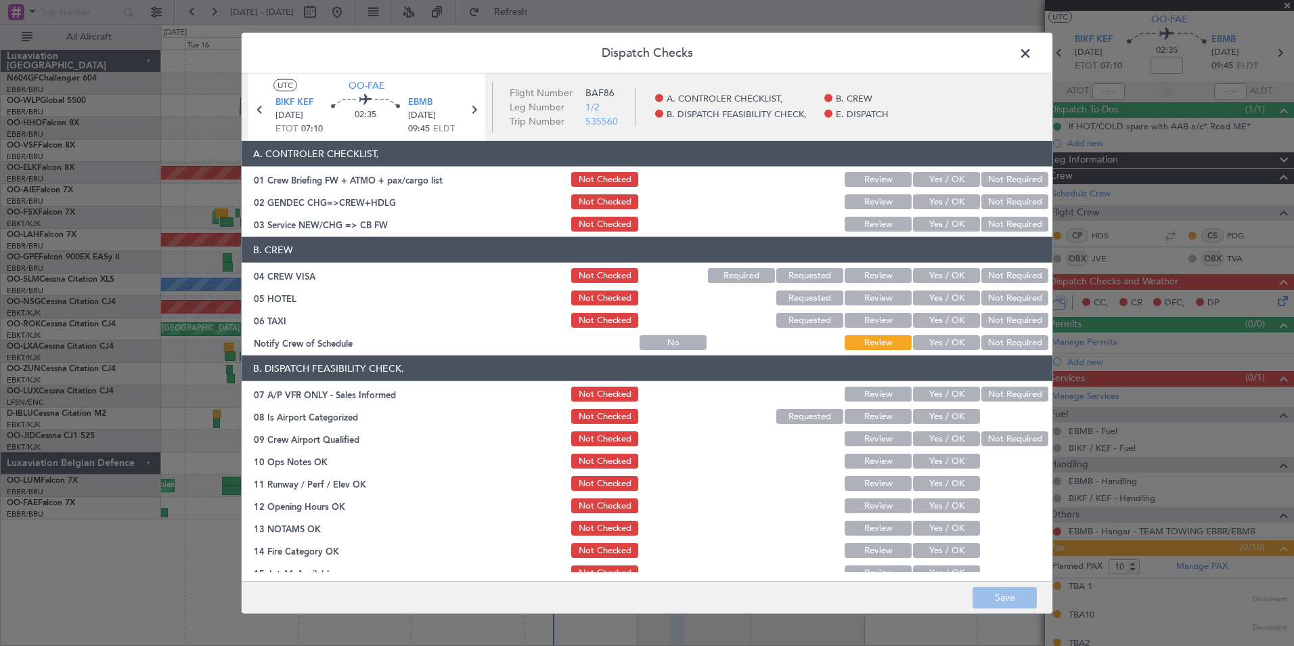
click at [940, 343] on button "Yes / OK" at bounding box center [946, 342] width 67 height 15
click at [992, 320] on button "Not Required" at bounding box center [1015, 320] width 67 height 15
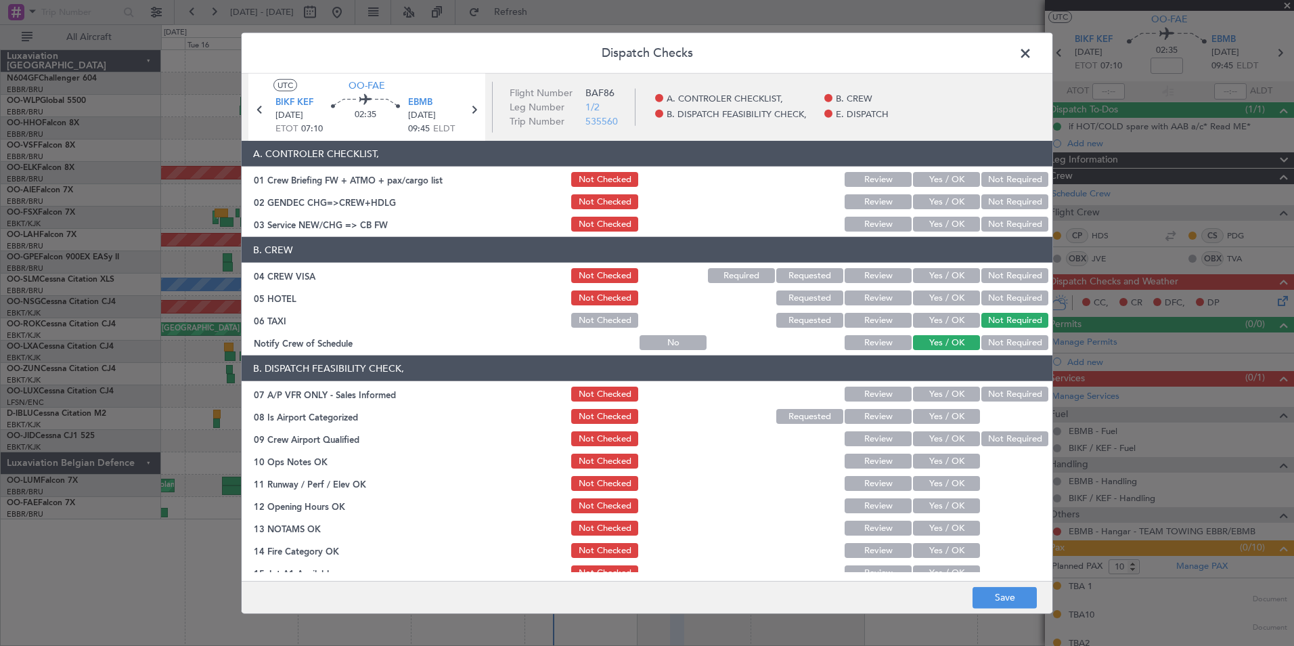
click at [998, 298] on button "Not Required" at bounding box center [1015, 297] width 67 height 15
click at [1000, 280] on button "Not Required" at bounding box center [1015, 275] width 67 height 15
click at [944, 225] on button "Yes / OK" at bounding box center [946, 224] width 67 height 15
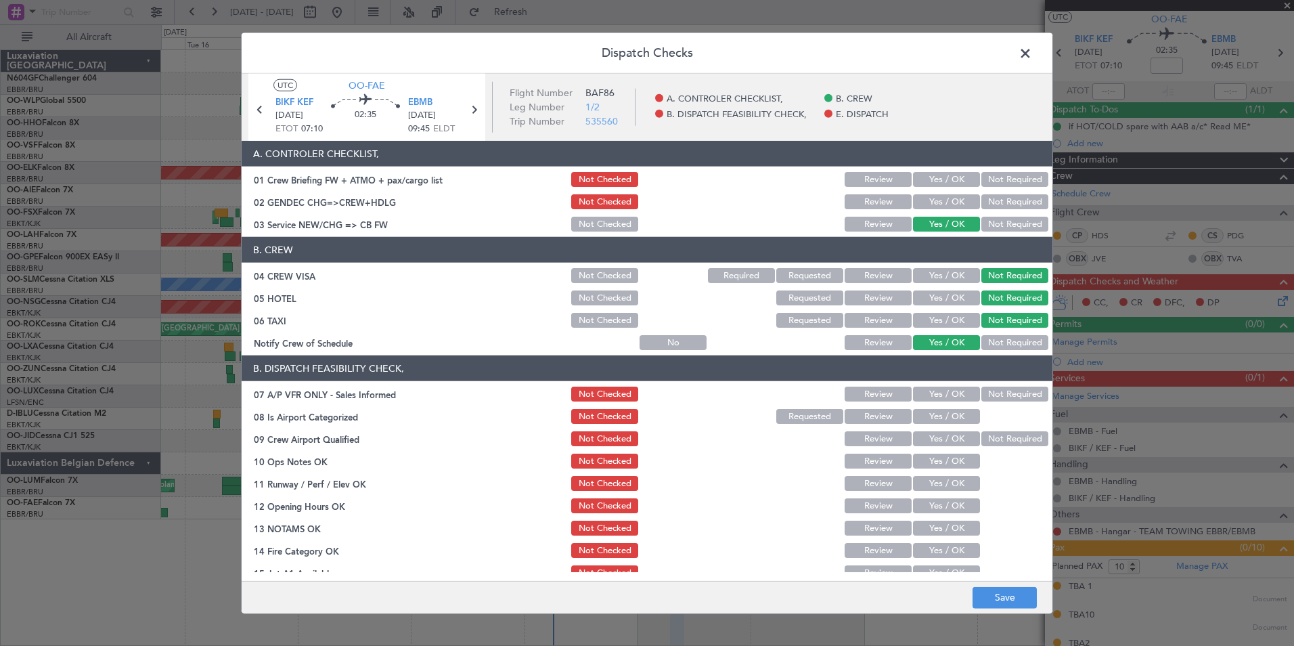
click at [942, 198] on button "Yes / OK" at bounding box center [946, 201] width 67 height 15
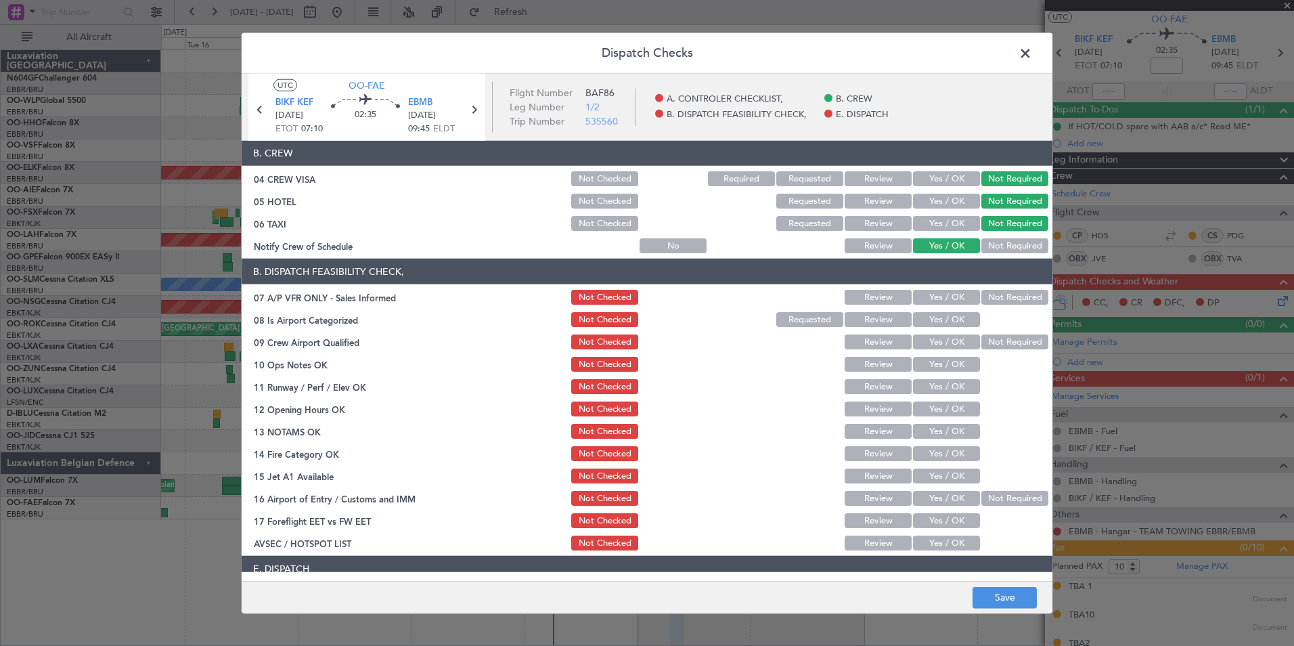
scroll to position [98, 0]
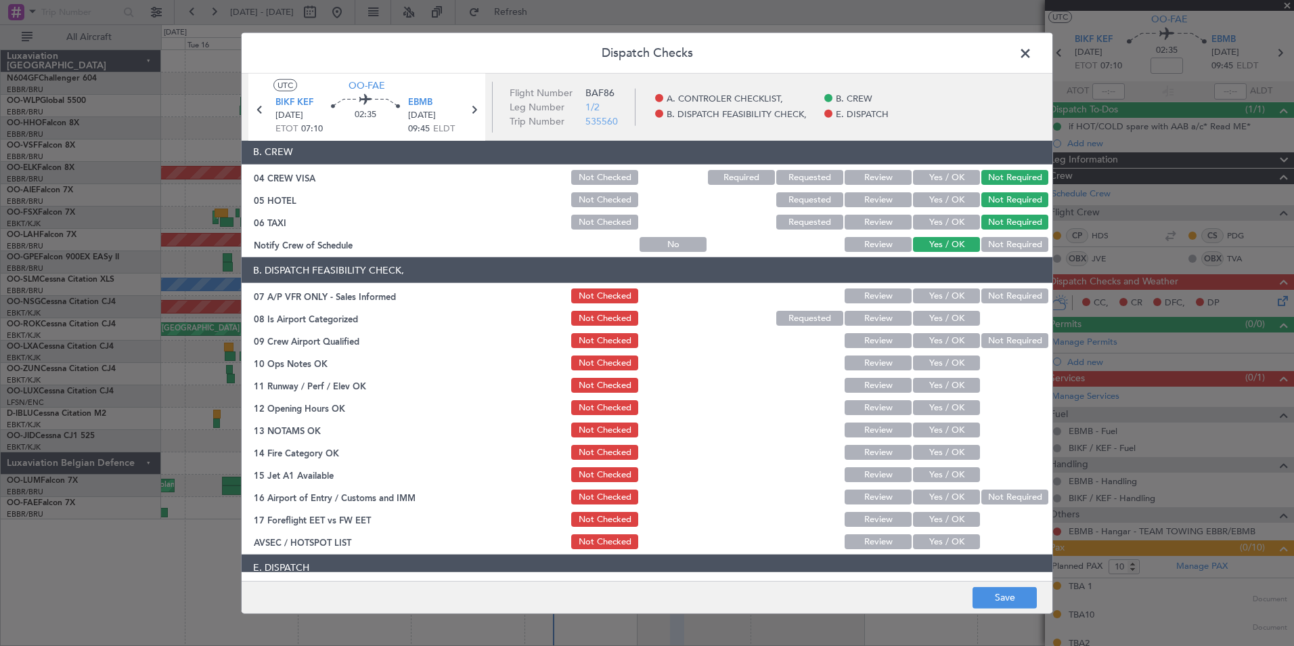
click at [984, 310] on div at bounding box center [1014, 318] width 68 height 19
click at [986, 305] on section "B. DISPATCH FEASIBILITY CHECK, 07 A/P VFR ONLY - Sales Informed Not Checked Rev…" at bounding box center [647, 404] width 811 height 294
click at [990, 302] on button "Not Required" at bounding box center [1015, 295] width 67 height 15
click at [936, 320] on button "Yes / OK" at bounding box center [946, 318] width 67 height 15
click at [984, 343] on button "Not Required" at bounding box center [1015, 340] width 67 height 15
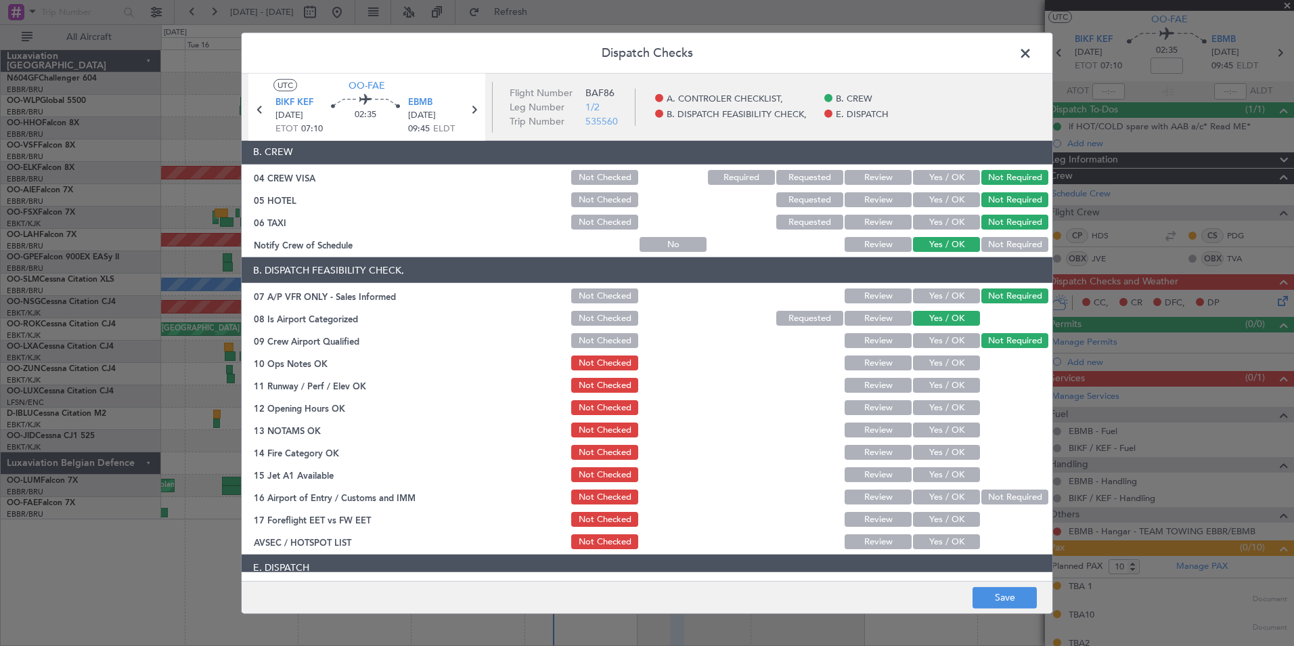
click at [946, 360] on button "Yes / OK" at bounding box center [946, 362] width 67 height 15
click at [950, 380] on button "Yes / OK" at bounding box center [946, 385] width 67 height 15
click at [938, 407] on button "Yes / OK" at bounding box center [946, 407] width 67 height 15
click at [940, 425] on button "Yes / OK" at bounding box center [946, 429] width 67 height 15
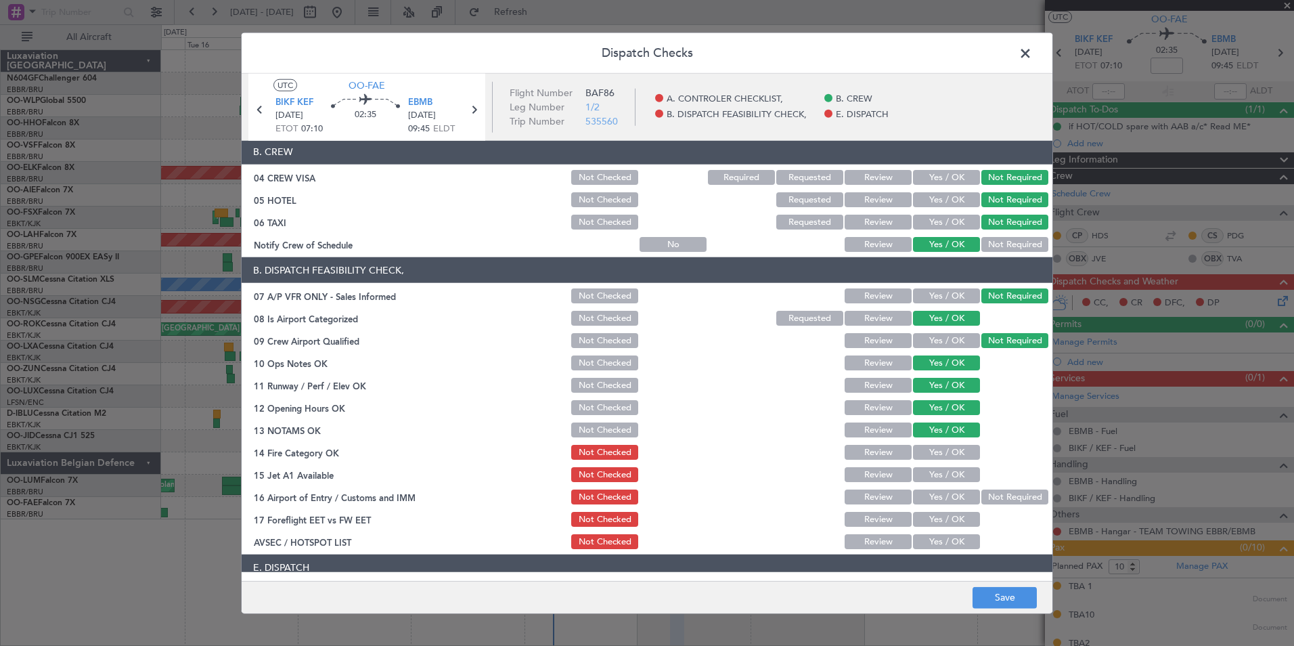
click at [946, 447] on button "Yes / OK" at bounding box center [946, 452] width 67 height 15
click at [957, 467] on button "Yes / OK" at bounding box center [946, 474] width 67 height 15
click at [988, 496] on button "Not Required" at bounding box center [1015, 496] width 67 height 15
click at [946, 551] on article "A. CONTROLER CHECKLIST, 01 Crew Briefing FW + ATMO + pax/cargo list Not Checked…" at bounding box center [647, 356] width 811 height 431
click at [946, 542] on button "Yes / OK" at bounding box center [946, 541] width 67 height 15
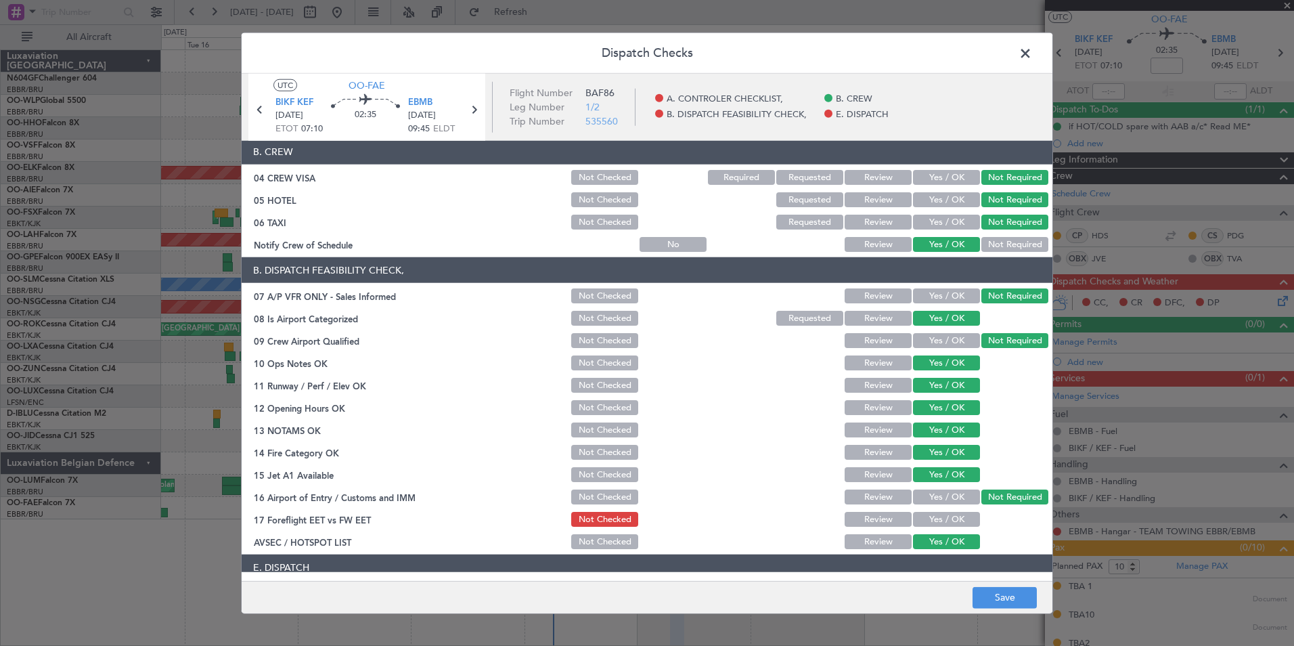
click at [946, 527] on div "Yes / OK" at bounding box center [945, 519] width 68 height 19
click at [940, 504] on button "Yes / OK" at bounding box center [946, 496] width 67 height 15
click at [942, 514] on button "Yes / OK" at bounding box center [946, 519] width 67 height 15
click at [984, 504] on button "Not Required" at bounding box center [1015, 496] width 67 height 15
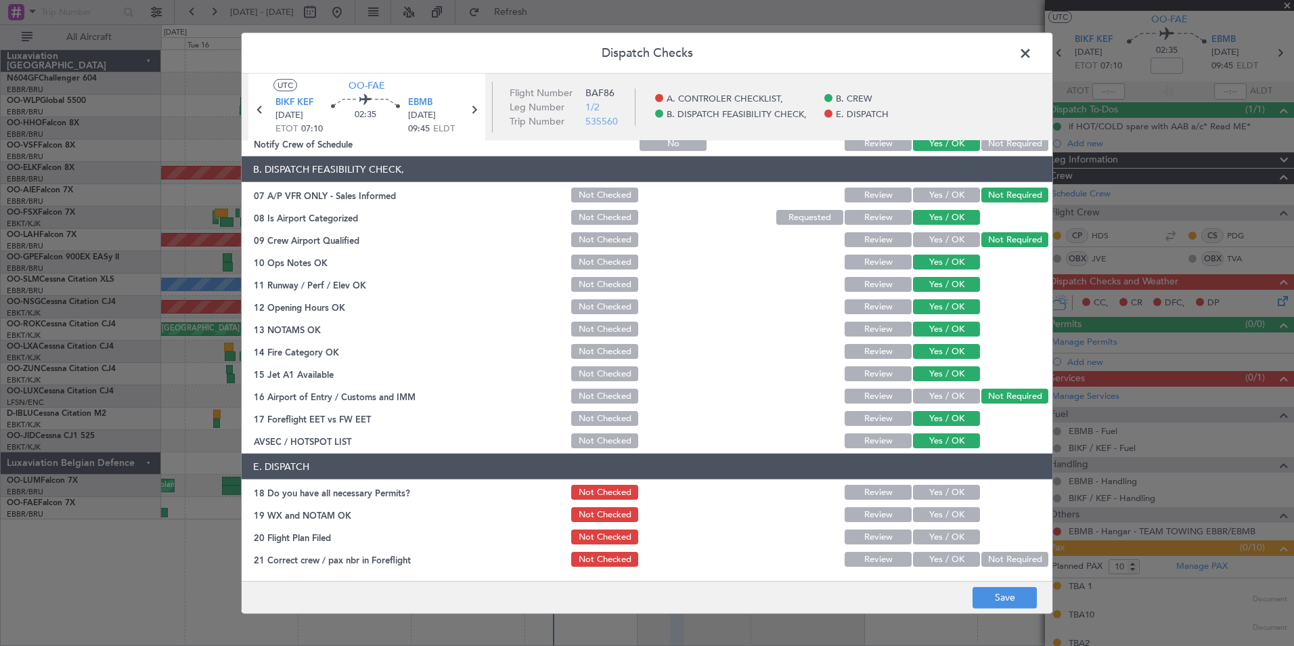
click at [954, 496] on button "Yes / OK" at bounding box center [946, 492] width 67 height 15
click at [950, 515] on button "Yes / OK" at bounding box center [946, 514] width 67 height 15
click at [950, 536] on button "Yes / OK" at bounding box center [946, 536] width 67 height 15
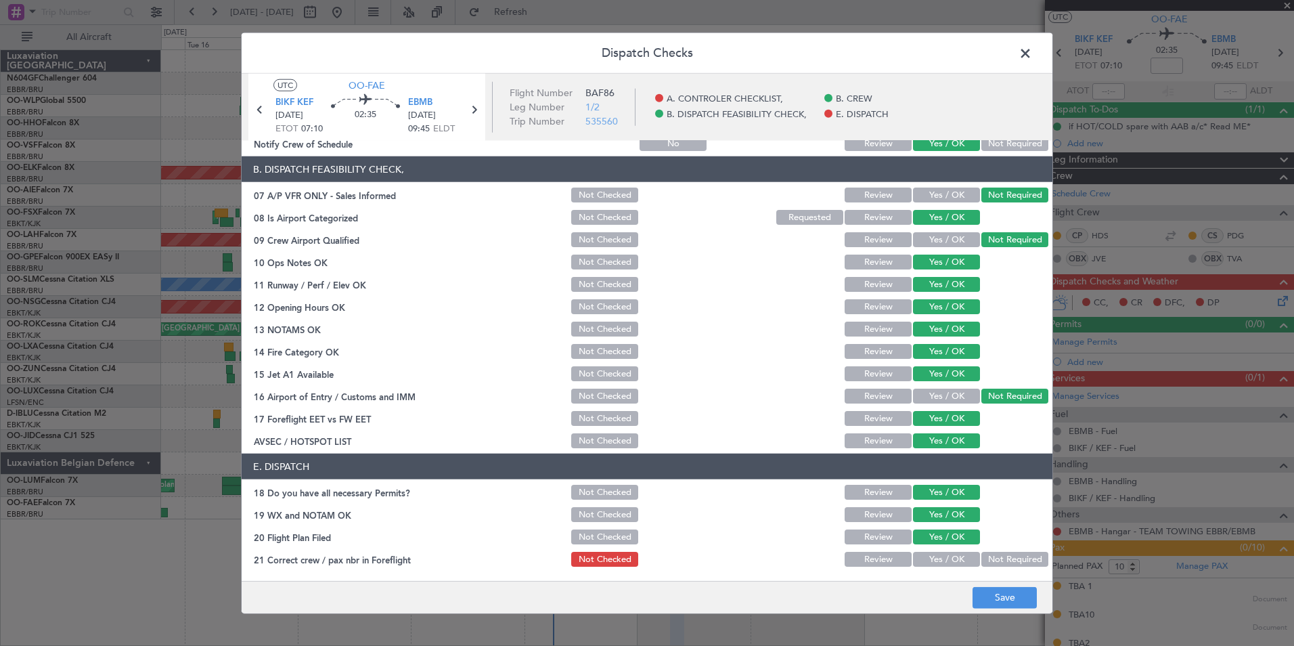
click at [948, 556] on button "Yes / OK" at bounding box center [946, 559] width 67 height 15
click at [997, 595] on button "Save" at bounding box center [1005, 597] width 64 height 22
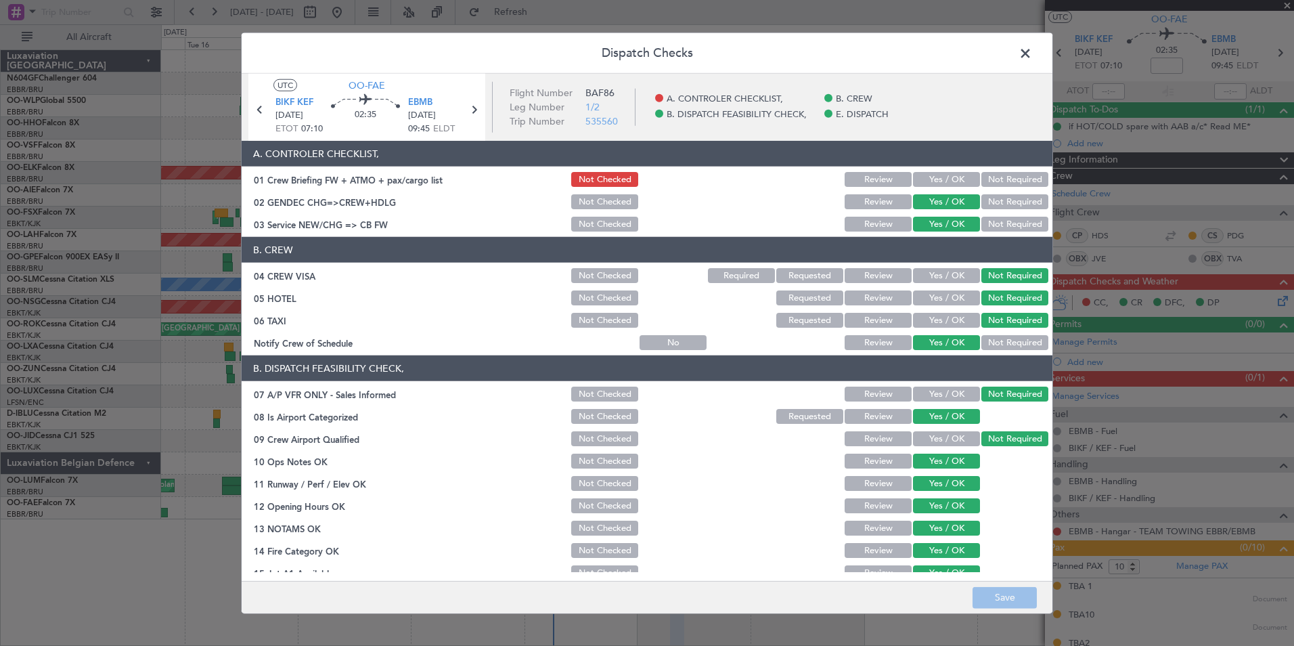
click at [1032, 53] on span at bounding box center [1032, 56] width 0 height 27
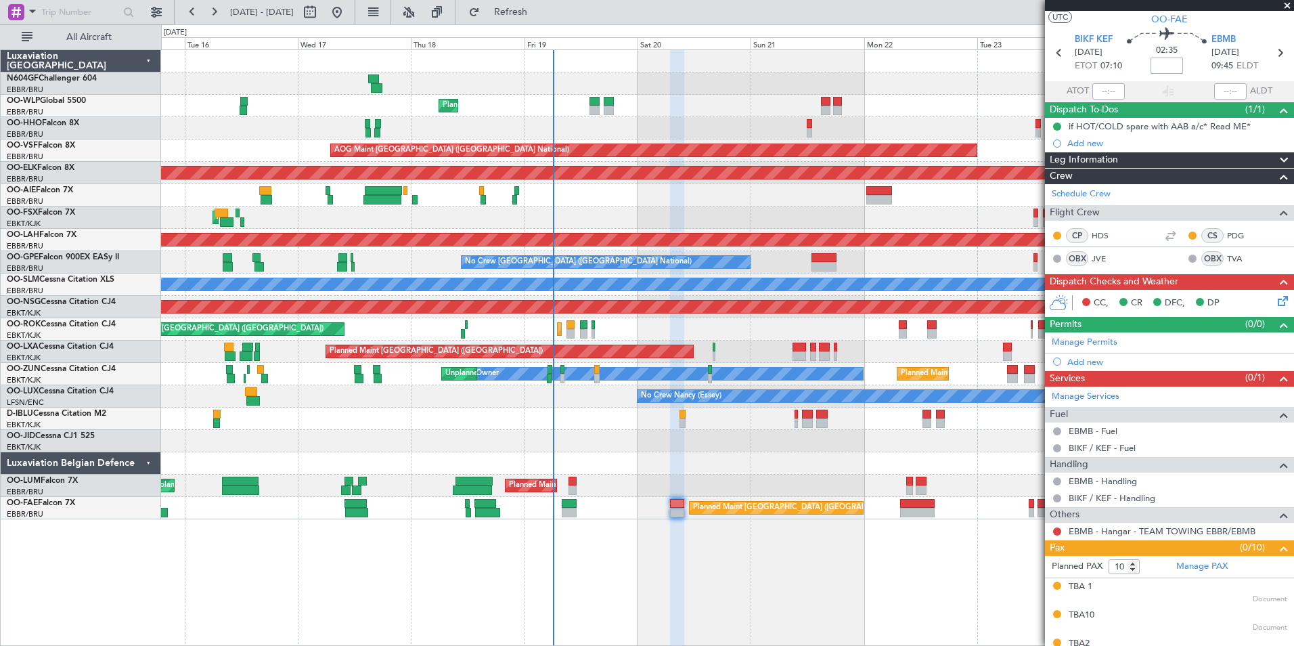
click at [1160, 65] on input at bounding box center [1167, 66] width 32 height 16
click at [1129, 63] on div "02:35 +00:05" at bounding box center [1166, 53] width 89 height 50
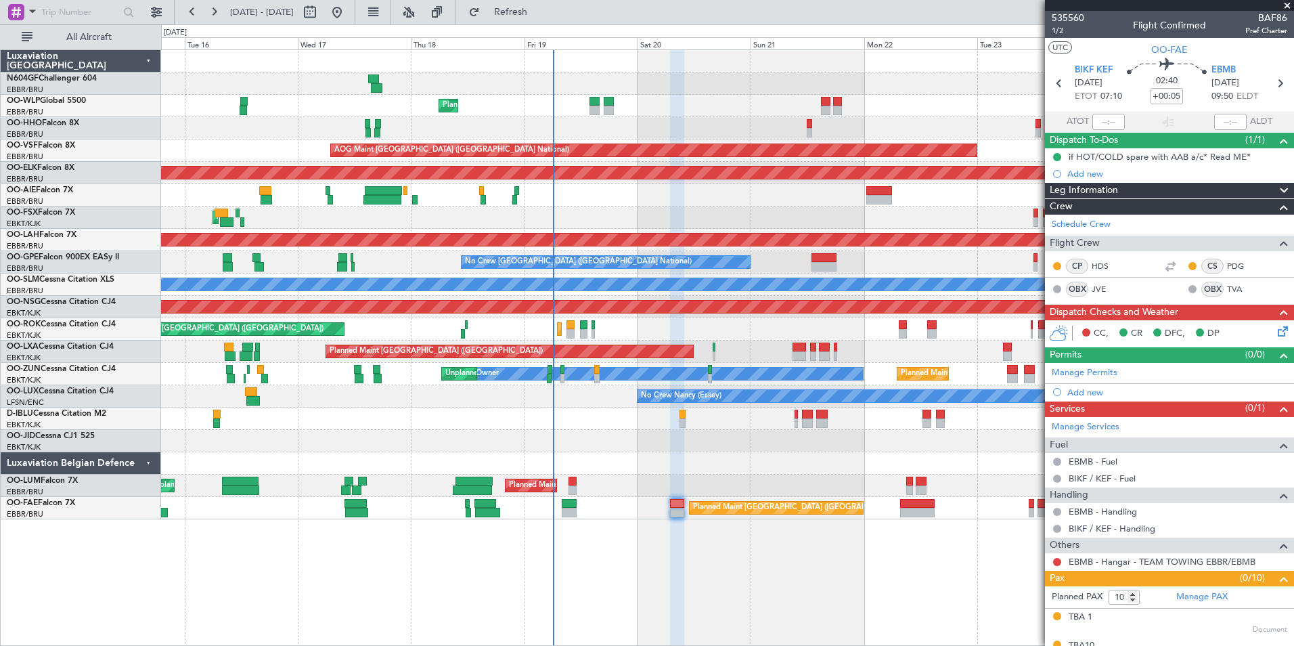
click at [1275, 328] on icon at bounding box center [1280, 329] width 11 height 11
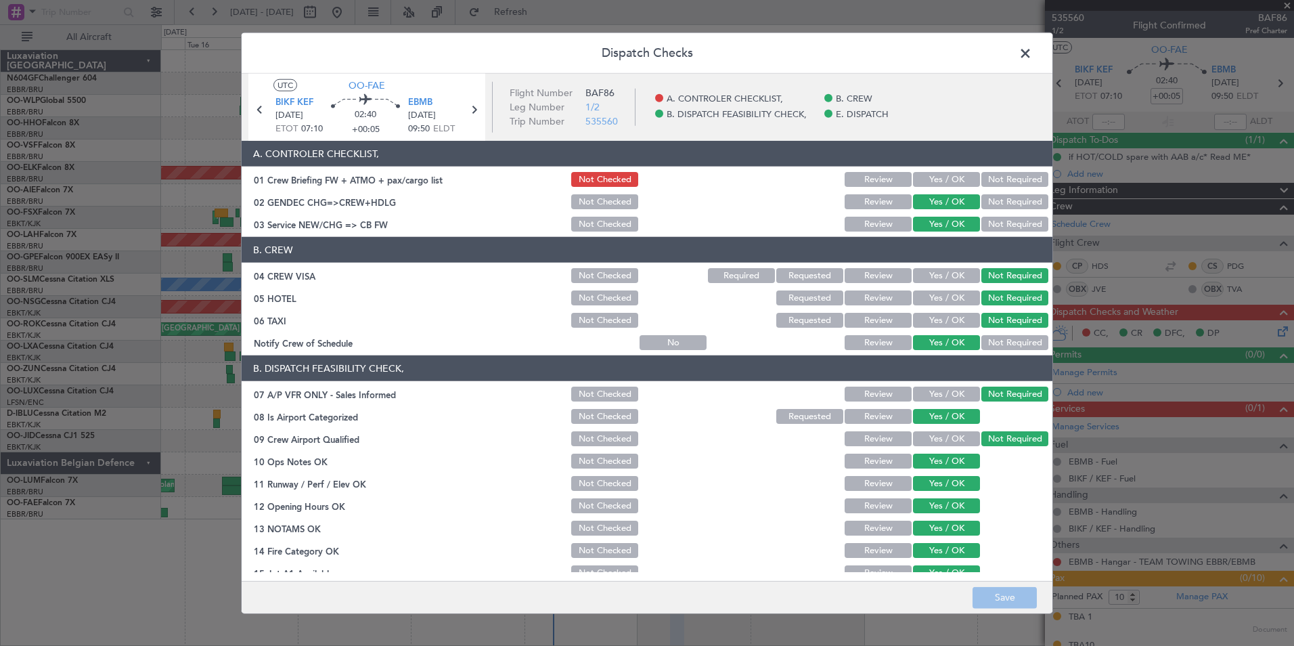
click at [1032, 52] on span at bounding box center [1032, 56] width 0 height 27
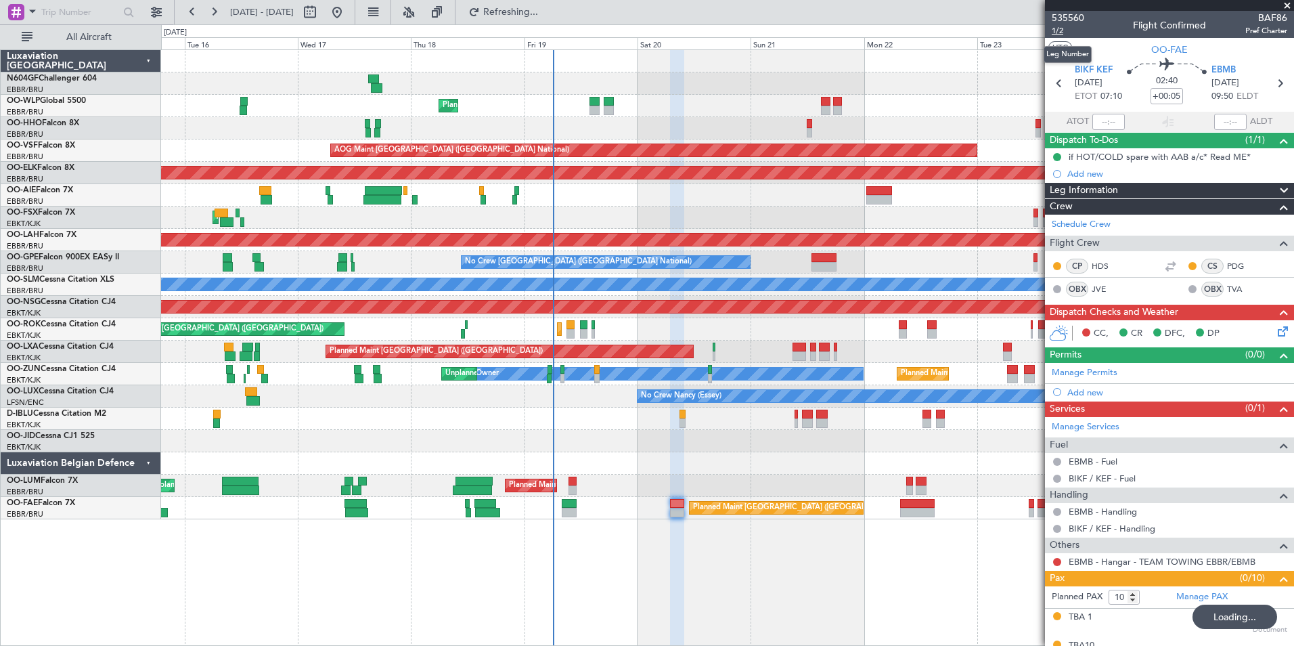
click at [1068, 30] on span "1/2" at bounding box center [1068, 31] width 32 height 12
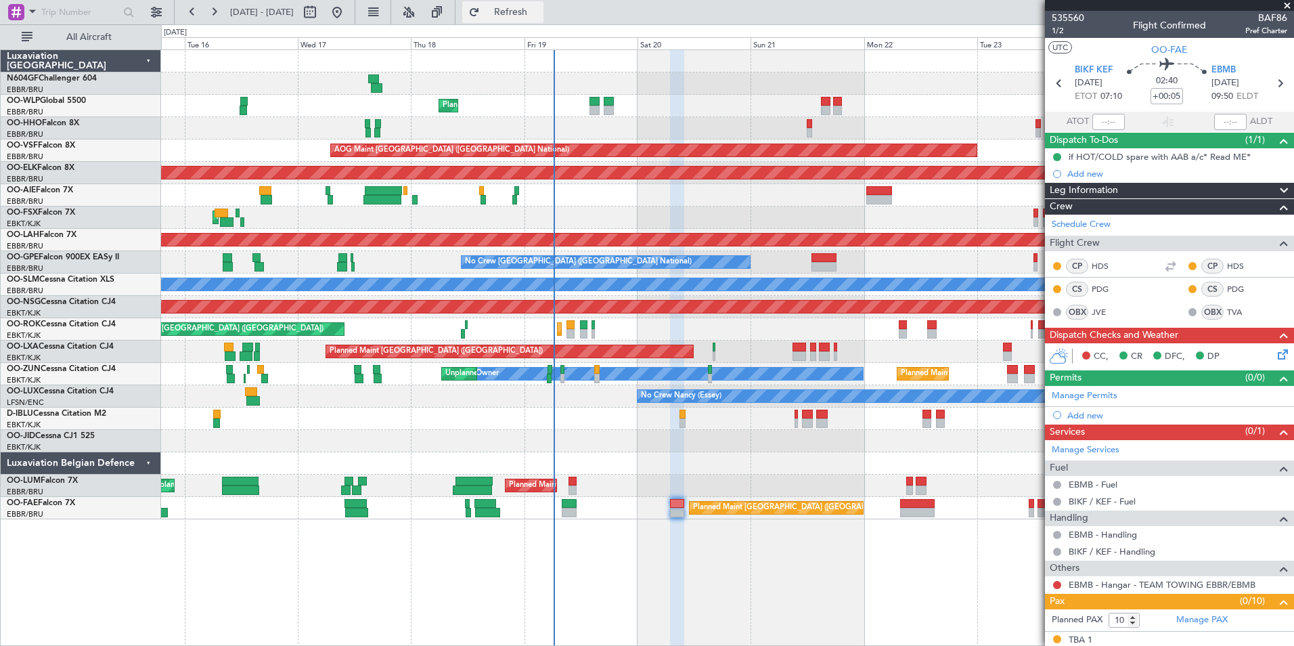
click at [531, 14] on span "Refresh" at bounding box center [511, 11] width 57 height 9
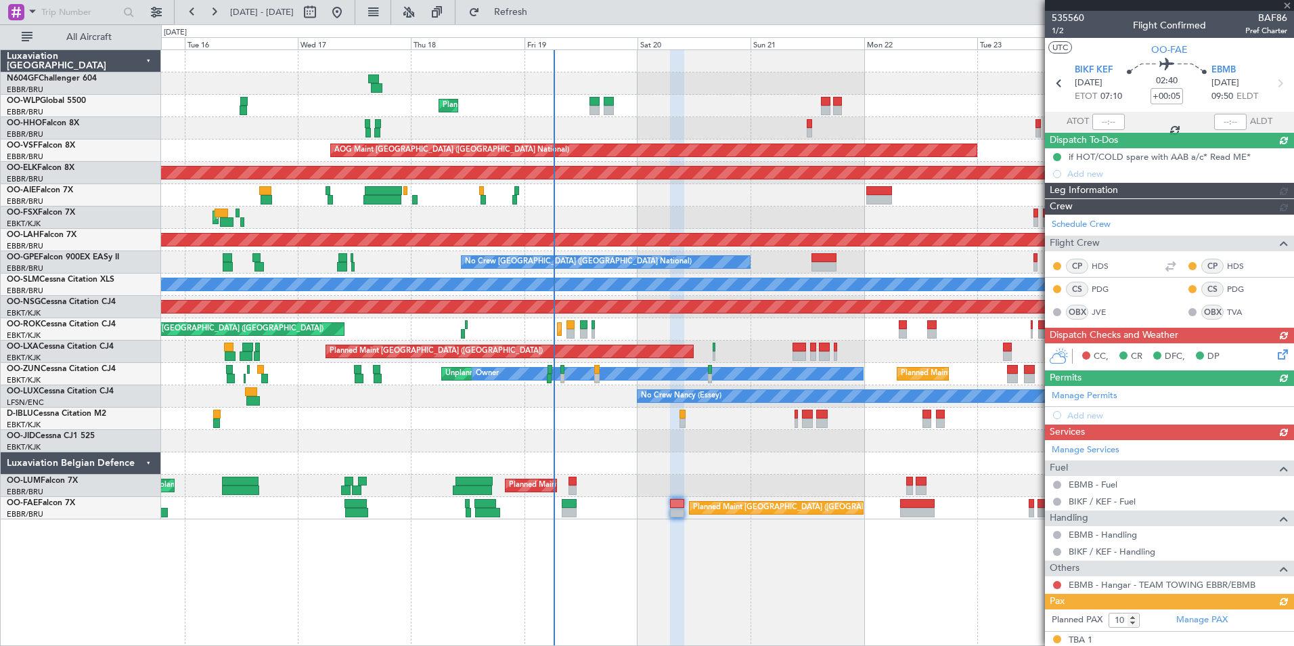
click at [1271, 363] on div "CC, CR DFC, DP" at bounding box center [1169, 356] width 249 height 27
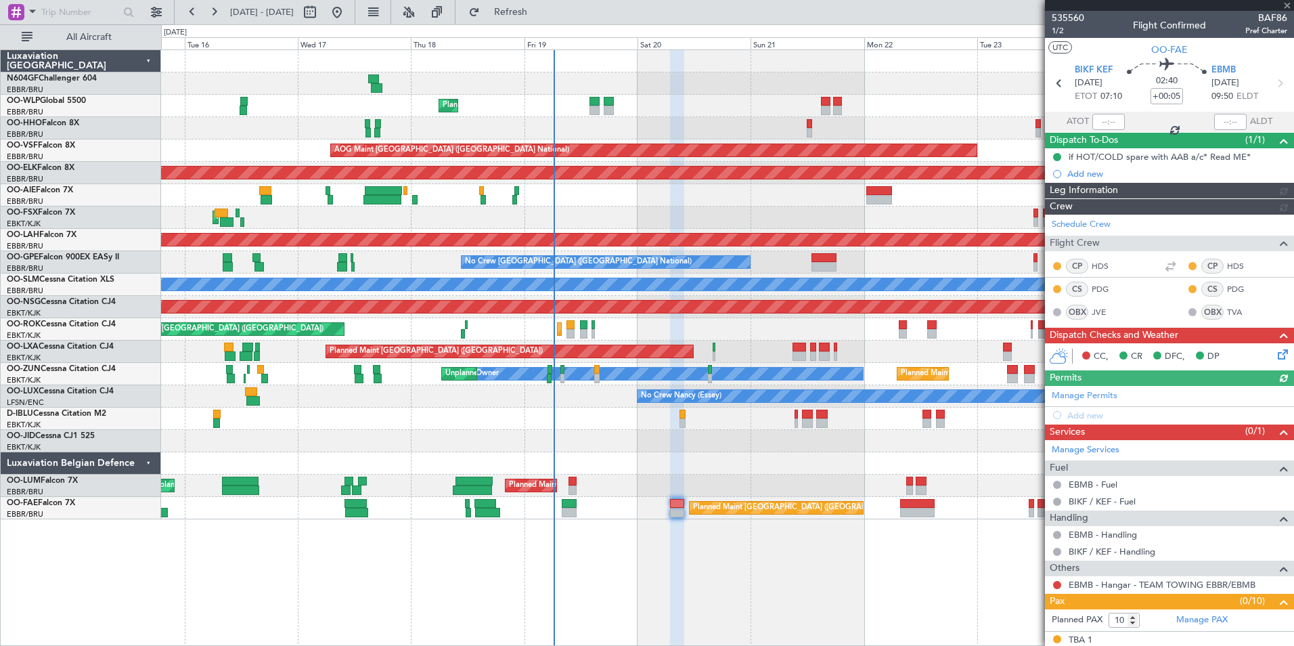
click at [1275, 357] on icon at bounding box center [1280, 352] width 11 height 11
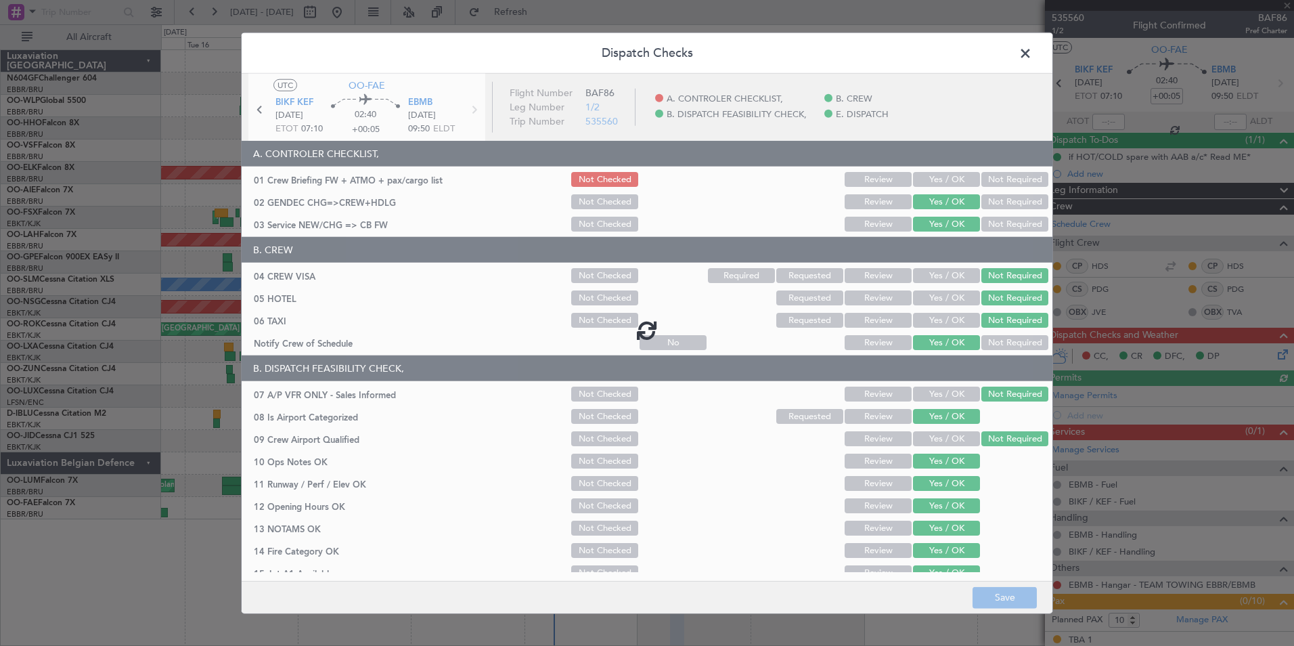
click at [944, 177] on div at bounding box center [647, 330] width 811 height 512
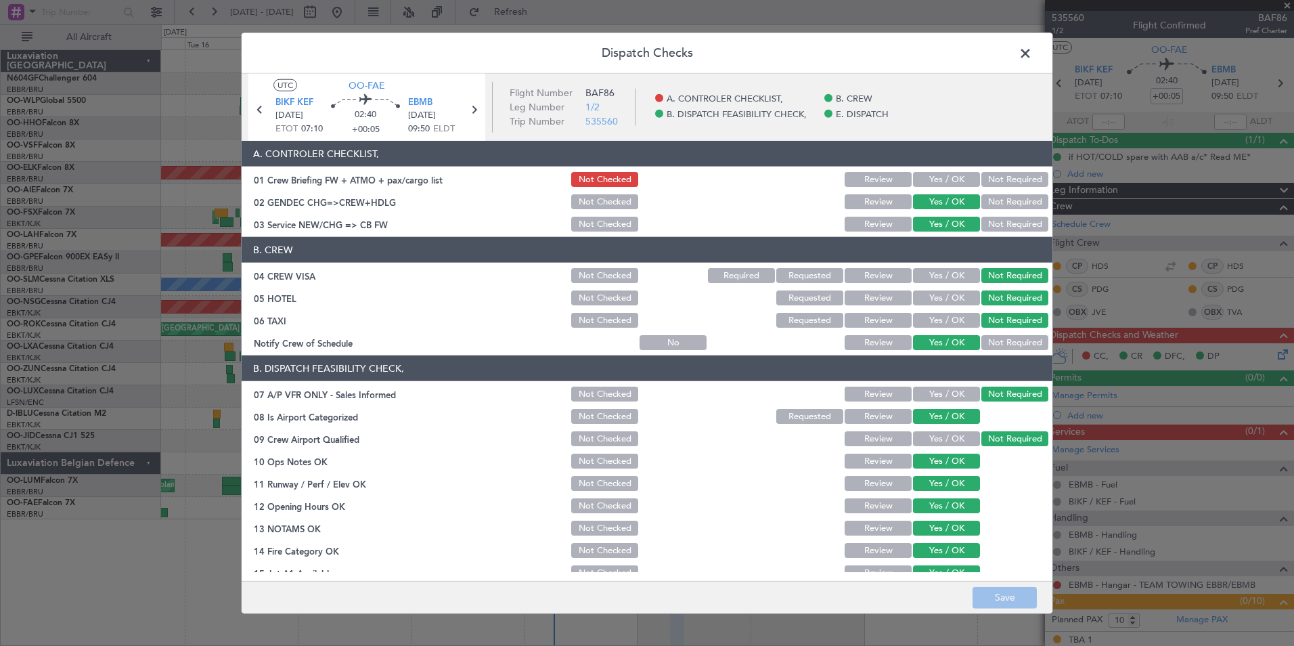
click at [944, 177] on button "Yes / OK" at bounding box center [946, 179] width 67 height 15
click at [1001, 602] on button "Save" at bounding box center [1005, 597] width 64 height 22
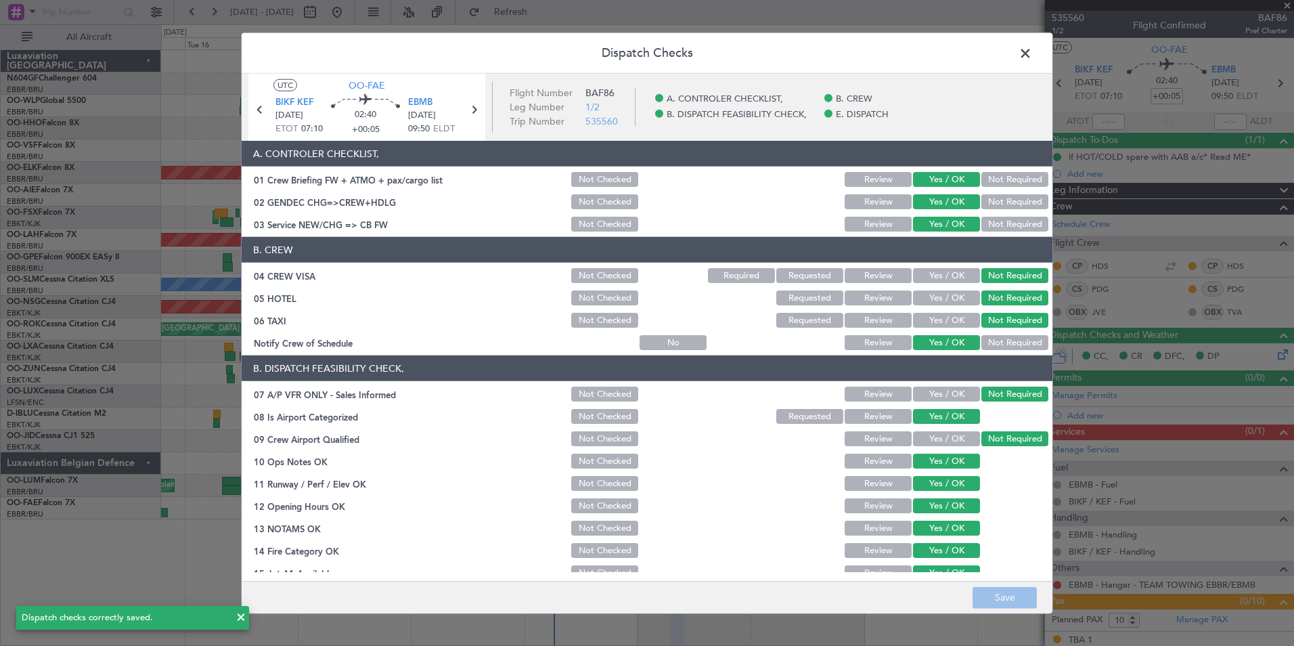
click at [1032, 55] on span at bounding box center [1032, 56] width 0 height 27
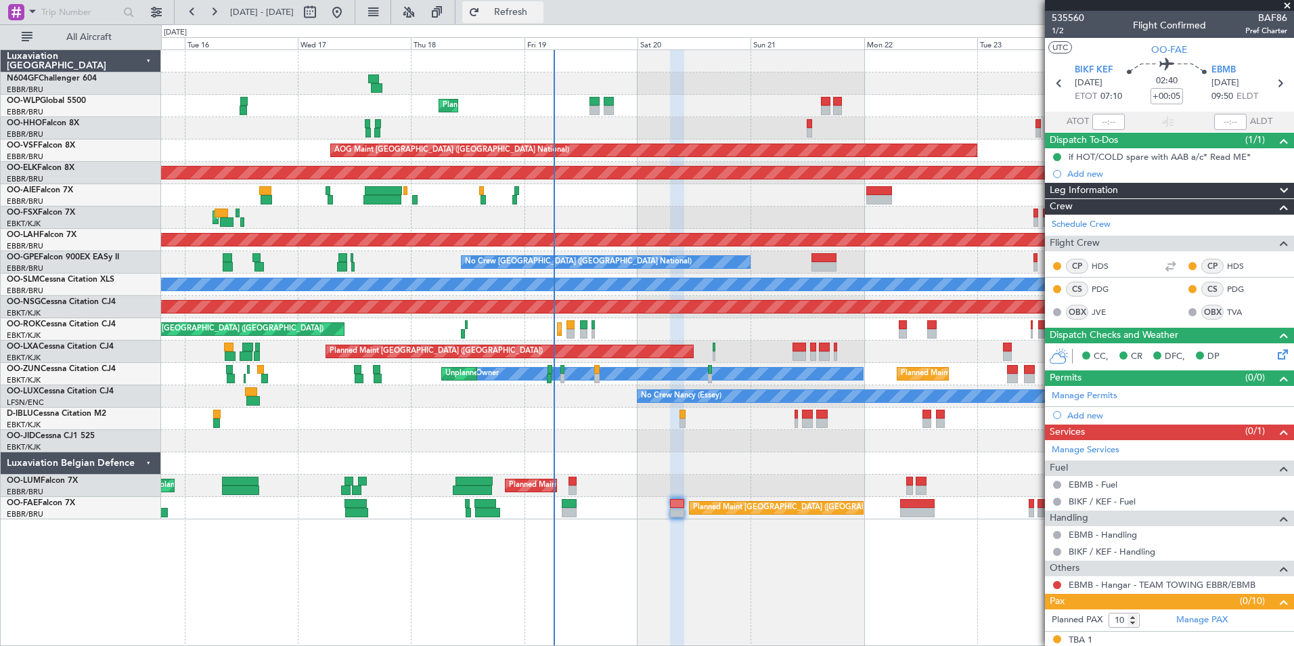
click at [540, 7] on span "Refresh" at bounding box center [511, 11] width 57 height 9
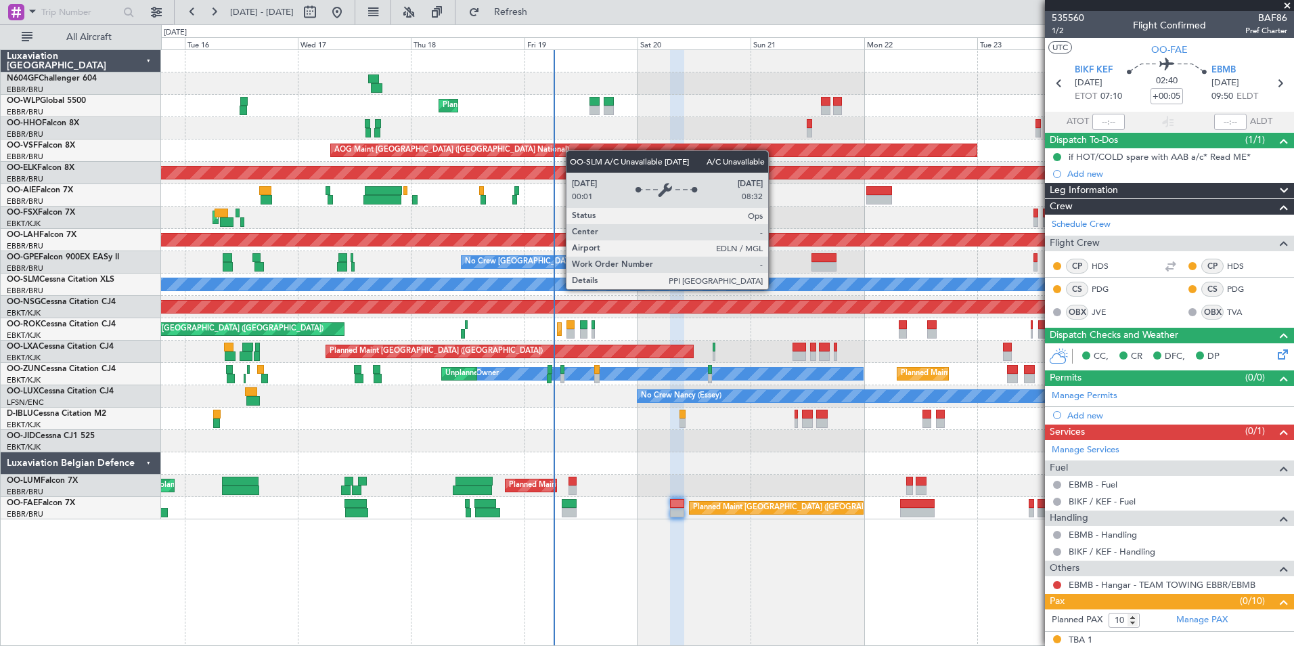
click at [606, 294] on div "A/C Unavailable [GEOGRAPHIC_DATA]" at bounding box center [727, 284] width 1133 height 22
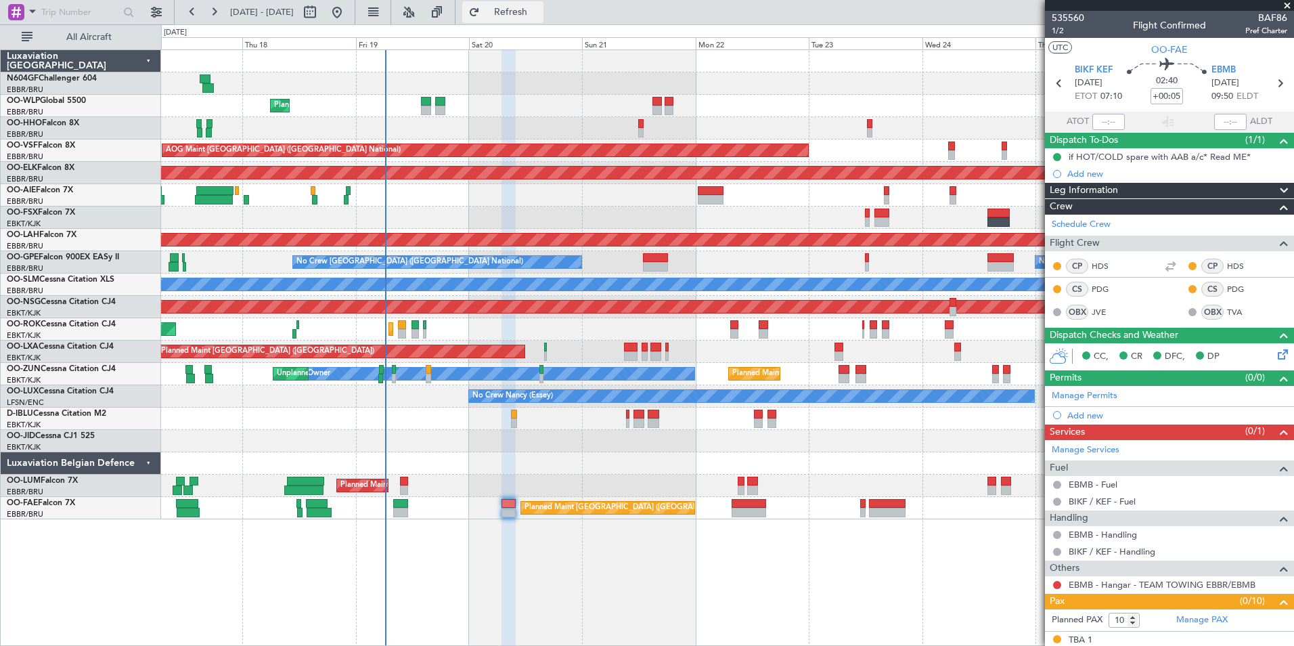
click at [544, 5] on button "Refresh" at bounding box center [502, 12] width 81 height 22
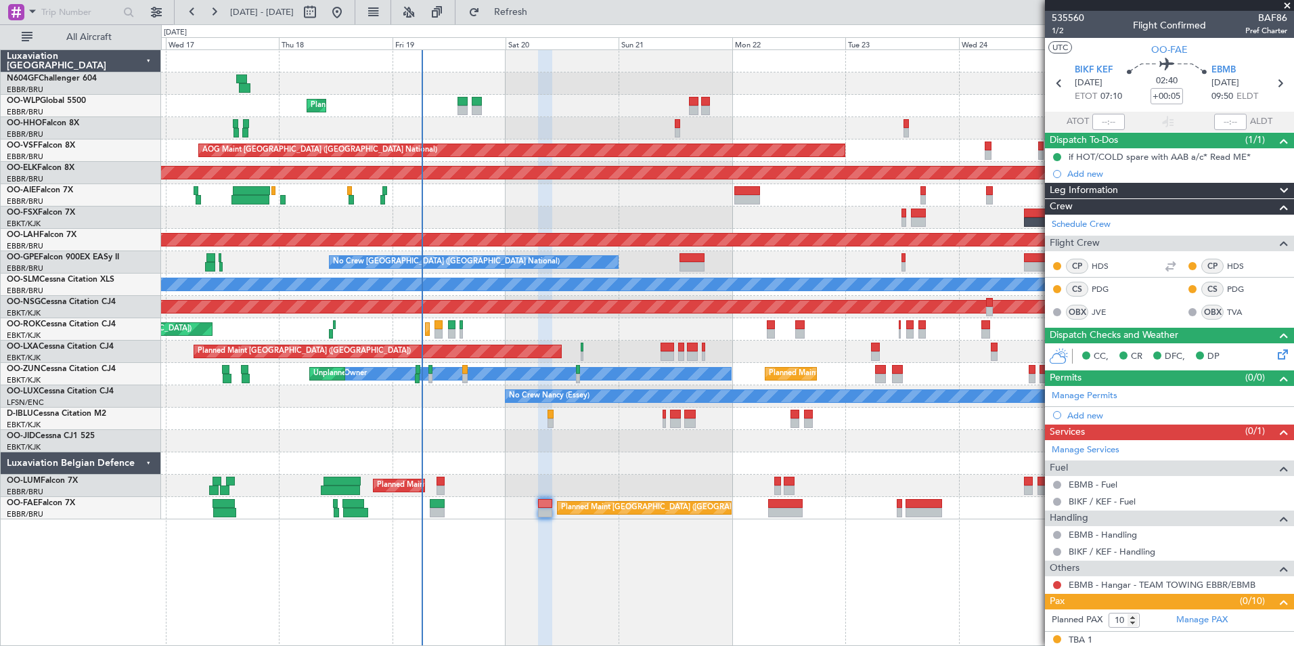
click at [727, 454] on div "Planned Maint Liege AOG Maint [GEOGRAPHIC_DATA] ([GEOGRAPHIC_DATA]) Planned Mai…" at bounding box center [727, 284] width 1133 height 469
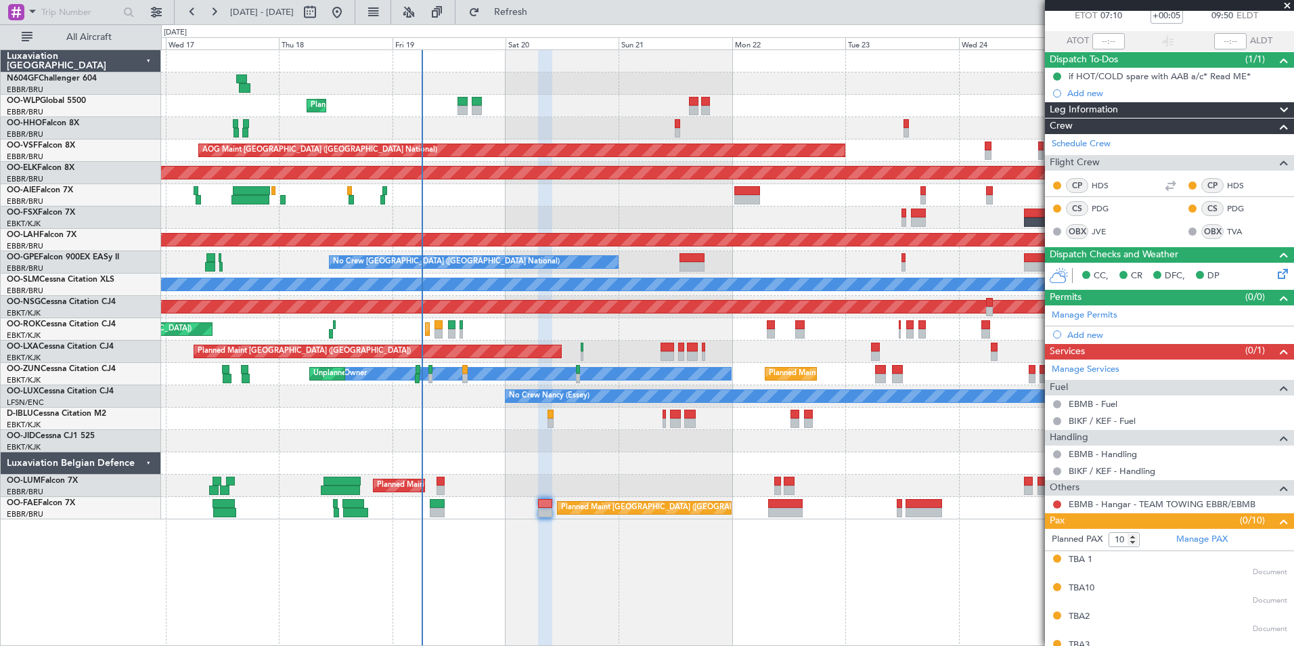
scroll to position [80, 0]
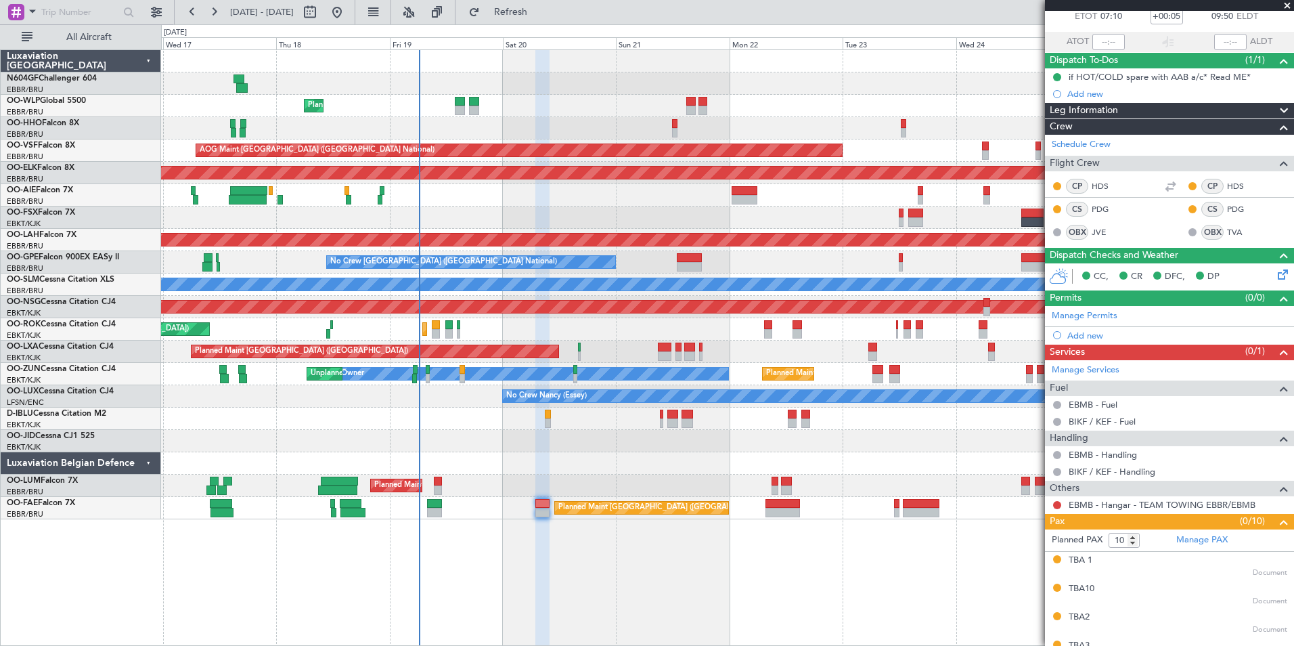
click at [699, 492] on div "Planned Maint [GEOGRAPHIC_DATA] ([GEOGRAPHIC_DATA] National) Unplanned Maint [G…" at bounding box center [727, 486] width 1133 height 22
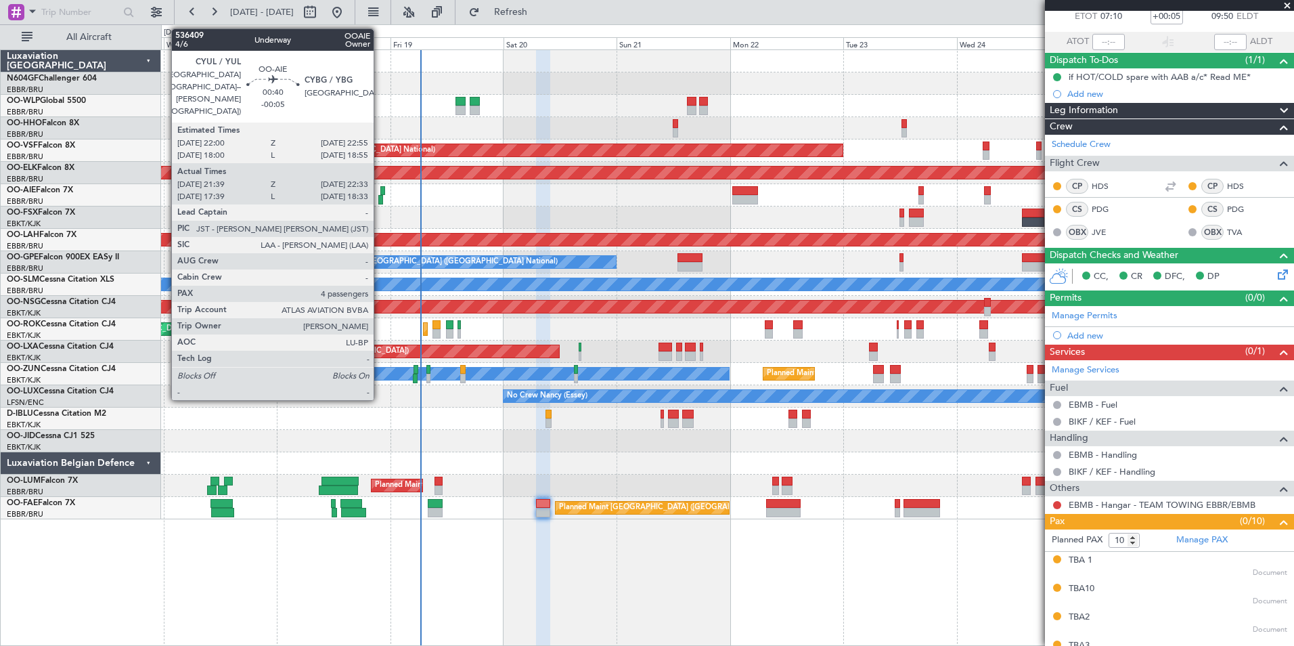
click at [380, 200] on div at bounding box center [380, 199] width 5 height 9
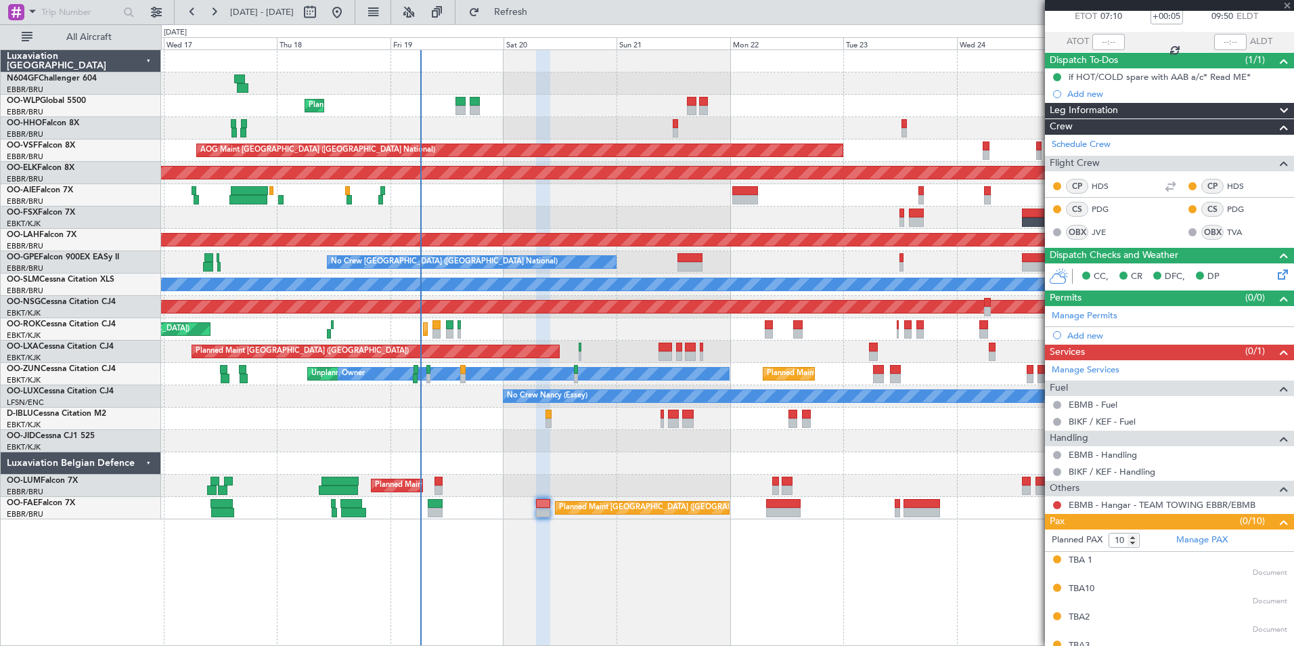
type input "-00:05"
type input "21:49"
type input "22:28"
type input "4"
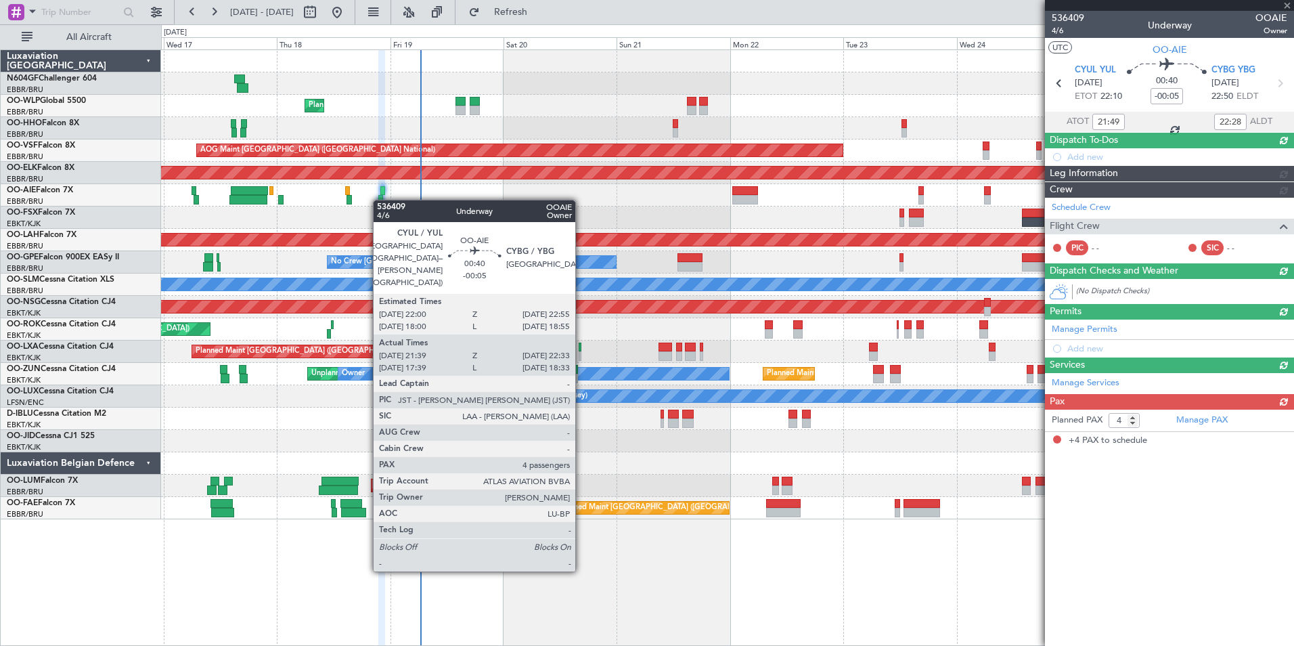
scroll to position [0, 0]
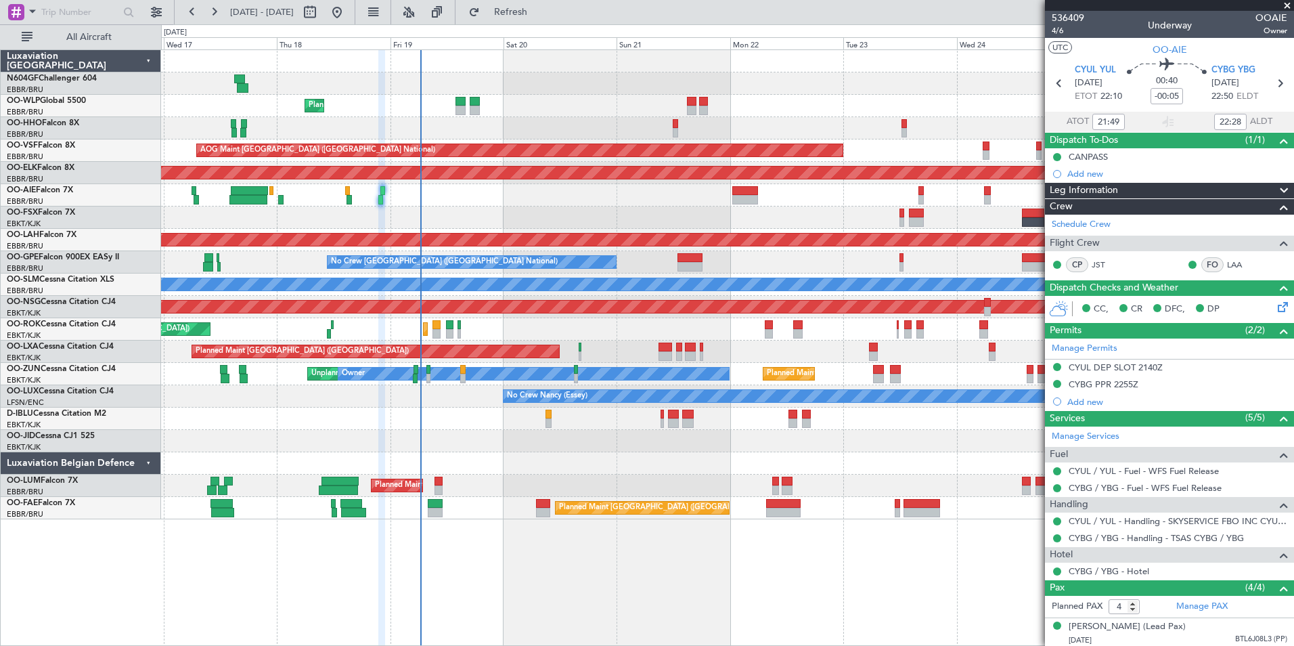
click at [630, 347] on div "Planned Maint Liege AOG Maint [GEOGRAPHIC_DATA] ([GEOGRAPHIC_DATA]) Planned Mai…" at bounding box center [727, 284] width 1133 height 469
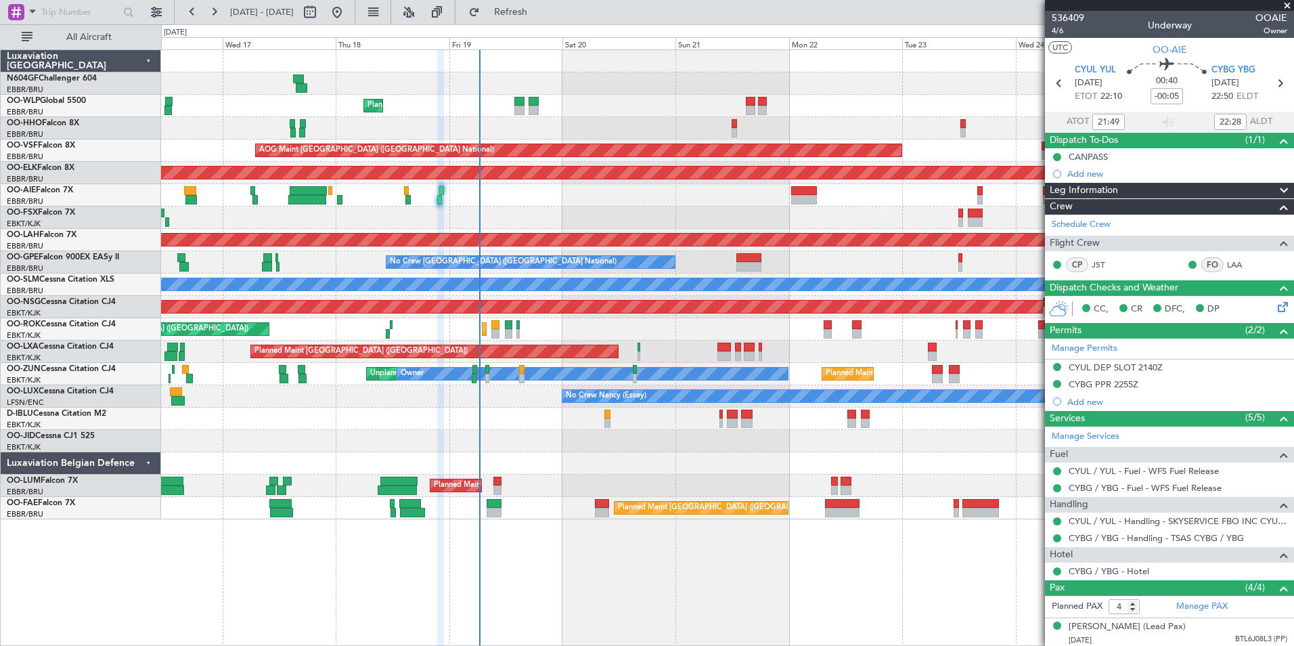
drag, startPoint x: 631, startPoint y: 351, endPoint x: 670, endPoint y: 359, distance: 40.0
click at [617, 347] on div "Planned Maint [GEOGRAPHIC_DATA] ([GEOGRAPHIC_DATA])" at bounding box center [434, 351] width 367 height 12
click at [498, 427] on div "Planned Maint Liege AOG Maint [GEOGRAPHIC_DATA] ([GEOGRAPHIC_DATA]) Planned Mai…" at bounding box center [727, 284] width 1133 height 469
